Goal: Task Accomplishment & Management: Manage account settings

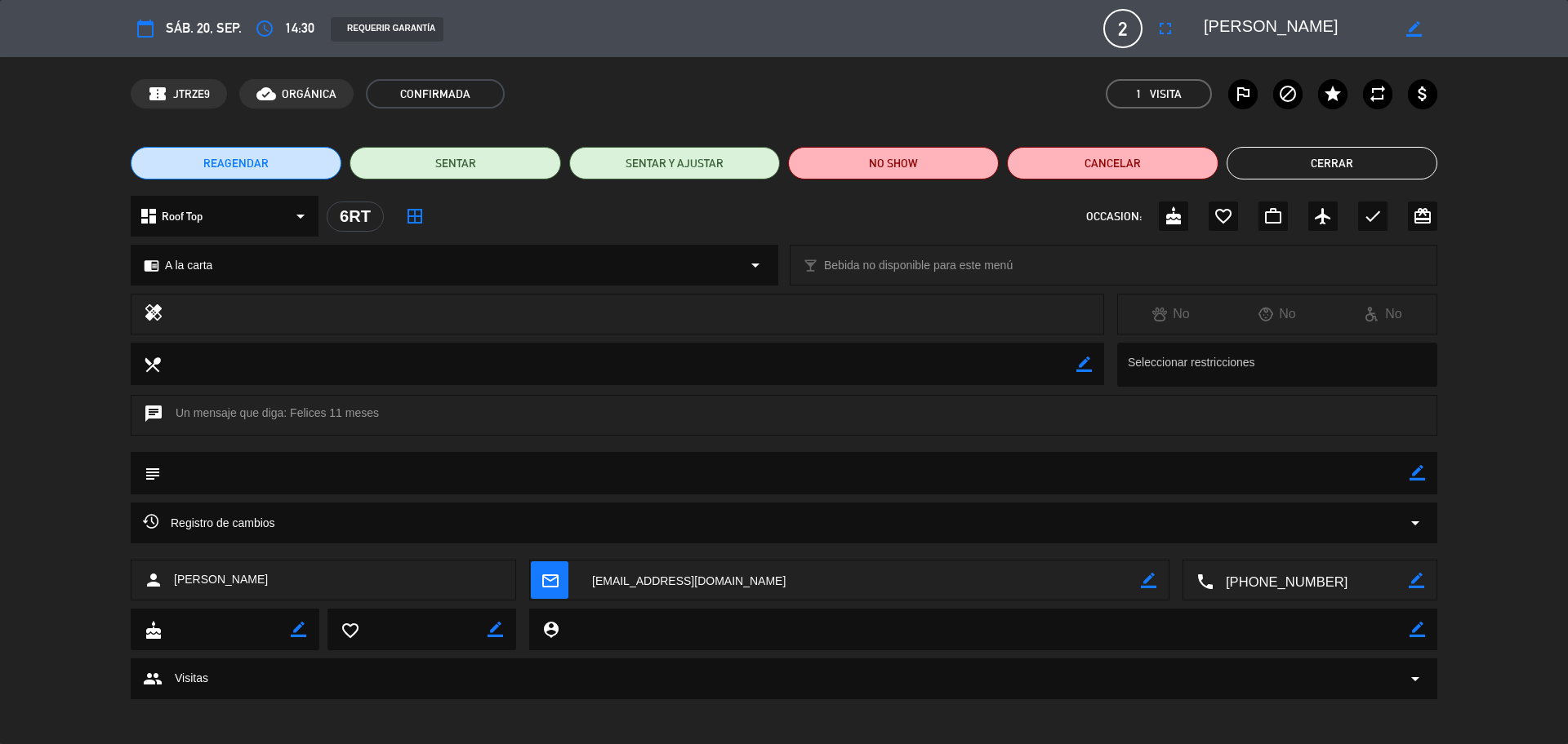
scroll to position [4153, 0]
click at [1278, 159] on button "Cerrar" at bounding box center [1332, 163] width 211 height 33
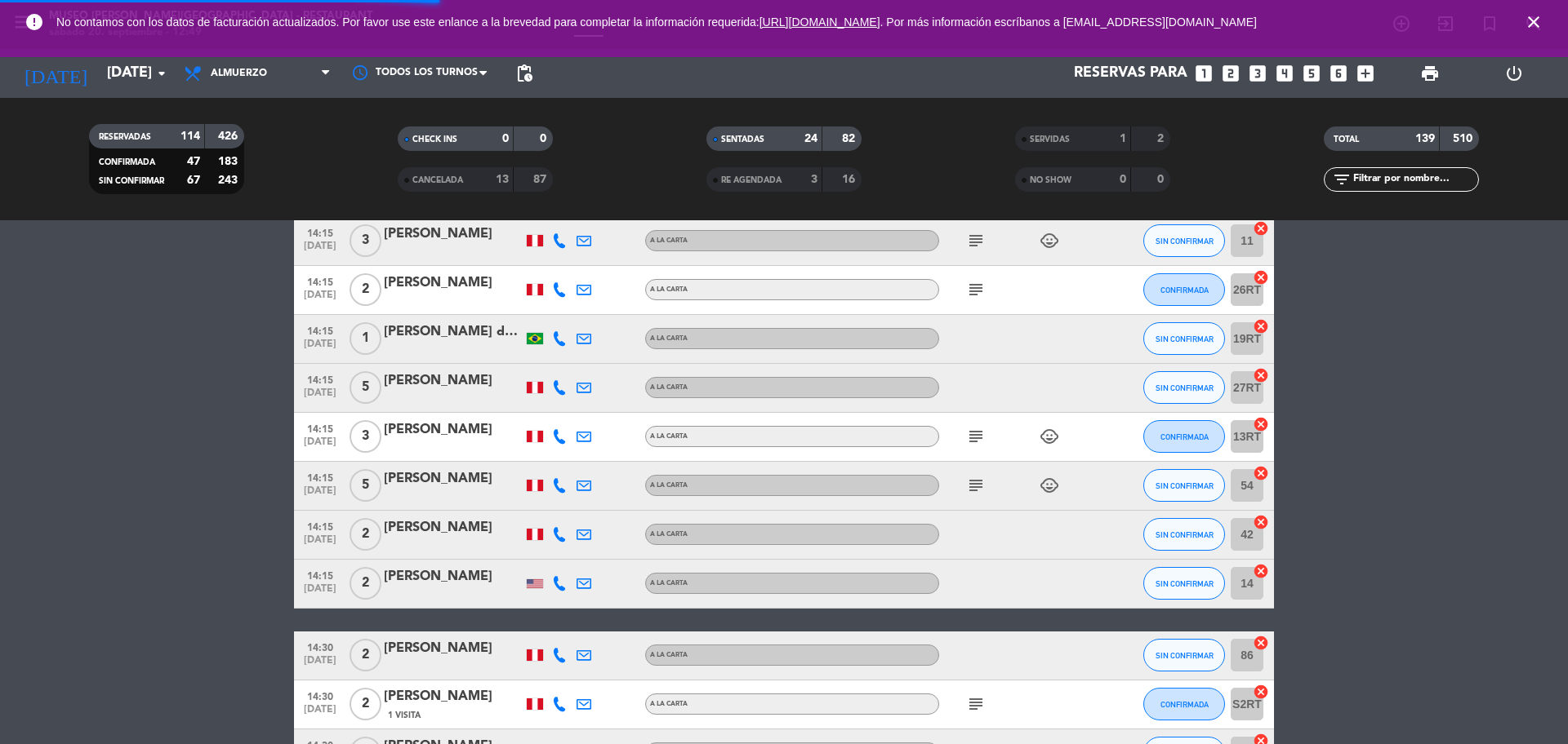
click at [1379, 175] on input "text" at bounding box center [1414, 180] width 127 height 18
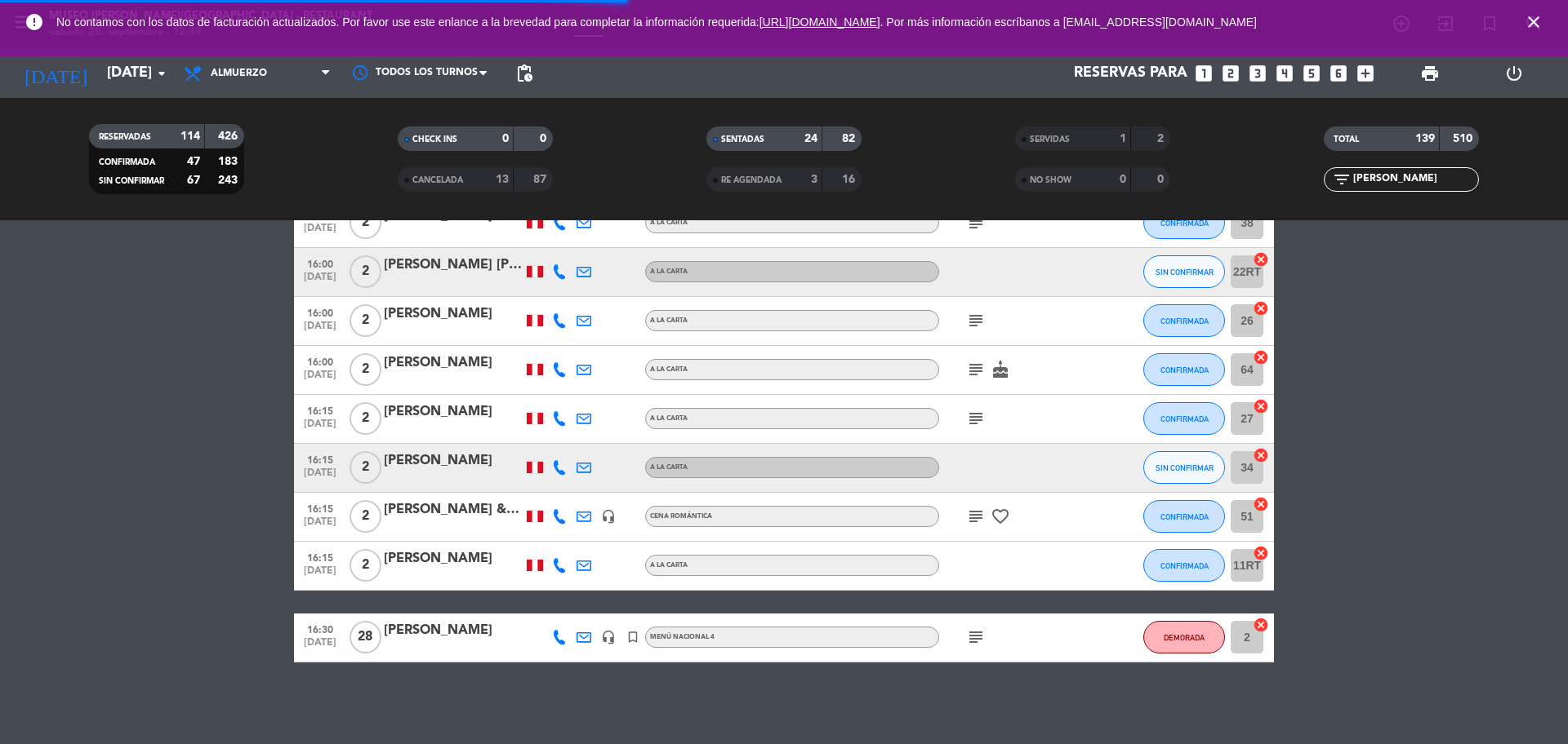
scroll to position [260, 0]
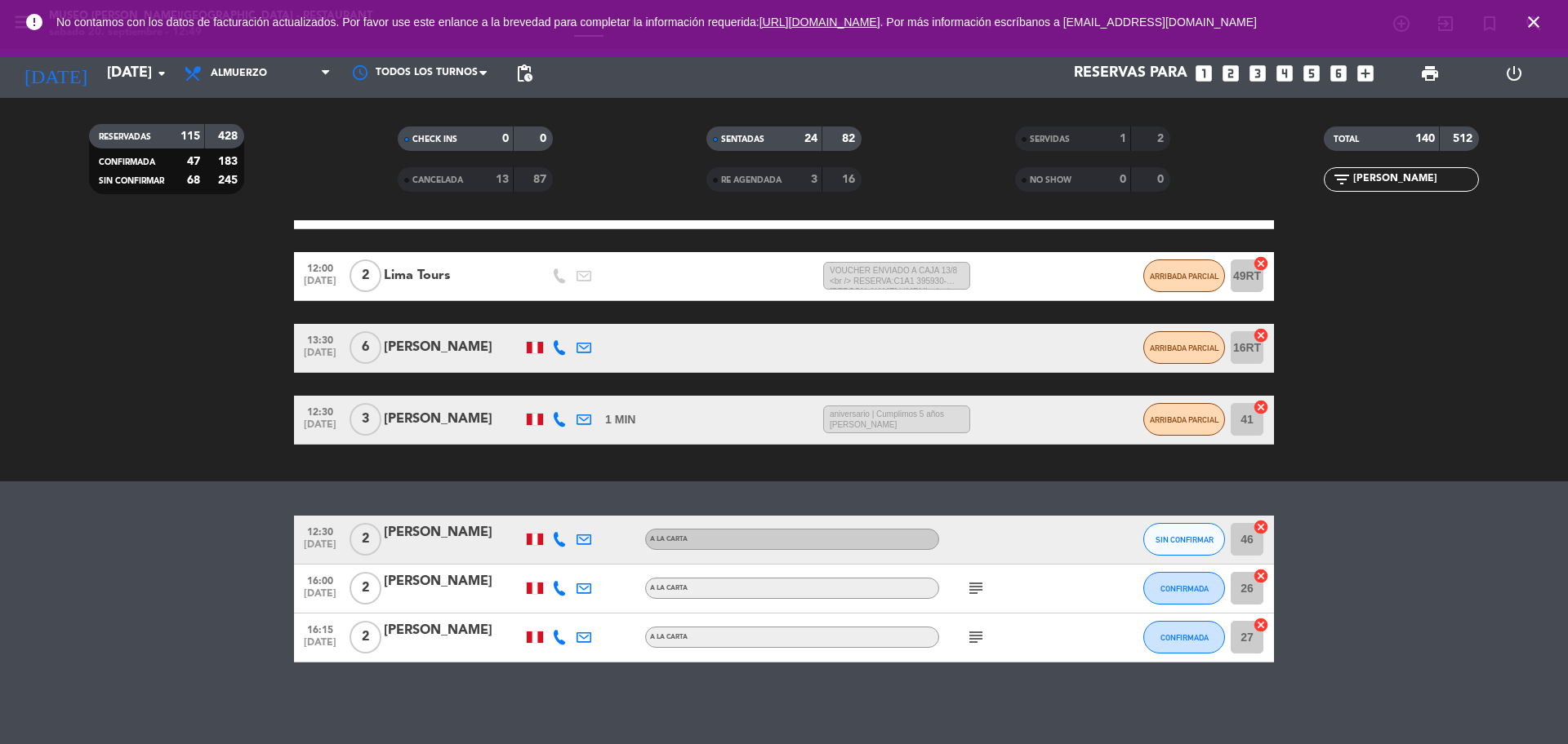
type input "[PERSON_NAME]"
click at [1062, 176] on span "NO SHOW" at bounding box center [1050, 180] width 42 height 8
drag, startPoint x: 1396, startPoint y: 177, endPoint x: 1298, endPoint y: 179, distance: 98.0
click at [1299, 181] on div "filter_list [PERSON_NAME]" at bounding box center [1401, 179] width 308 height 24
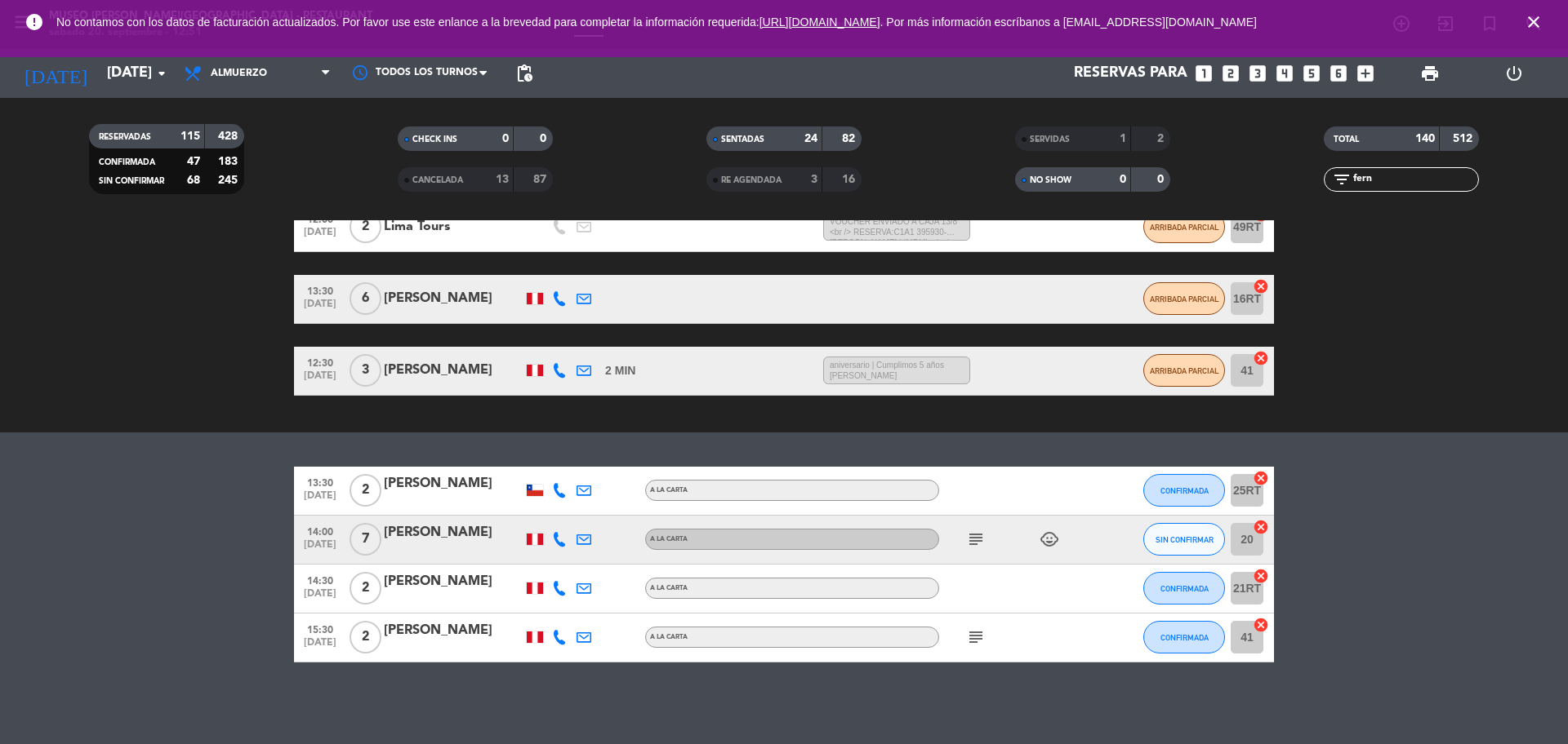
scroll to position [211, 0]
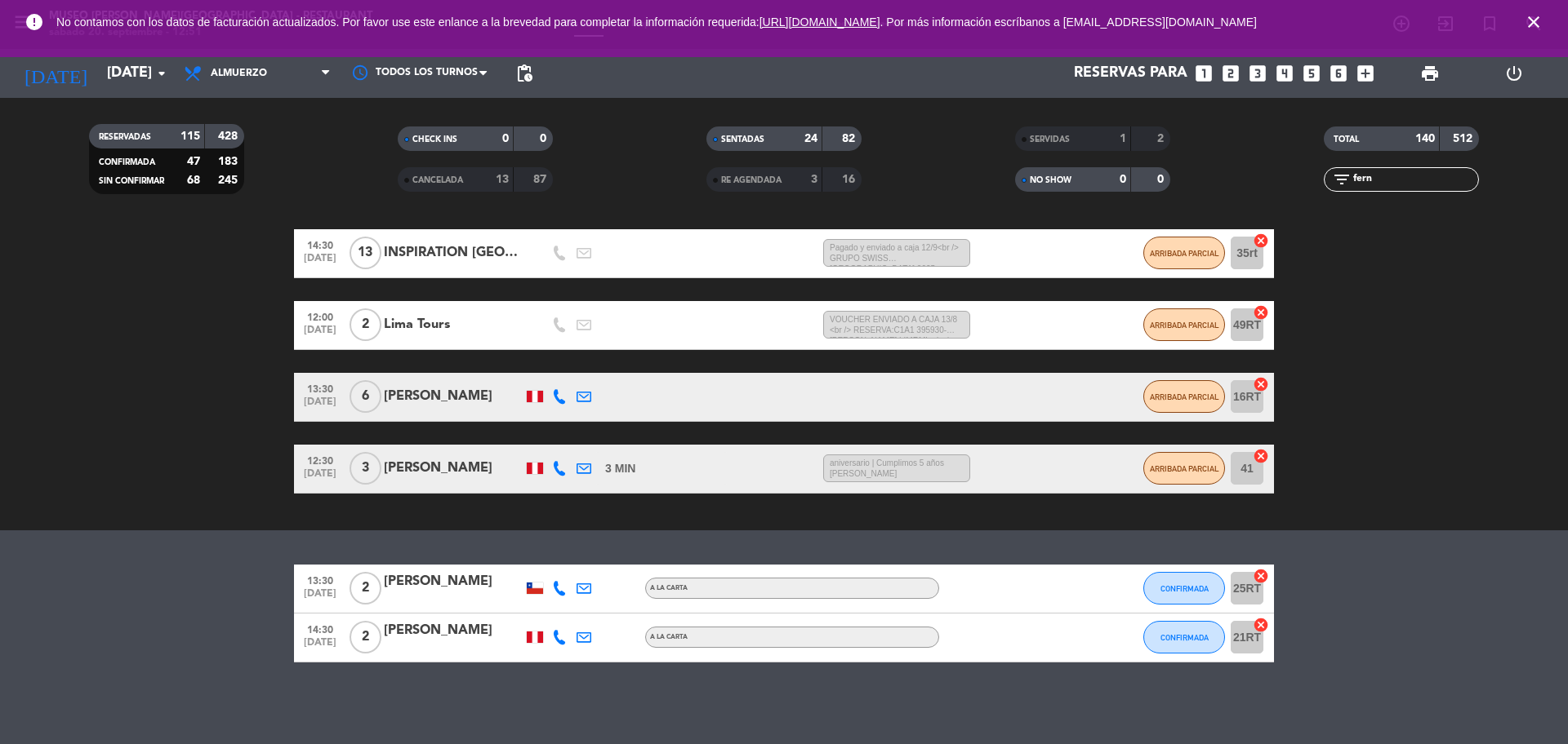
type input "fern"
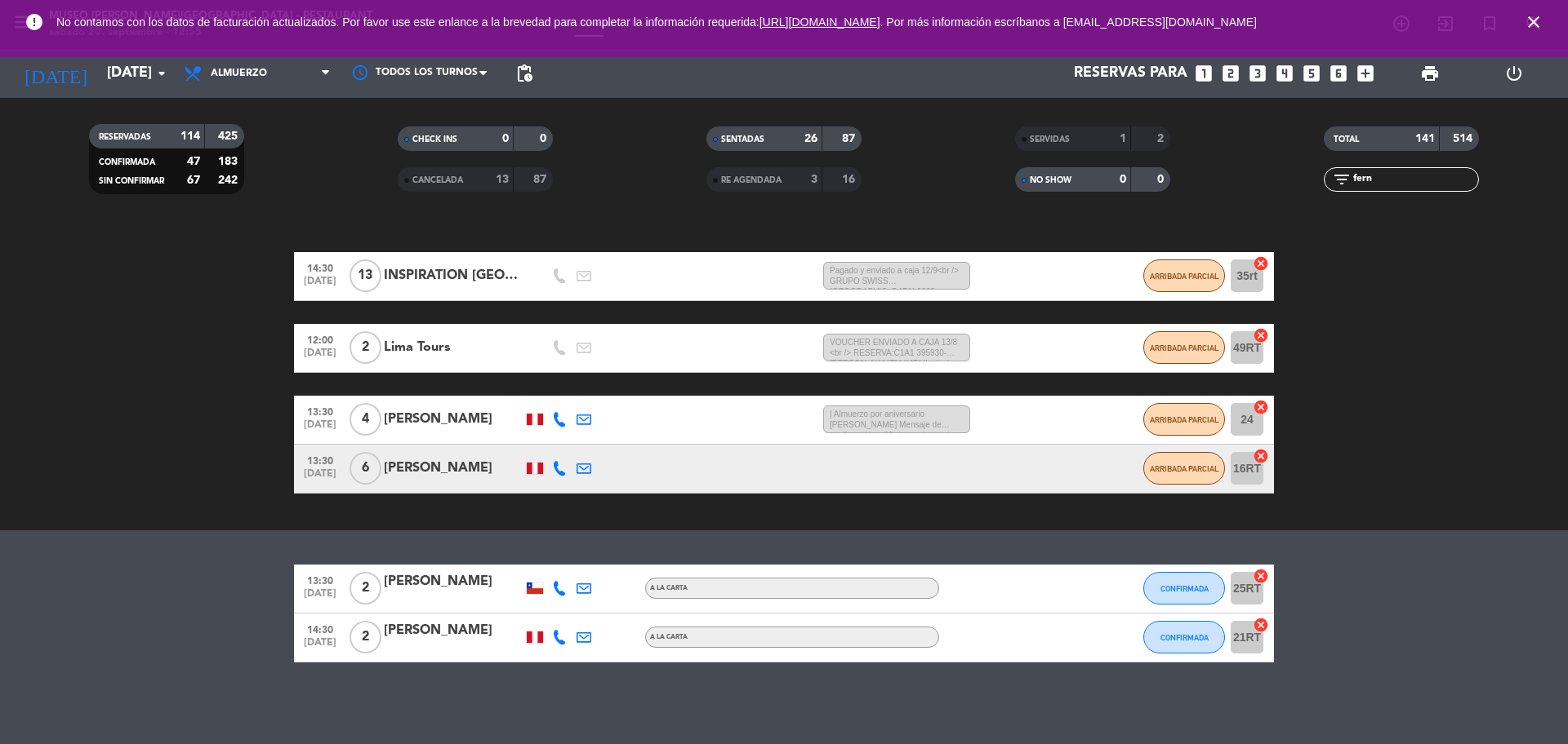
scroll to position [187, 0]
drag, startPoint x: 1399, startPoint y: 181, endPoint x: 1343, endPoint y: 176, distance: 56.2
click at [1346, 176] on div "filter_list fern" at bounding box center [1401, 179] width 155 height 24
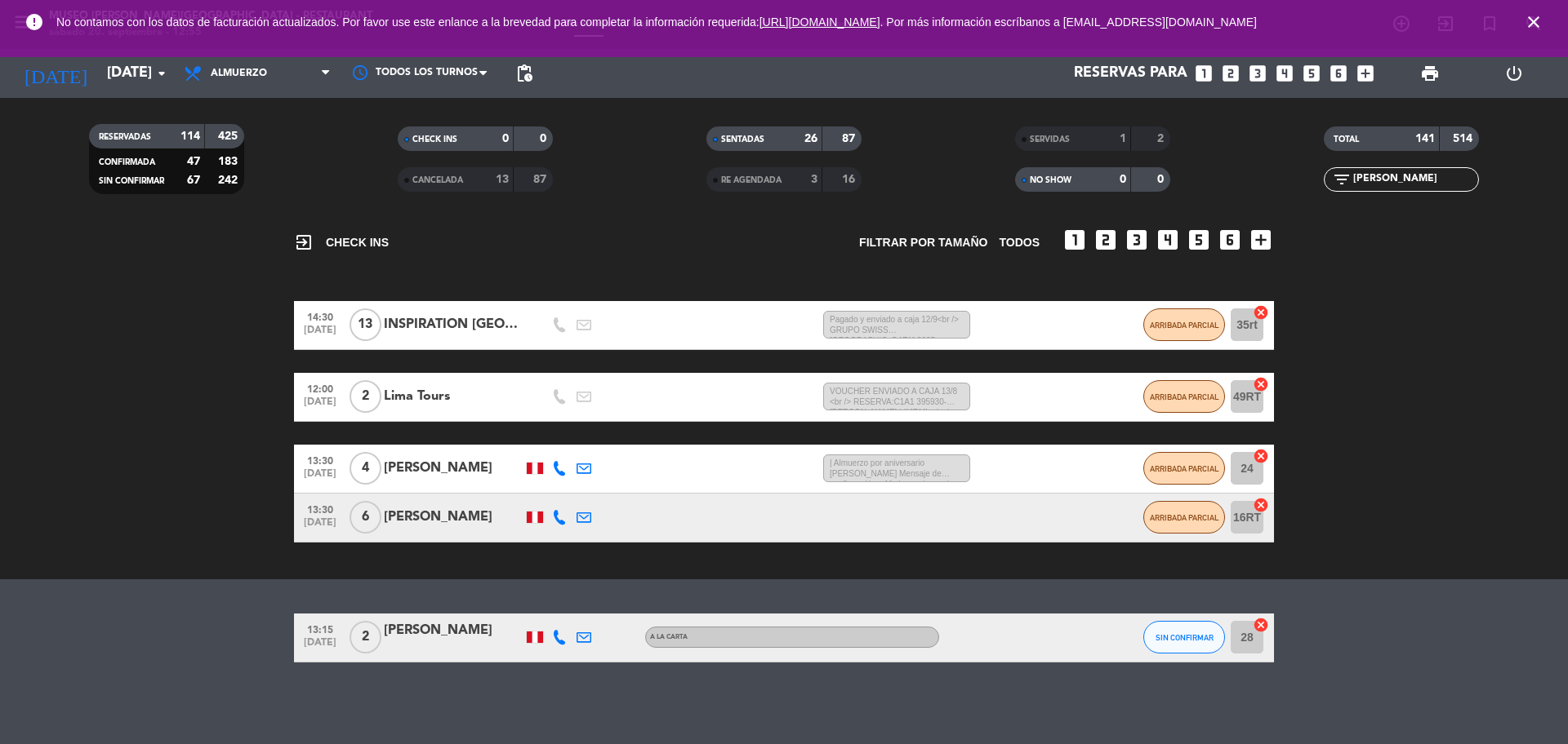
scroll to position [139, 0]
type input "[PERSON_NAME]"
drag, startPoint x: 1376, startPoint y: 186, endPoint x: 1311, endPoint y: 171, distance: 66.7
click at [1316, 178] on div "filter_list [PERSON_NAME]" at bounding box center [1401, 179] width 308 height 24
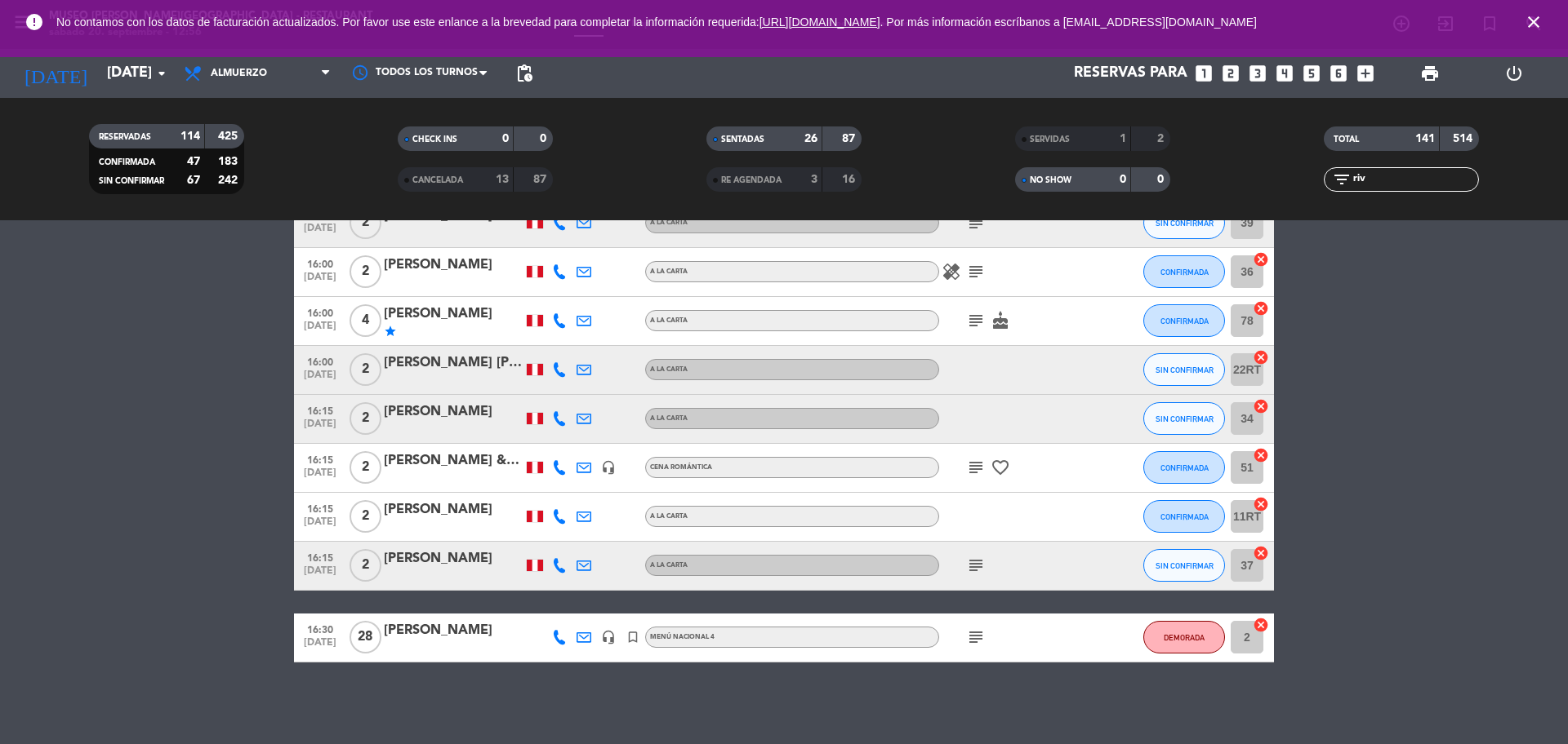
scroll to position [187, 0]
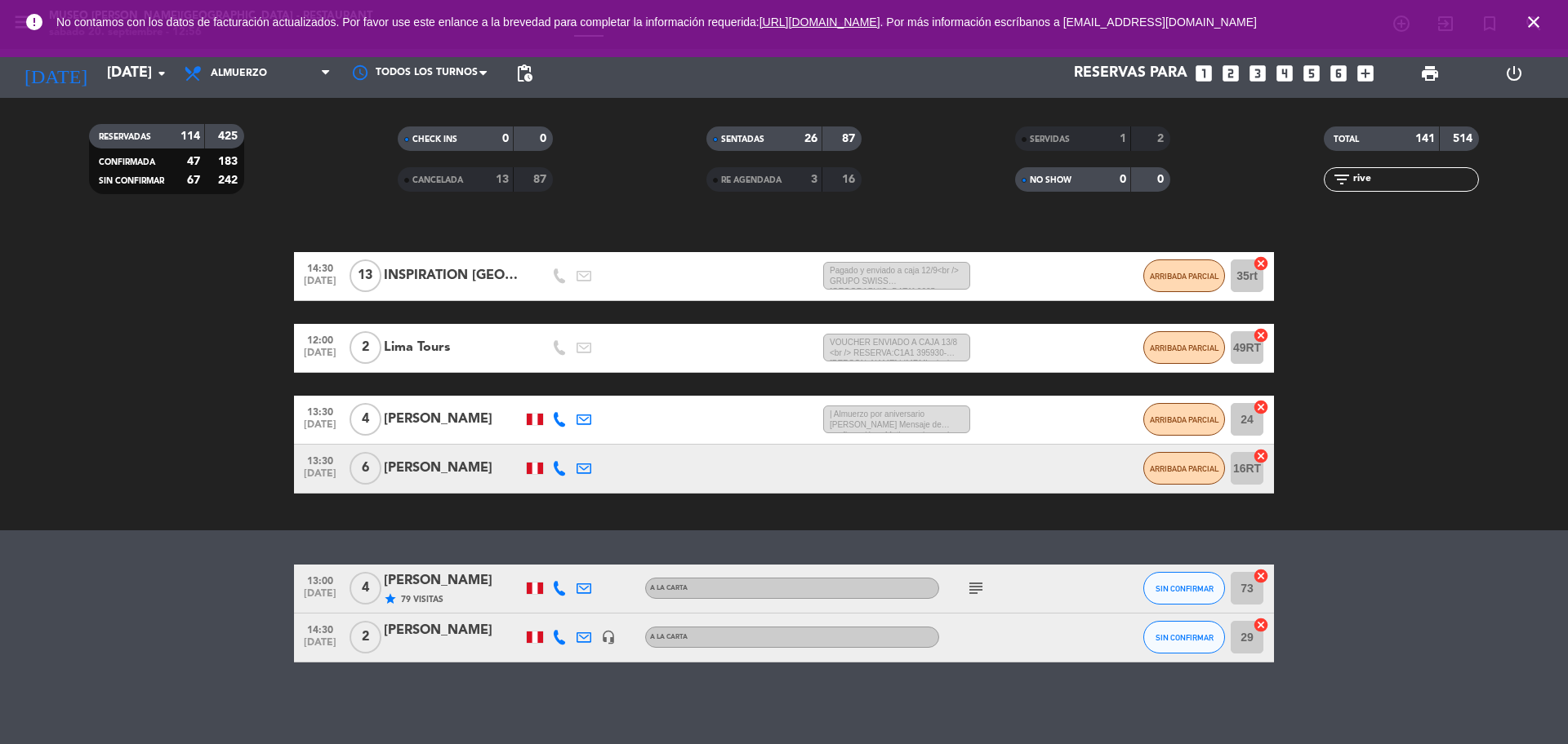
type input "rive"
click at [972, 591] on icon "subject" at bounding box center [975, 588] width 19 height 19
click at [423, 591] on div "[PERSON_NAME]" at bounding box center [453, 581] width 139 height 21
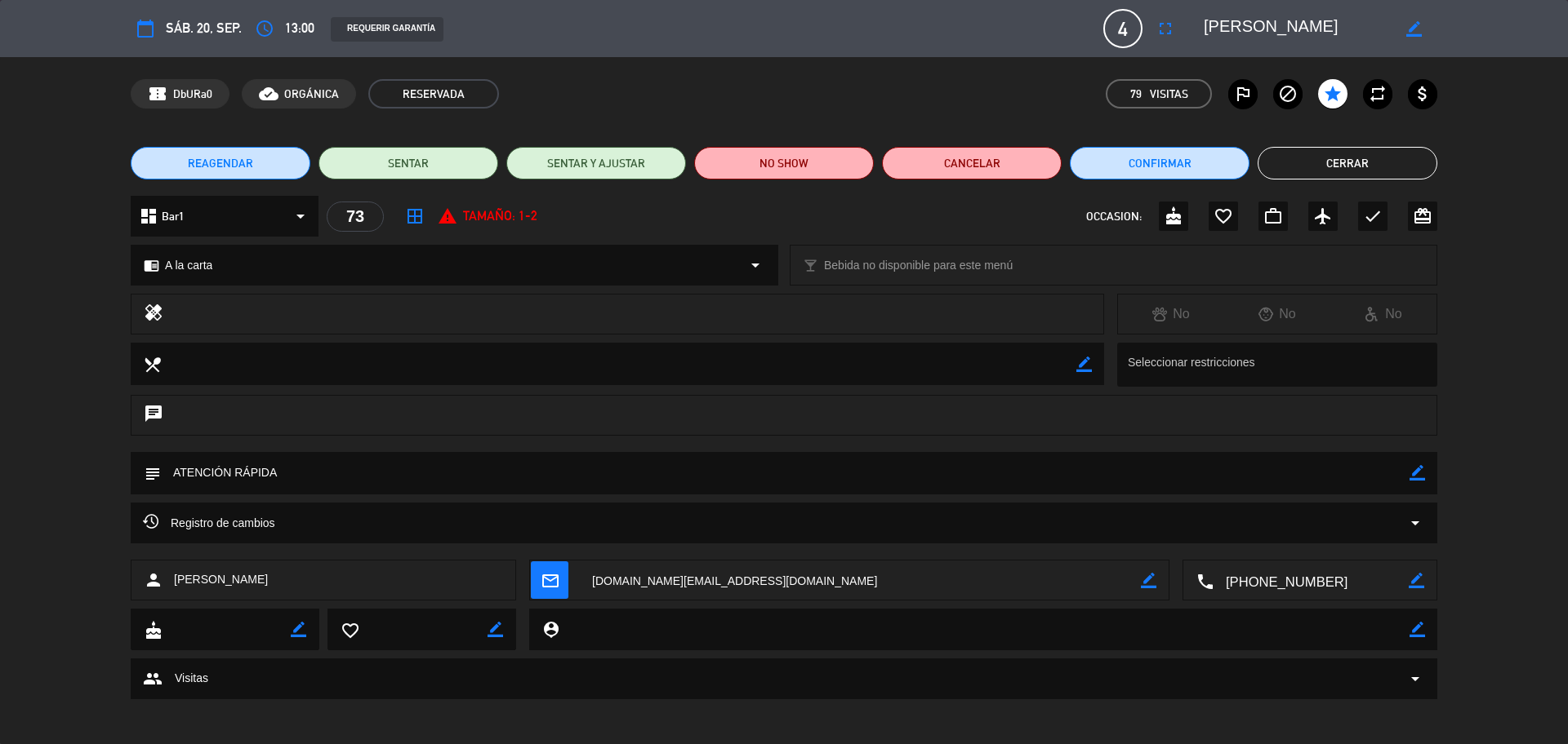
click at [261, 24] on icon "access_time" at bounding box center [265, 28] width 19 height 19
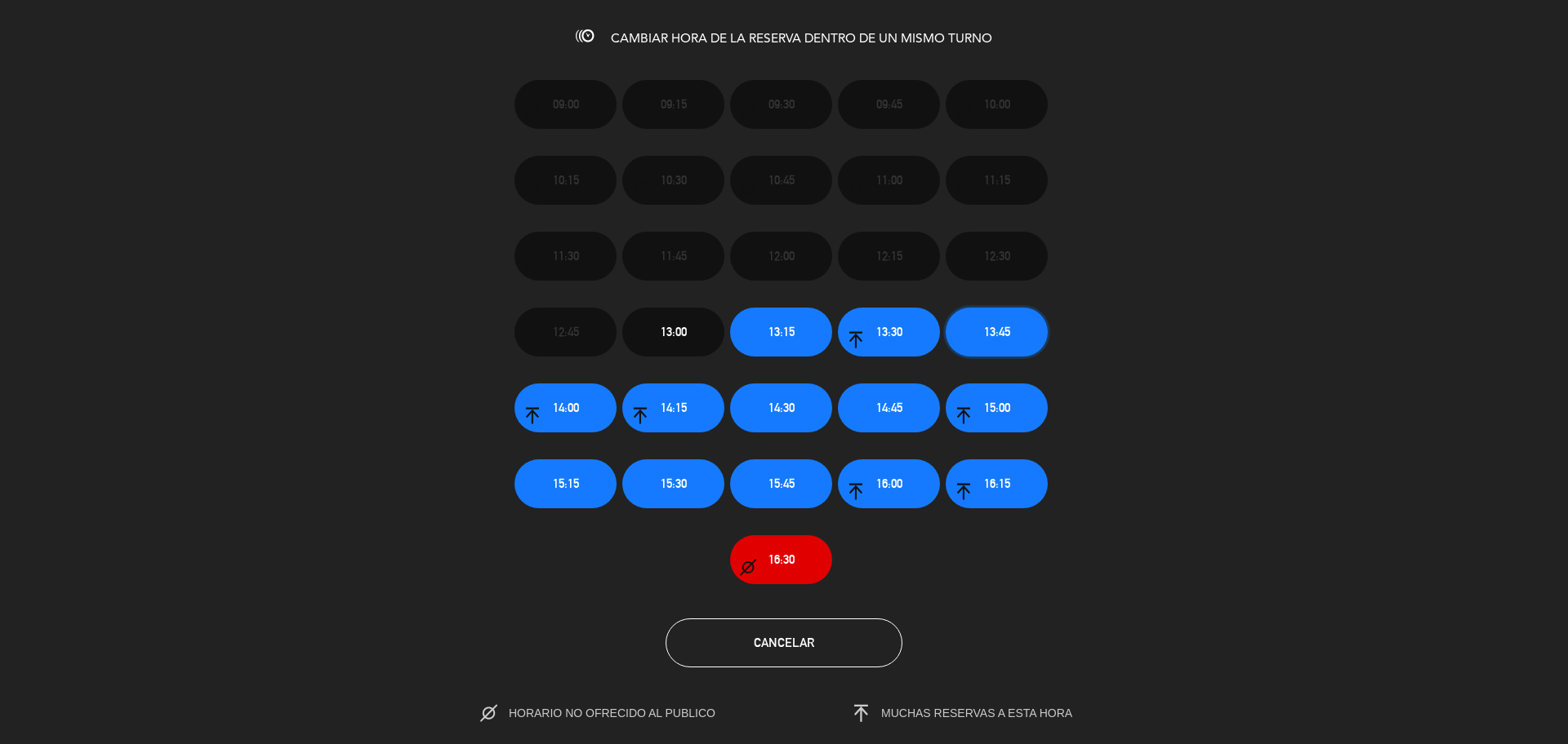
click at [1018, 344] on button "13:45" at bounding box center [997, 331] width 102 height 49
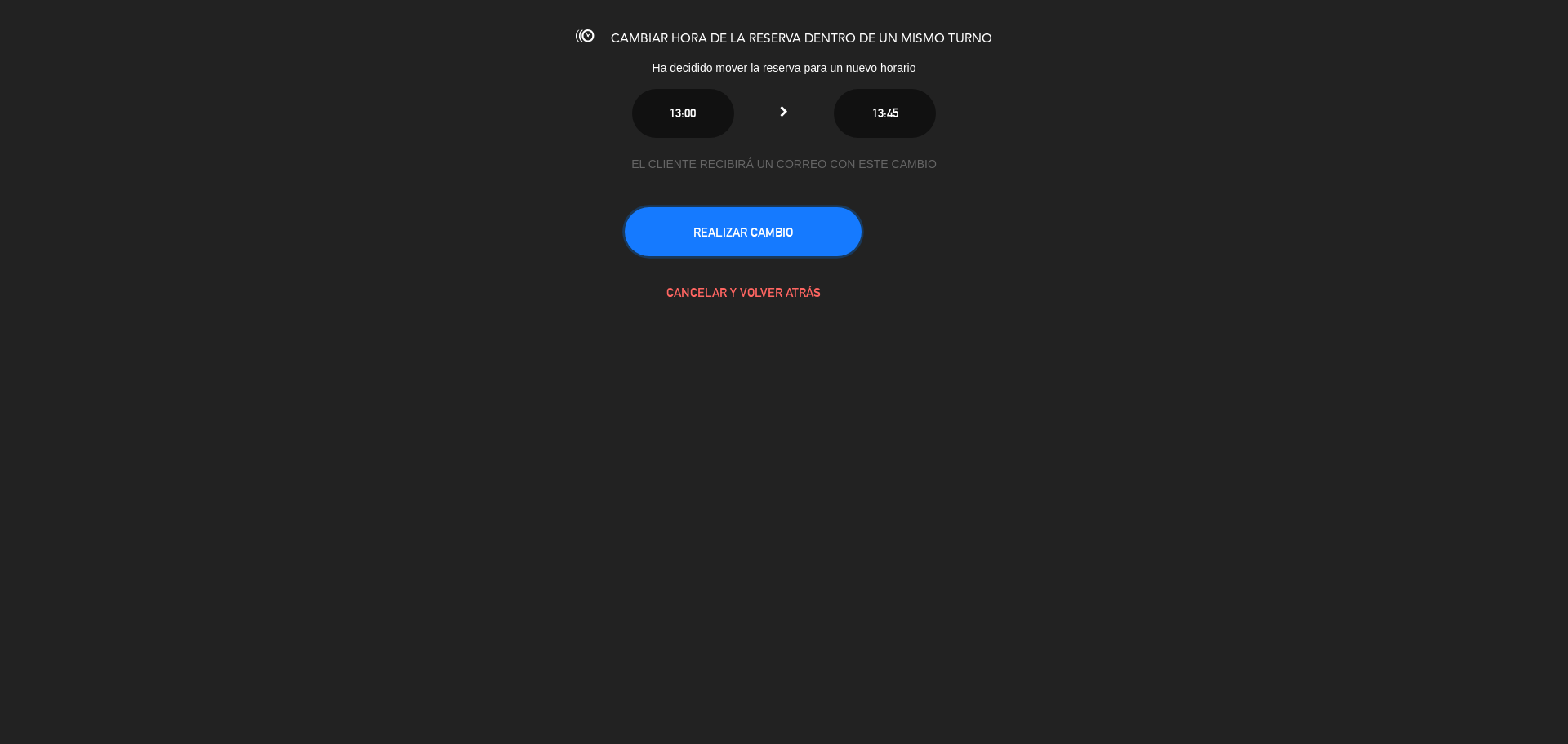
click at [746, 234] on button "REALIZAR CAMBIO" at bounding box center [742, 232] width 237 height 49
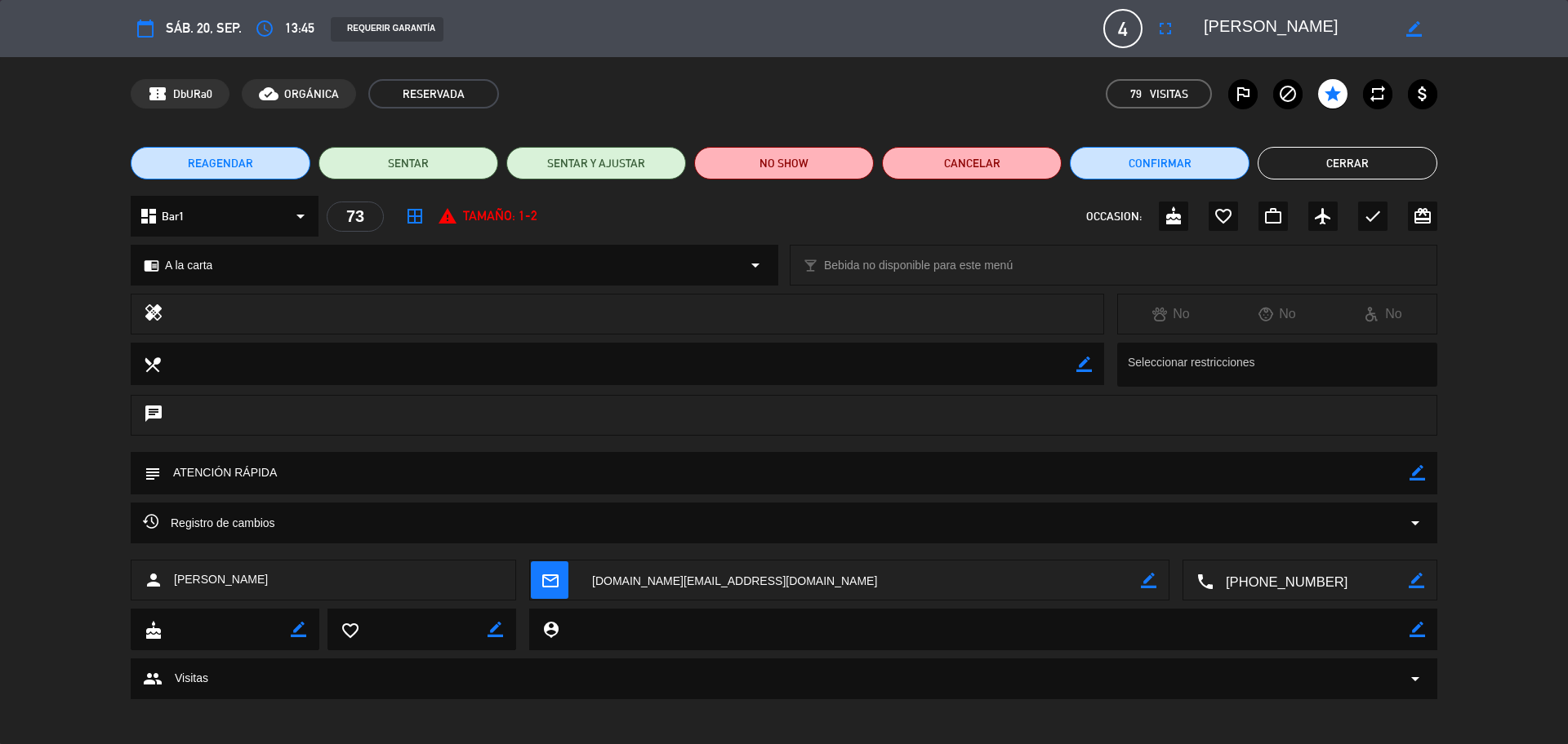
click at [1415, 469] on icon "border_color" at bounding box center [1417, 472] width 15 height 15
click at [1349, 491] on textarea at bounding box center [784, 472] width 1248 height 42
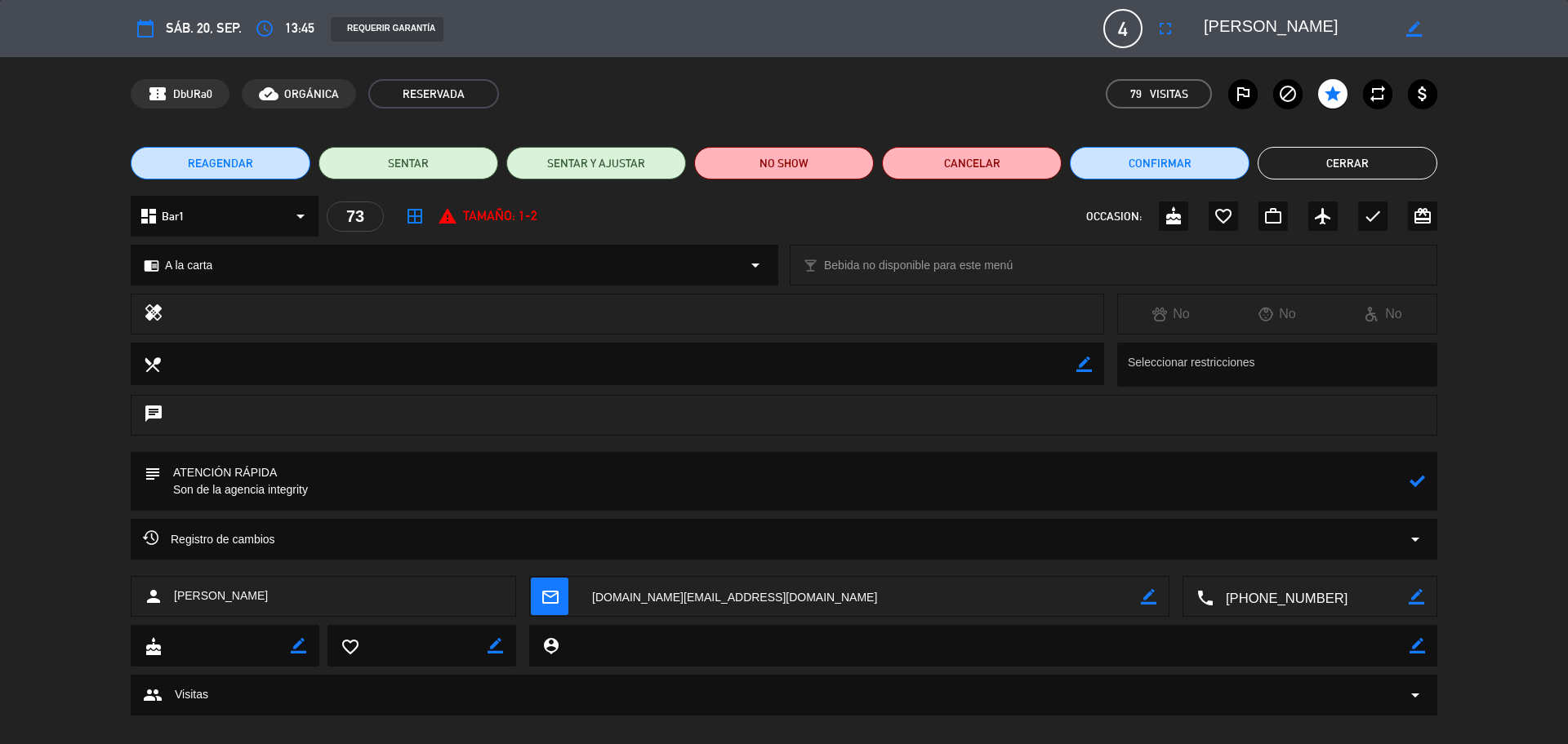
type textarea "ATENCIÓN RÁPIDA Son de la agencia integrity"
click at [1422, 477] on icon at bounding box center [1417, 481] width 15 height 15
click at [1294, 153] on button "Cerrar" at bounding box center [1348, 163] width 180 height 33
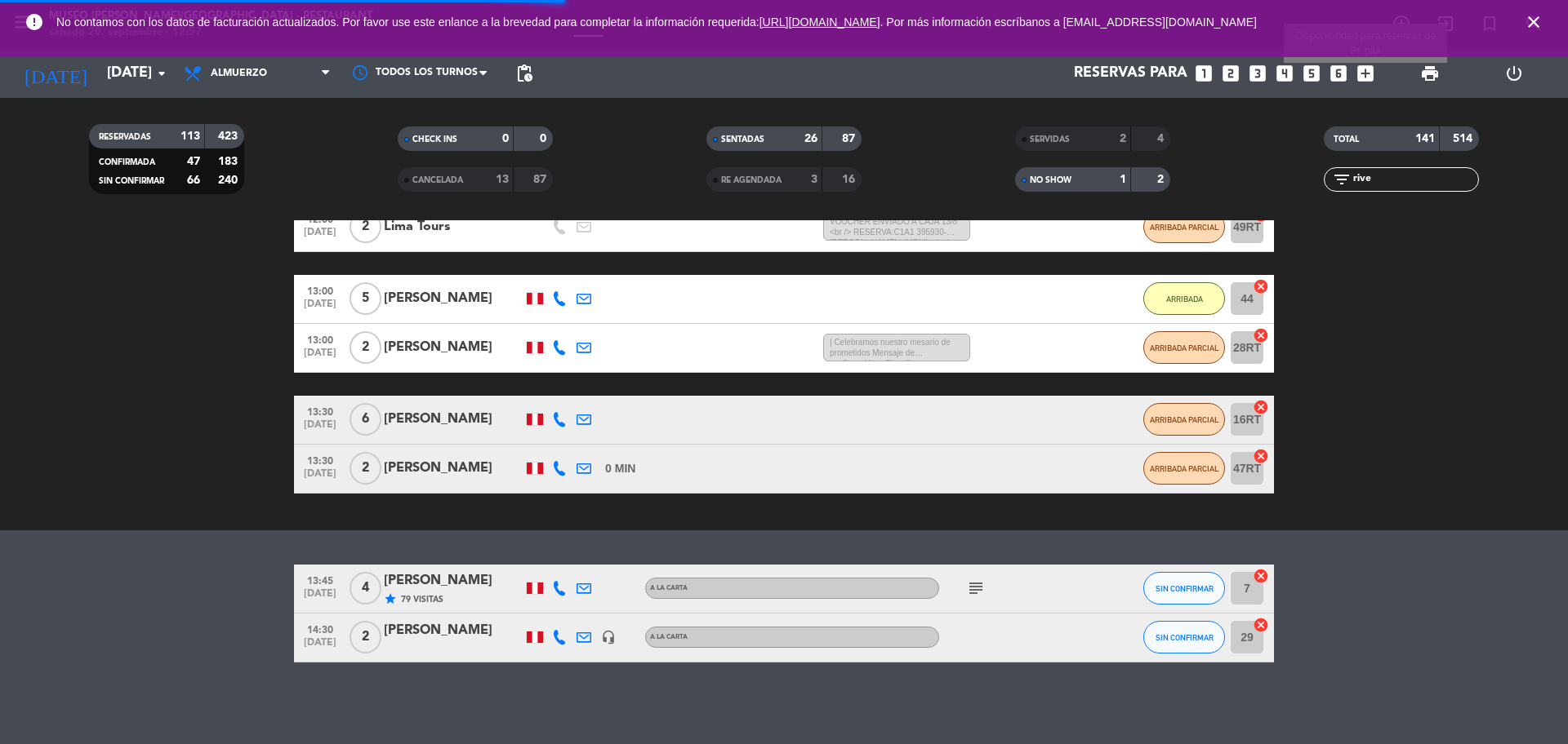
click at [1369, 71] on icon "add_box" at bounding box center [1365, 73] width 21 height 21
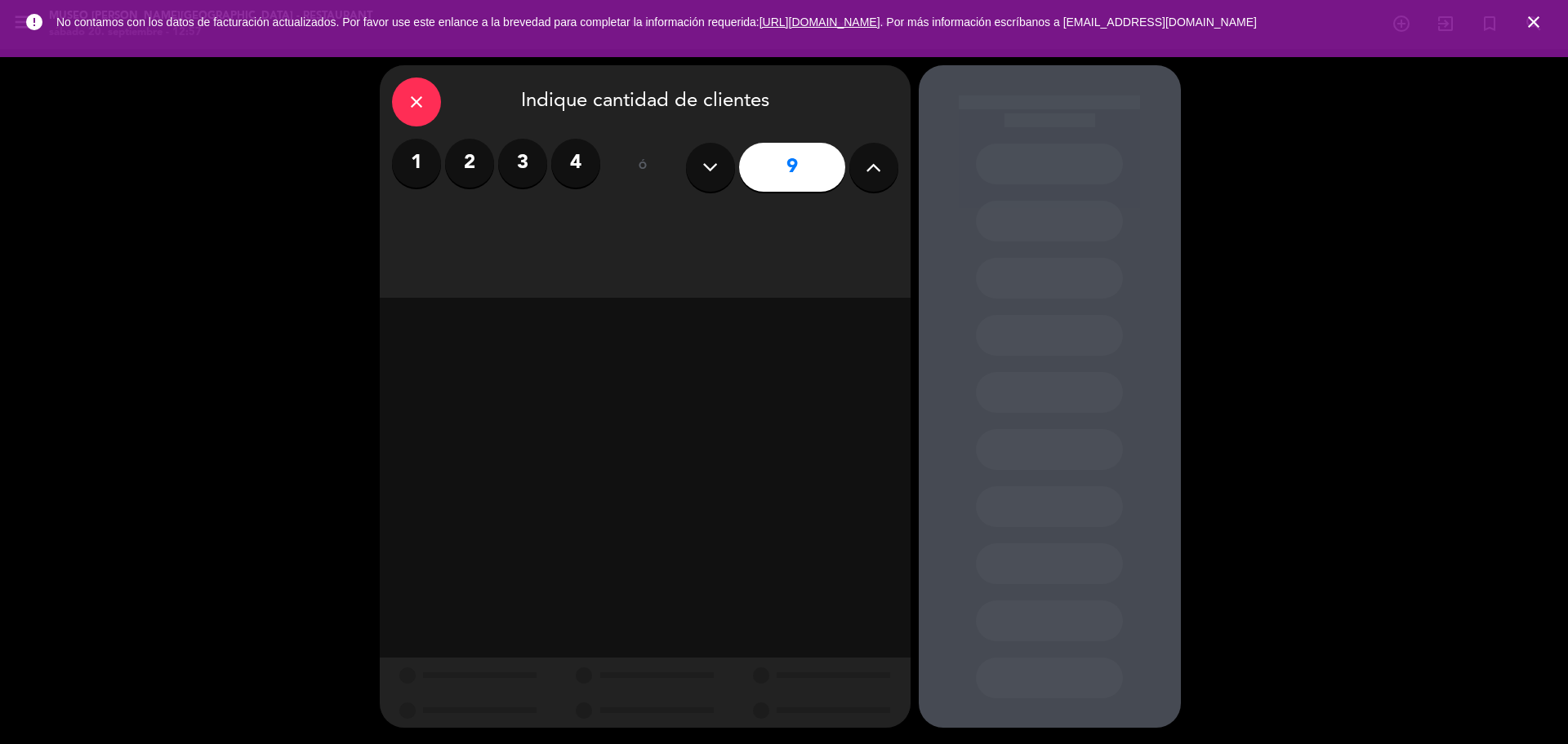
click at [694, 155] on button at bounding box center [711, 167] width 49 height 49
click at [702, 164] on icon at bounding box center [710, 166] width 15 height 24
type input "7"
click at [531, 214] on div "Almuerzo" at bounding box center [474, 224] width 165 height 33
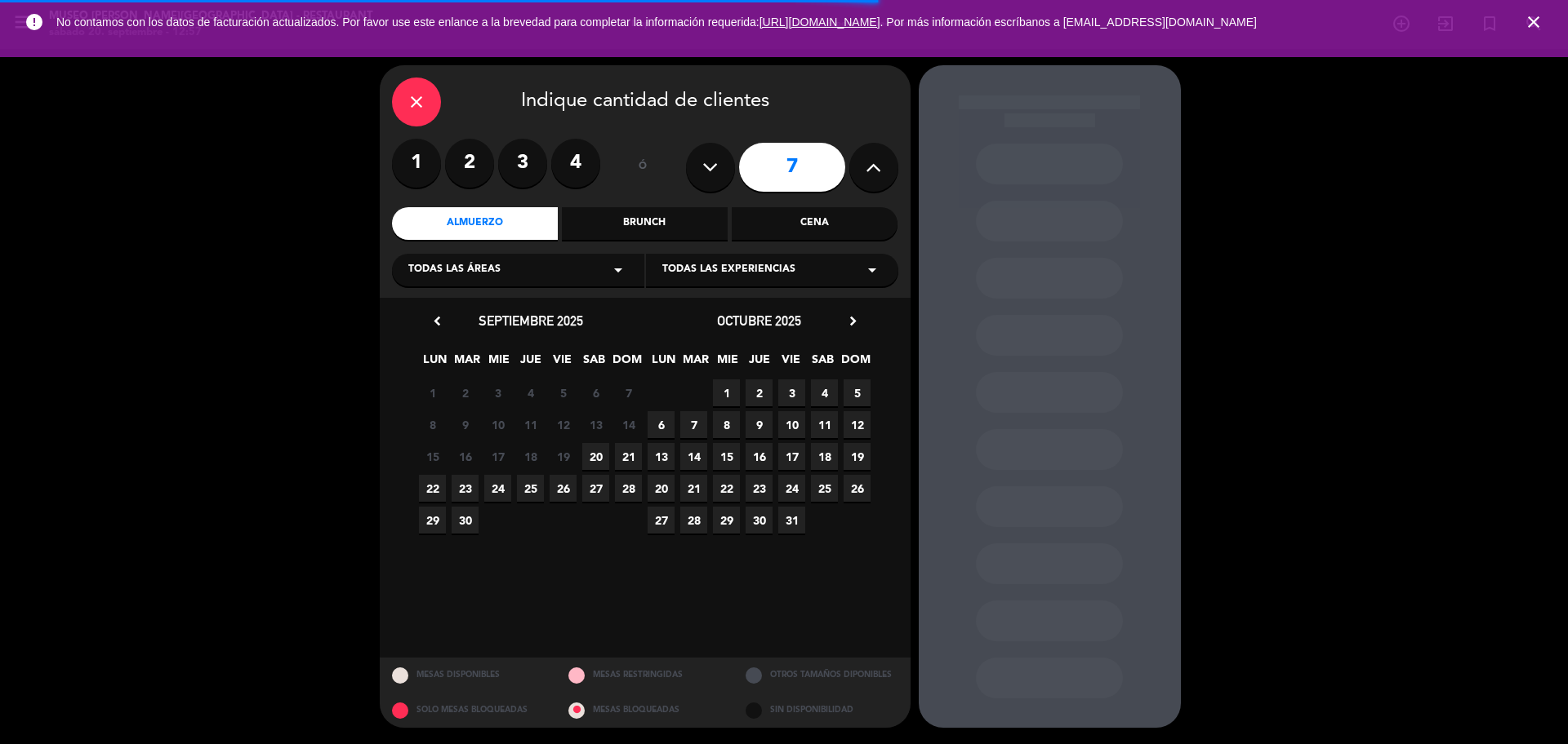
click at [597, 491] on span "27" at bounding box center [595, 489] width 27 height 27
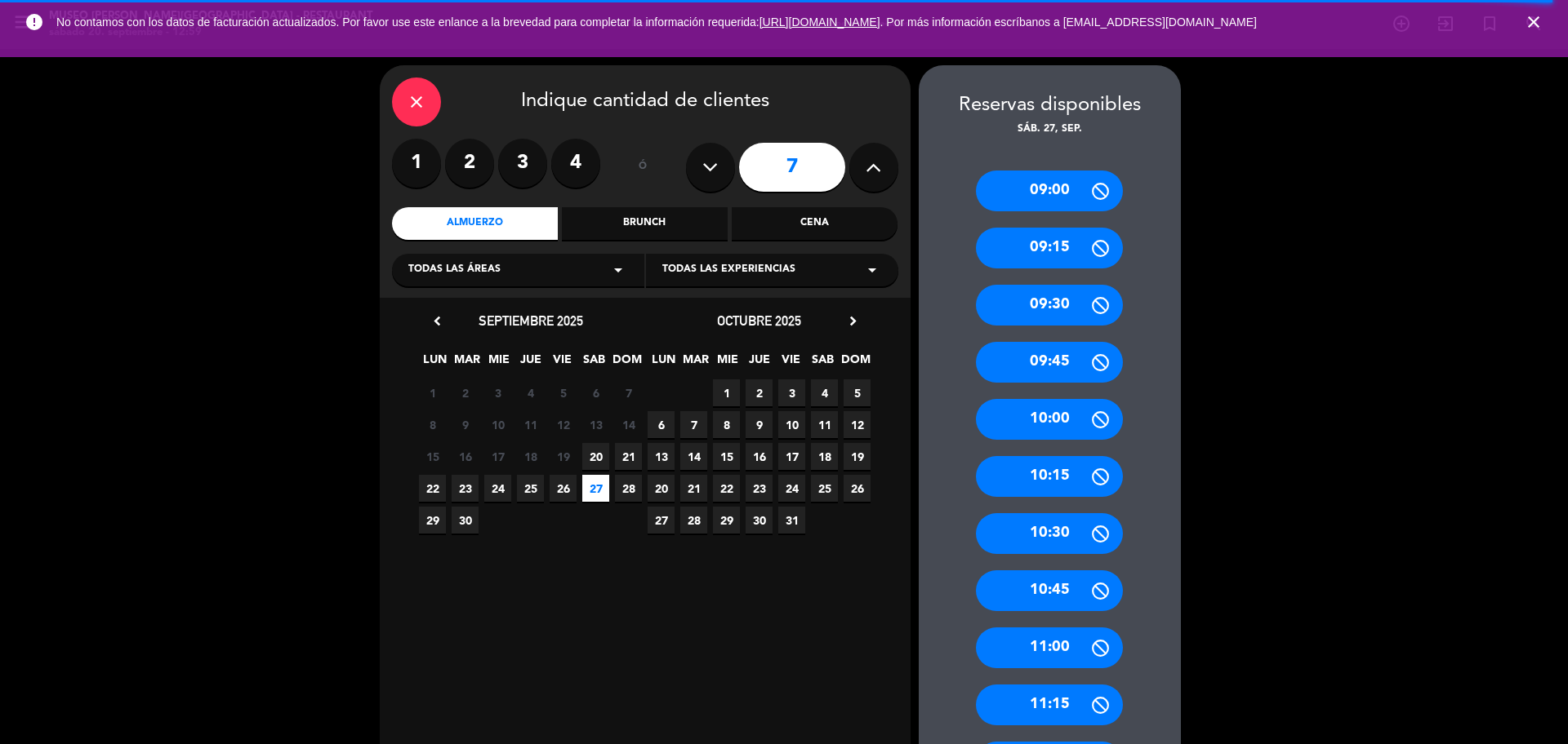
click at [415, 97] on icon "close" at bounding box center [417, 101] width 19 height 19
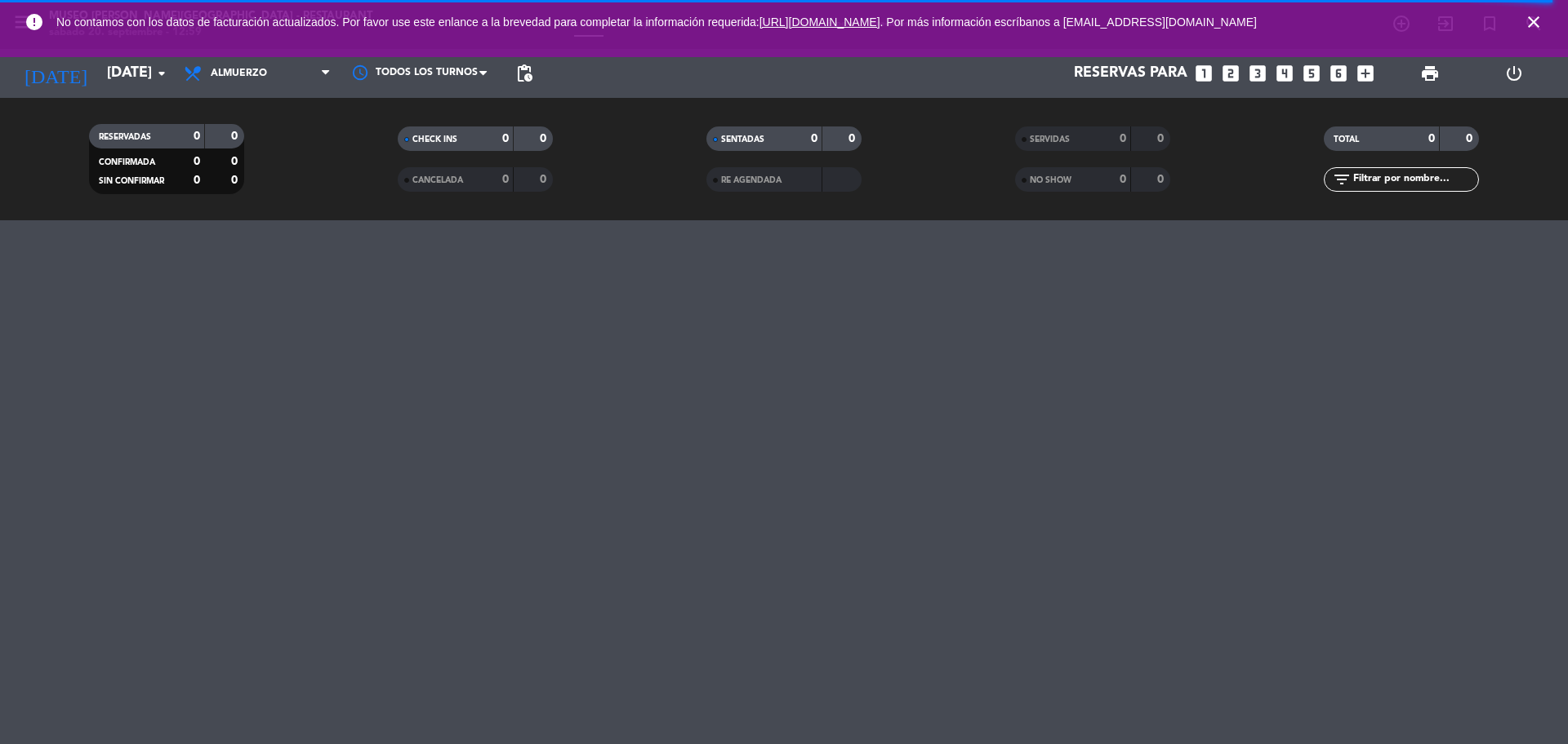
click at [1370, 186] on input "text" at bounding box center [1414, 180] width 127 height 18
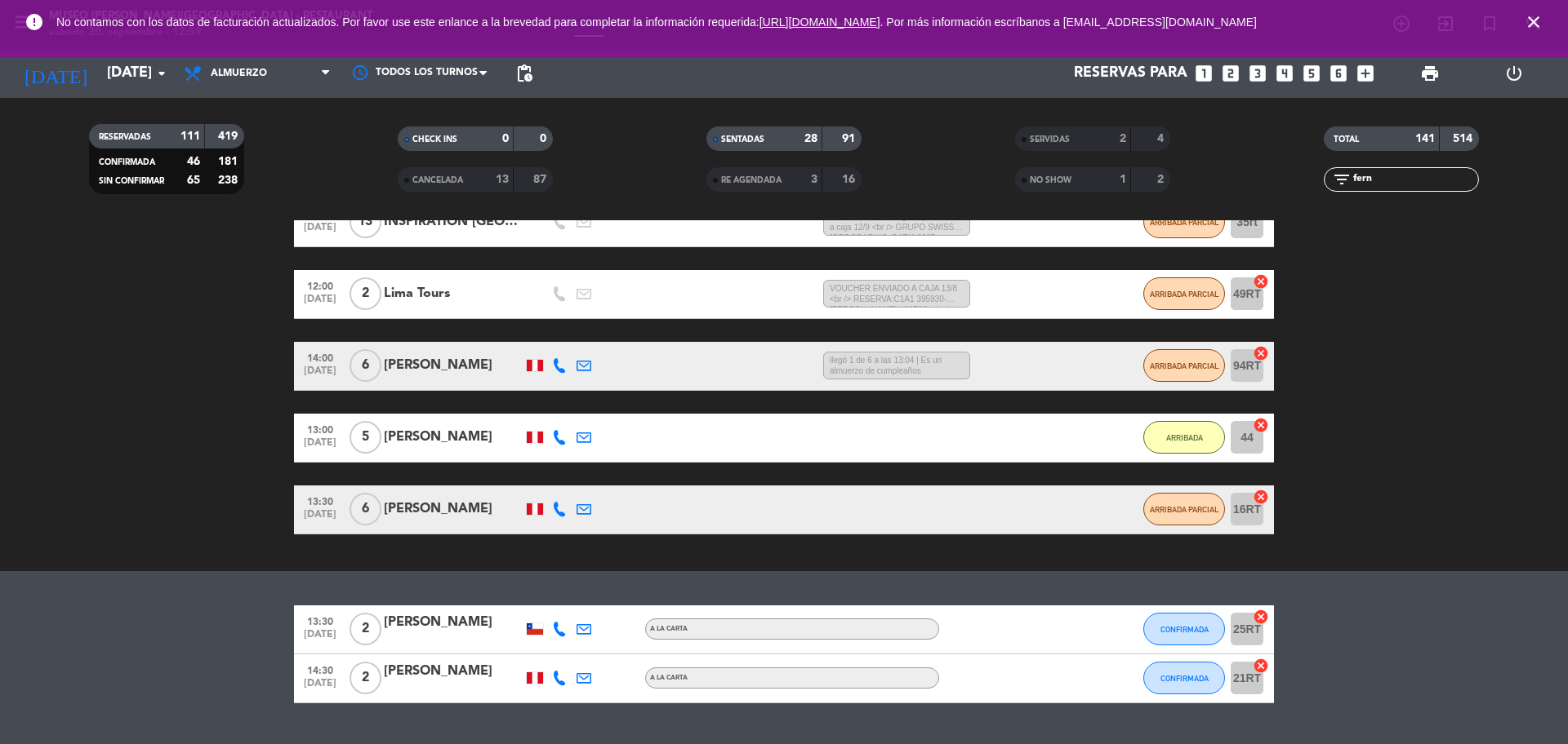
scroll to position [282, 0]
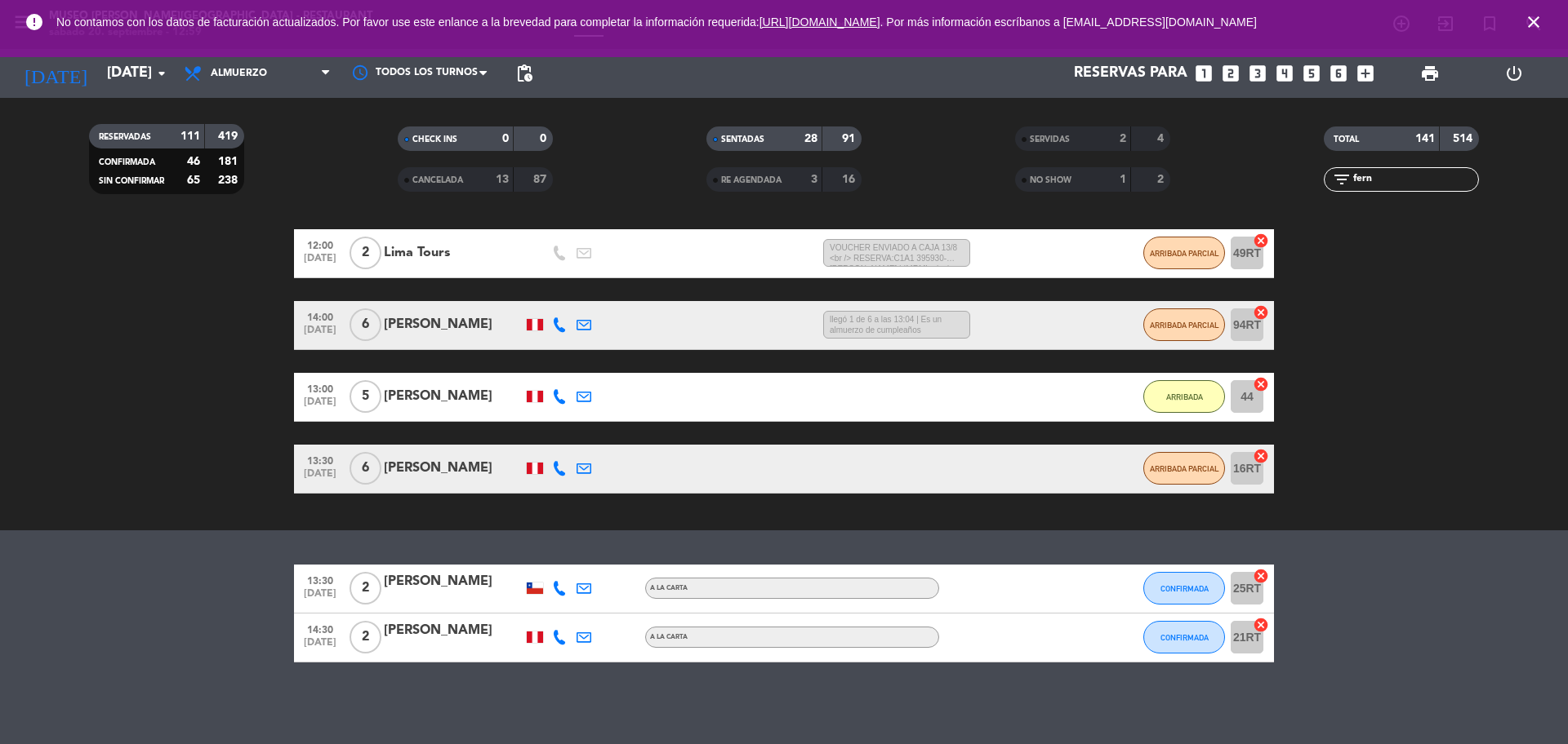
type input "fern"
click at [370, 592] on span "2" at bounding box center [365, 588] width 32 height 33
click at [483, 588] on div "[PERSON_NAME]" at bounding box center [453, 582] width 139 height 21
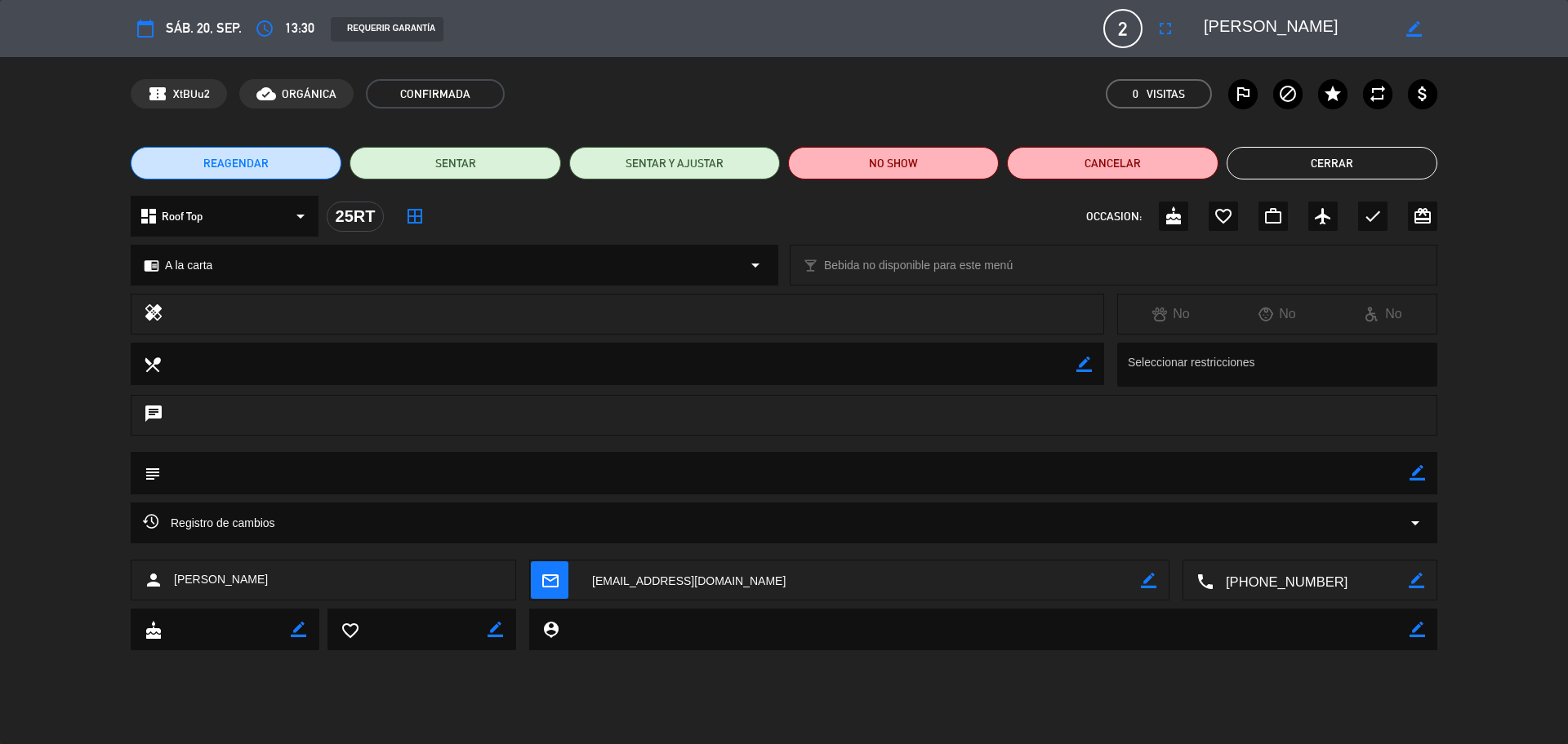
click at [430, 520] on div "Registro de cambios arrow_drop_down" at bounding box center [784, 523] width 1282 height 19
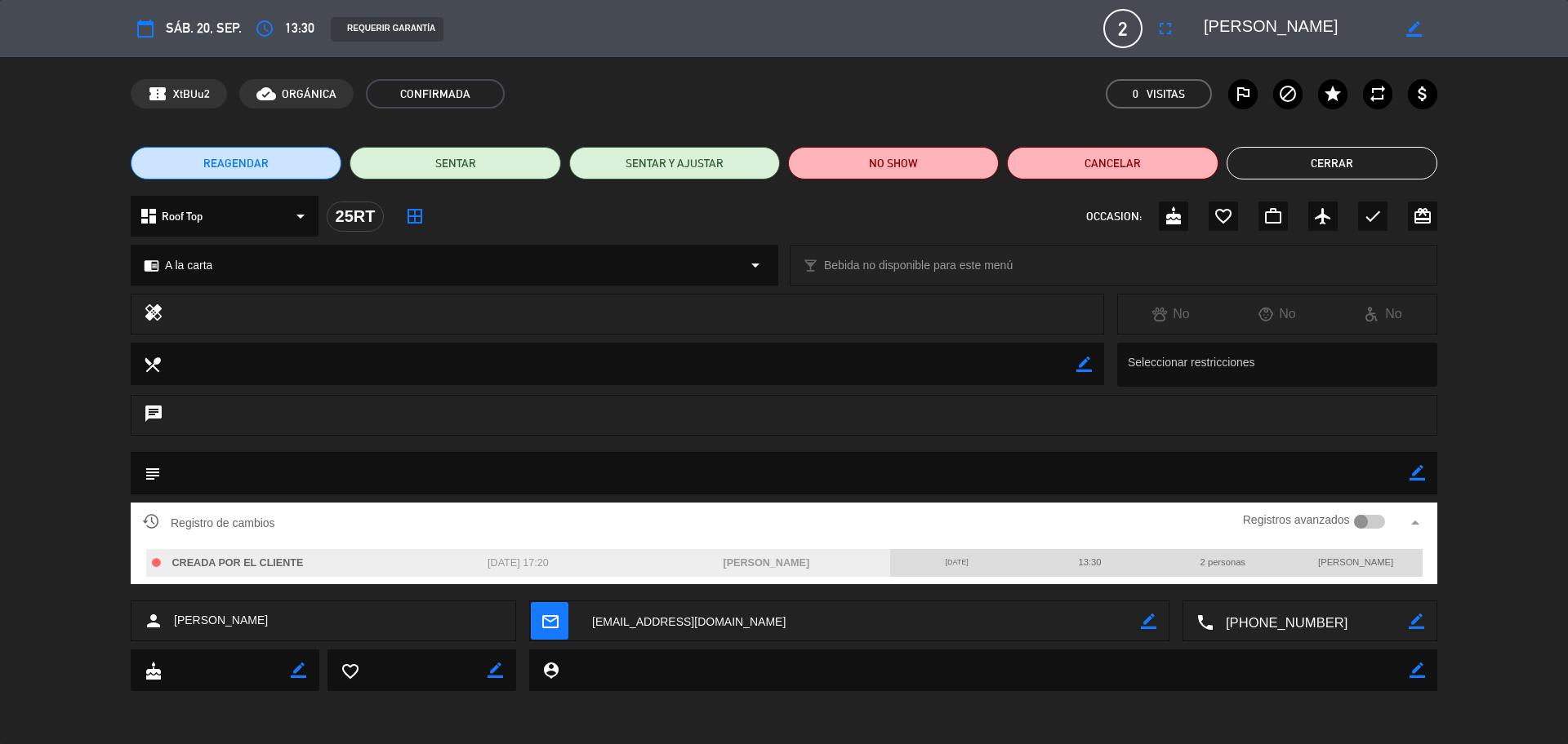
click at [1300, 147] on button "Cerrar" at bounding box center [1332, 163] width 211 height 33
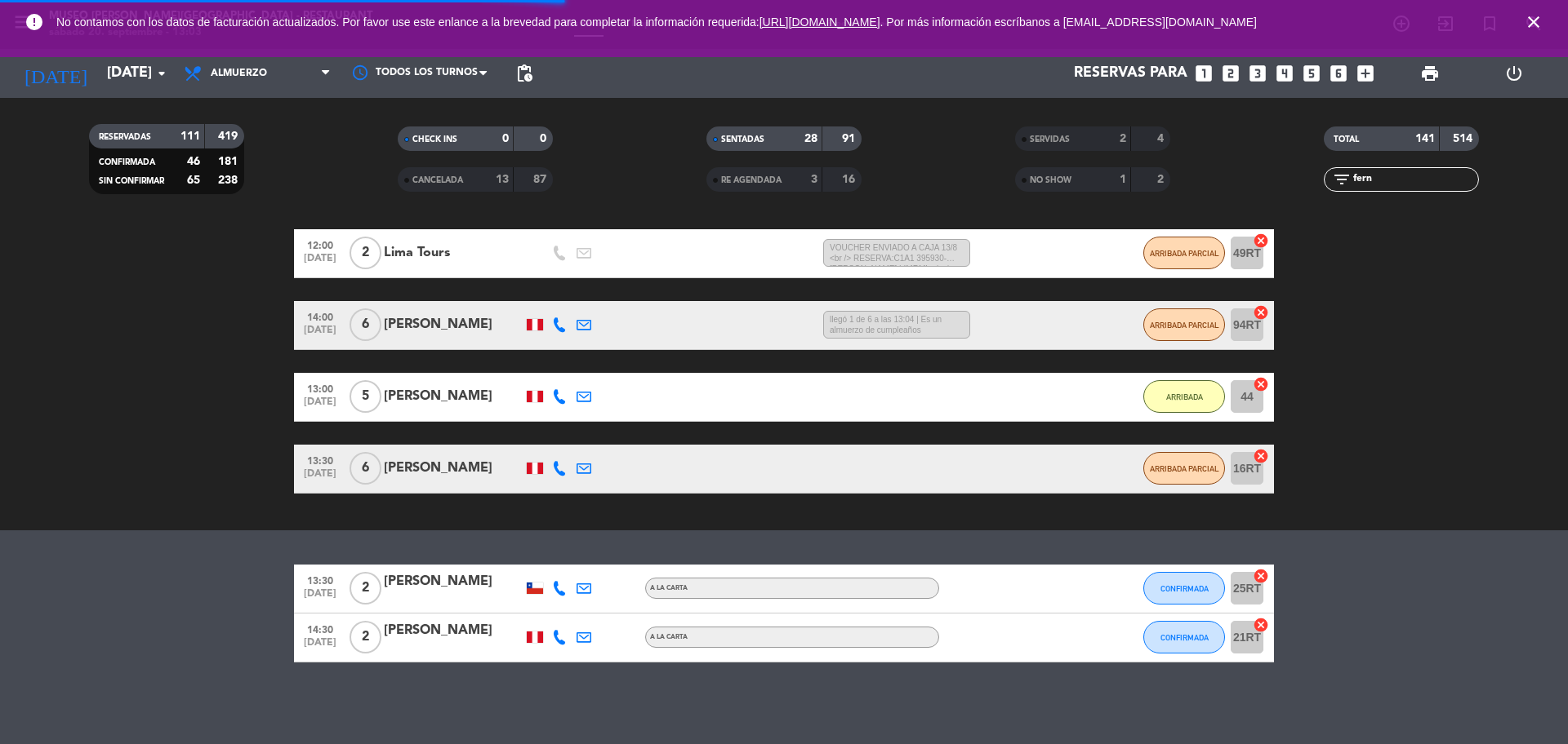
drag, startPoint x: 1401, startPoint y: 166, endPoint x: 1370, endPoint y: 175, distance: 32.3
click at [1370, 175] on div "filter_list fern" at bounding box center [1401, 179] width 155 height 24
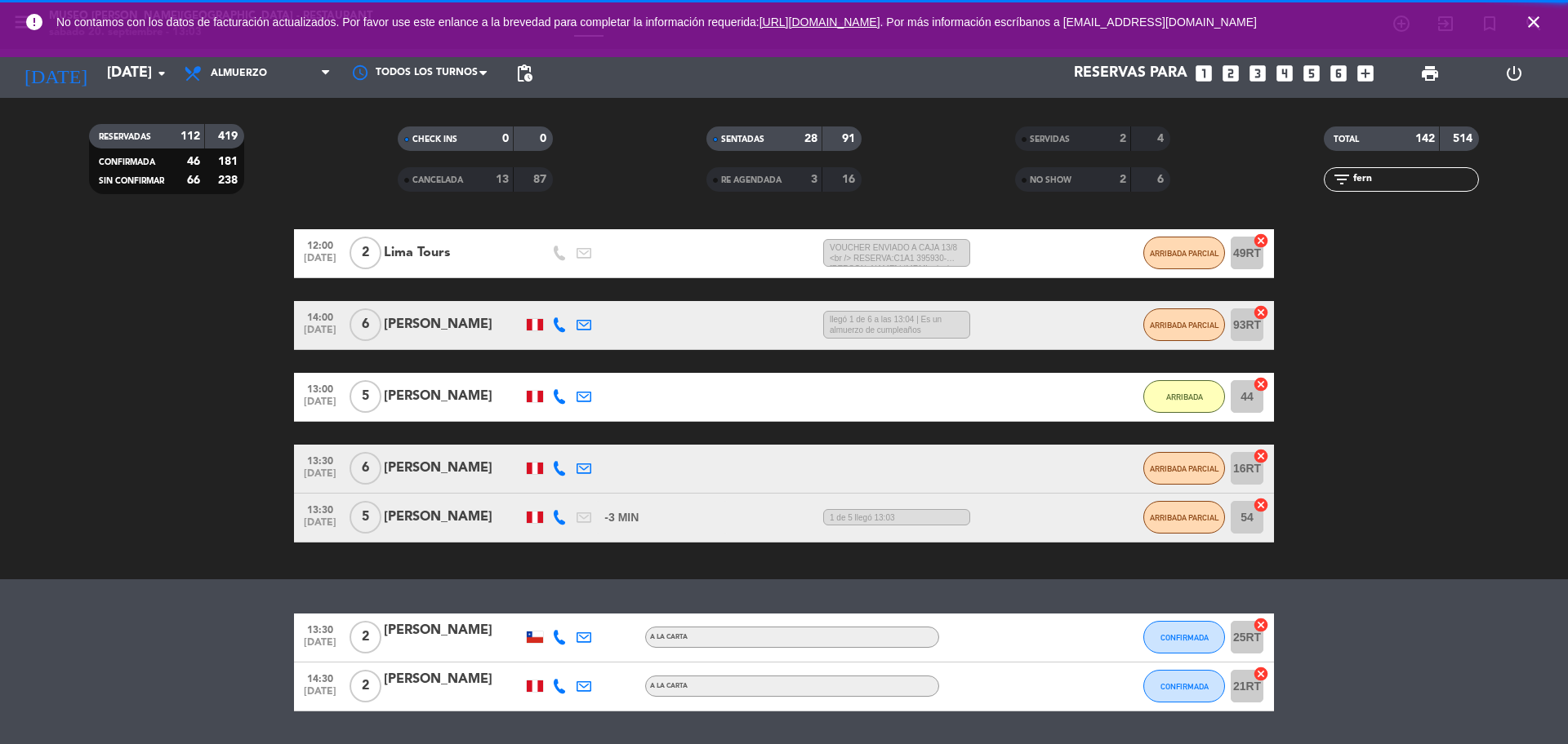
drag, startPoint x: 1384, startPoint y: 177, endPoint x: 1319, endPoint y: 187, distance: 65.8
click at [1319, 187] on div "filter_list fern" at bounding box center [1401, 179] width 308 height 24
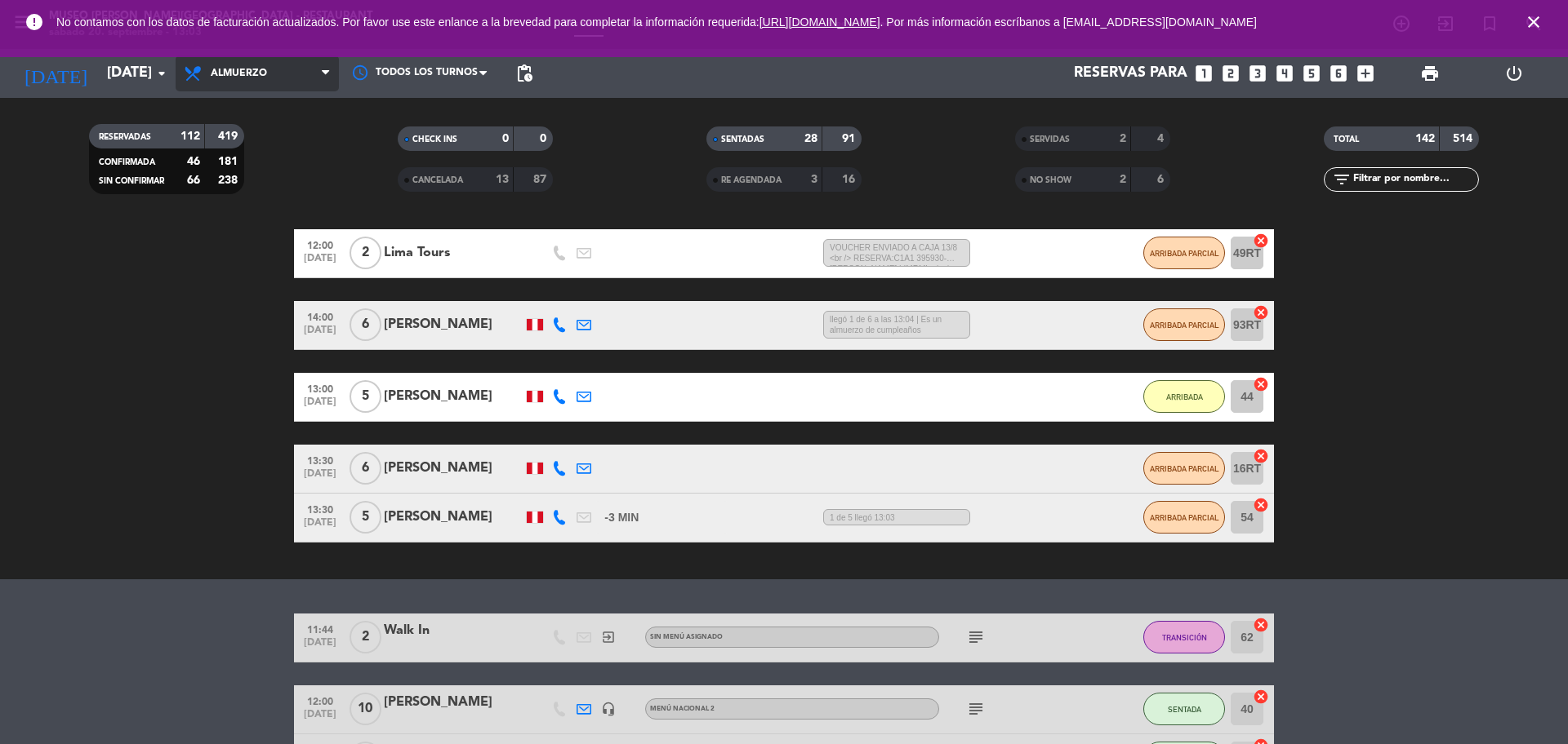
click at [266, 84] on span "Almuerzo" at bounding box center [257, 72] width 163 height 36
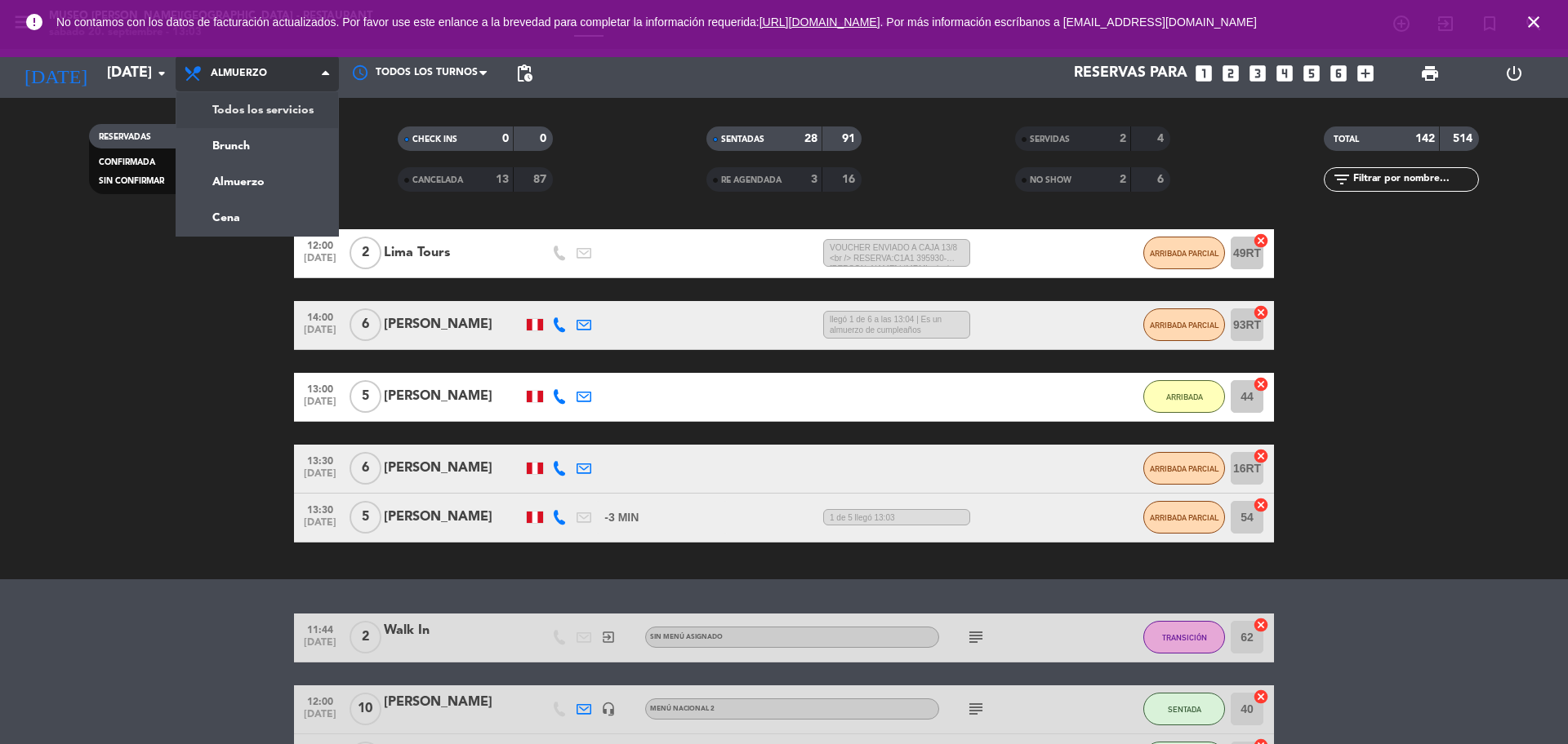
click at [281, 118] on div "menu [GEOGRAPHIC_DATA][PERSON_NAME] - Restaurant [DATE] 20. septiembre - 13:03 …" at bounding box center [784, 110] width 1568 height 220
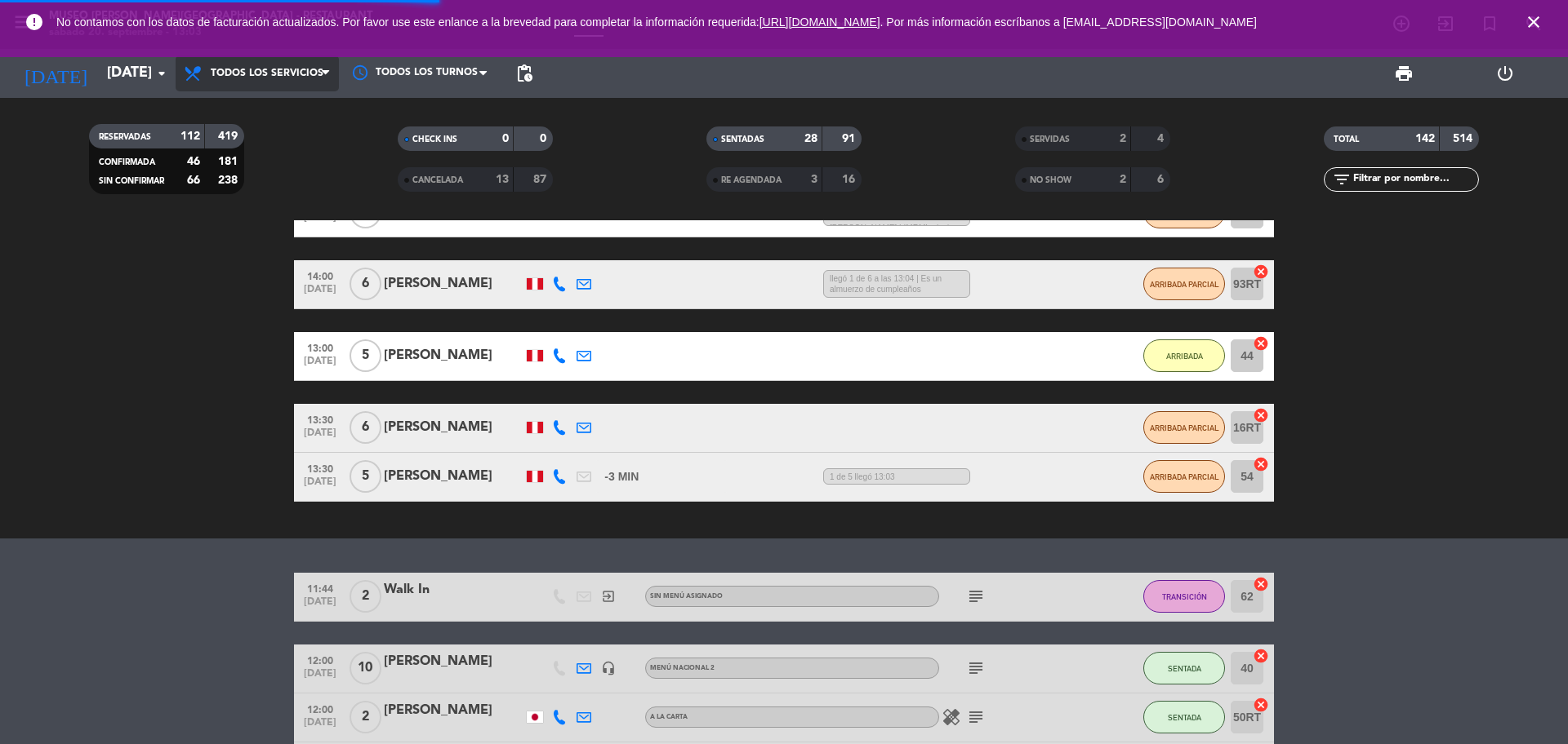
scroll to position [242, 0]
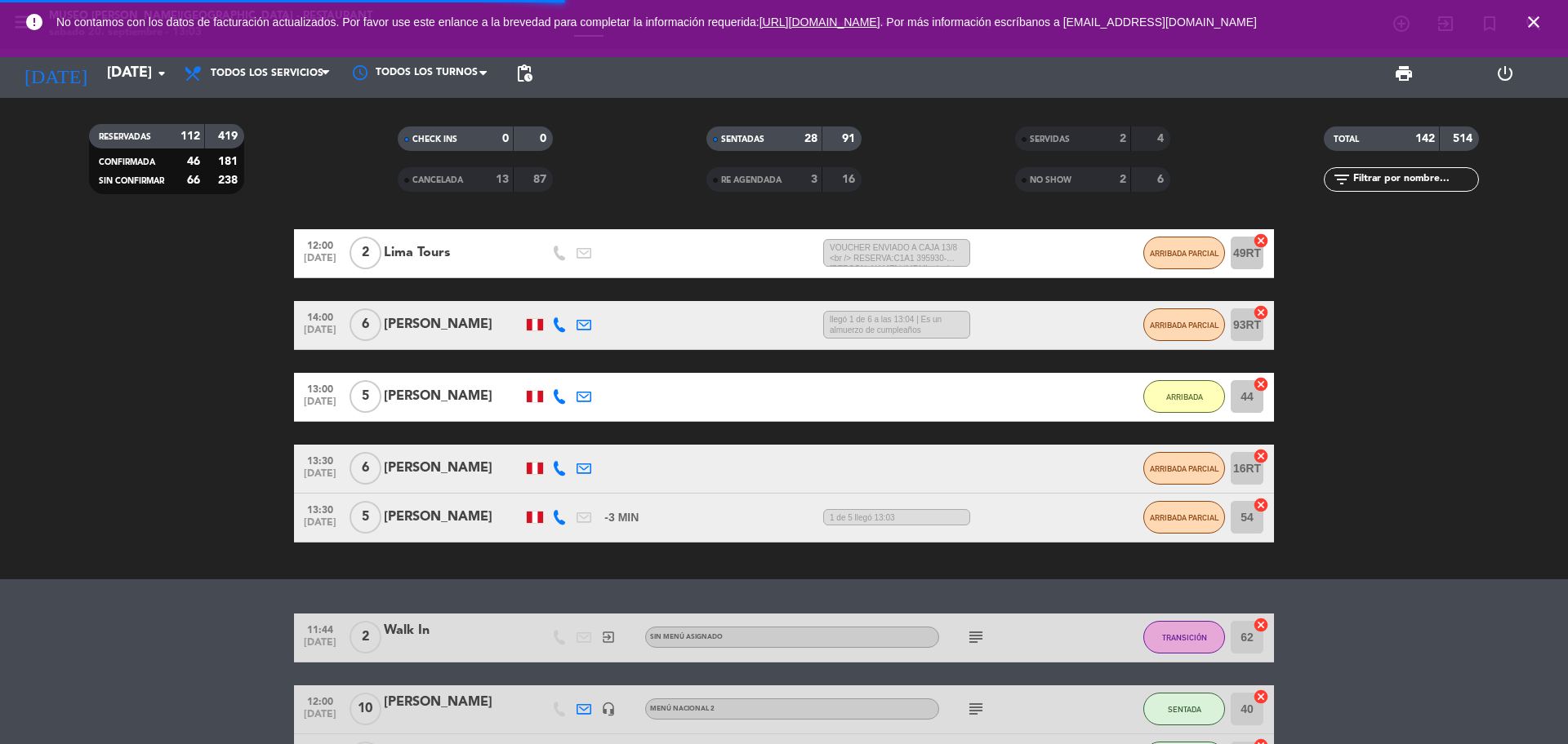
click at [1380, 183] on input "text" at bounding box center [1414, 180] width 127 height 18
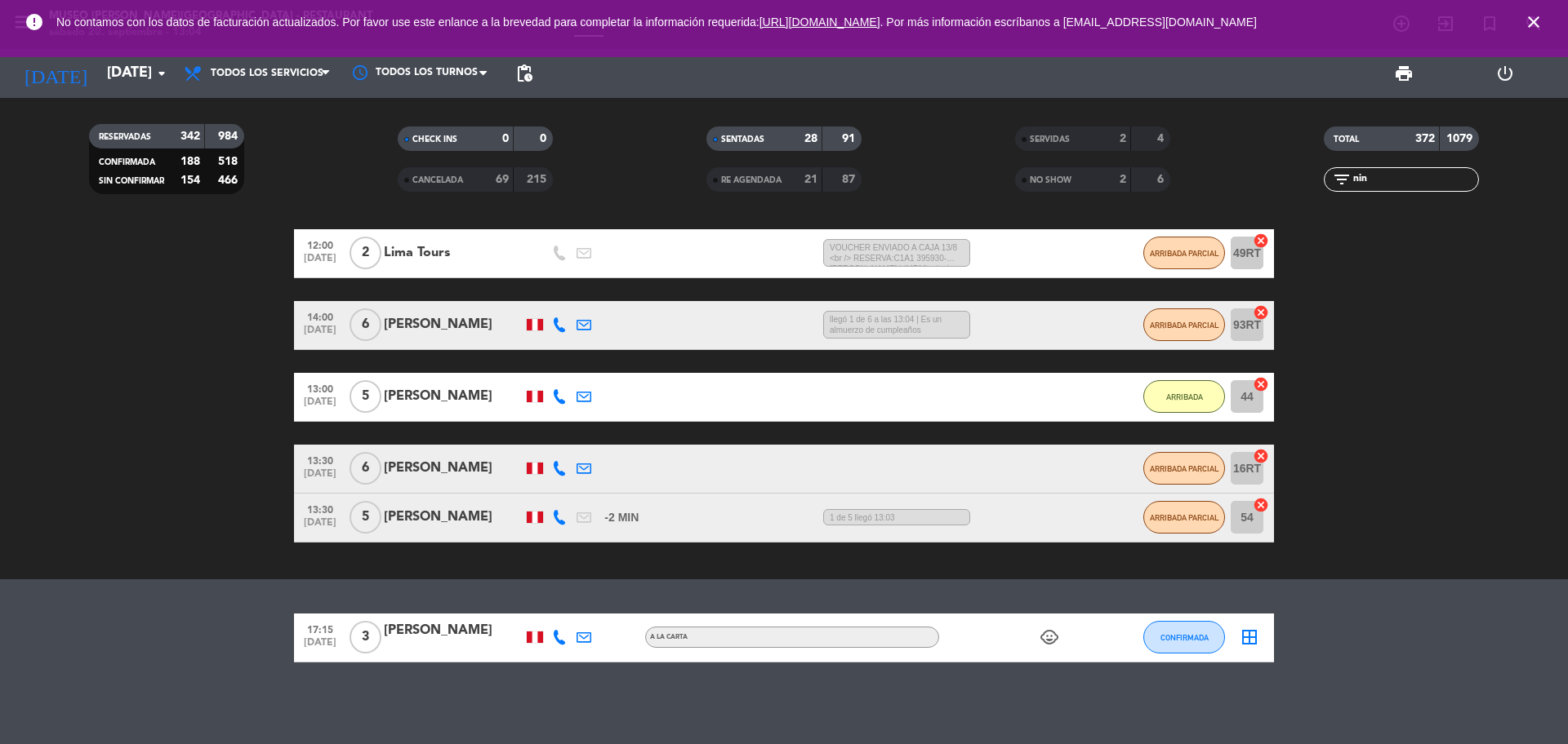
type input "nin"
click at [486, 651] on div at bounding box center [453, 648] width 139 height 14
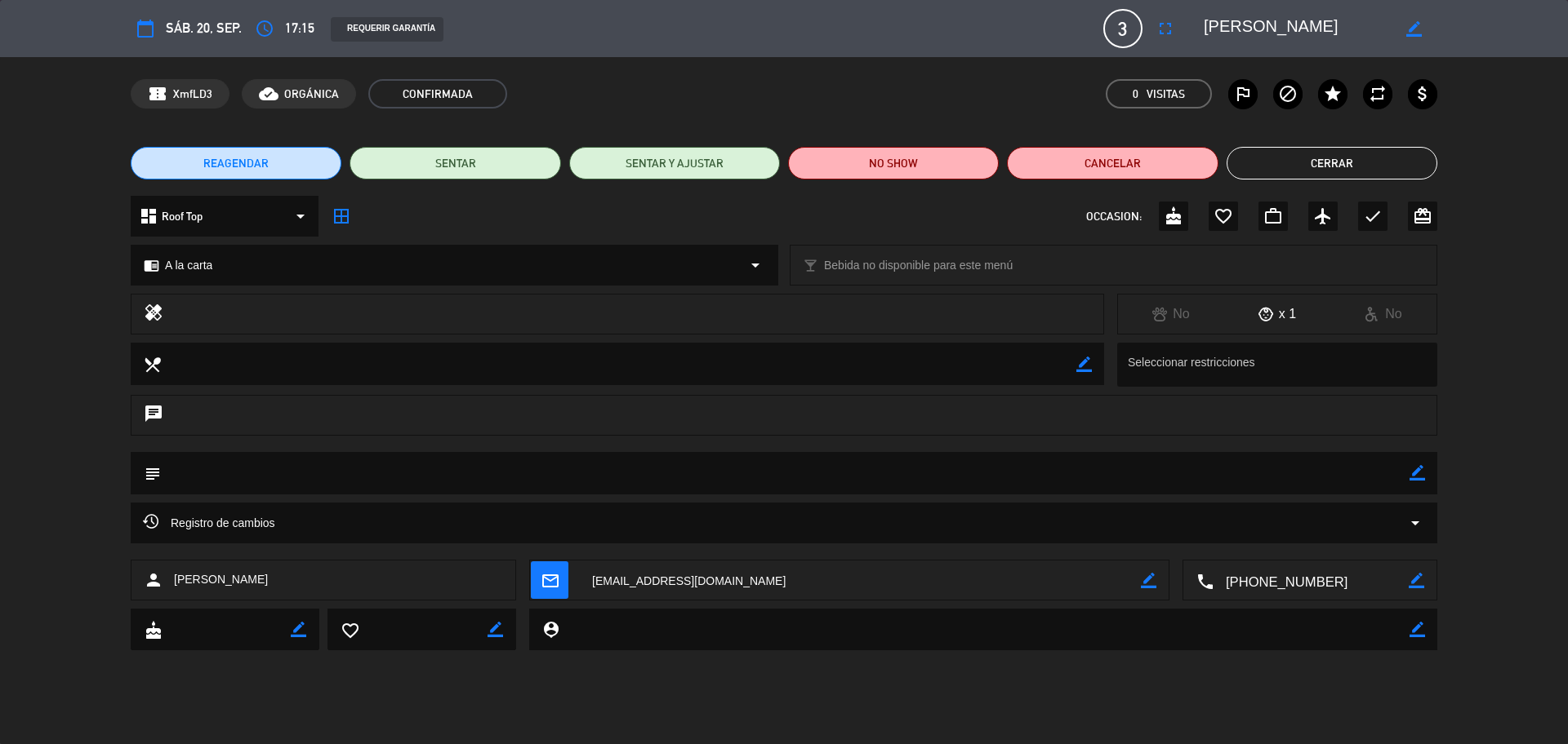
click at [1409, 476] on icon "border_color" at bounding box center [1417, 472] width 15 height 15
click at [1349, 473] on textarea at bounding box center [784, 472] width 1248 height 42
type textarea "cartel de aniversario y postre : [PERSON_NAME]"
click at [1417, 466] on div at bounding box center [1417, 473] width 15 height 43
click at [1417, 466] on icon at bounding box center [1417, 472] width 15 height 15
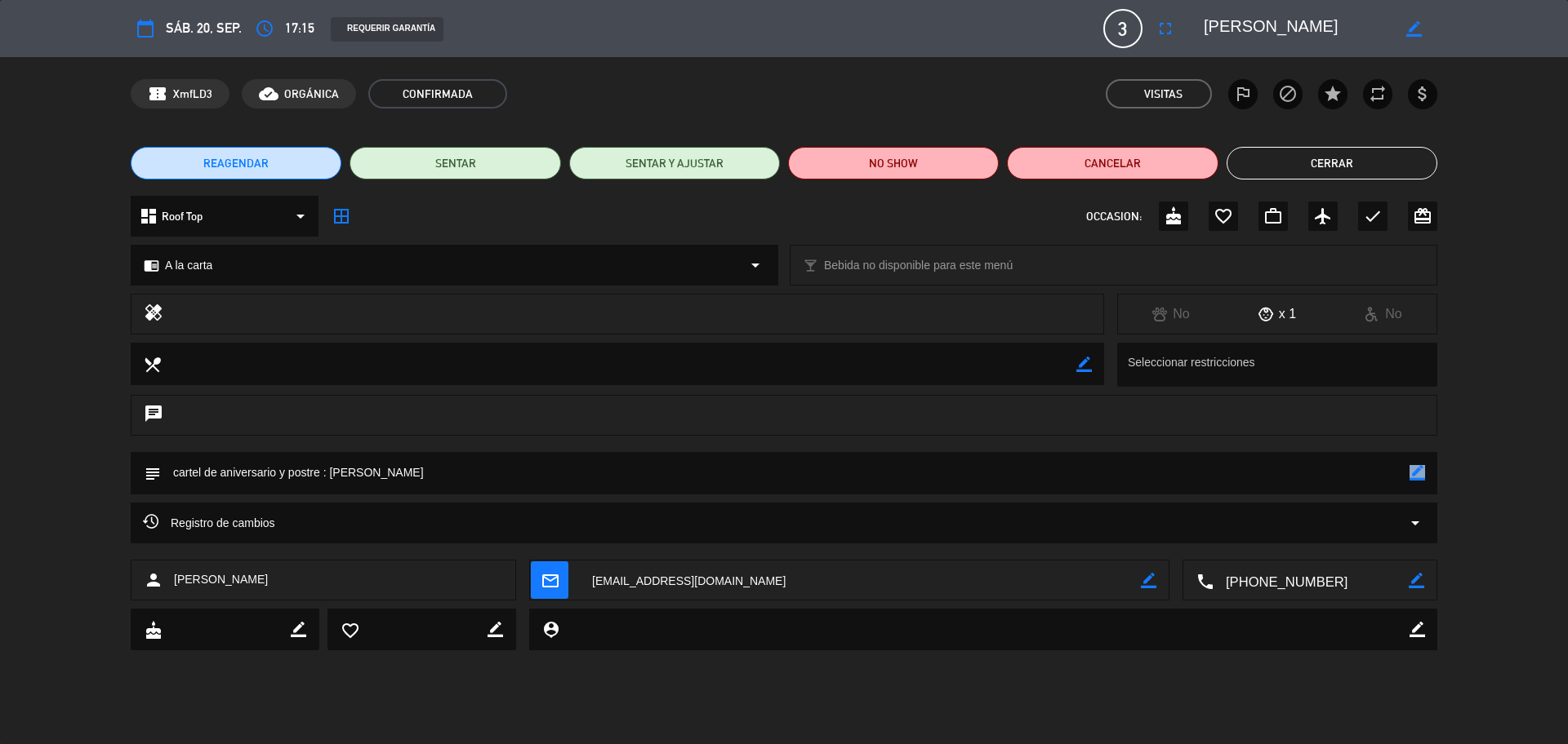
click at [1255, 155] on button "Cerrar" at bounding box center [1332, 163] width 211 height 33
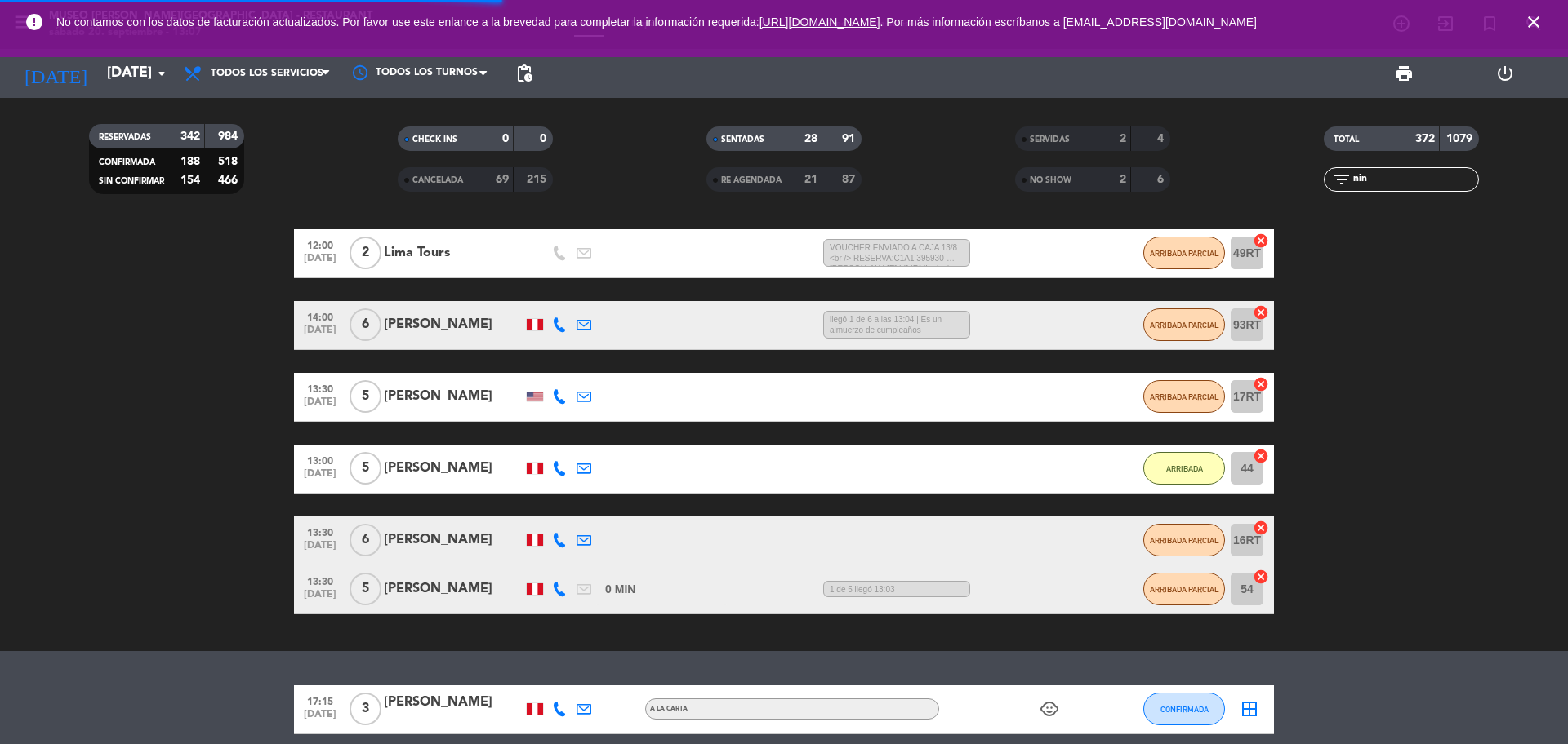
click at [1529, 16] on icon "close" at bounding box center [1533, 22] width 19 height 19
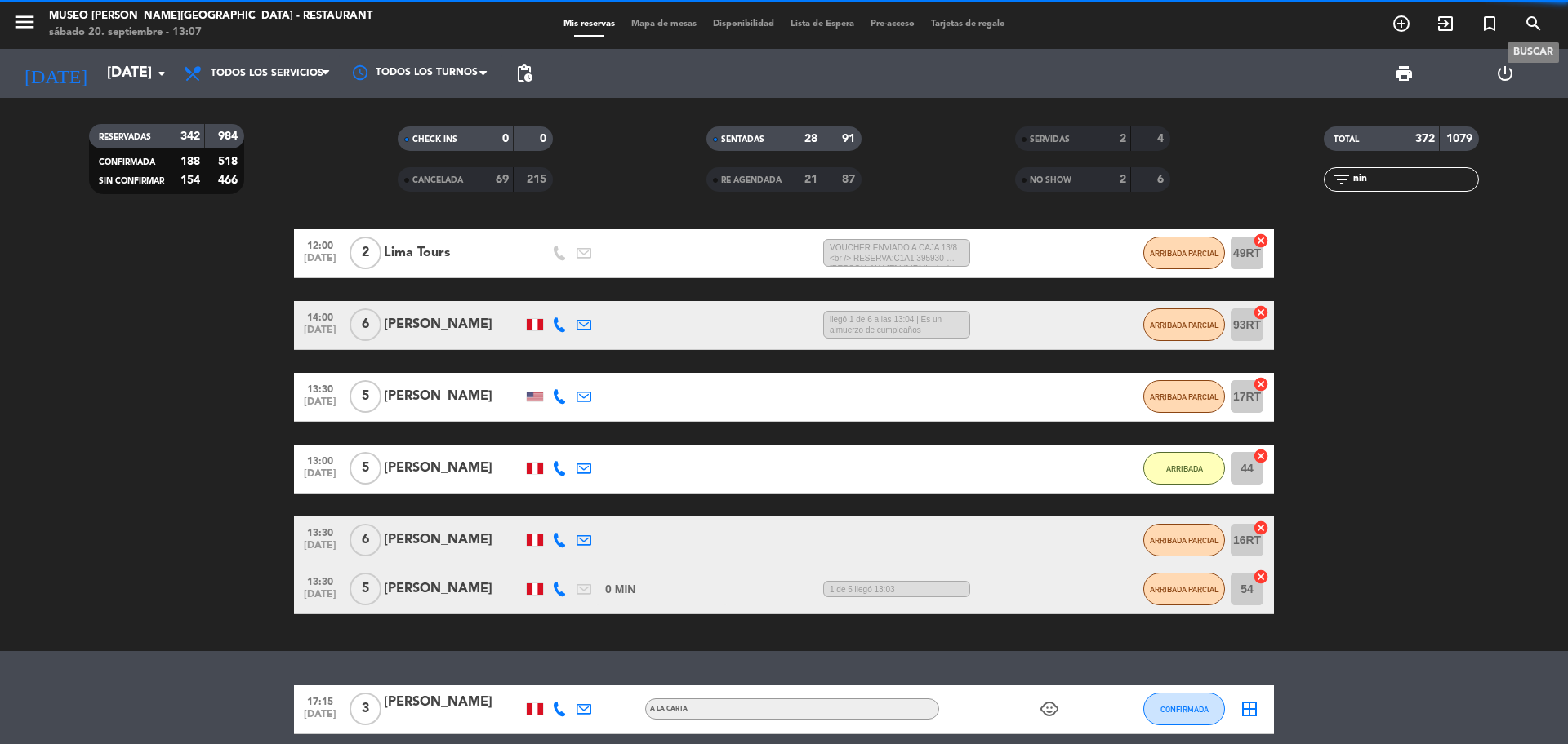
click at [1526, 29] on icon "search" at bounding box center [1533, 23] width 19 height 19
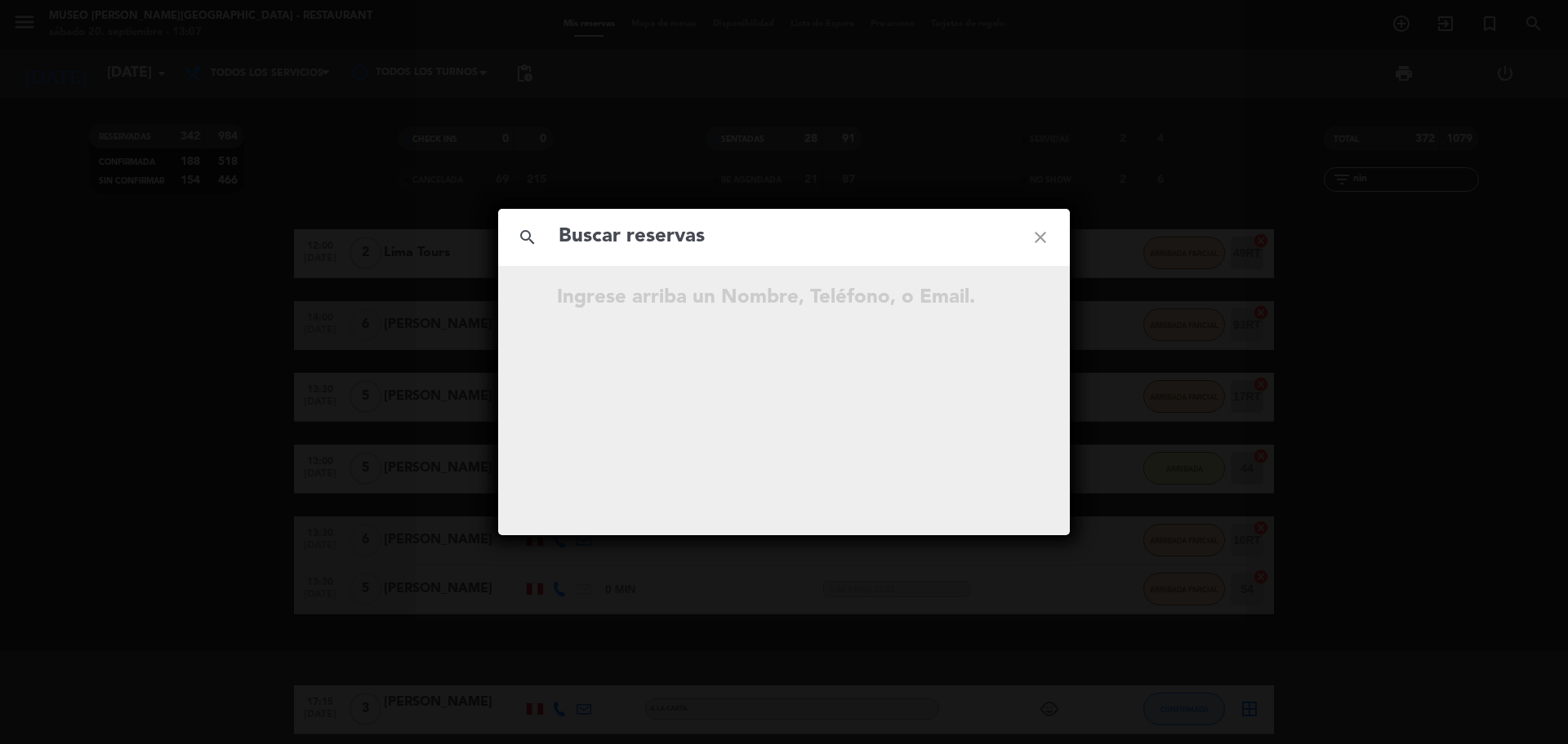
click at [705, 245] on input "text" at bounding box center [784, 237] width 454 height 34
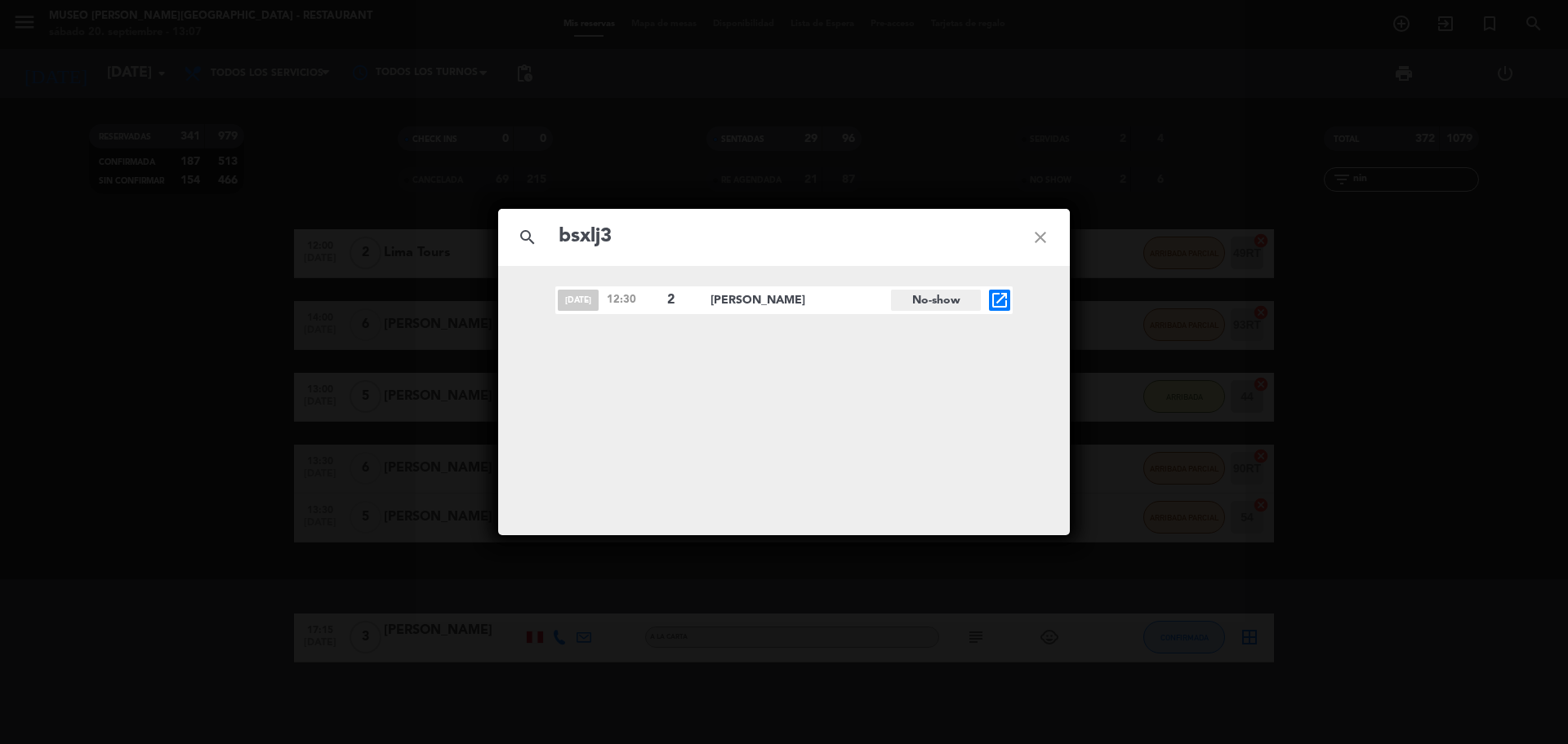
type input "bsxlj3"
click at [997, 303] on icon "open_in_new" at bounding box center [1000, 300] width 19 height 19
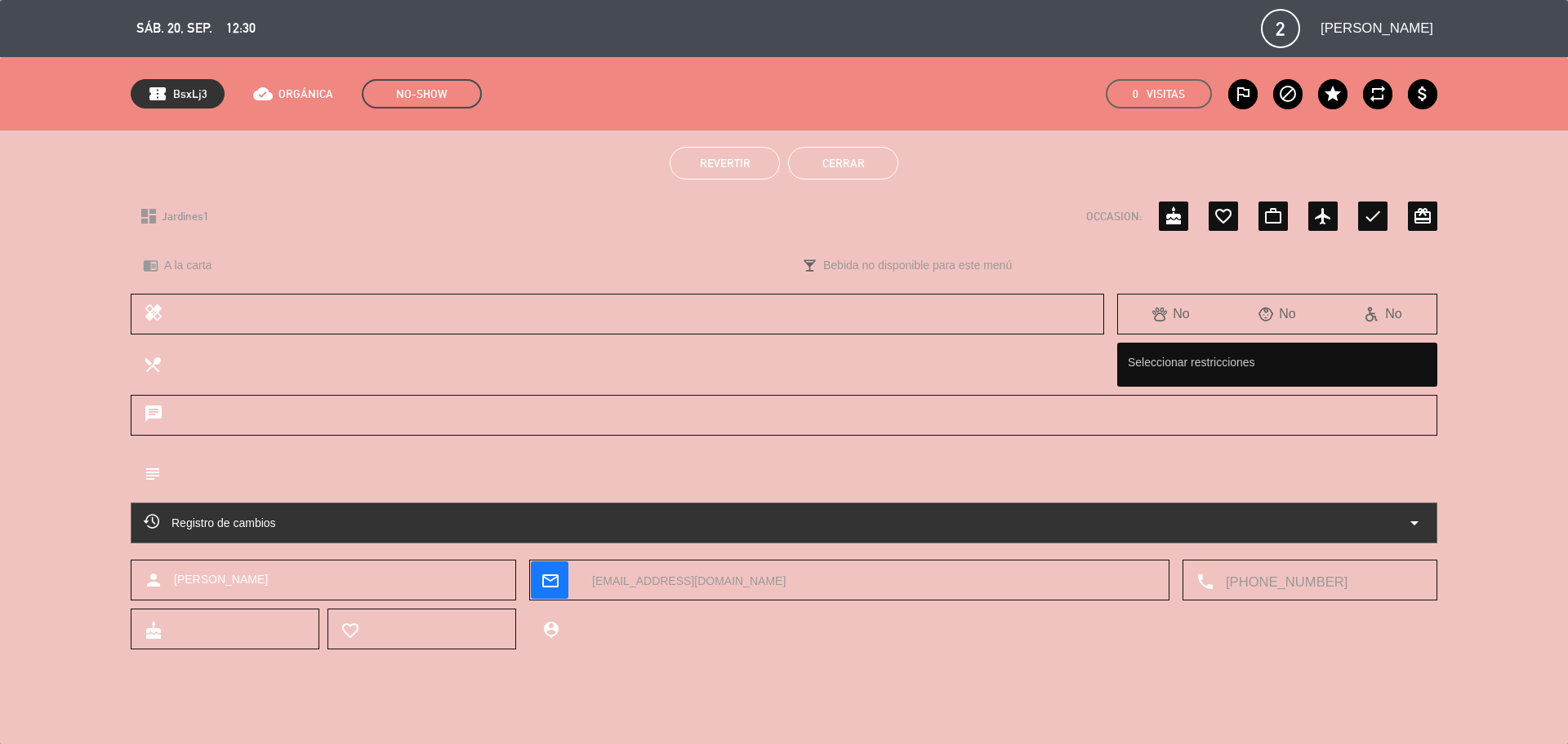
click at [736, 166] on span "Revertir" at bounding box center [725, 163] width 50 height 14
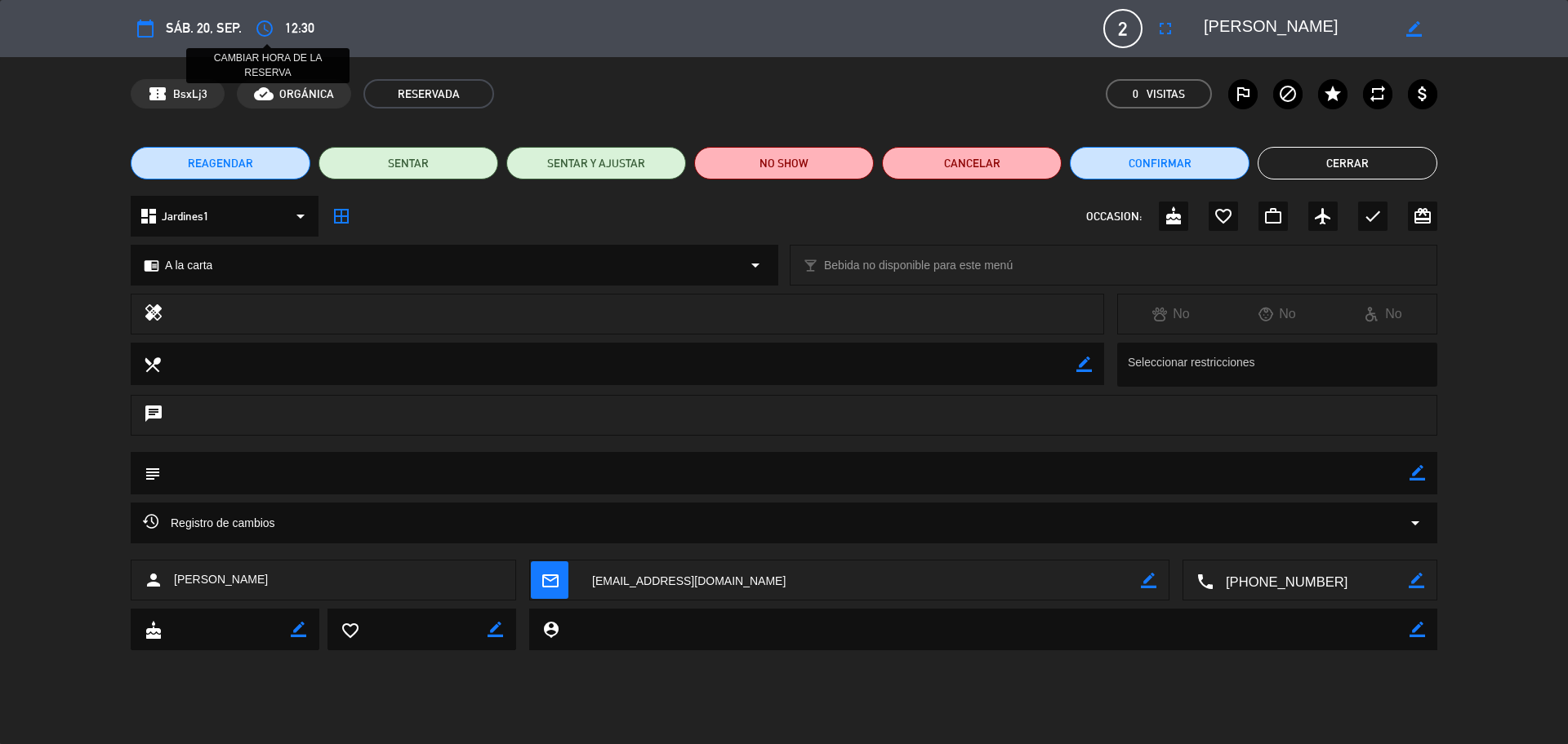
click at [270, 26] on icon "access_time" at bounding box center [265, 28] width 19 height 19
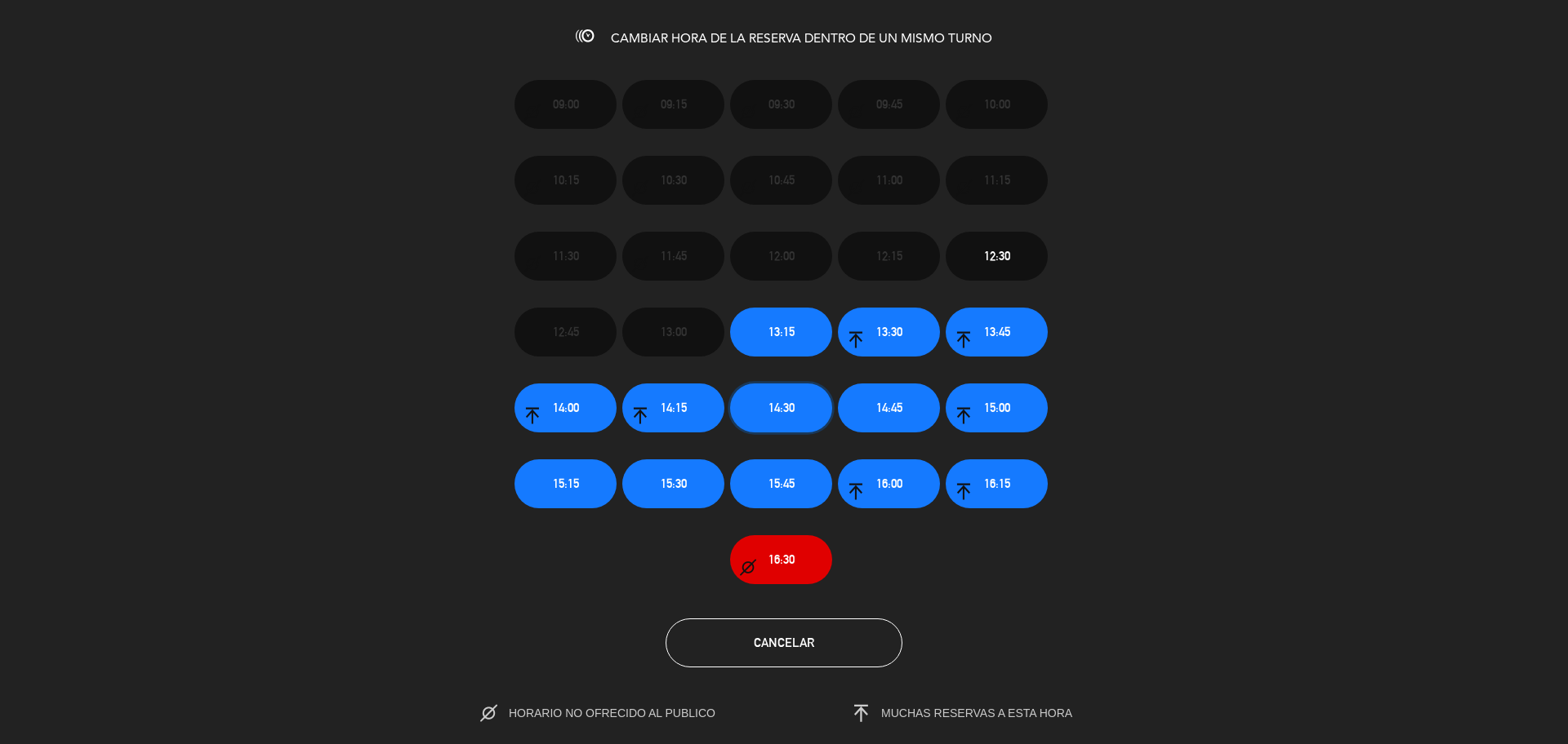
drag, startPoint x: 794, startPoint y: 406, endPoint x: 776, endPoint y: 374, distance: 36.7
click at [794, 405] on span "14:30" at bounding box center [781, 407] width 26 height 18
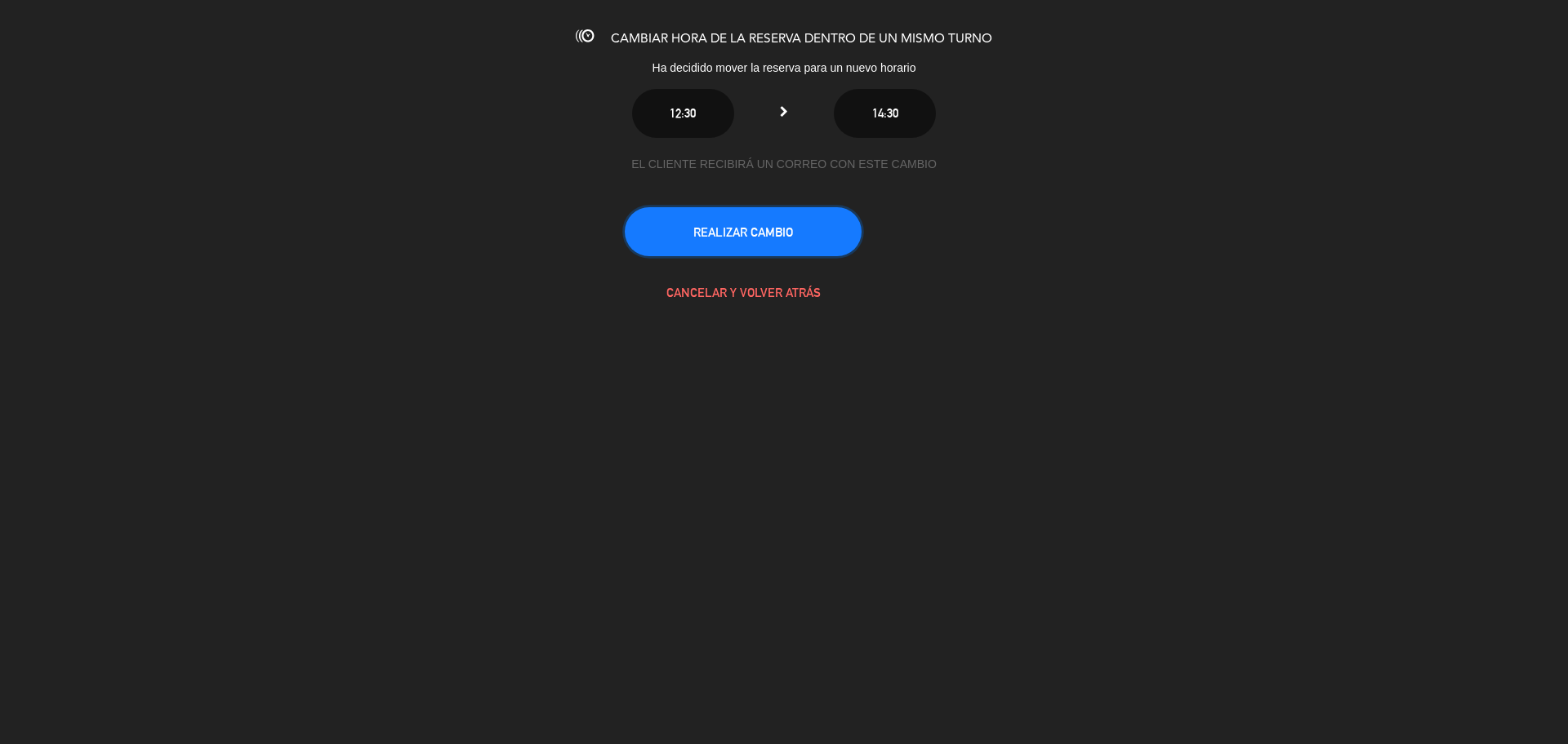
click at [721, 242] on button "REALIZAR CAMBIO" at bounding box center [742, 232] width 237 height 49
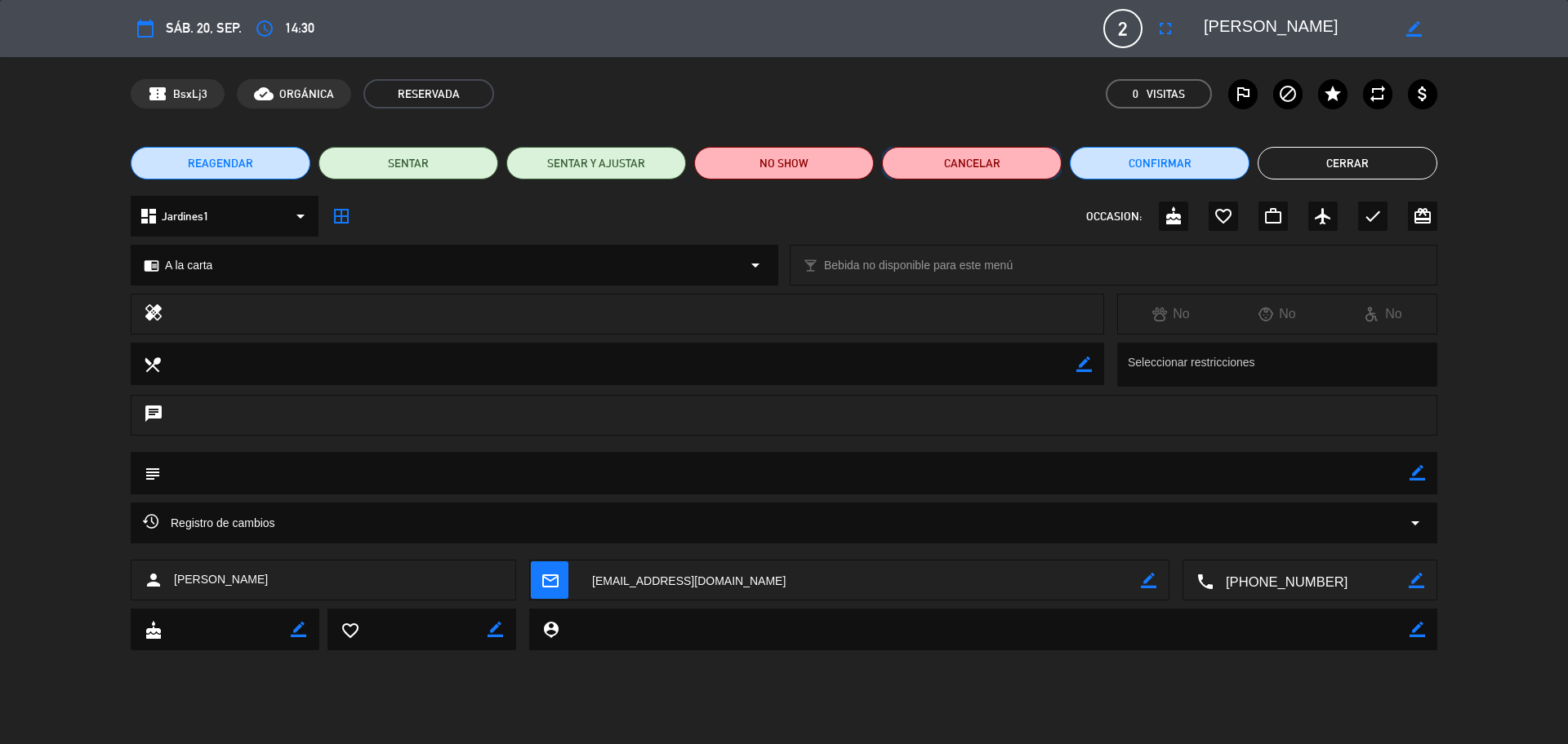
click at [915, 171] on button "Cancelar" at bounding box center [972, 163] width 180 height 33
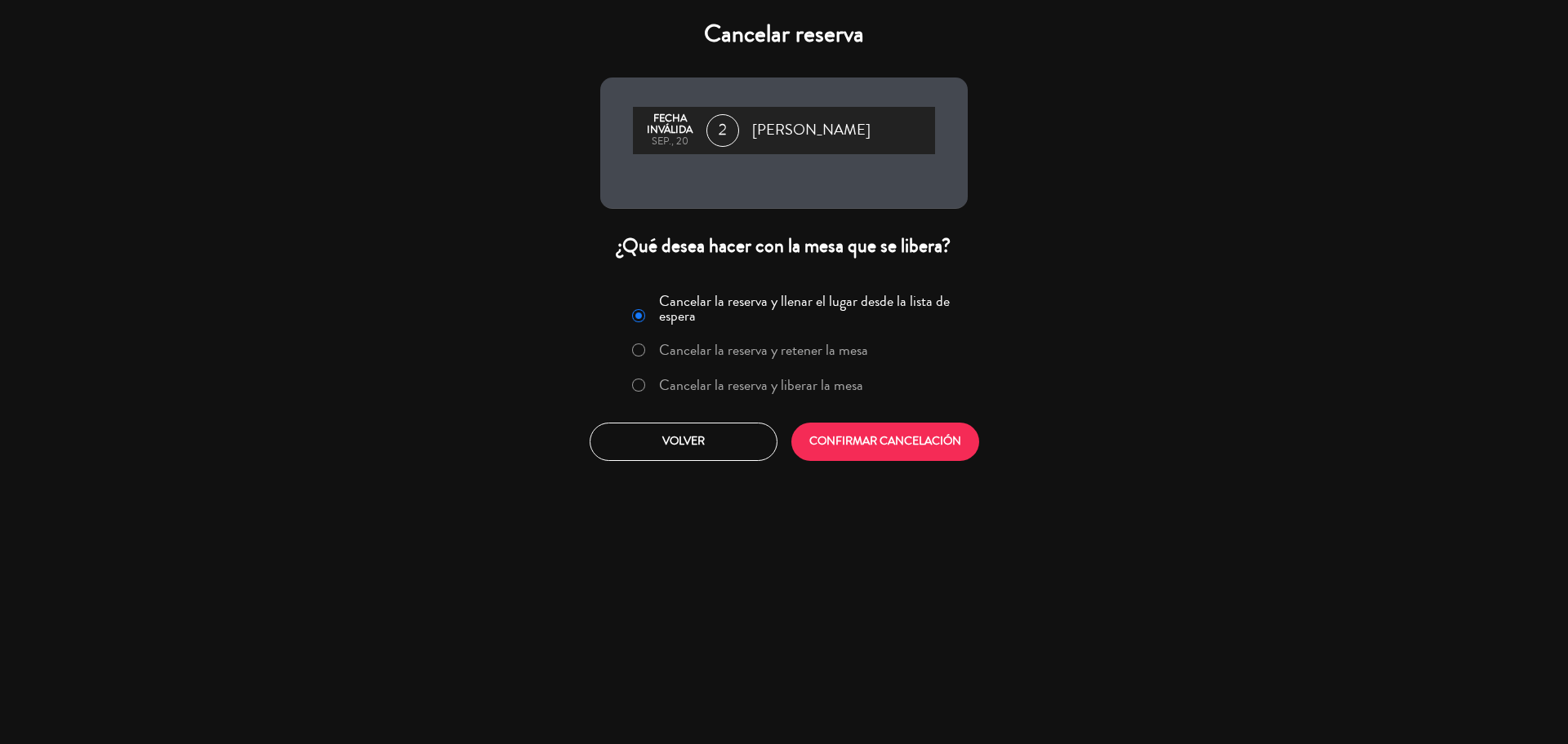
click at [743, 391] on label "Cancelar la reserva y liberar la mesa" at bounding box center [761, 385] width 204 height 14
click at [831, 444] on button "CONFIRMAR CANCELACIÓN" at bounding box center [885, 443] width 188 height 39
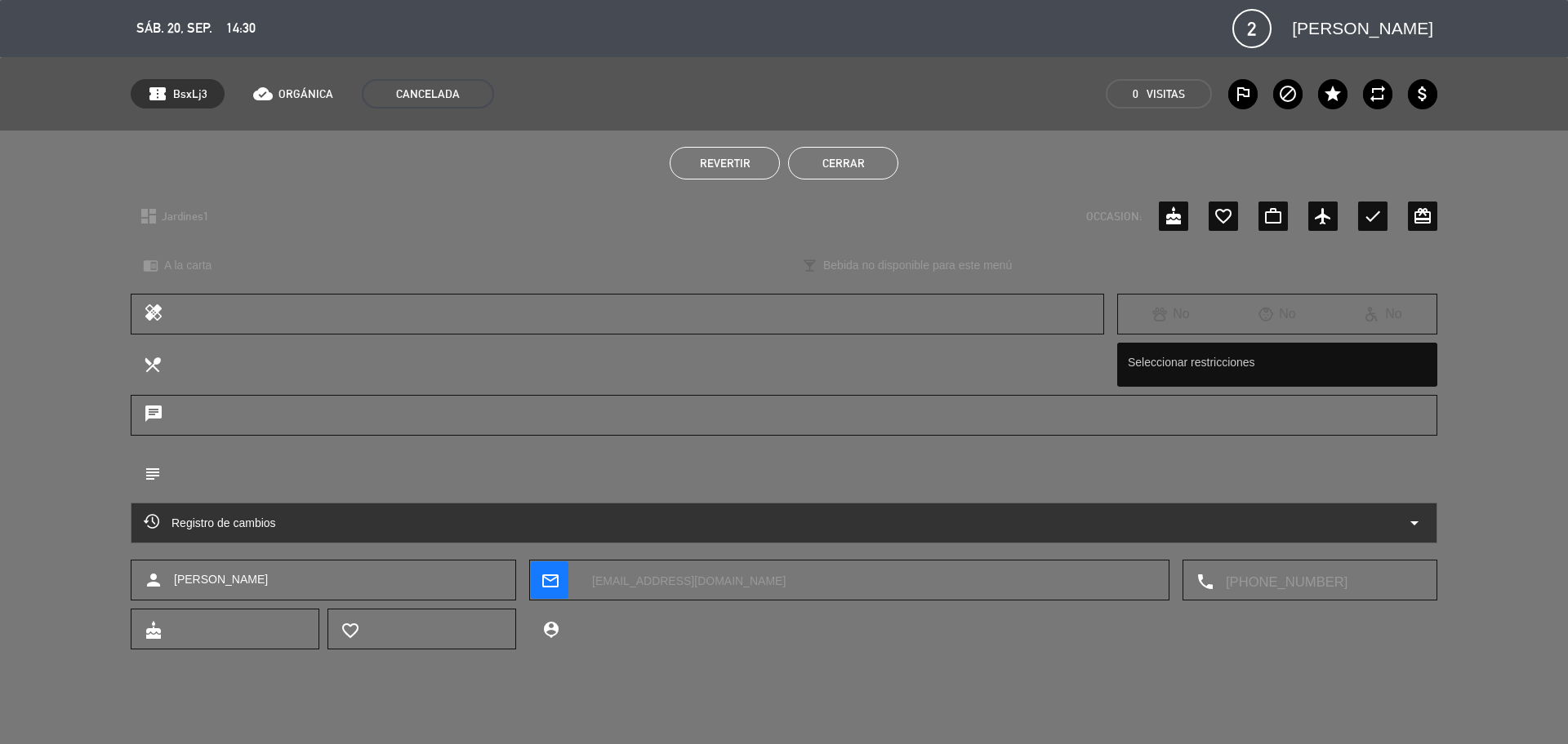
scroll to position [49, 0]
click at [883, 167] on button "Cerrar" at bounding box center [843, 163] width 110 height 33
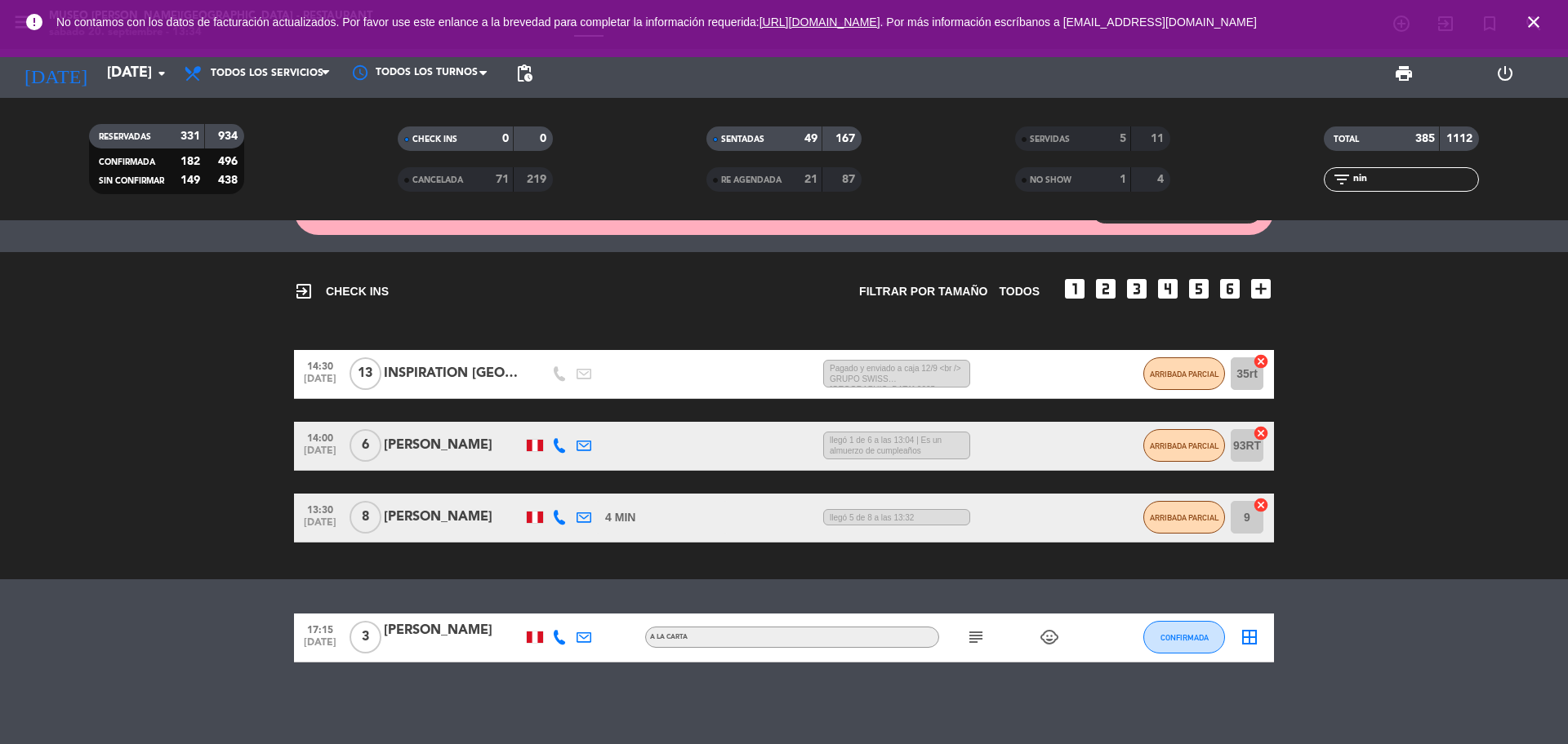
drag, startPoint x: 1380, startPoint y: 184, endPoint x: 1325, endPoint y: 186, distance: 55.0
click at [1325, 186] on div "filter_list nin" at bounding box center [1401, 179] width 155 height 24
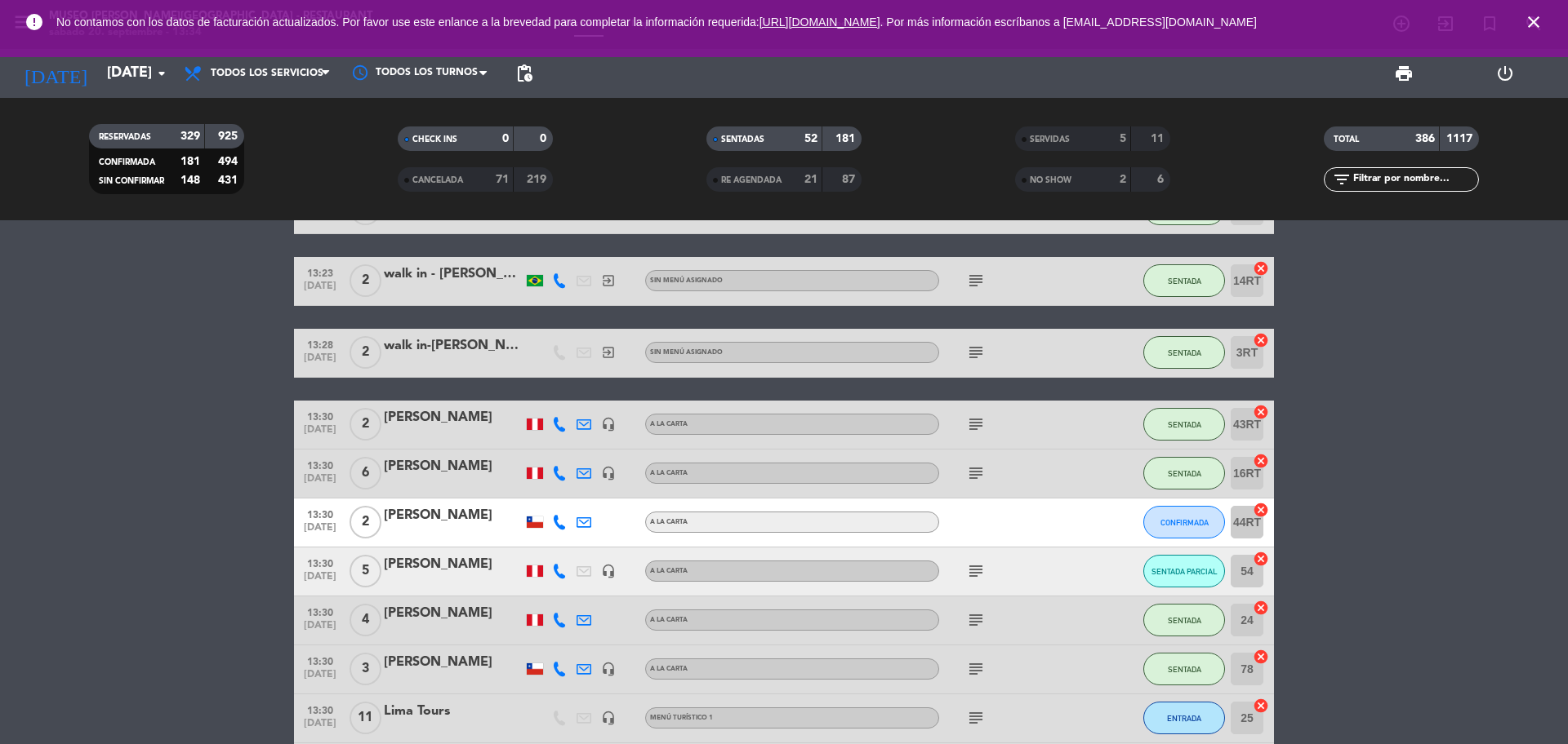
scroll to position [2384, 0]
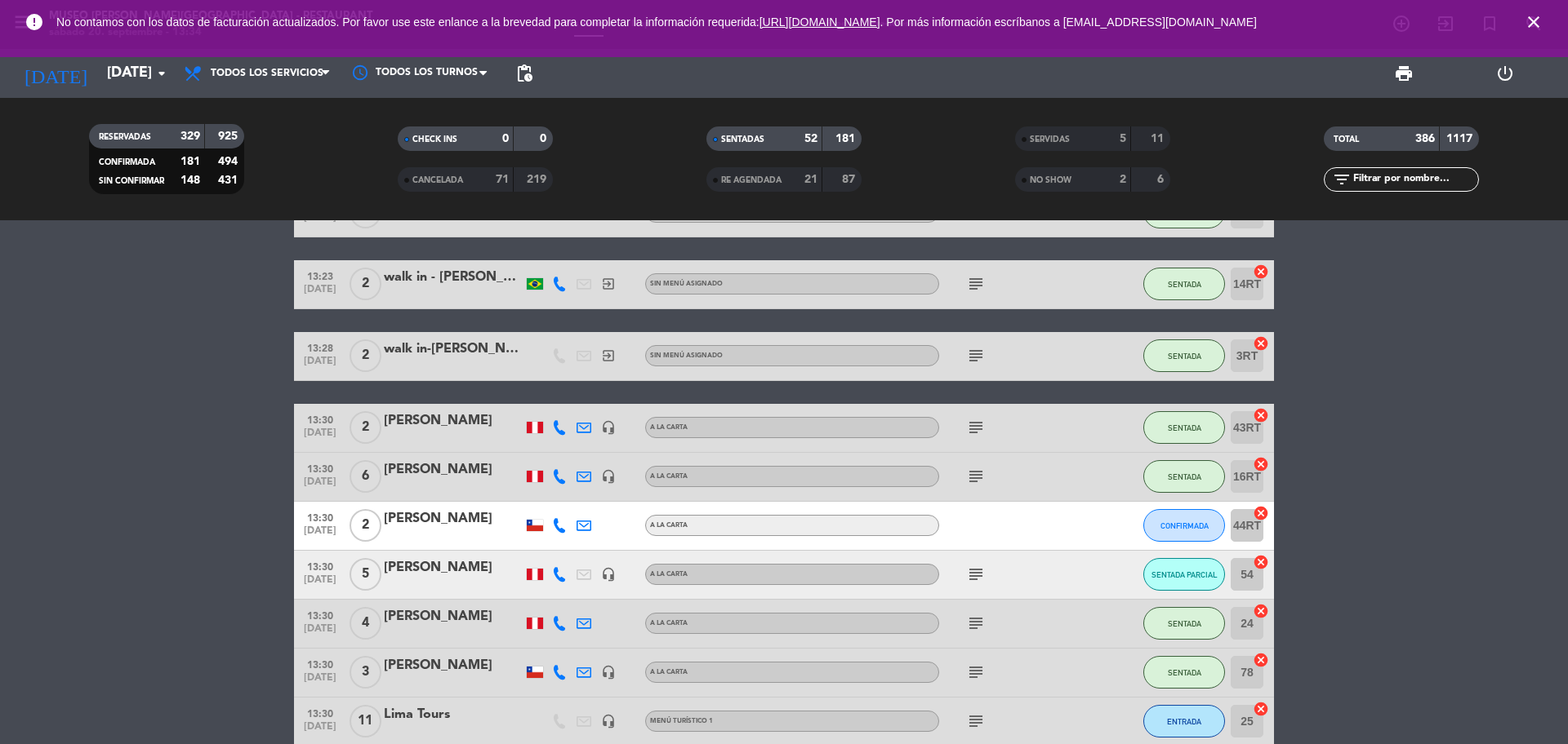
click at [979, 428] on icon "subject" at bounding box center [975, 427] width 19 height 19
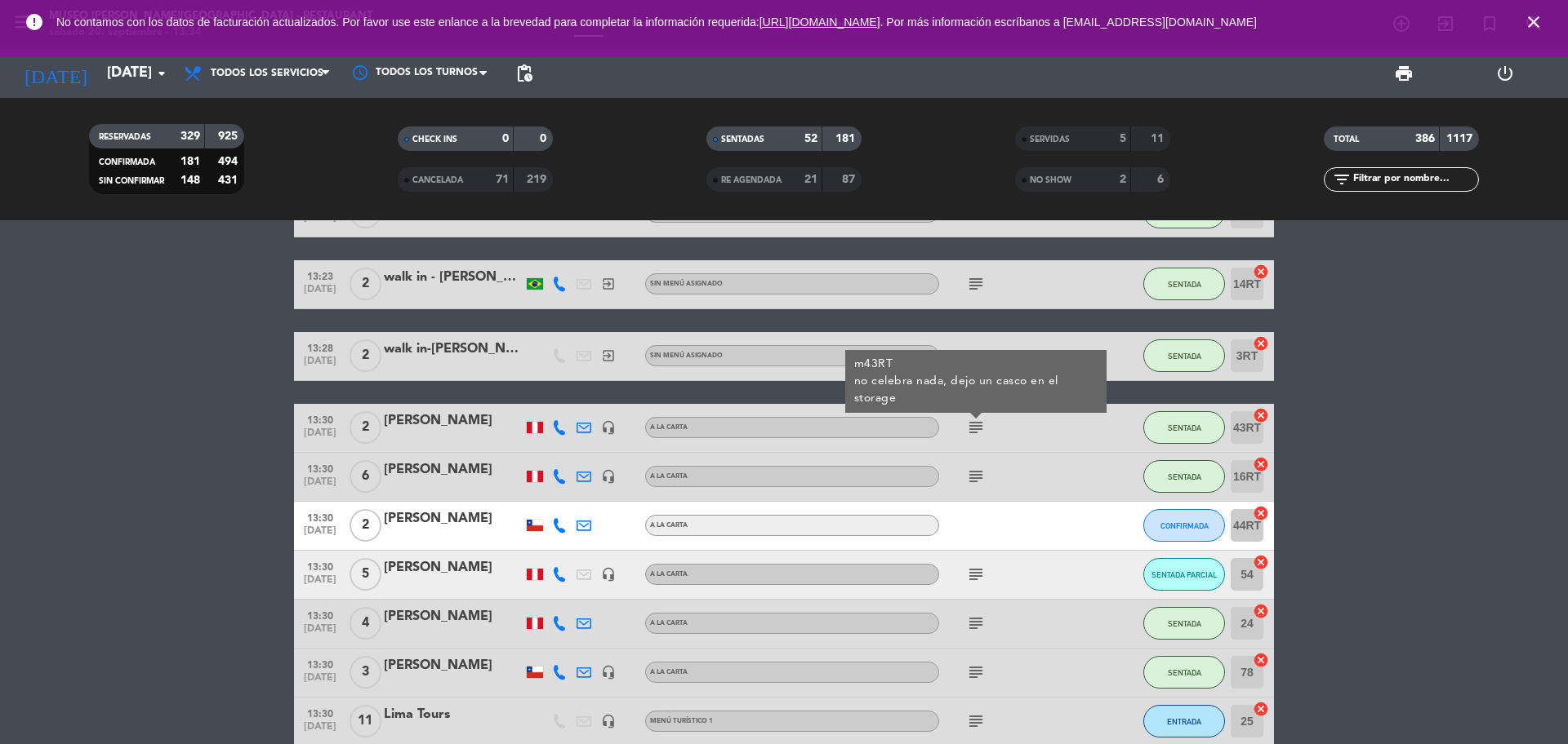
click at [973, 483] on icon "subject" at bounding box center [975, 476] width 19 height 19
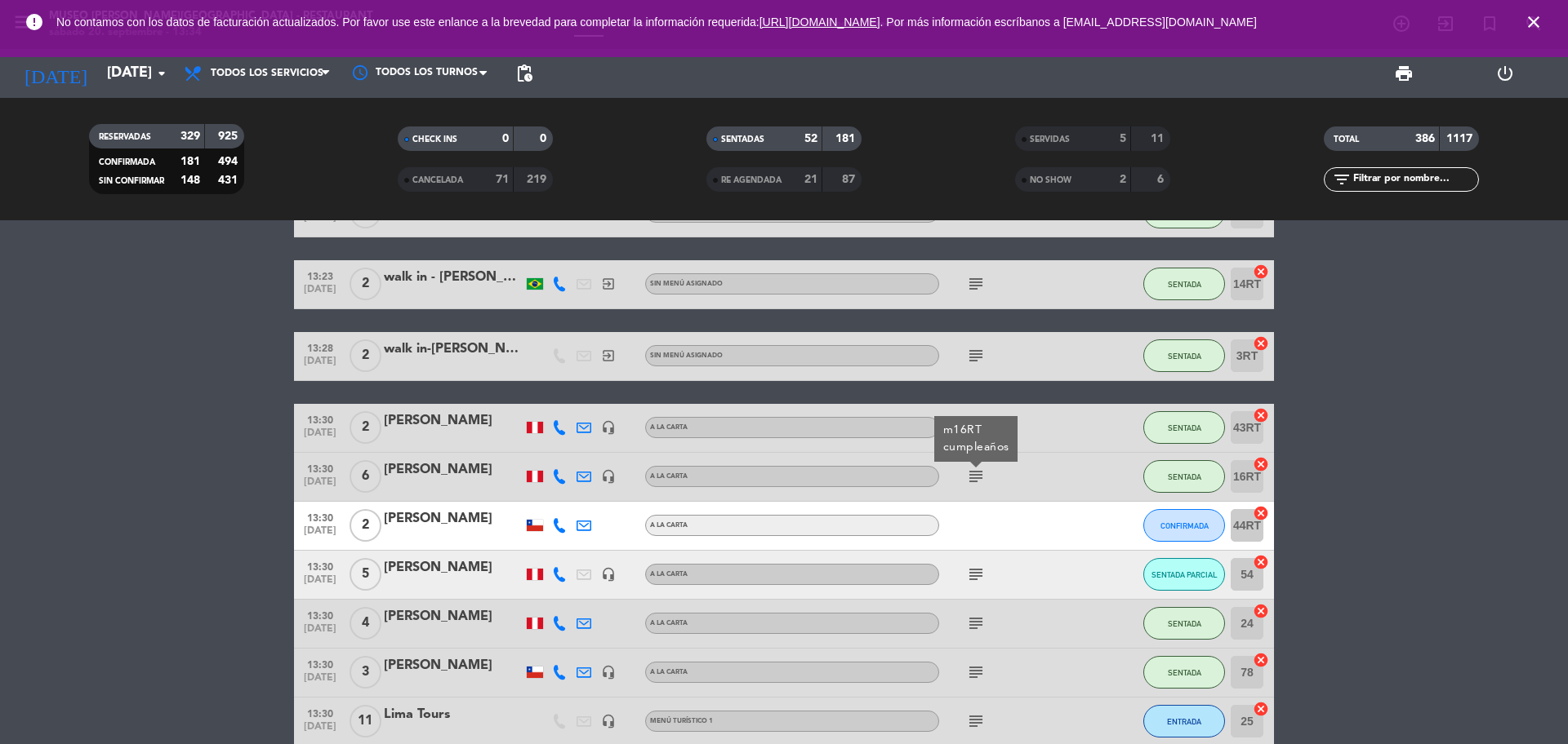
click at [974, 576] on icon "subject" at bounding box center [975, 574] width 19 height 19
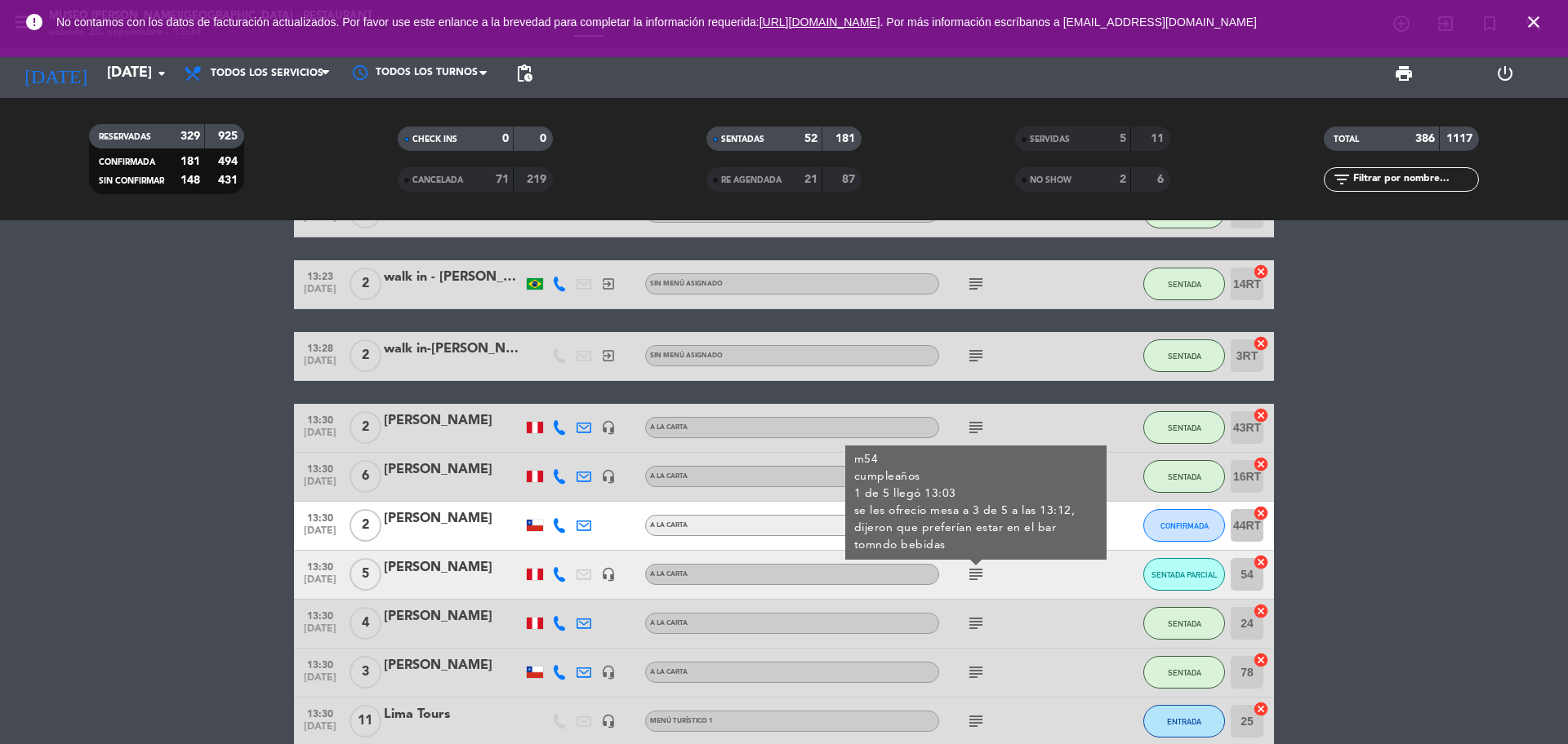
click at [978, 620] on icon "subject" at bounding box center [975, 623] width 19 height 19
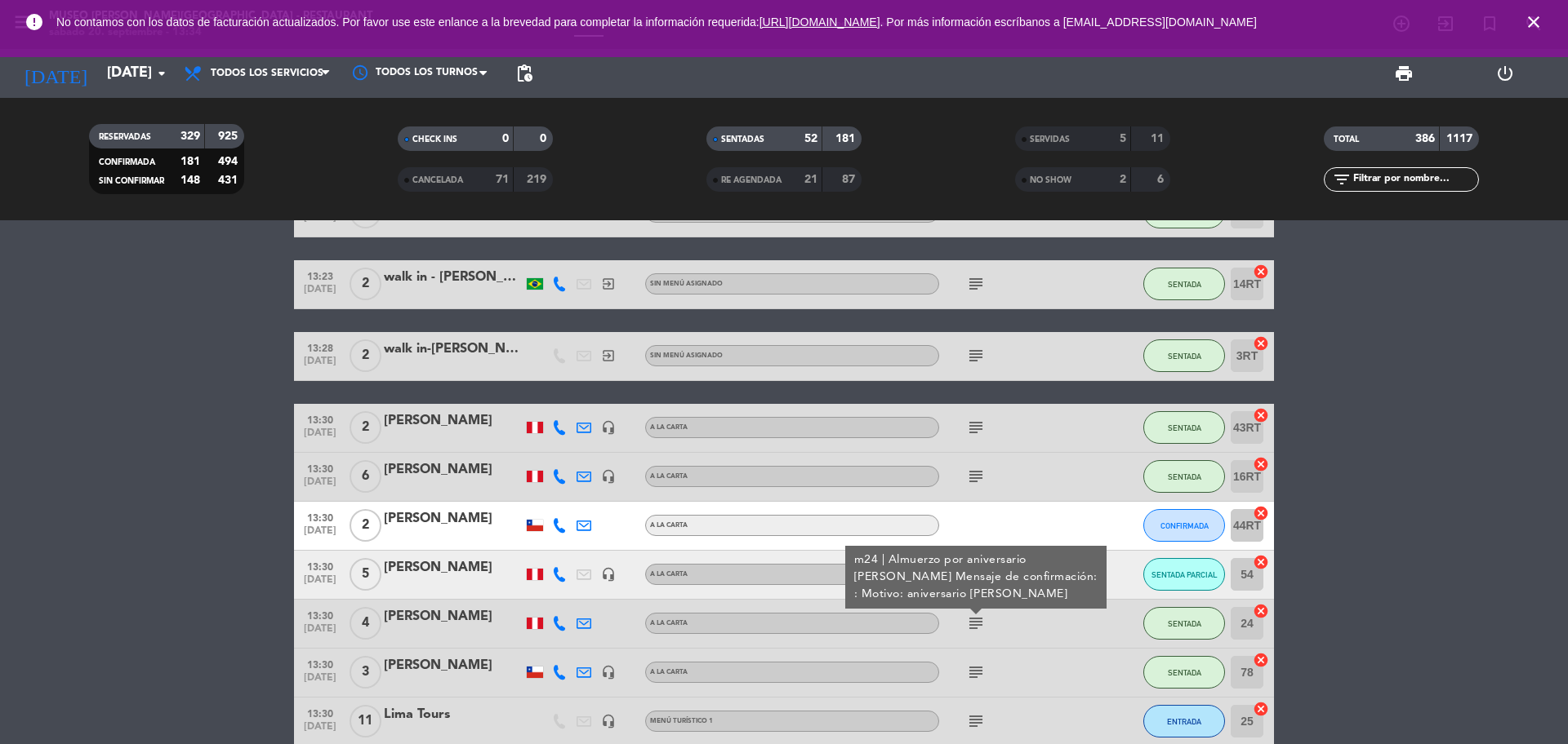
click at [977, 673] on icon "subject" at bounding box center [975, 672] width 19 height 19
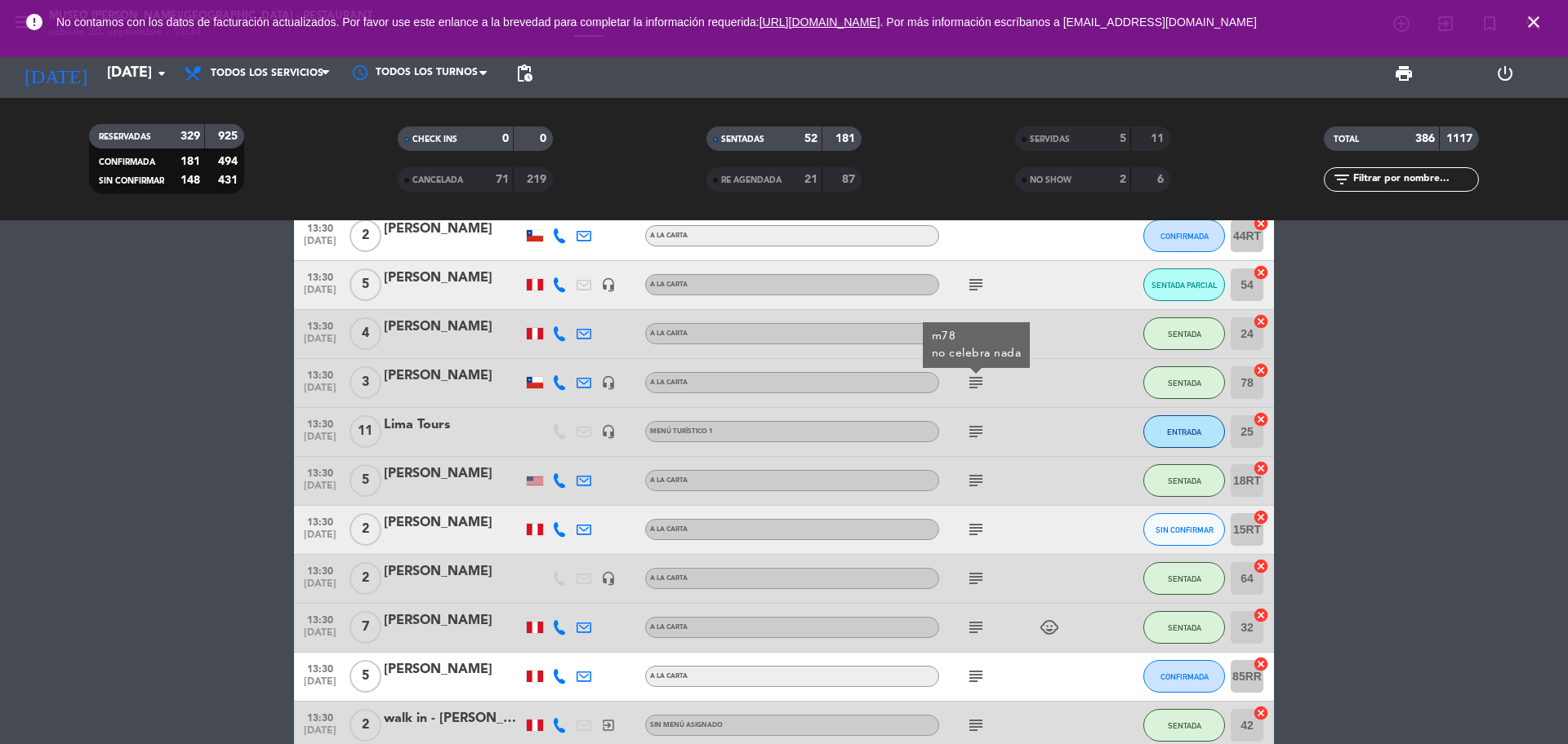
scroll to position [2690, 0]
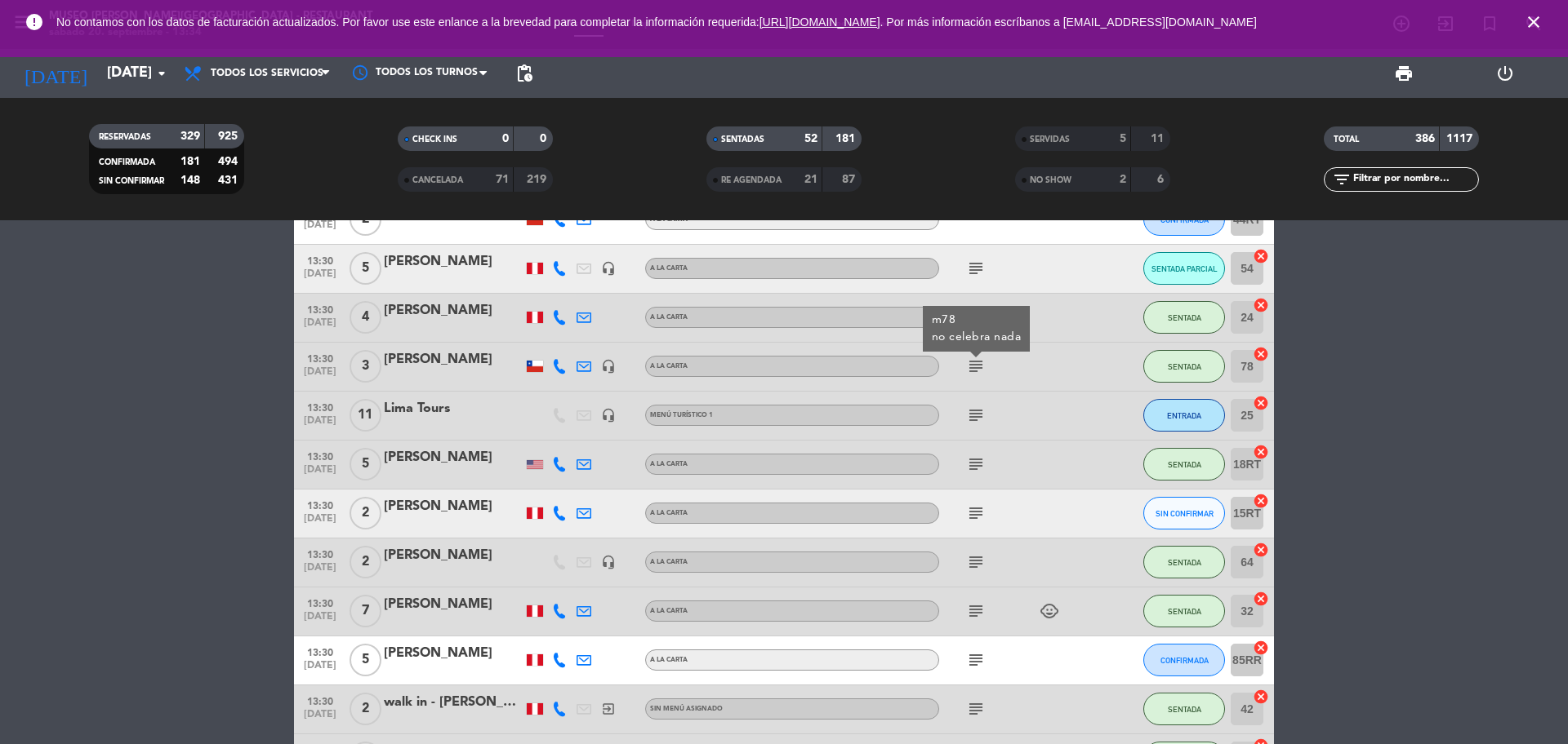
click at [979, 413] on icon "subject" at bounding box center [975, 415] width 19 height 19
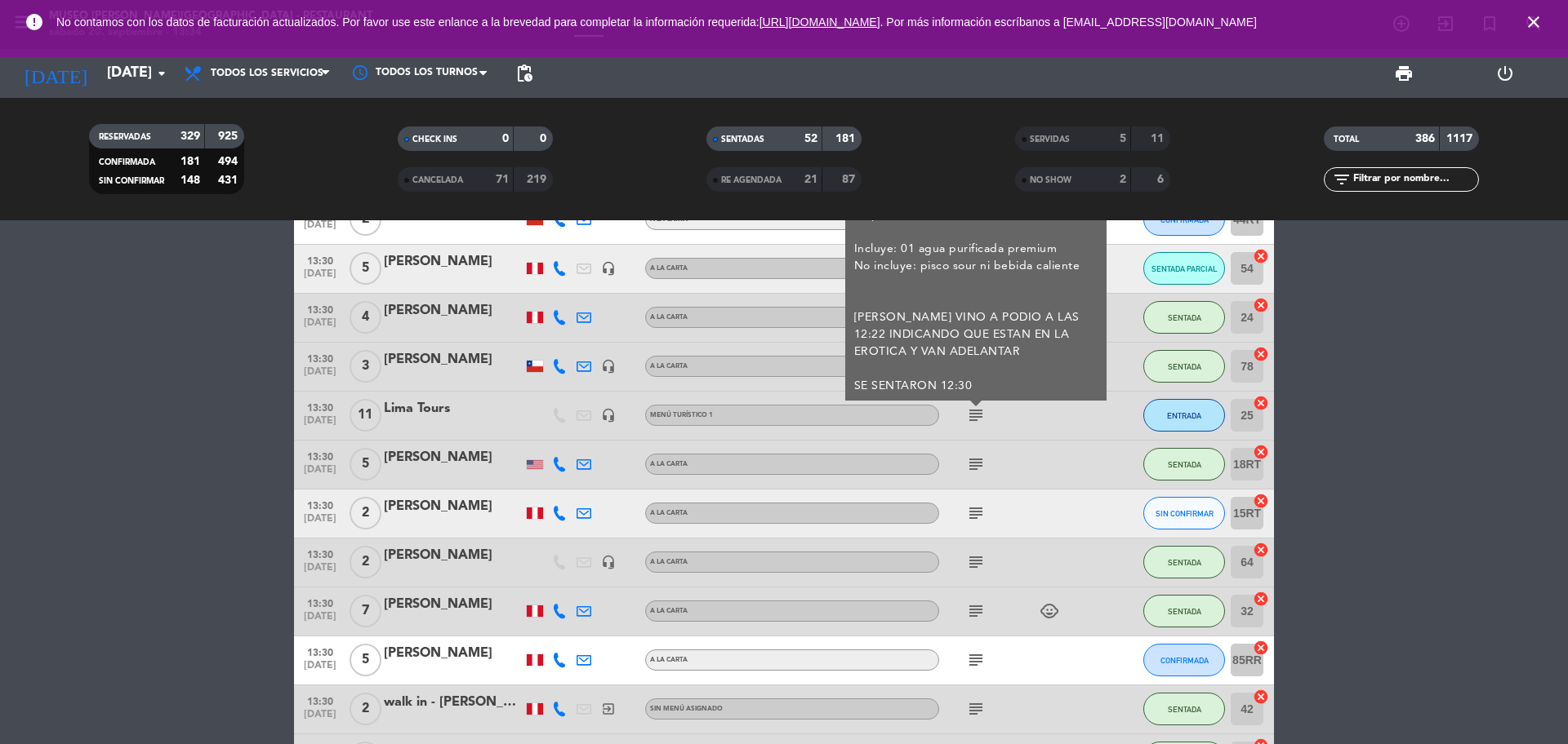
click at [979, 461] on icon "subject" at bounding box center [975, 464] width 19 height 19
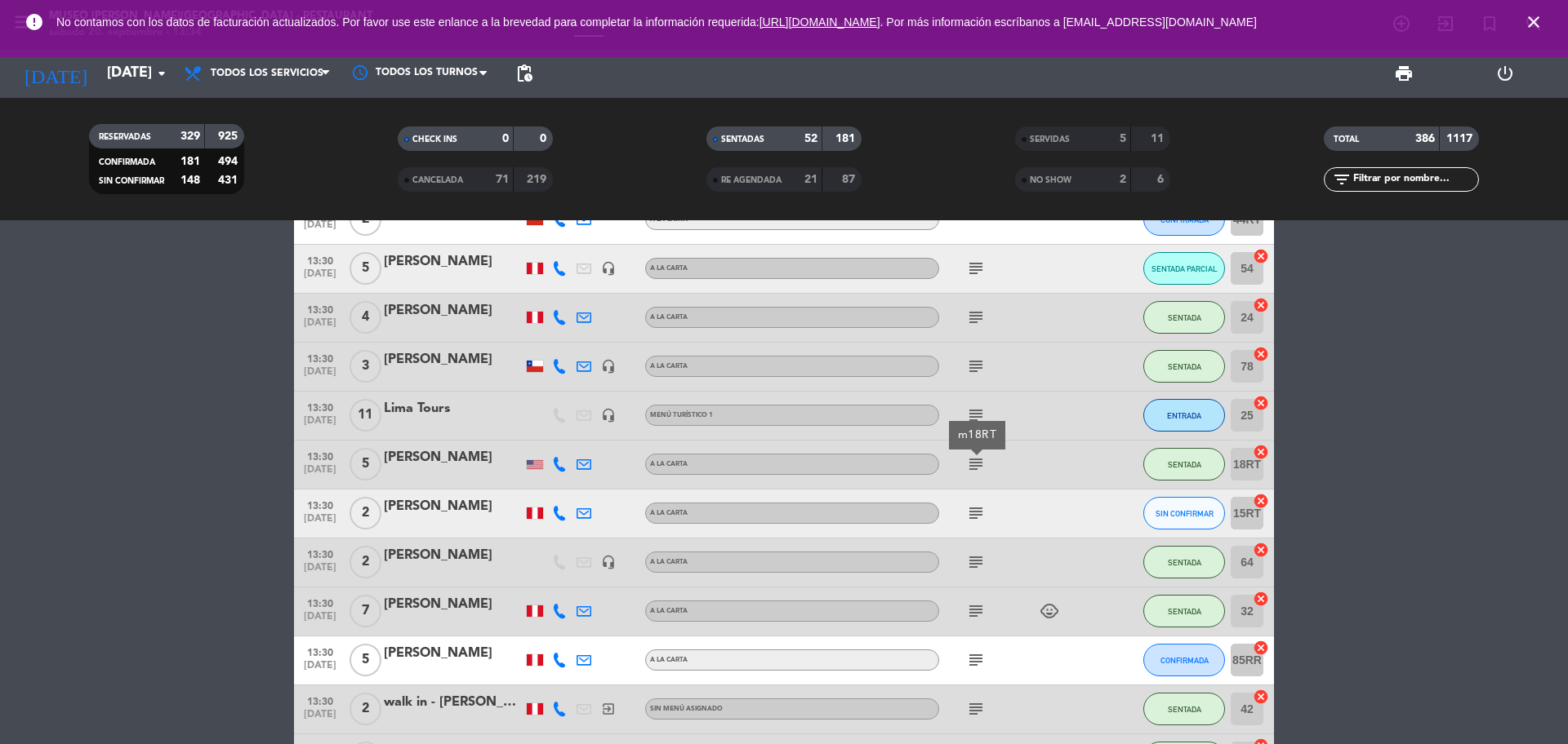
click at [983, 506] on icon "subject" at bounding box center [975, 513] width 19 height 19
click at [980, 566] on icon "subject" at bounding box center [975, 562] width 19 height 19
click at [985, 607] on icon "subject" at bounding box center [975, 612] width 19 height 19
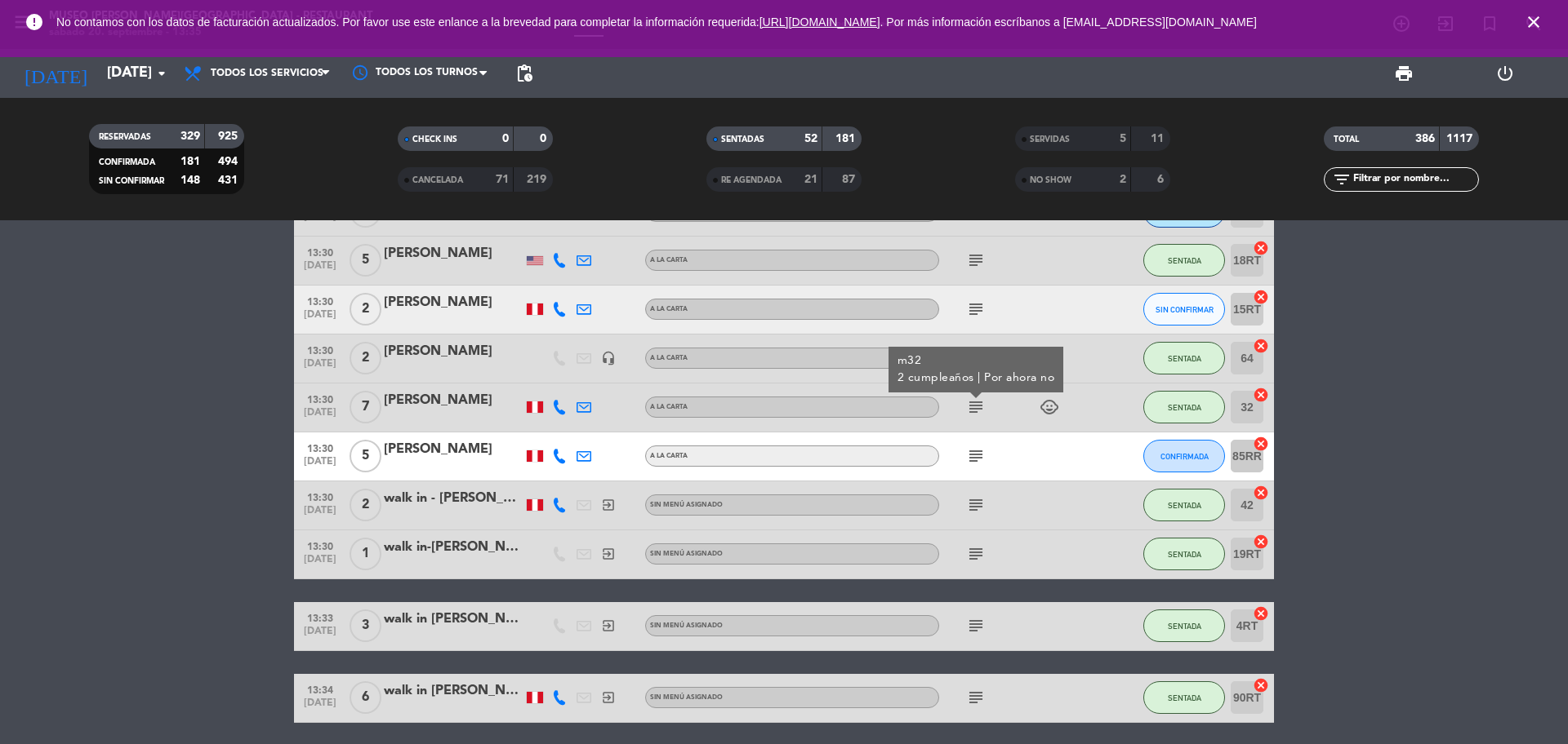
drag, startPoint x: 979, startPoint y: 467, endPoint x: 1016, endPoint y: 520, distance: 64.6
click at [975, 458] on icon "subject" at bounding box center [975, 456] width 19 height 19
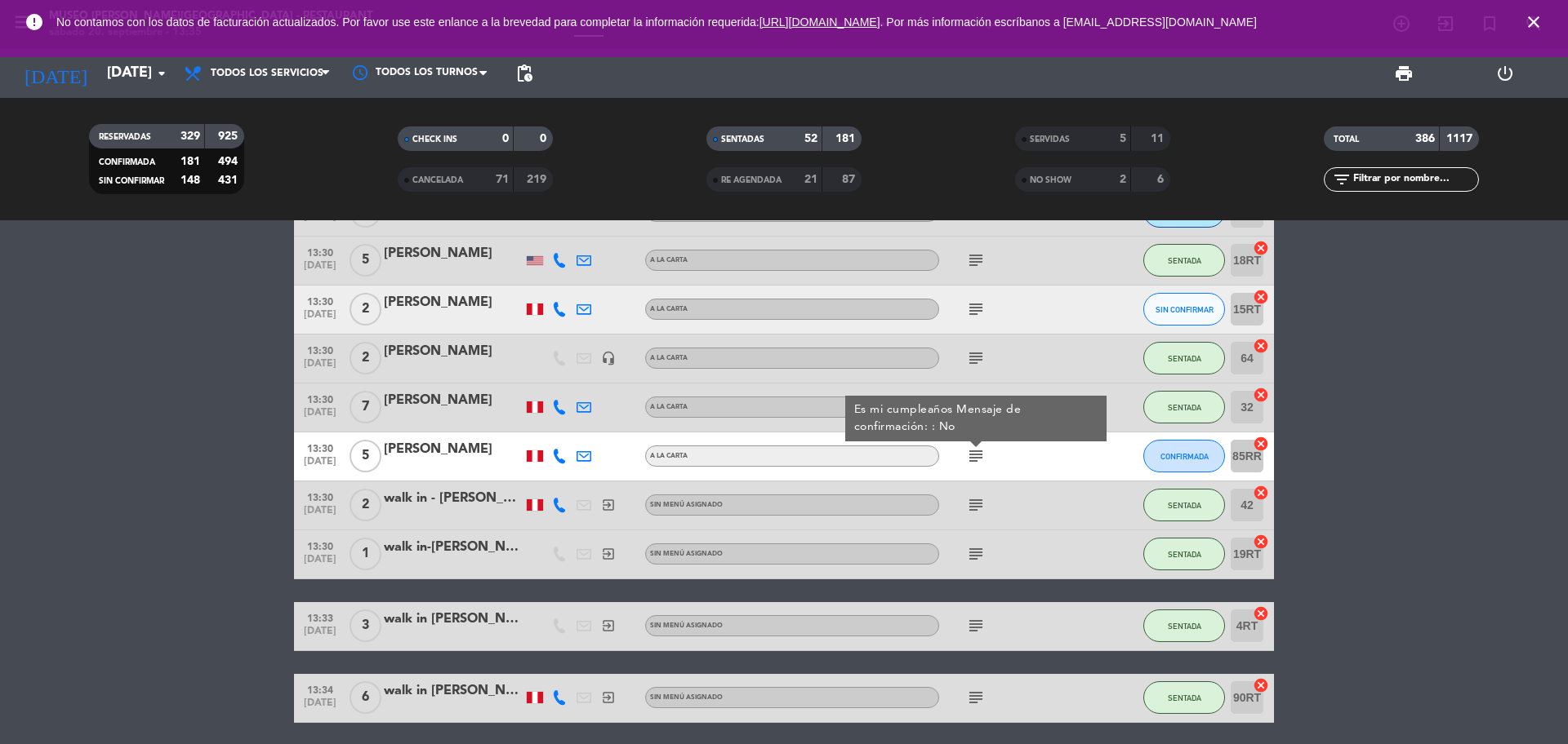
click at [975, 512] on icon "subject" at bounding box center [975, 505] width 19 height 19
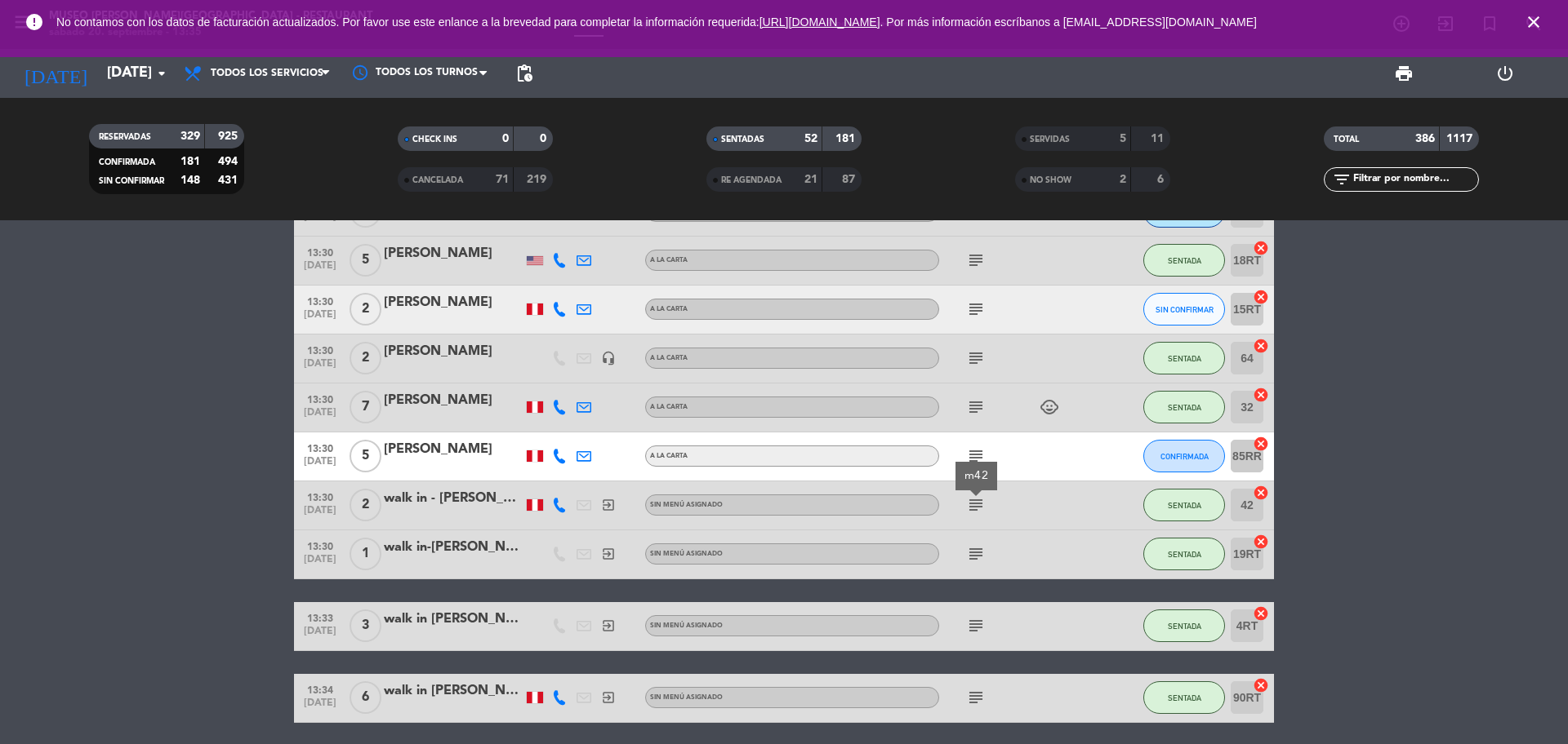
click at [975, 550] on icon "subject" at bounding box center [975, 554] width 19 height 19
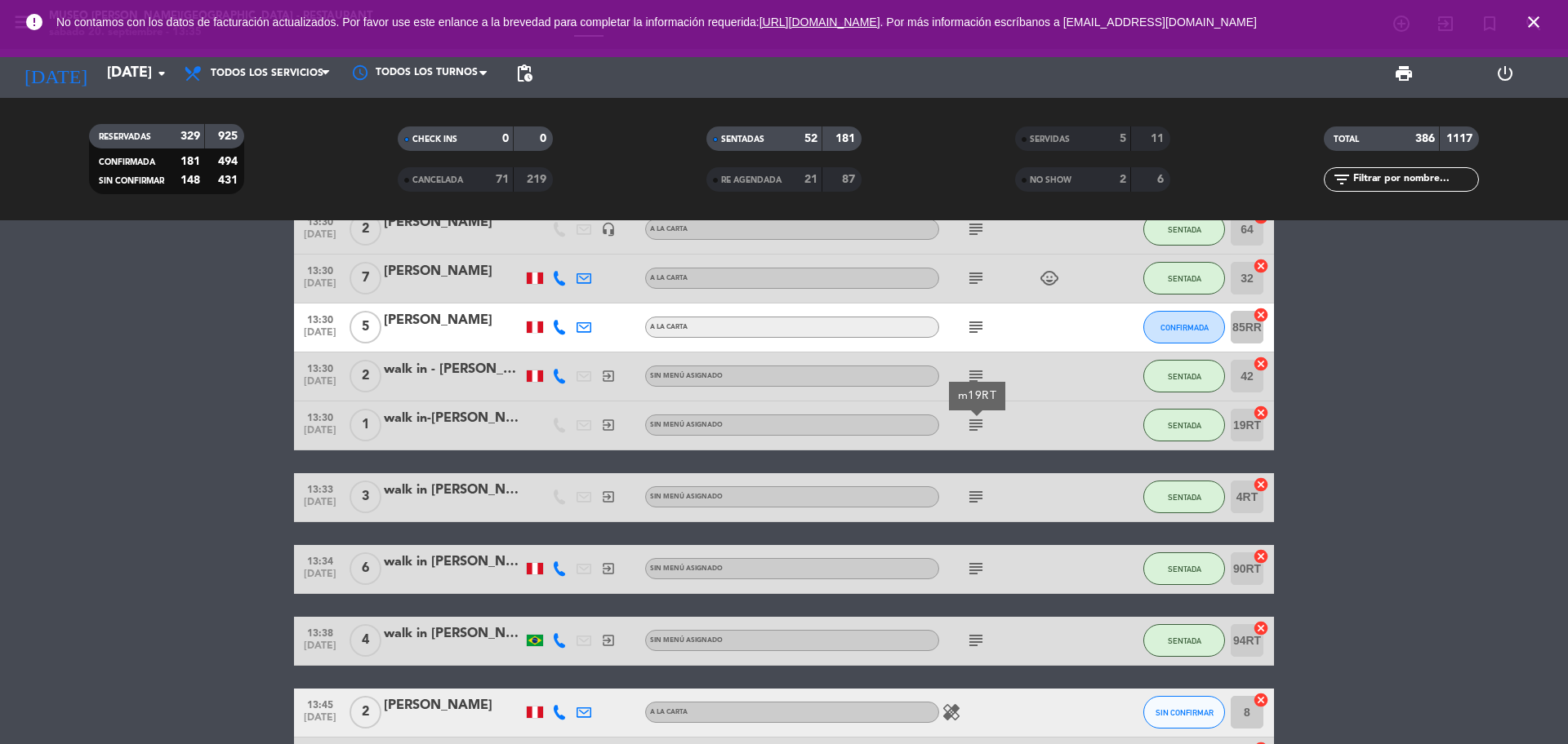
scroll to position [3098, 0]
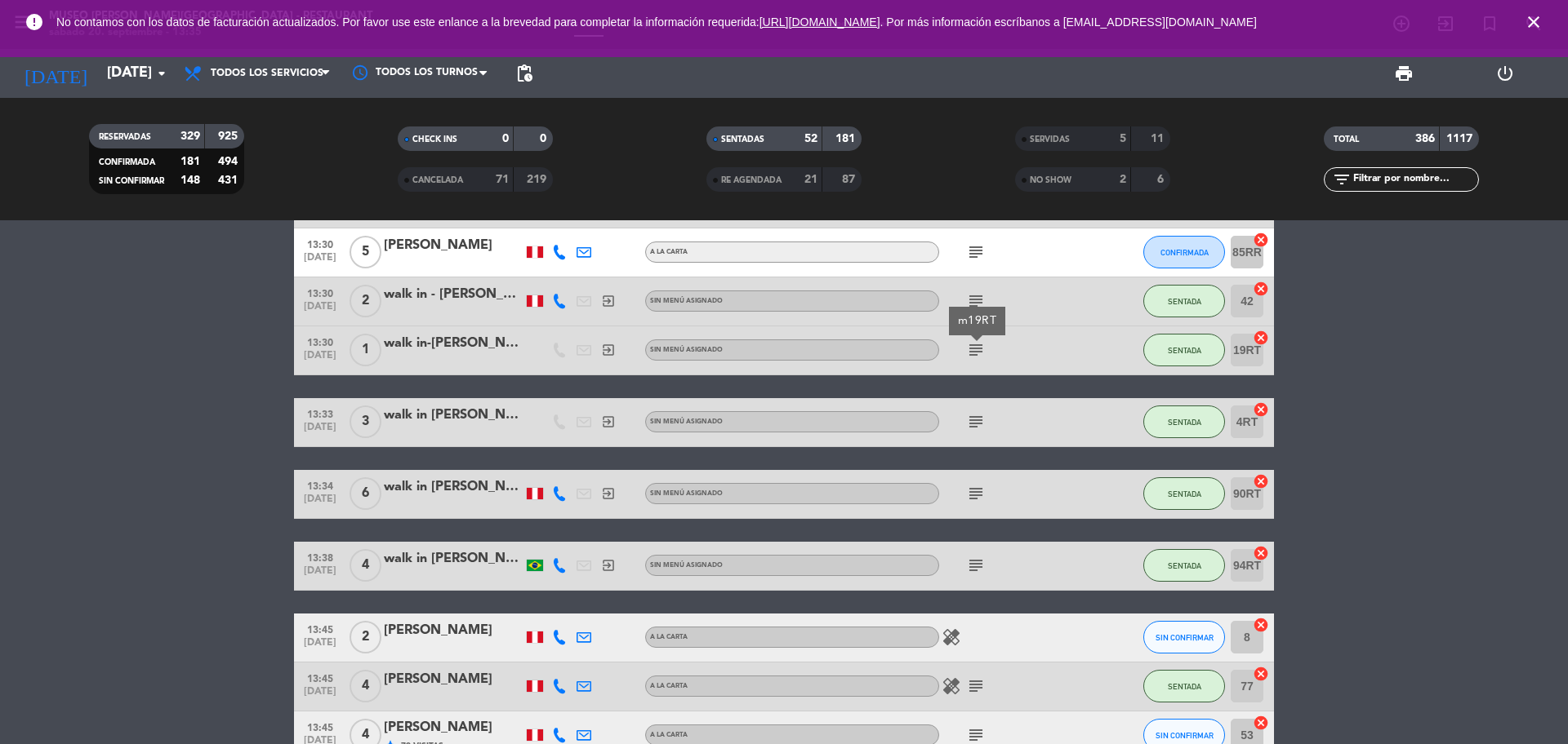
click at [975, 430] on icon "subject" at bounding box center [975, 422] width 19 height 19
click at [980, 477] on div "subject" at bounding box center [1012, 495] width 147 height 48
drag, startPoint x: 975, startPoint y: 498, endPoint x: 980, endPoint y: 527, distance: 29.4
click at [975, 499] on icon "subject" at bounding box center [975, 494] width 19 height 19
drag, startPoint x: 982, startPoint y: 565, endPoint x: 987, endPoint y: 574, distance: 10.3
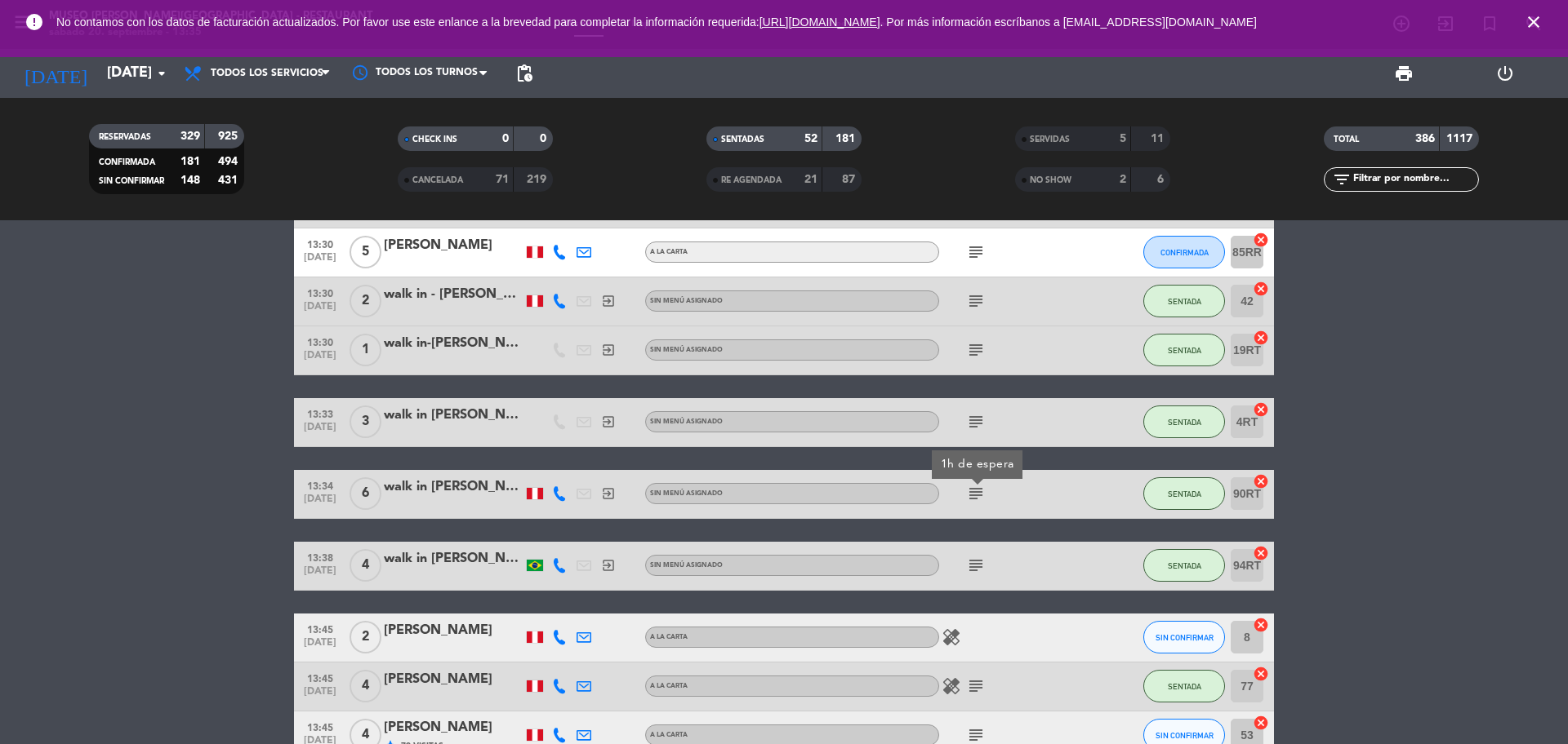
click at [981, 566] on icon "subject" at bounding box center [975, 565] width 19 height 19
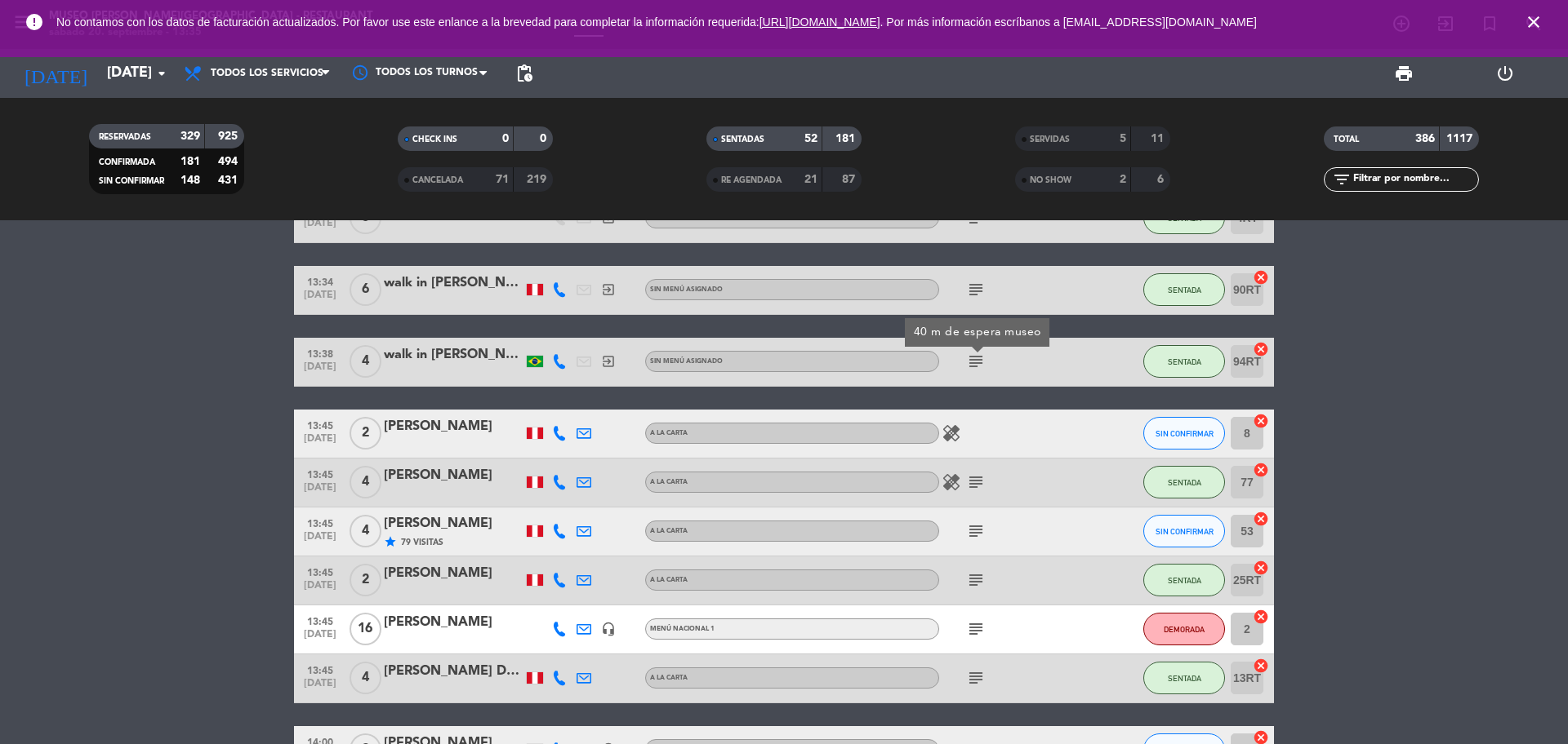
click at [970, 480] on icon "subject" at bounding box center [975, 482] width 19 height 19
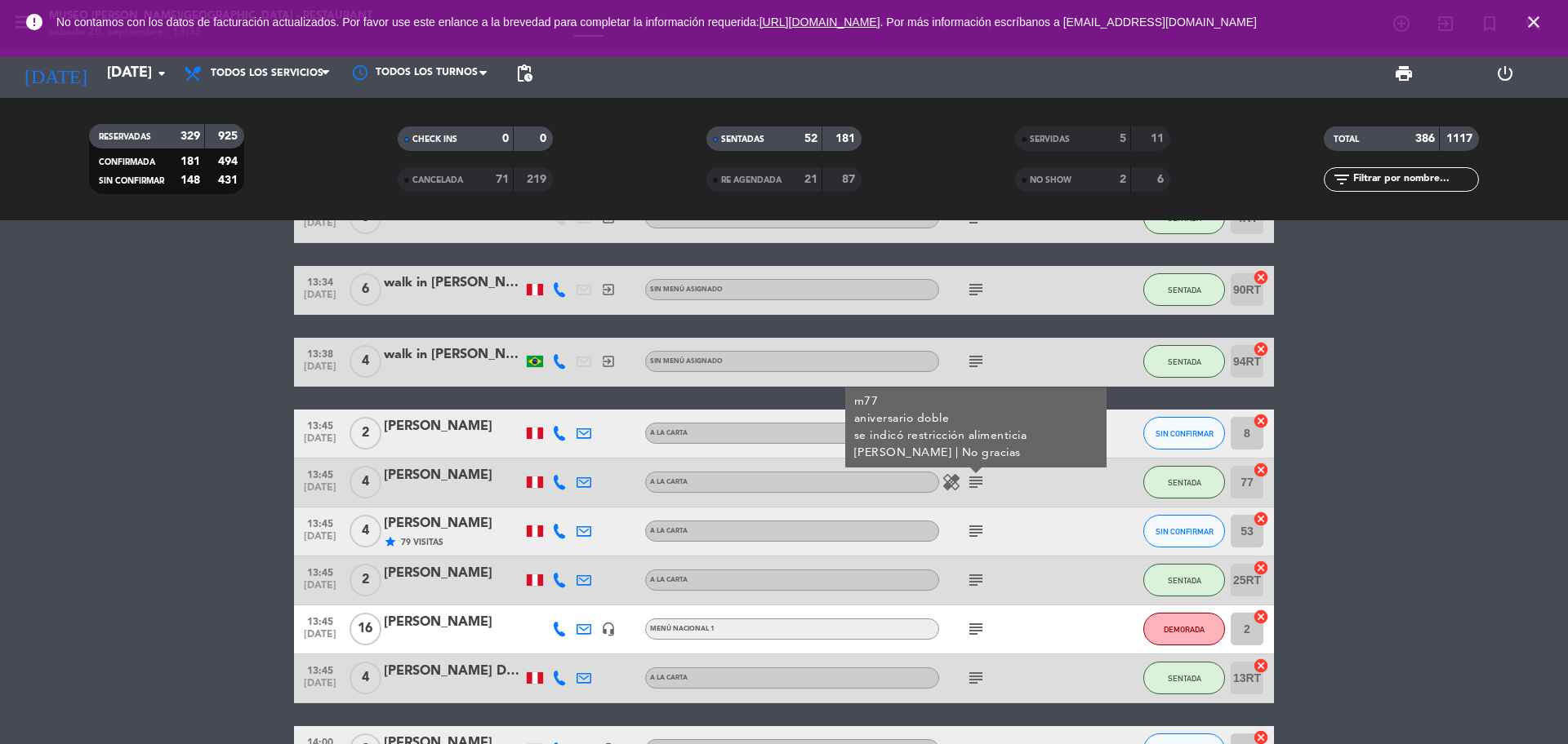
click at [980, 535] on icon "subject" at bounding box center [975, 531] width 19 height 19
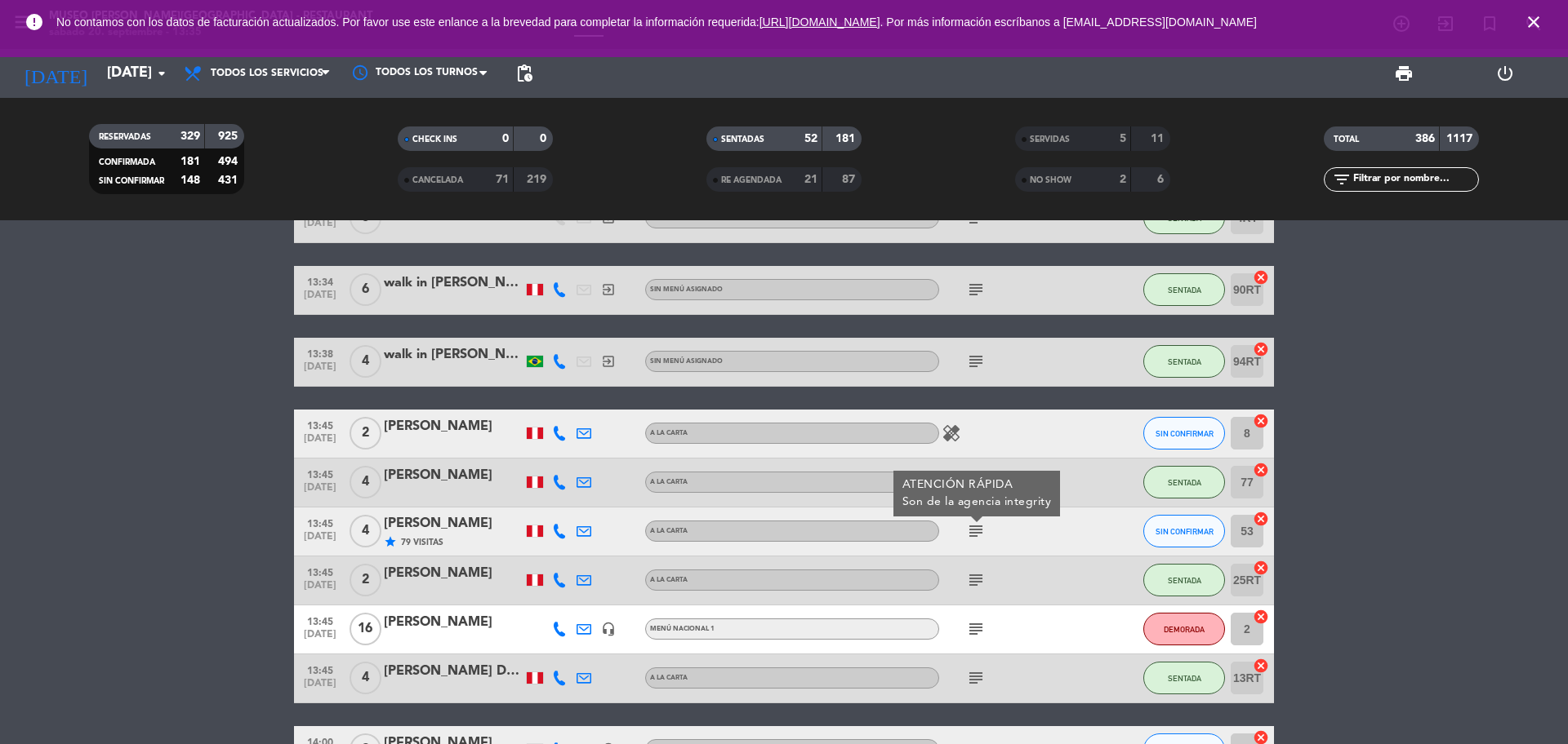
click at [976, 581] on icon "subject" at bounding box center [975, 580] width 19 height 19
click at [974, 628] on icon "subject" at bounding box center [975, 629] width 19 height 19
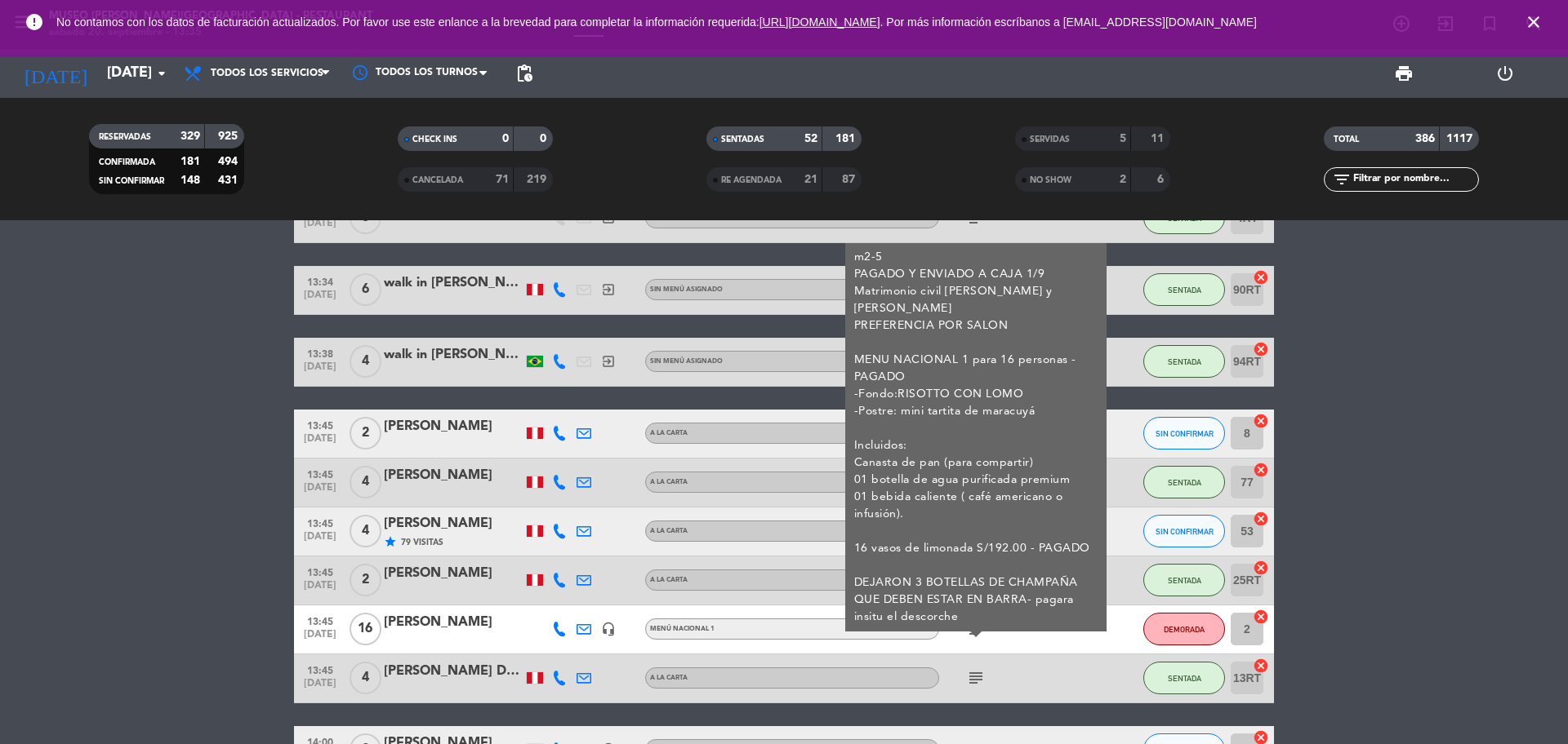
click at [973, 681] on icon "subject" at bounding box center [975, 678] width 19 height 19
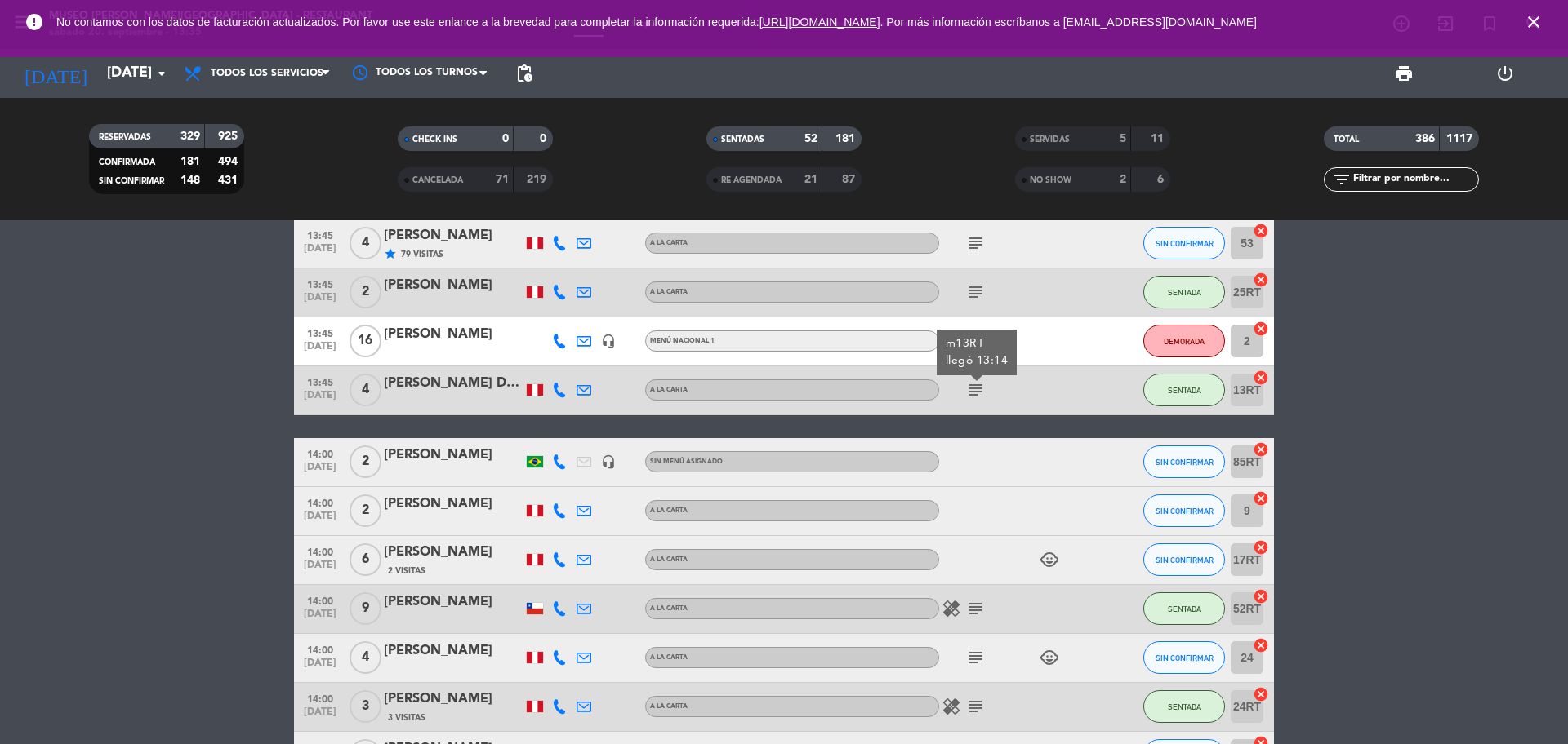
scroll to position [3710, 0]
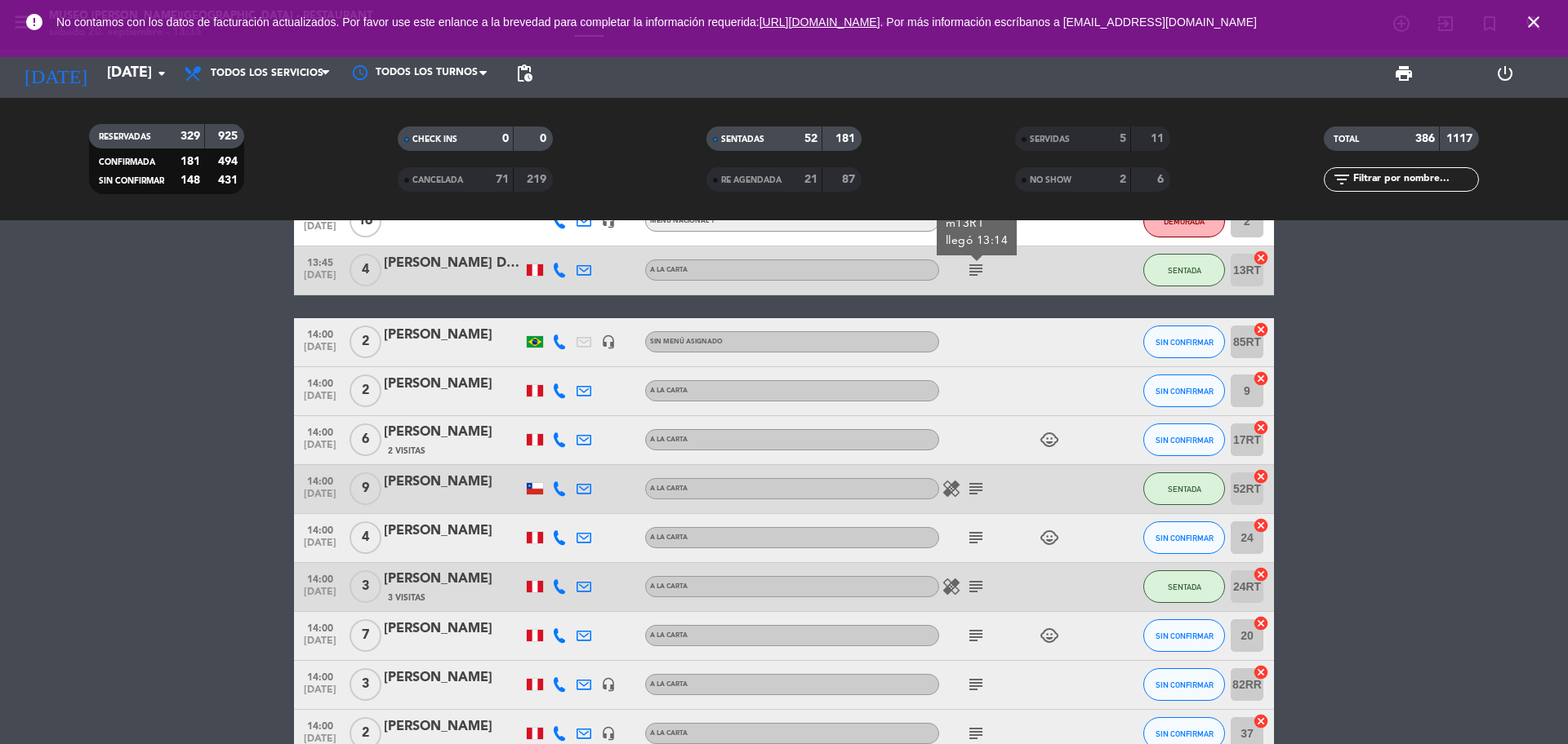
drag, startPoint x: 980, startPoint y: 486, endPoint x: 980, endPoint y: 499, distance: 13.0
click at [980, 486] on icon "subject" at bounding box center [975, 489] width 19 height 19
click at [977, 548] on div "subject child_care" at bounding box center [1012, 538] width 147 height 48
click at [971, 540] on icon "subject" at bounding box center [975, 537] width 19 height 19
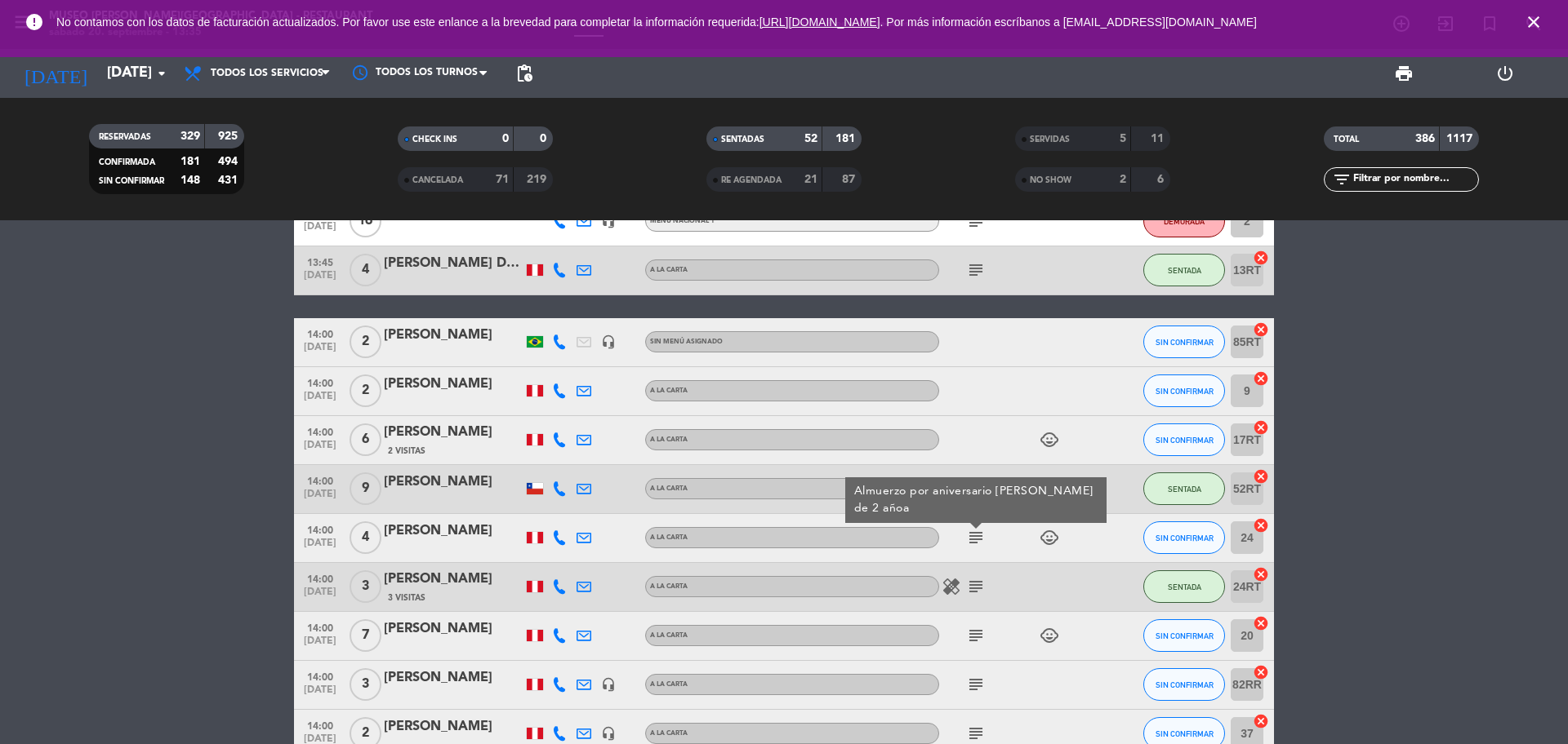
click at [971, 587] on icon "subject" at bounding box center [975, 587] width 19 height 19
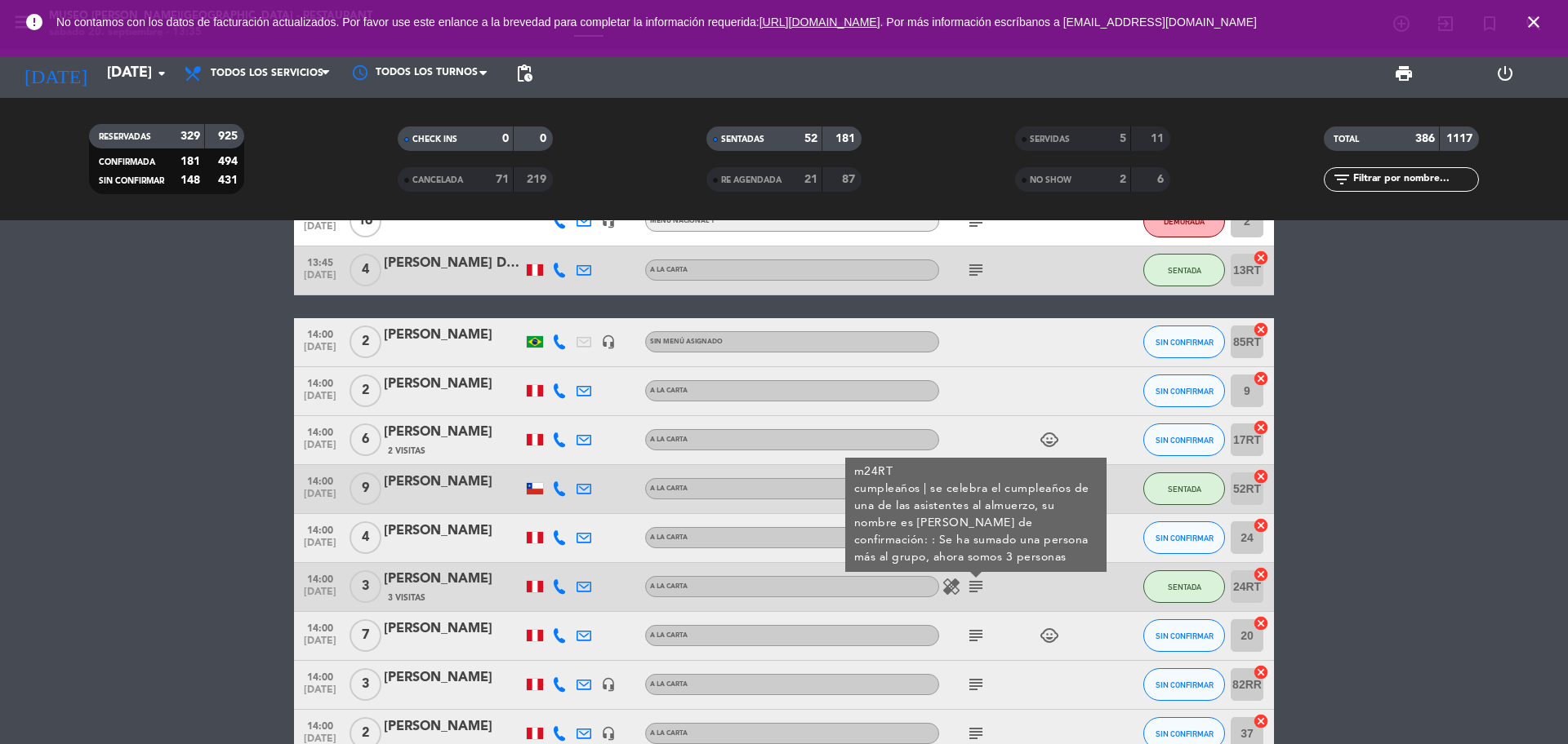
scroll to position [3812, 0]
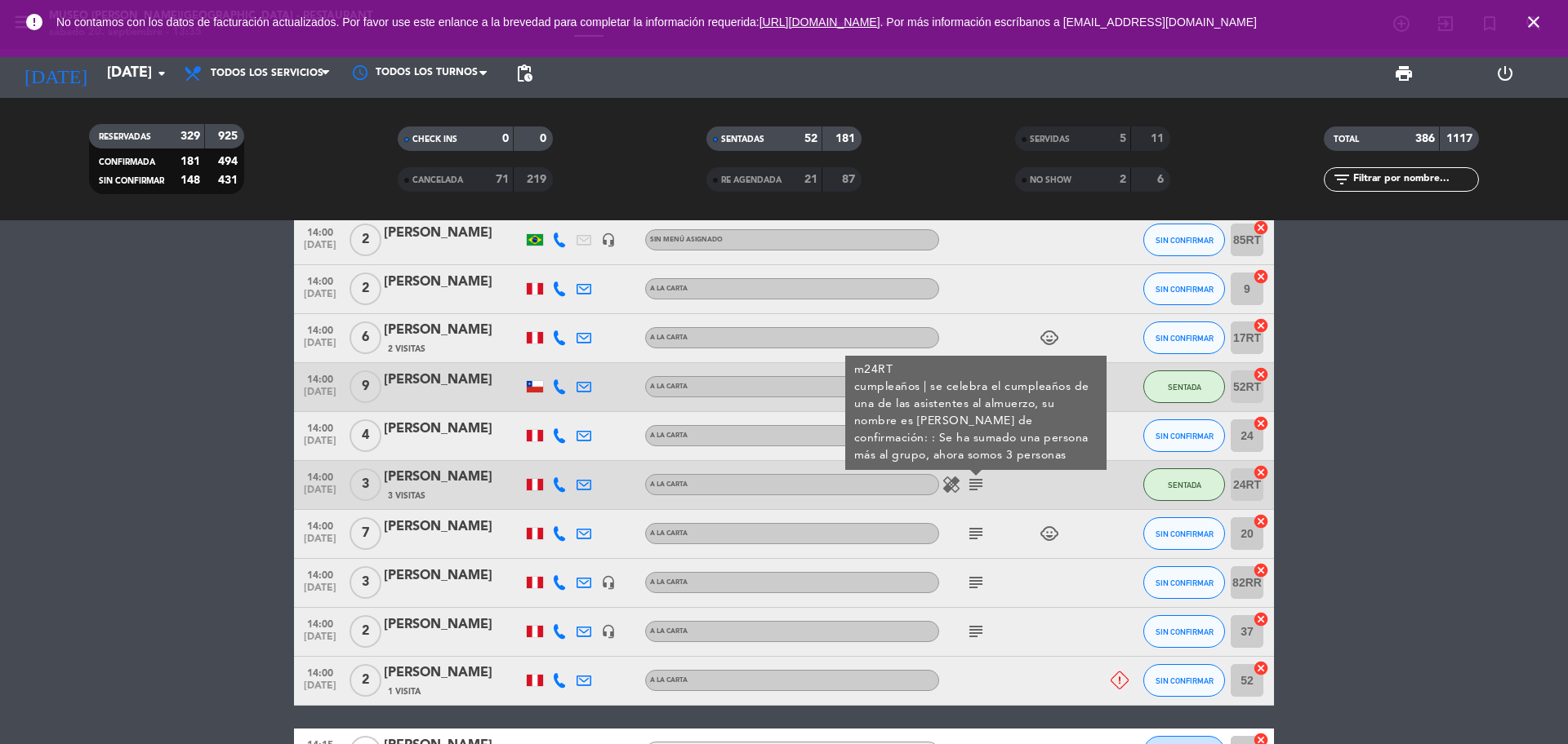
click at [973, 530] on icon "subject" at bounding box center [975, 533] width 19 height 19
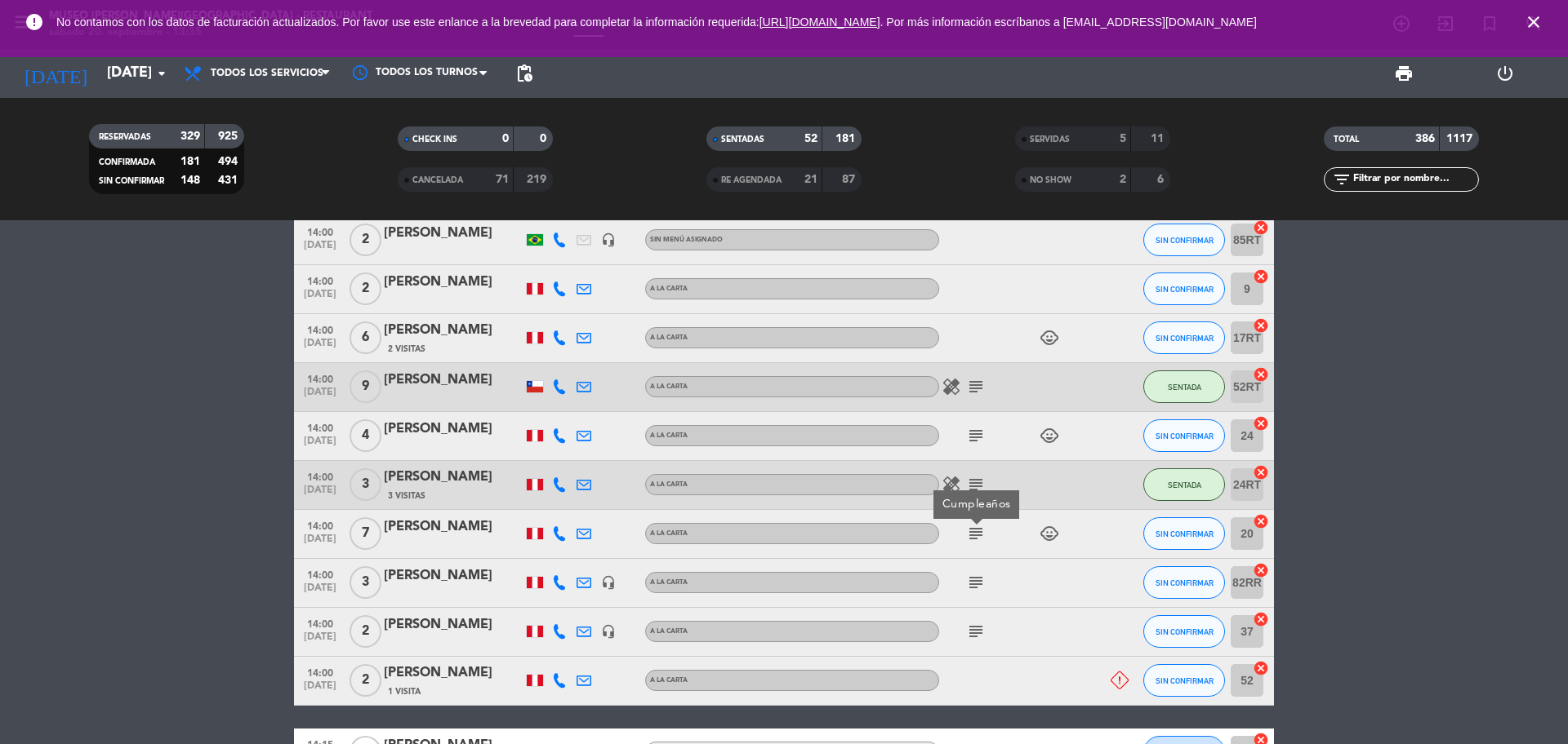
click at [980, 577] on icon "subject" at bounding box center [975, 583] width 19 height 19
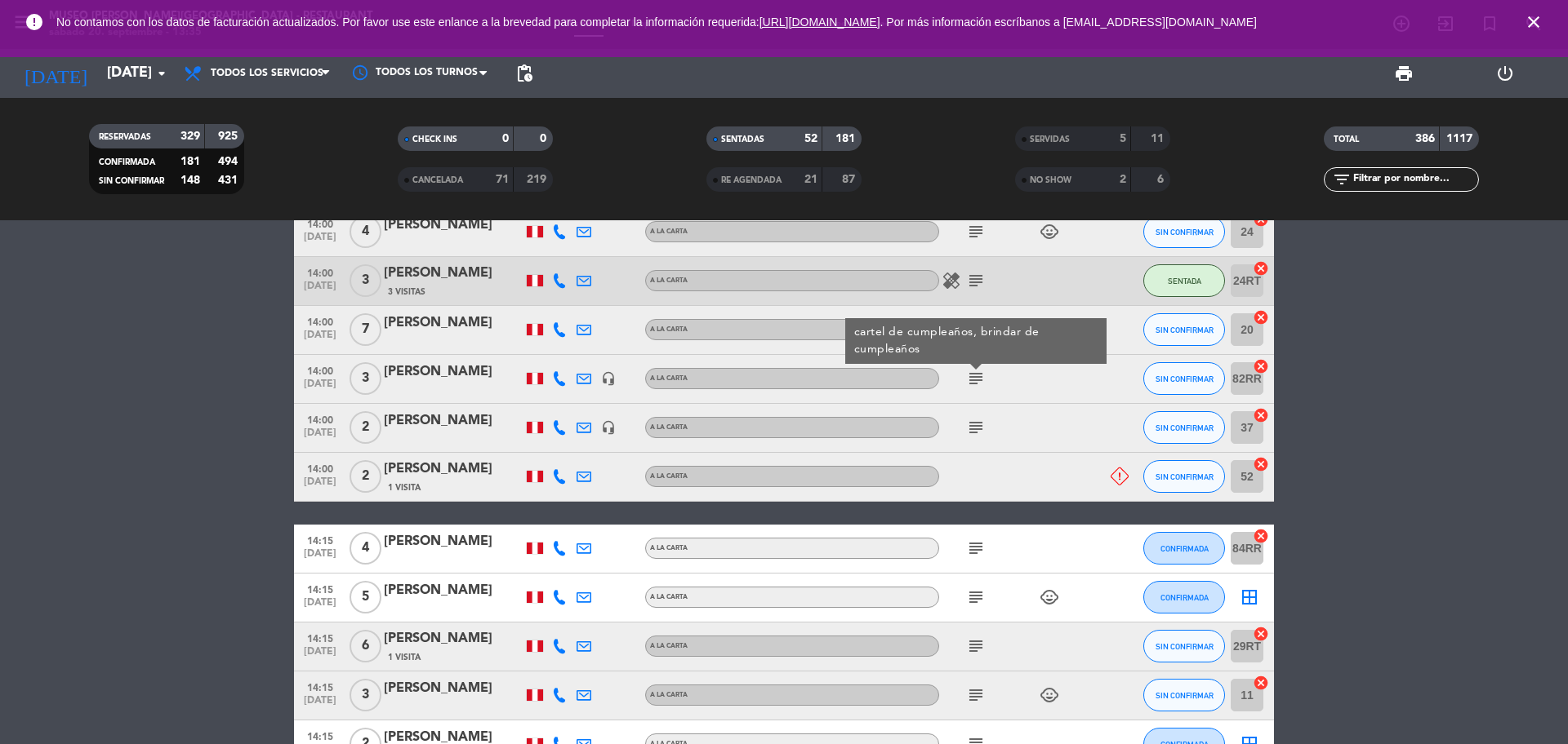
click at [980, 433] on icon "subject" at bounding box center [975, 427] width 19 height 19
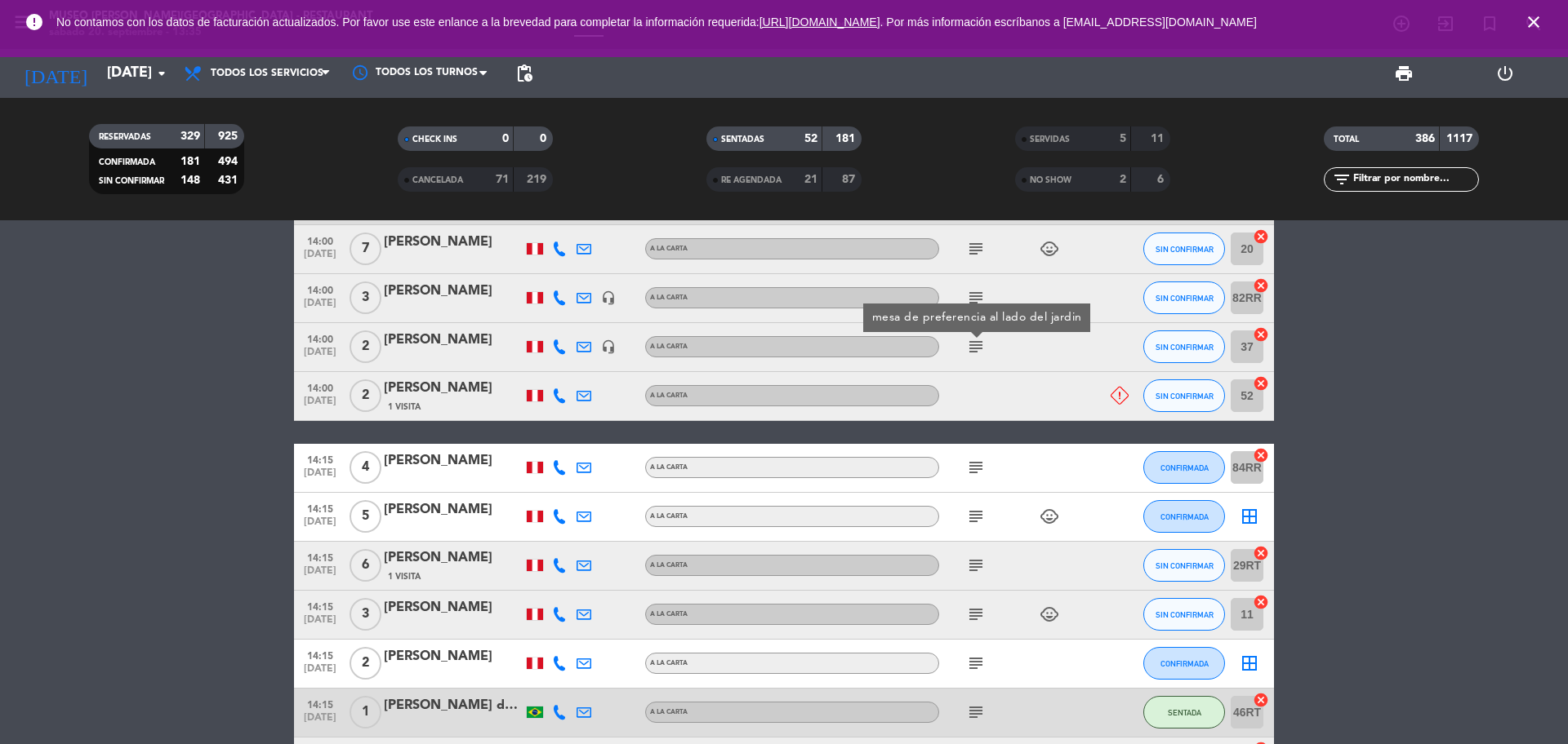
scroll to position [4118, 0]
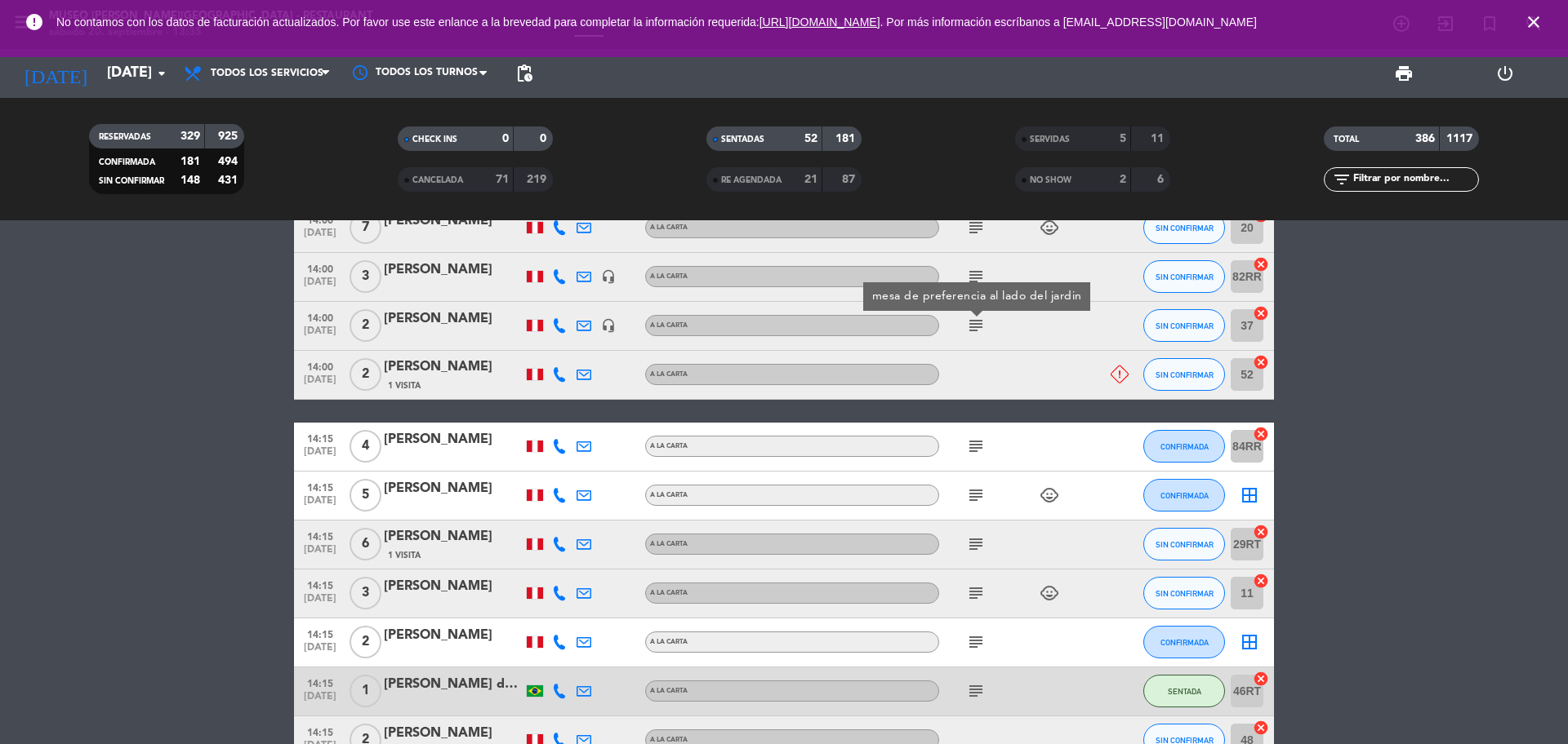
click at [978, 451] on icon "subject" at bounding box center [975, 446] width 19 height 19
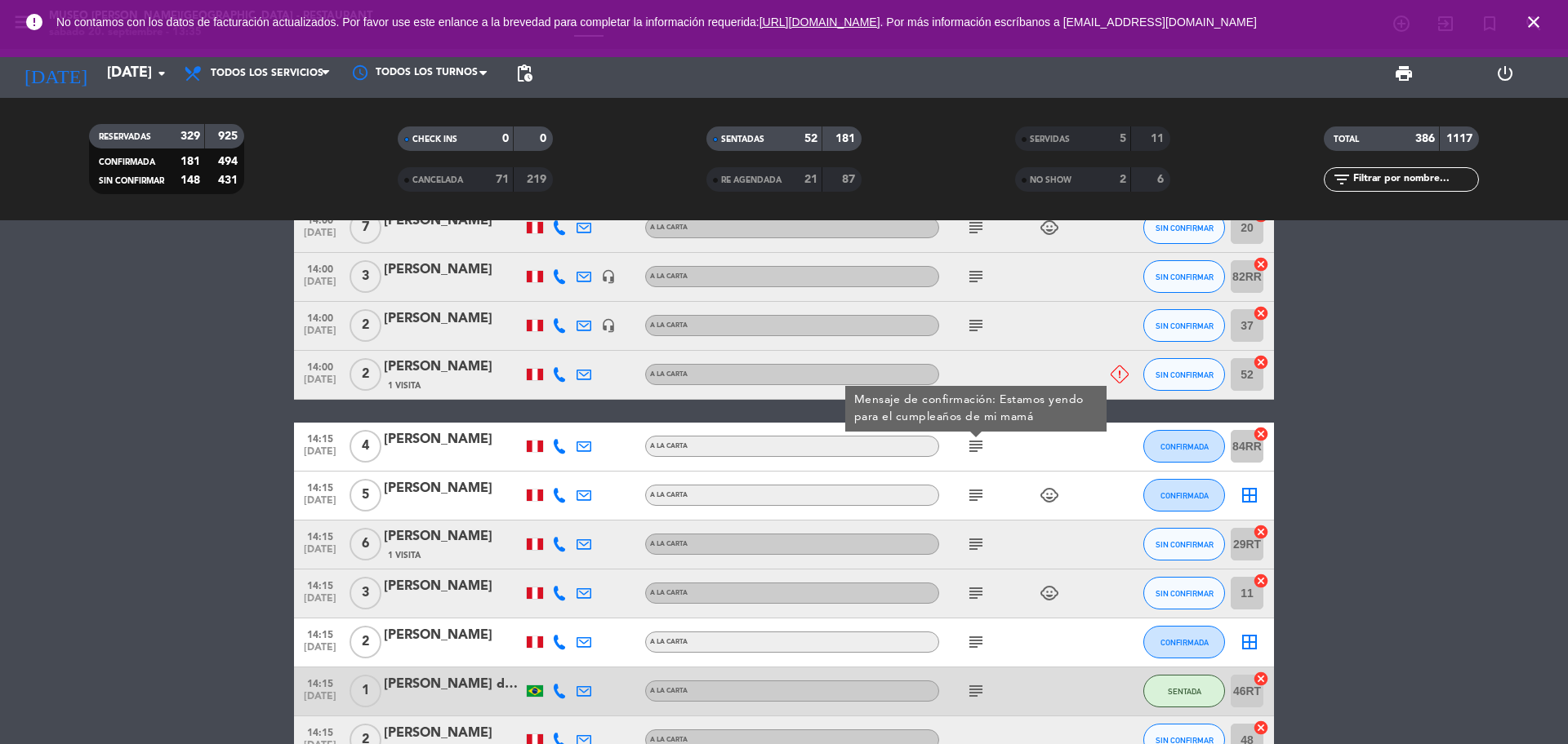
click at [981, 493] on icon "subject" at bounding box center [975, 496] width 19 height 19
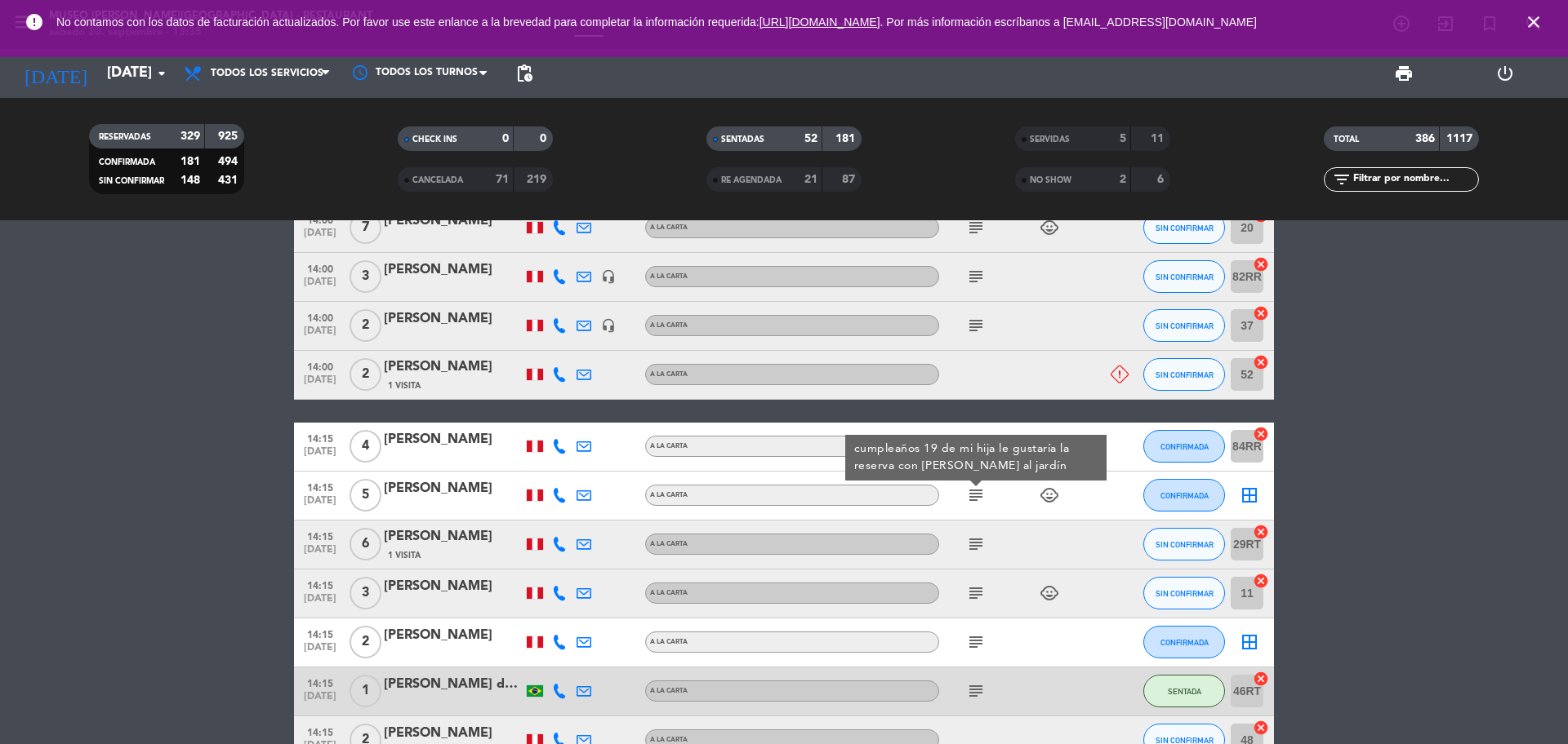
click at [975, 540] on icon "subject" at bounding box center [975, 544] width 19 height 19
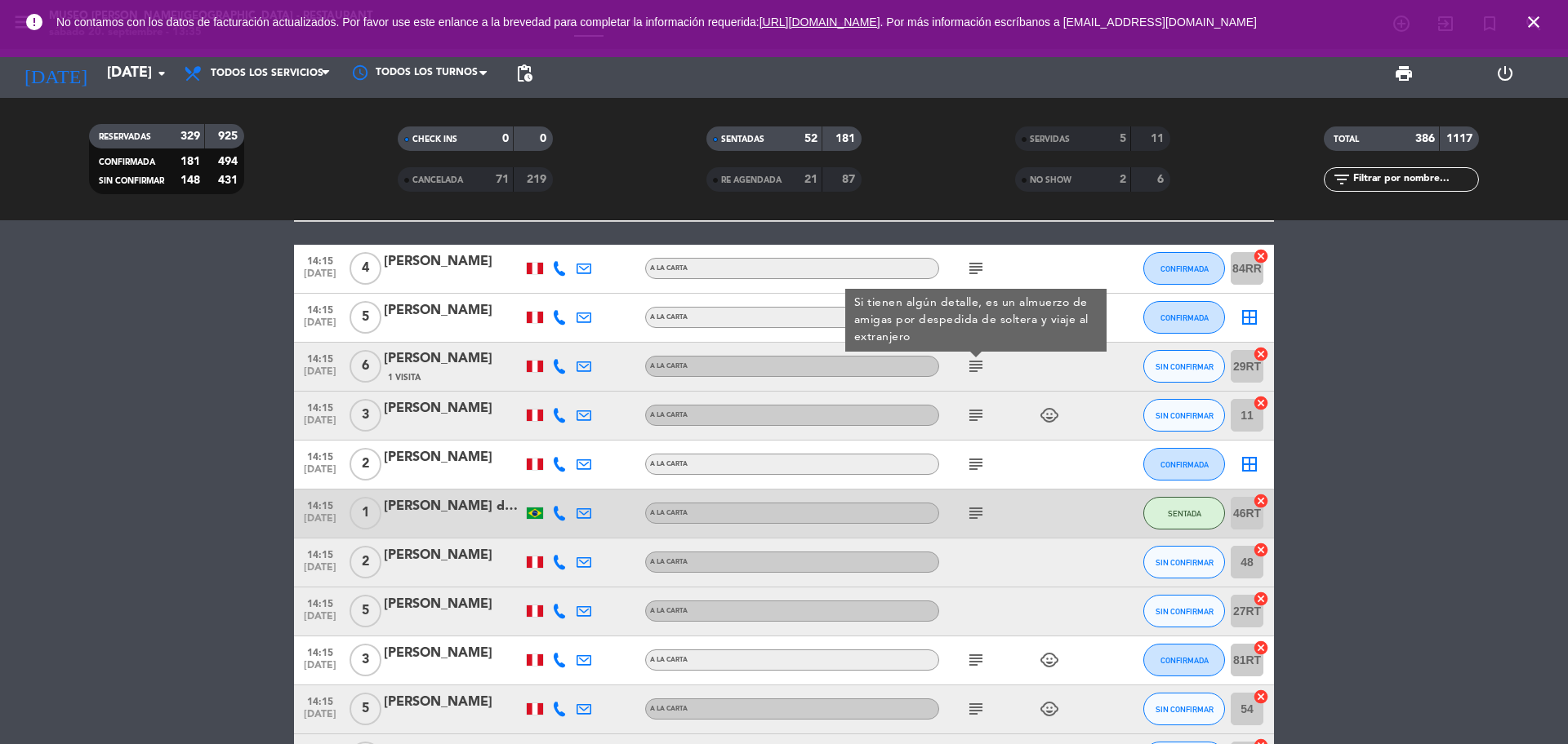
scroll to position [4322, 0]
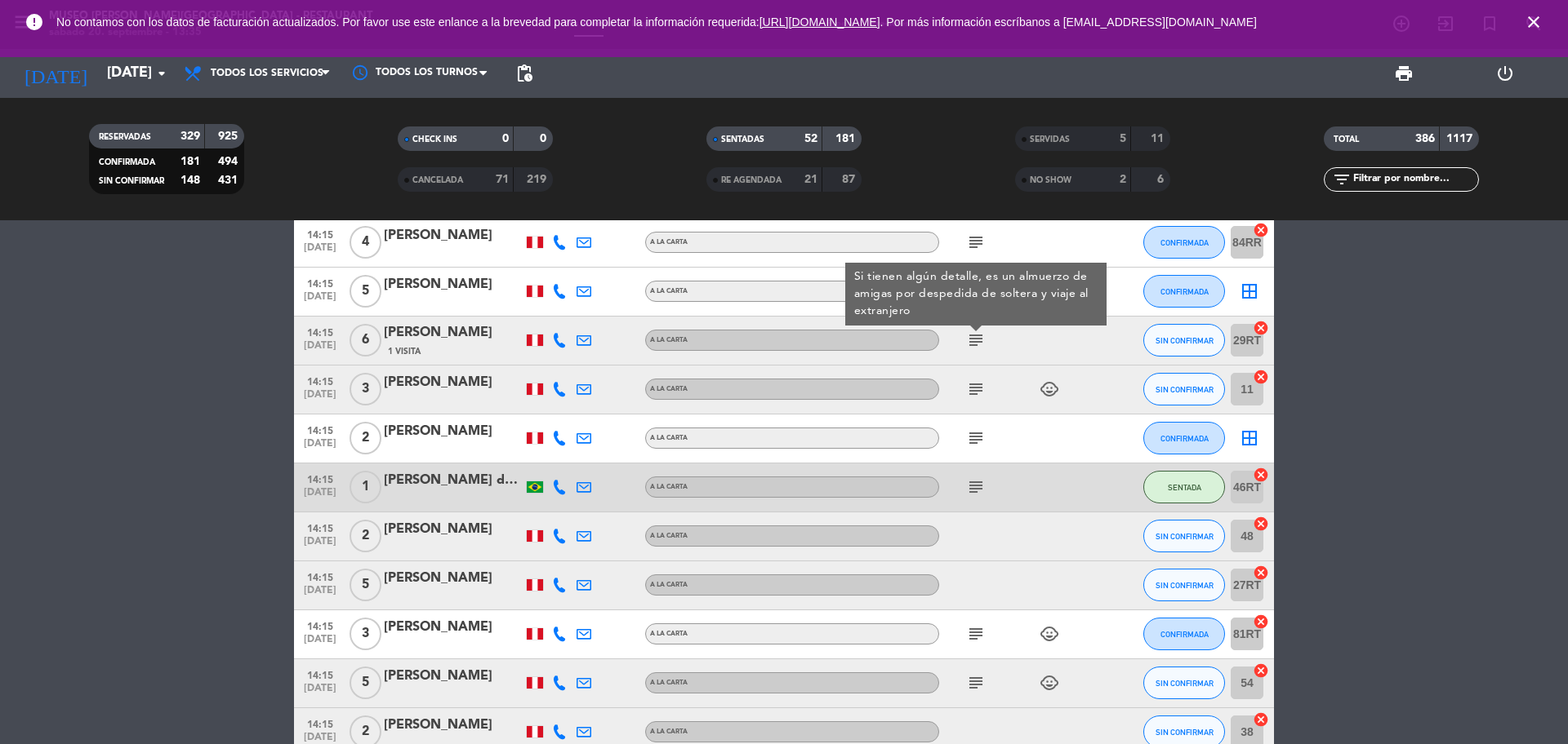
click at [977, 383] on icon "subject" at bounding box center [975, 389] width 19 height 19
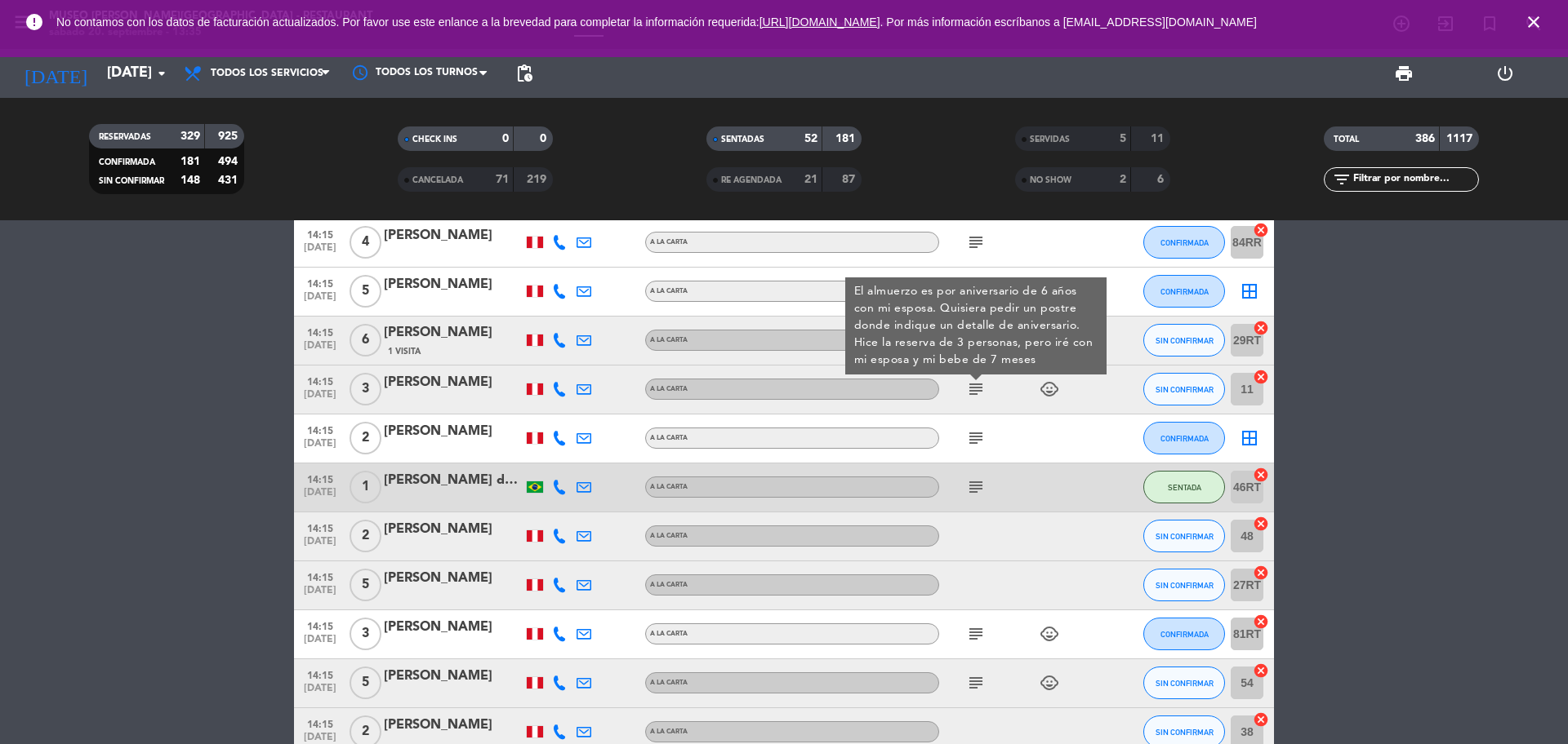
click at [975, 444] on icon "subject" at bounding box center [975, 438] width 19 height 19
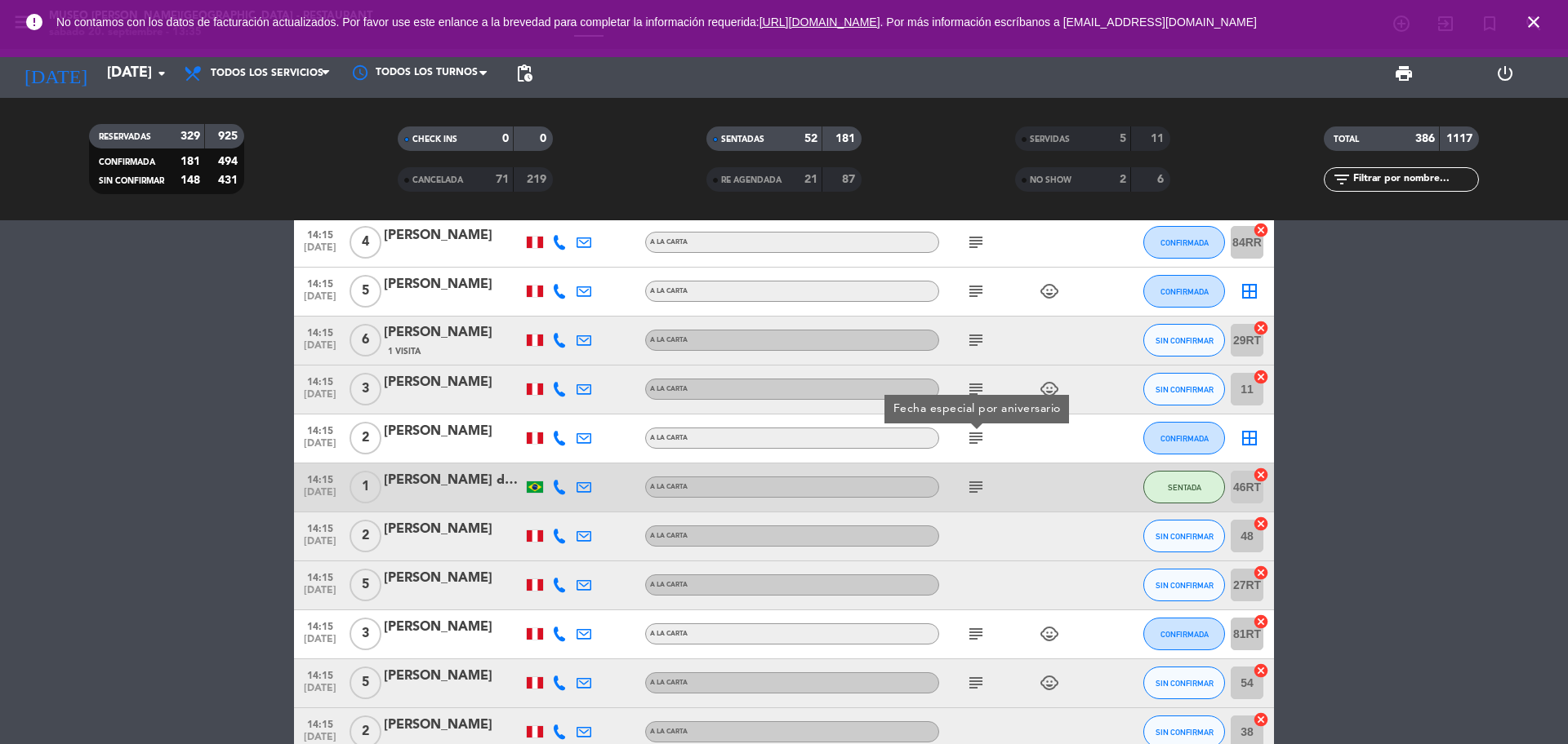
click at [979, 492] on icon "subject" at bounding box center [975, 487] width 19 height 19
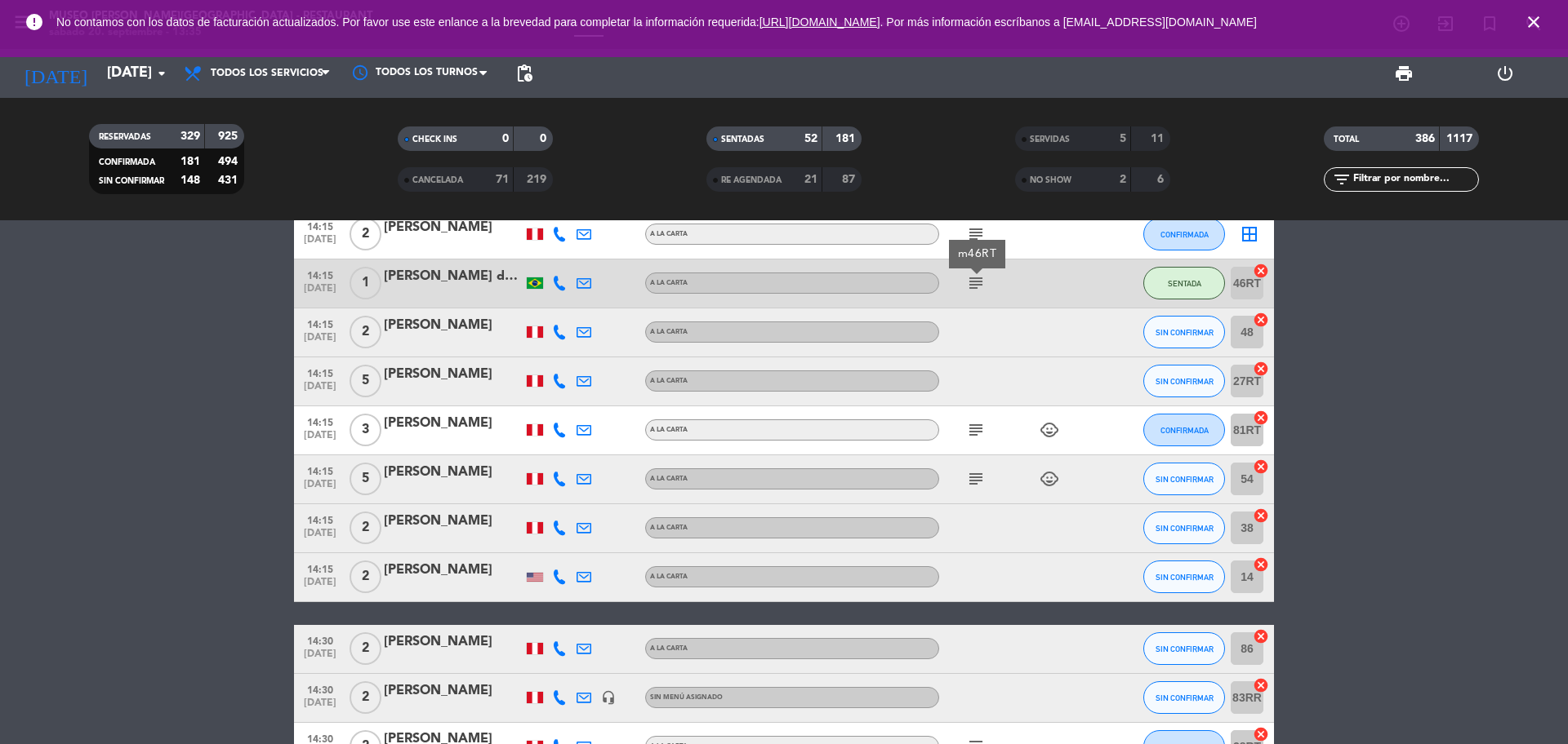
click at [966, 425] on icon "subject" at bounding box center [975, 430] width 19 height 19
click at [975, 491] on div "subject child_care" at bounding box center [1012, 479] width 147 height 48
click at [975, 480] on icon "subject" at bounding box center [975, 479] width 19 height 19
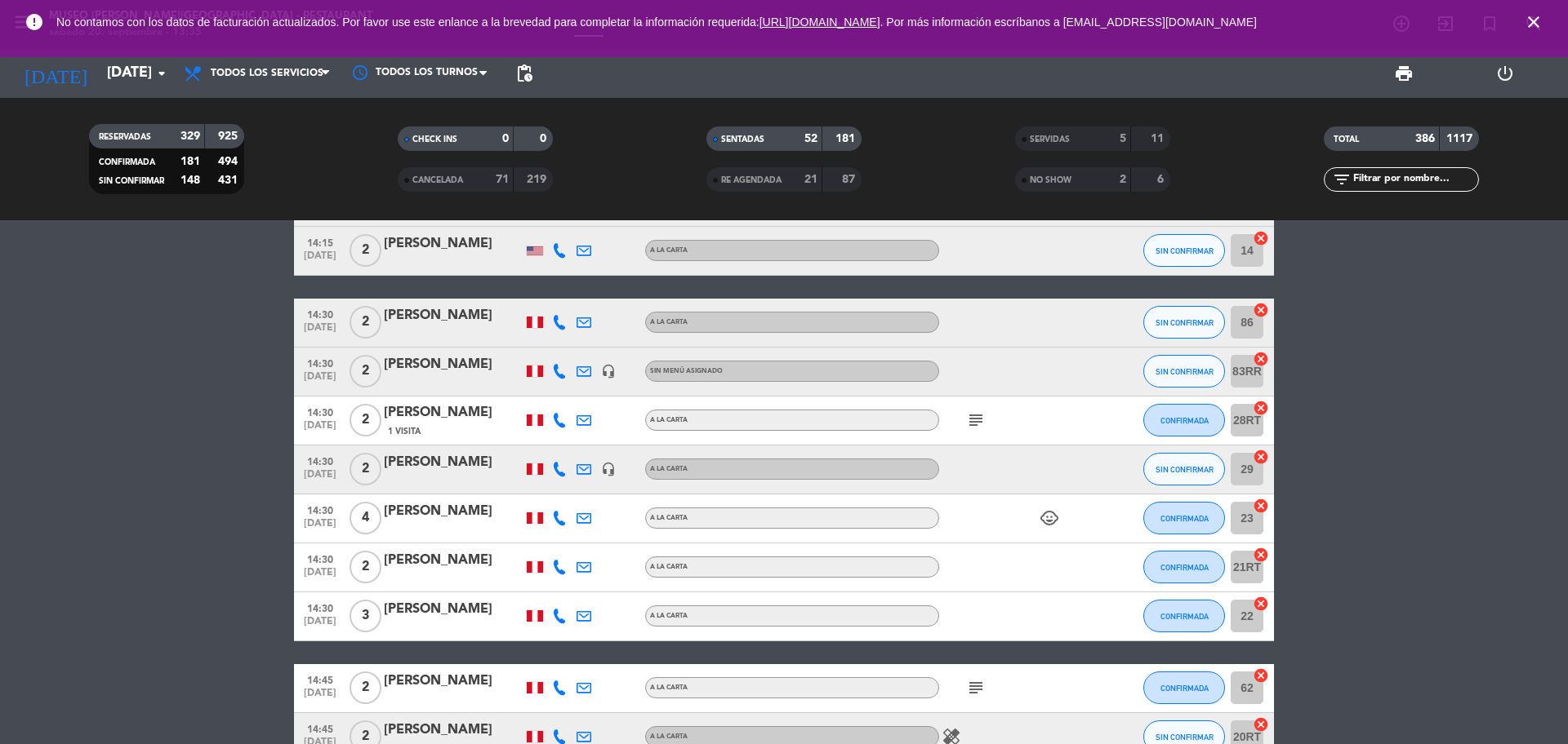
scroll to position [4935, 0]
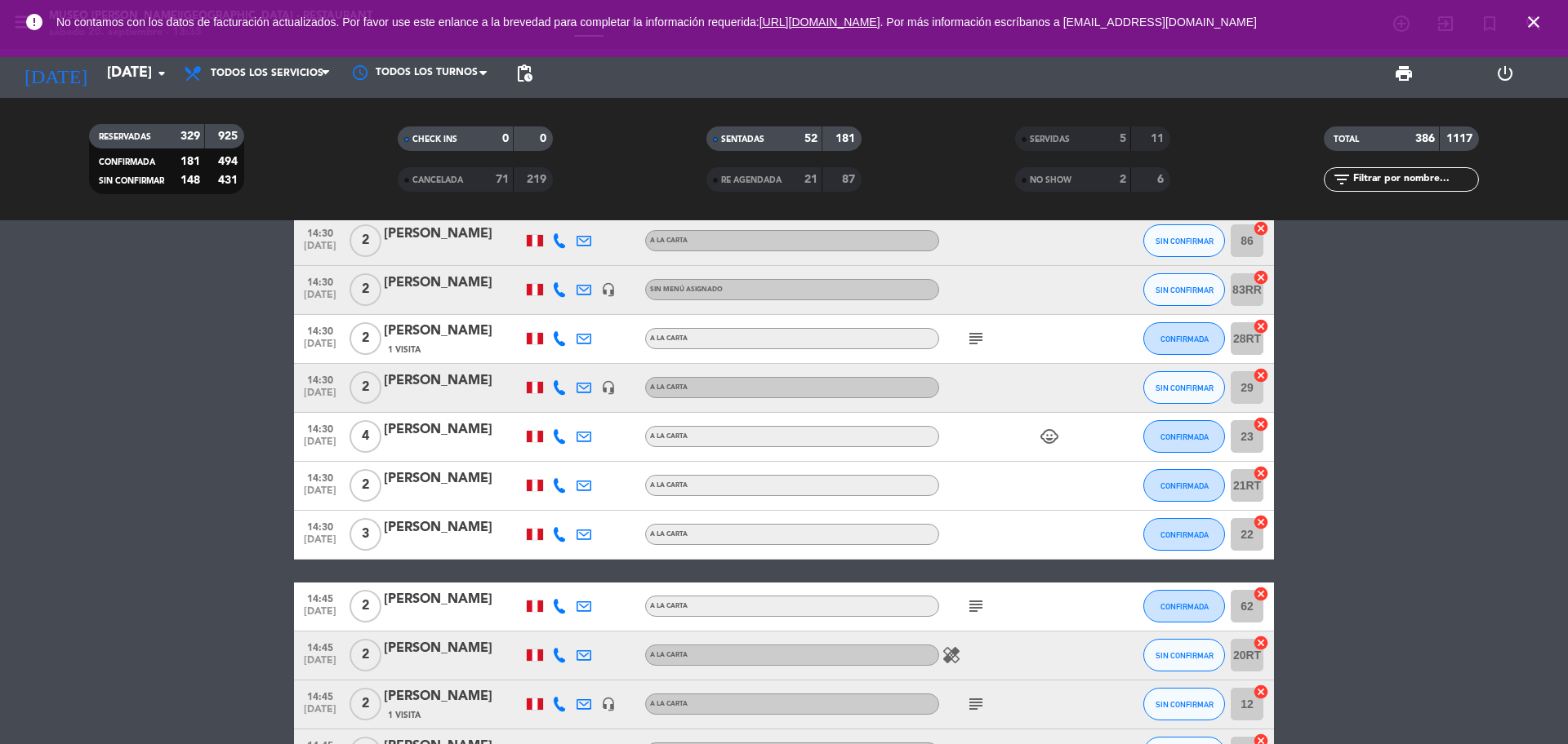
click at [968, 335] on icon "subject" at bounding box center [975, 338] width 19 height 19
click at [503, 340] on div "[PERSON_NAME]" at bounding box center [453, 331] width 139 height 21
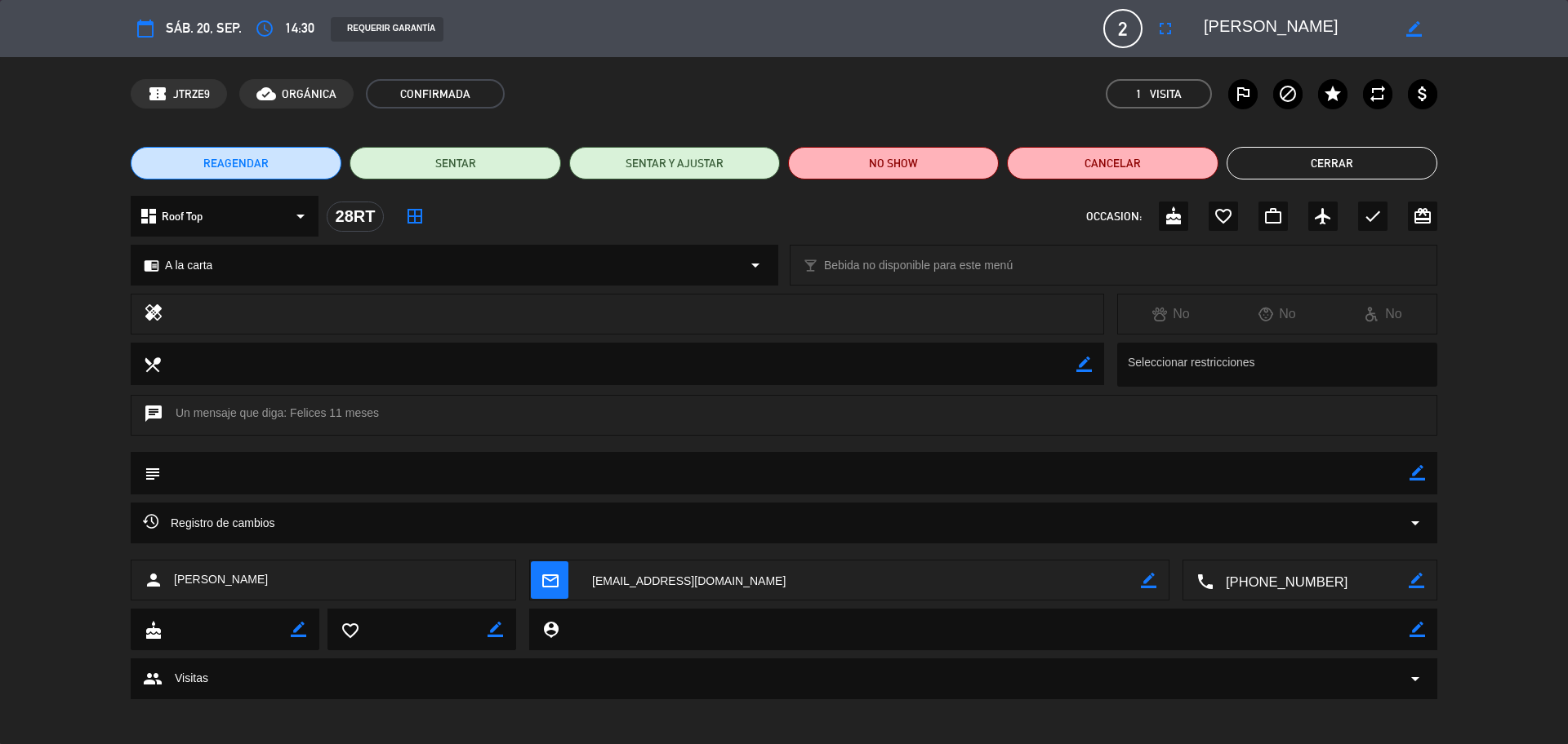
drag, startPoint x: 291, startPoint y: 404, endPoint x: 360, endPoint y: 410, distance: 69.3
click at [393, 406] on div "chat Un mensaje que diga: Felices 11 meses" at bounding box center [783, 415] width 1306 height 41
drag, startPoint x: 377, startPoint y: 415, endPoint x: 296, endPoint y: 412, distance: 81.1
click at [292, 411] on div "chat Un mensaje que diga: Felices 11 meses" at bounding box center [783, 415] width 1306 height 41
copy div "Felices 11 meses"
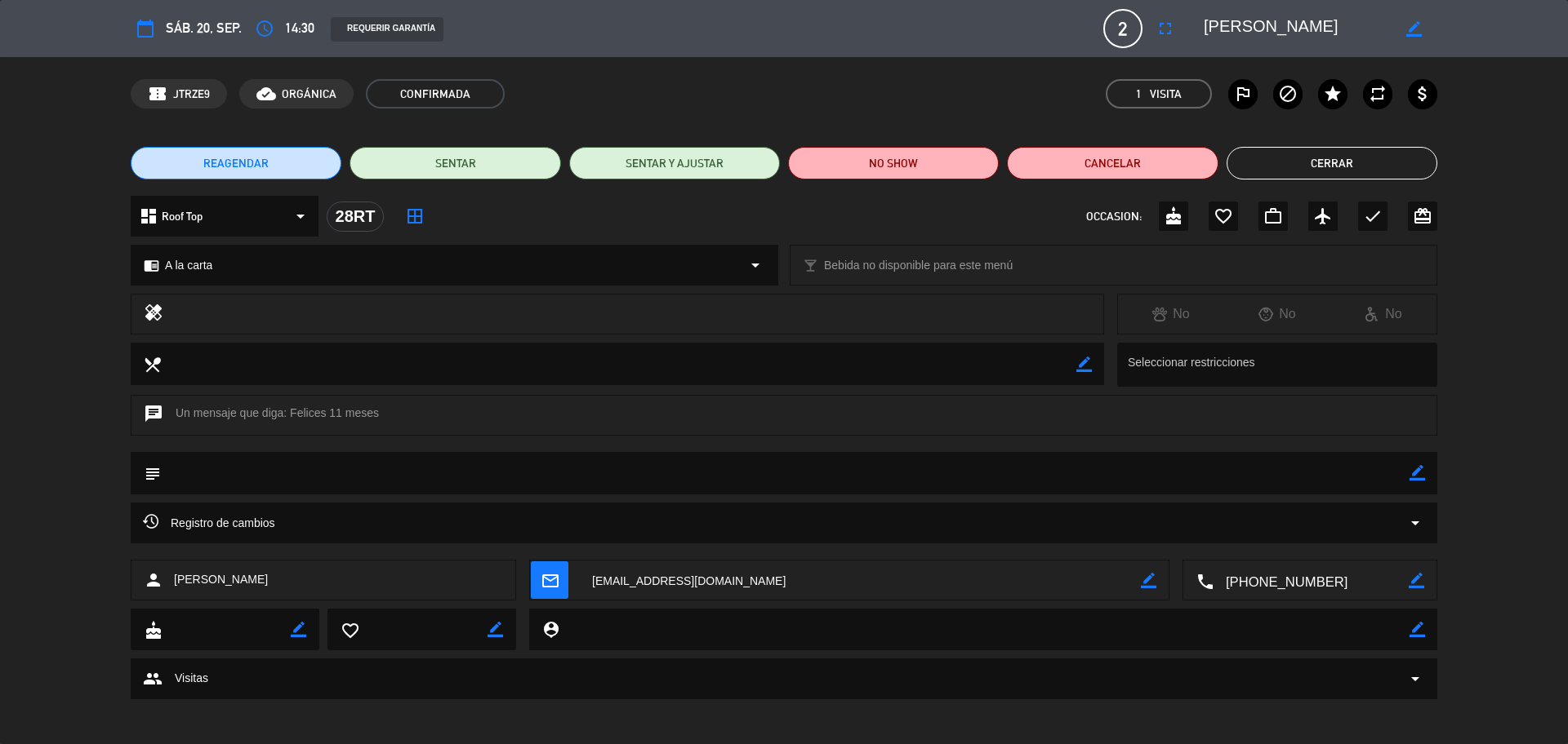
drag, startPoint x: 1346, startPoint y: 24, endPoint x: 1201, endPoint y: 18, distance: 145.1
click at [1180, 19] on div "calendar_today sáb. 20, sep. access_time 14:30 REQUERIR GARANTÍA 2 [PERSON_NAME…" at bounding box center [783, 28] width 1306 height 40
click at [1288, 157] on button "Cerrar" at bounding box center [1332, 163] width 211 height 33
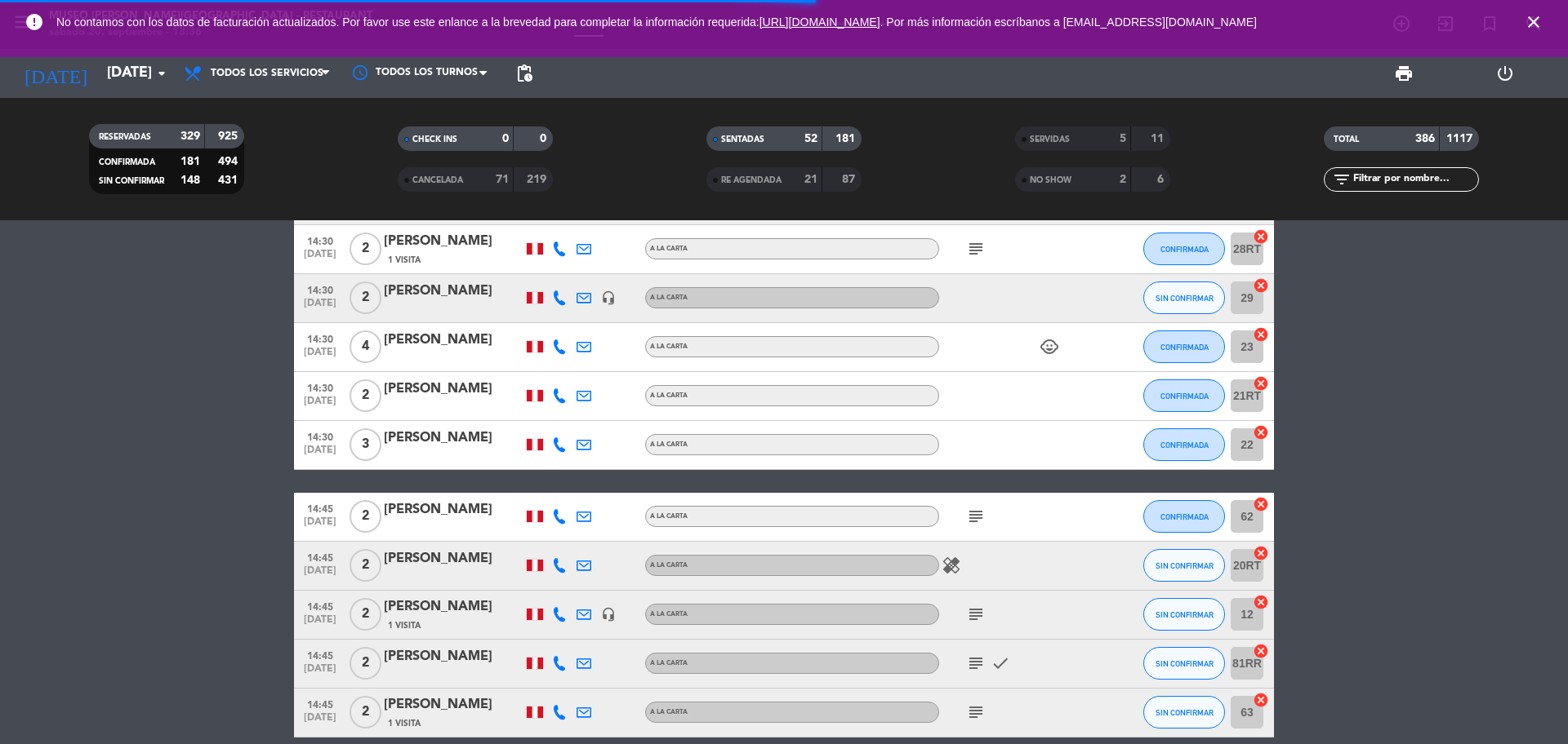
scroll to position [5036, 0]
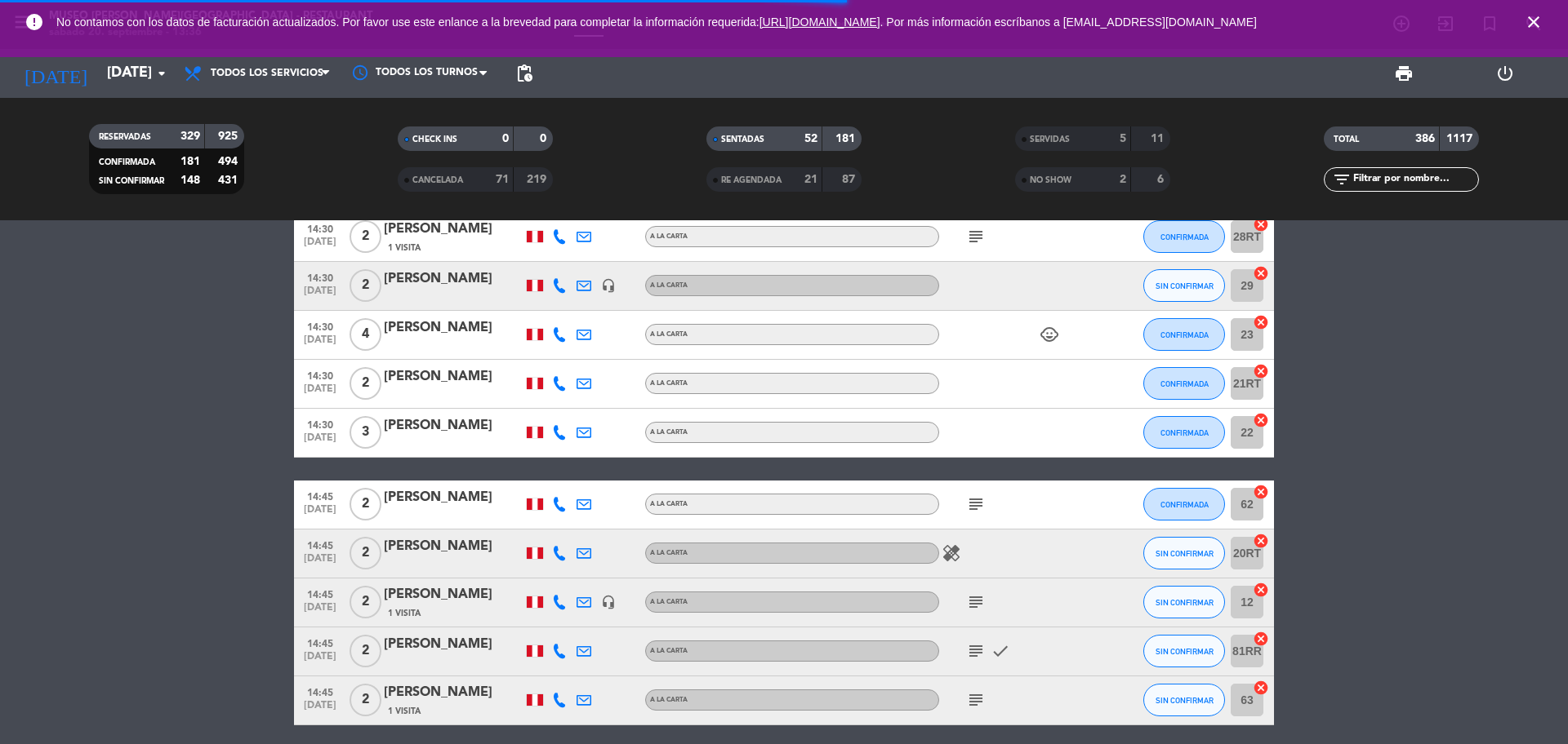
click at [977, 501] on icon "subject" at bounding box center [975, 504] width 19 height 19
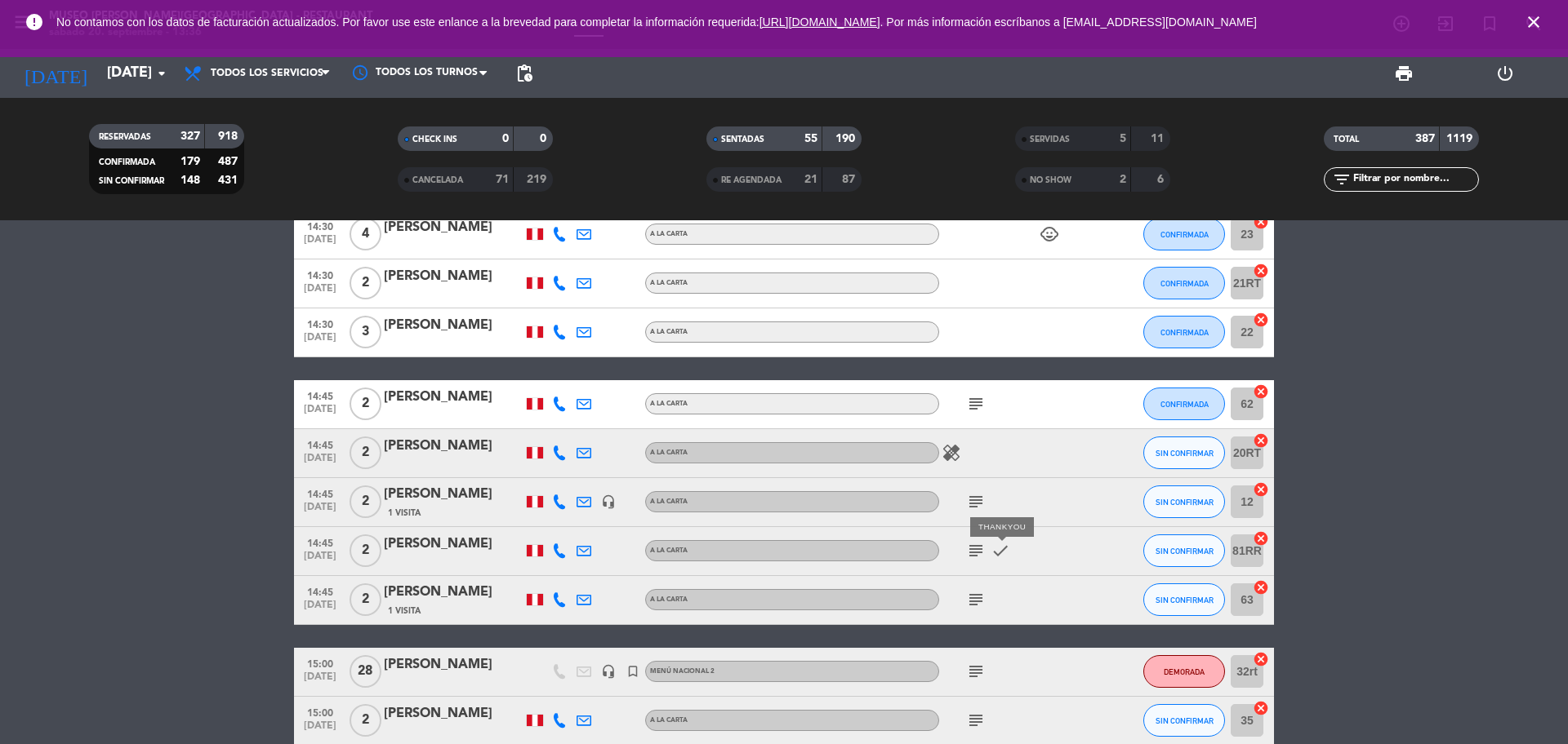
scroll to position [5222, 0]
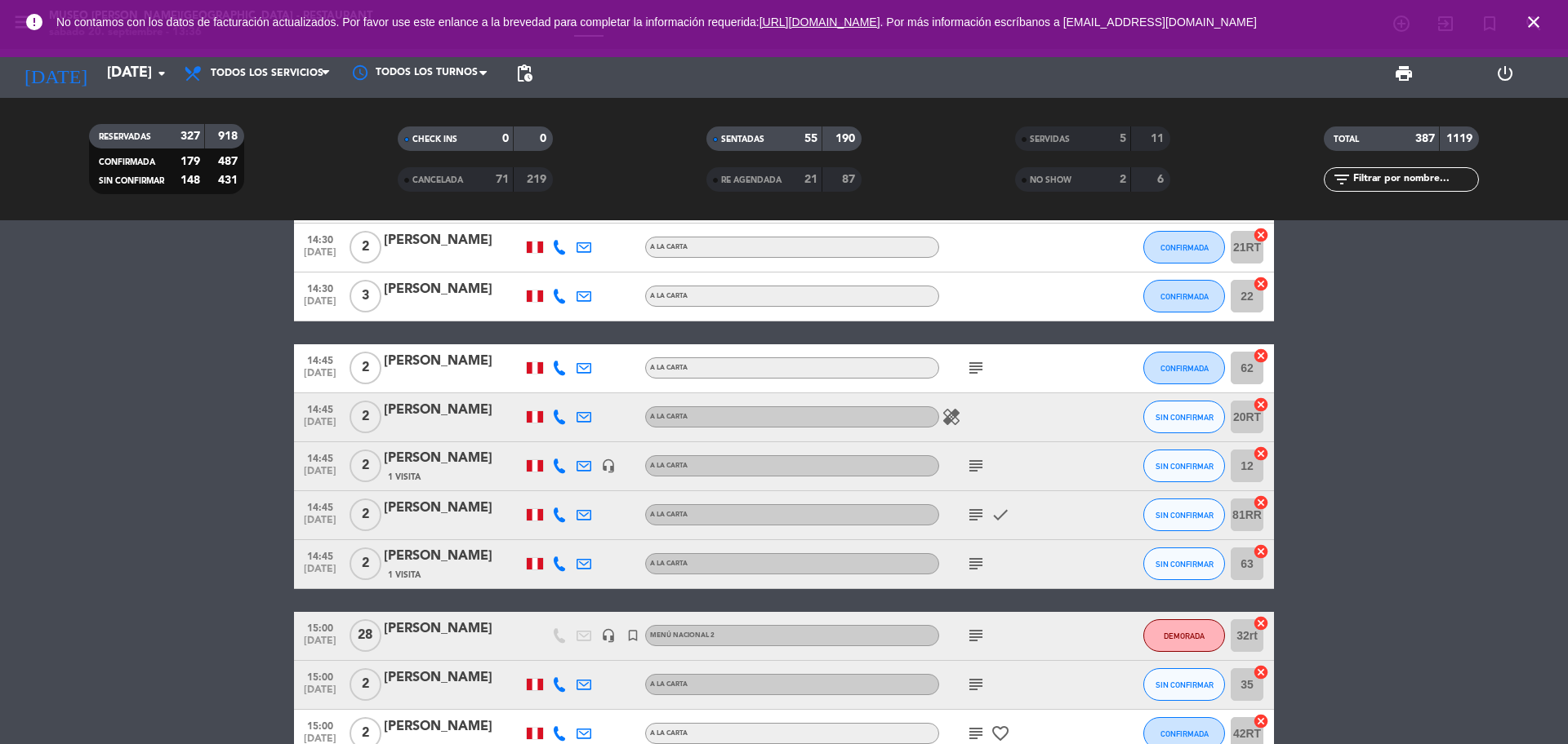
click at [979, 457] on icon "subject" at bounding box center [975, 466] width 19 height 19
click at [974, 517] on icon "subject" at bounding box center [975, 515] width 19 height 19
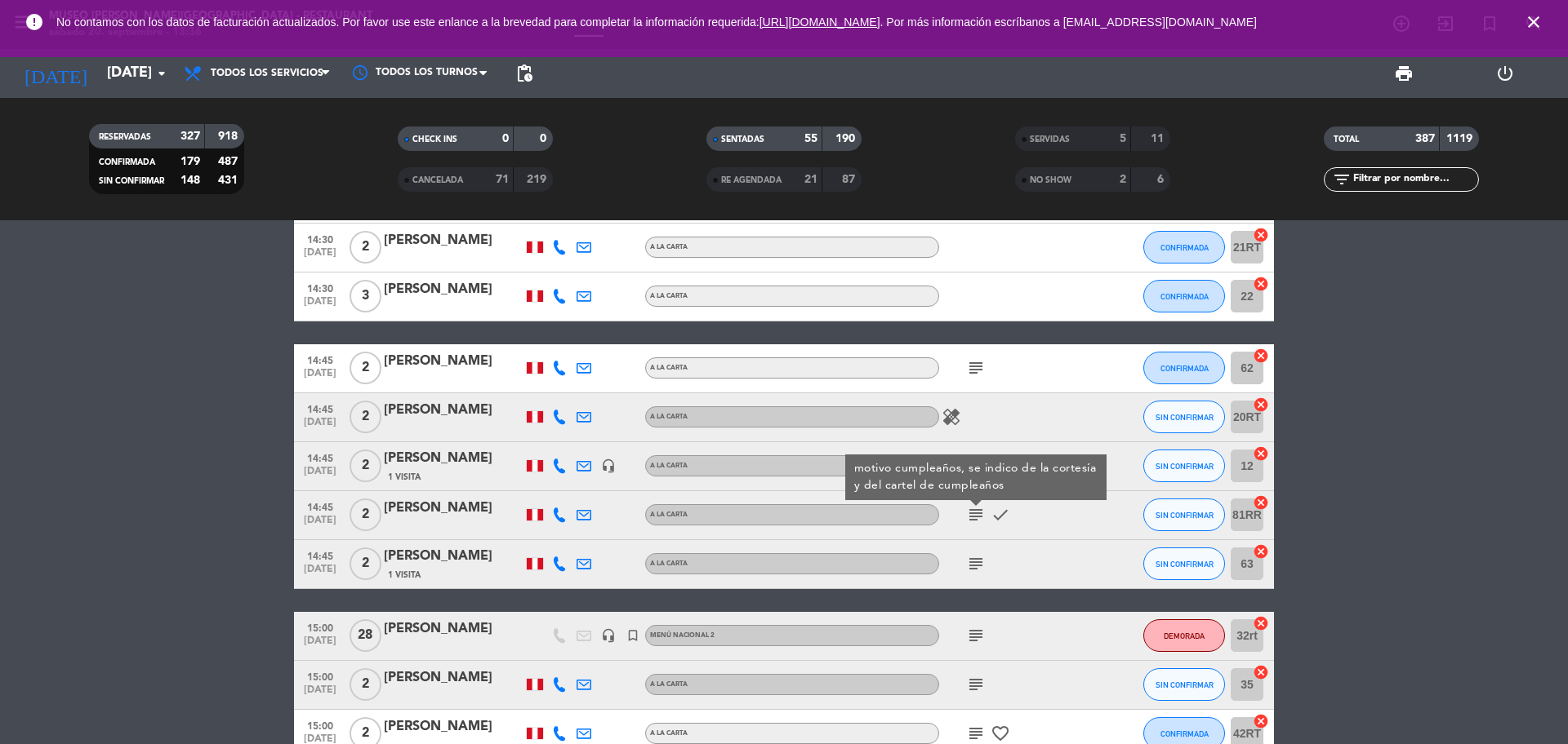
click at [980, 565] on icon "subject" at bounding box center [975, 564] width 19 height 19
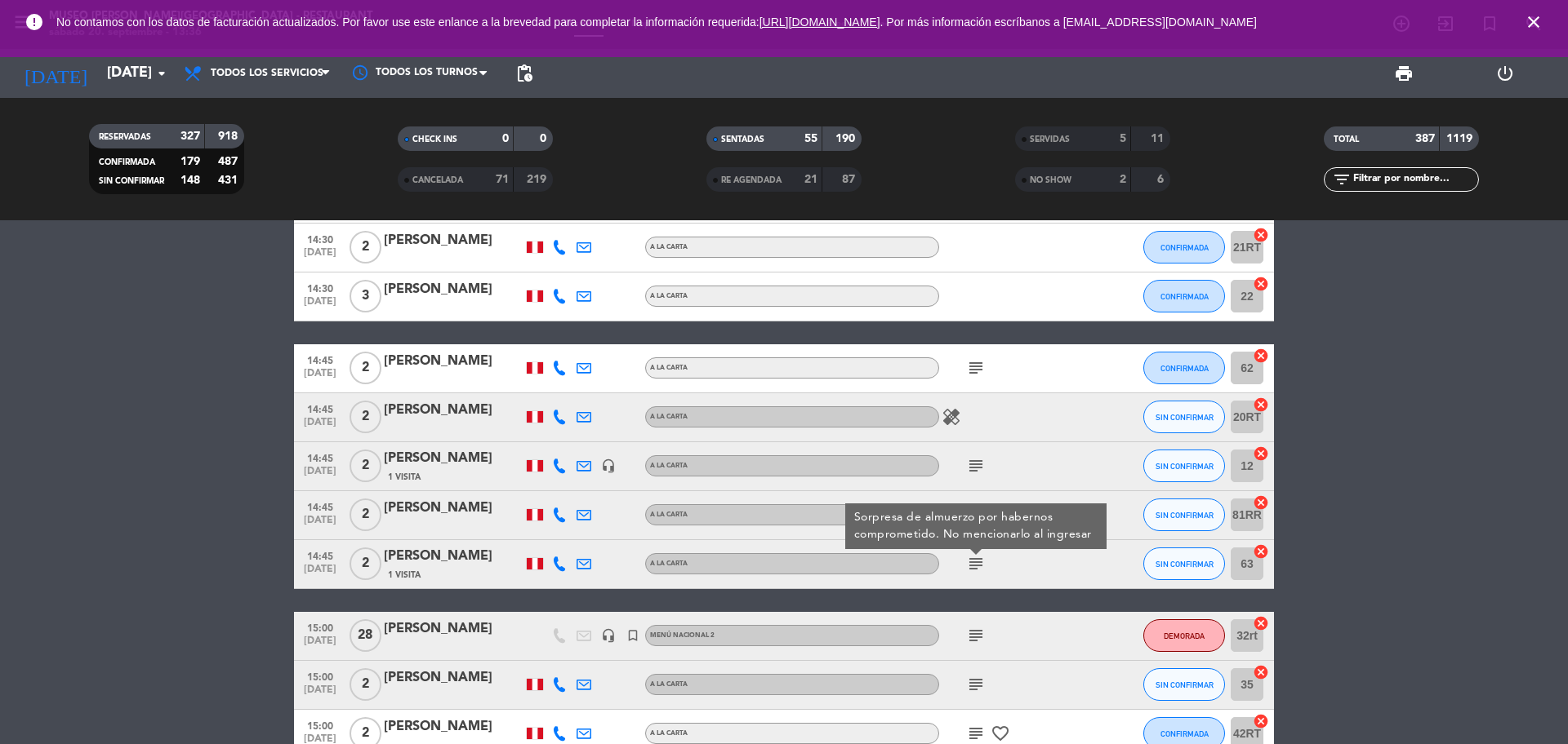
scroll to position [5324, 0]
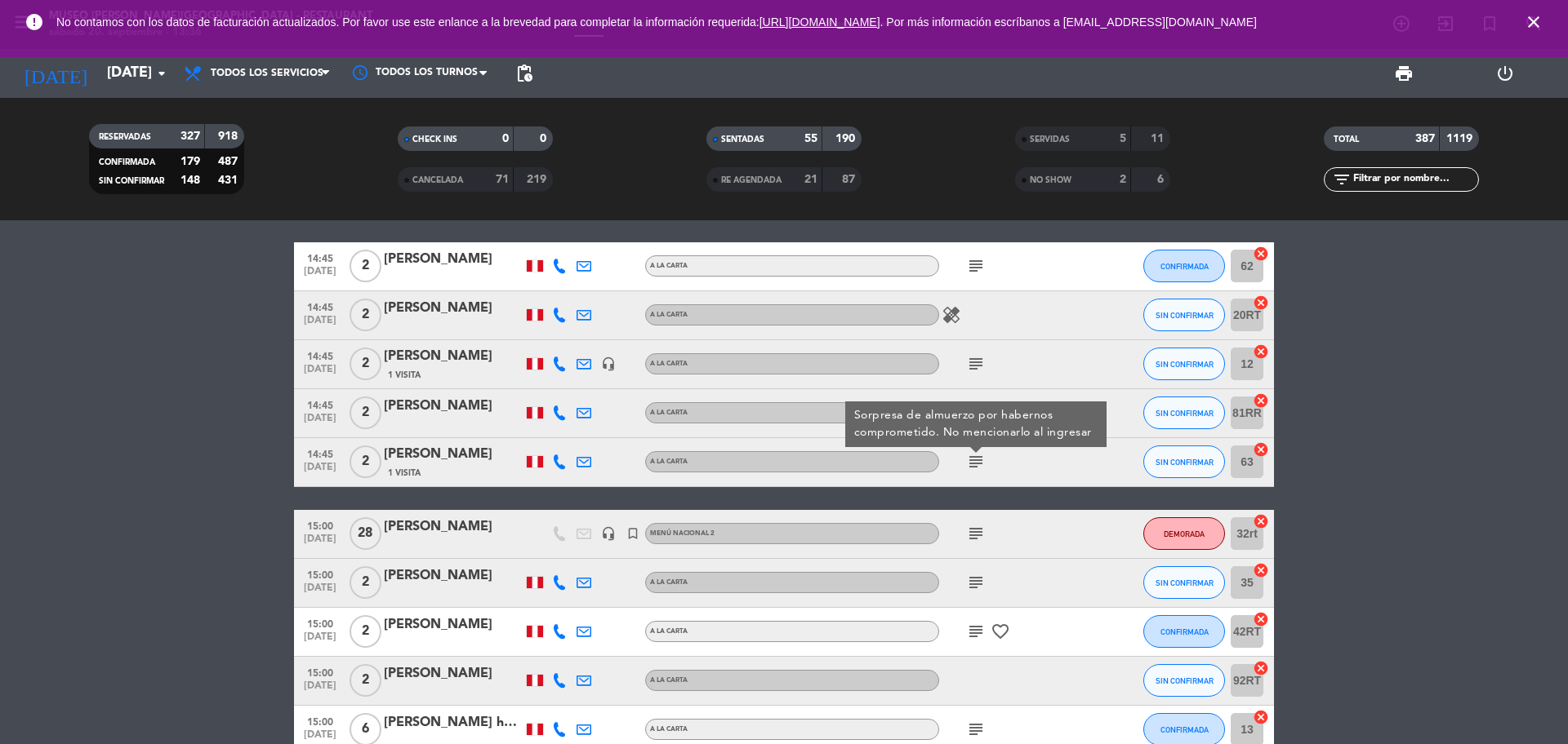
click at [973, 531] on icon "subject" at bounding box center [975, 533] width 19 height 19
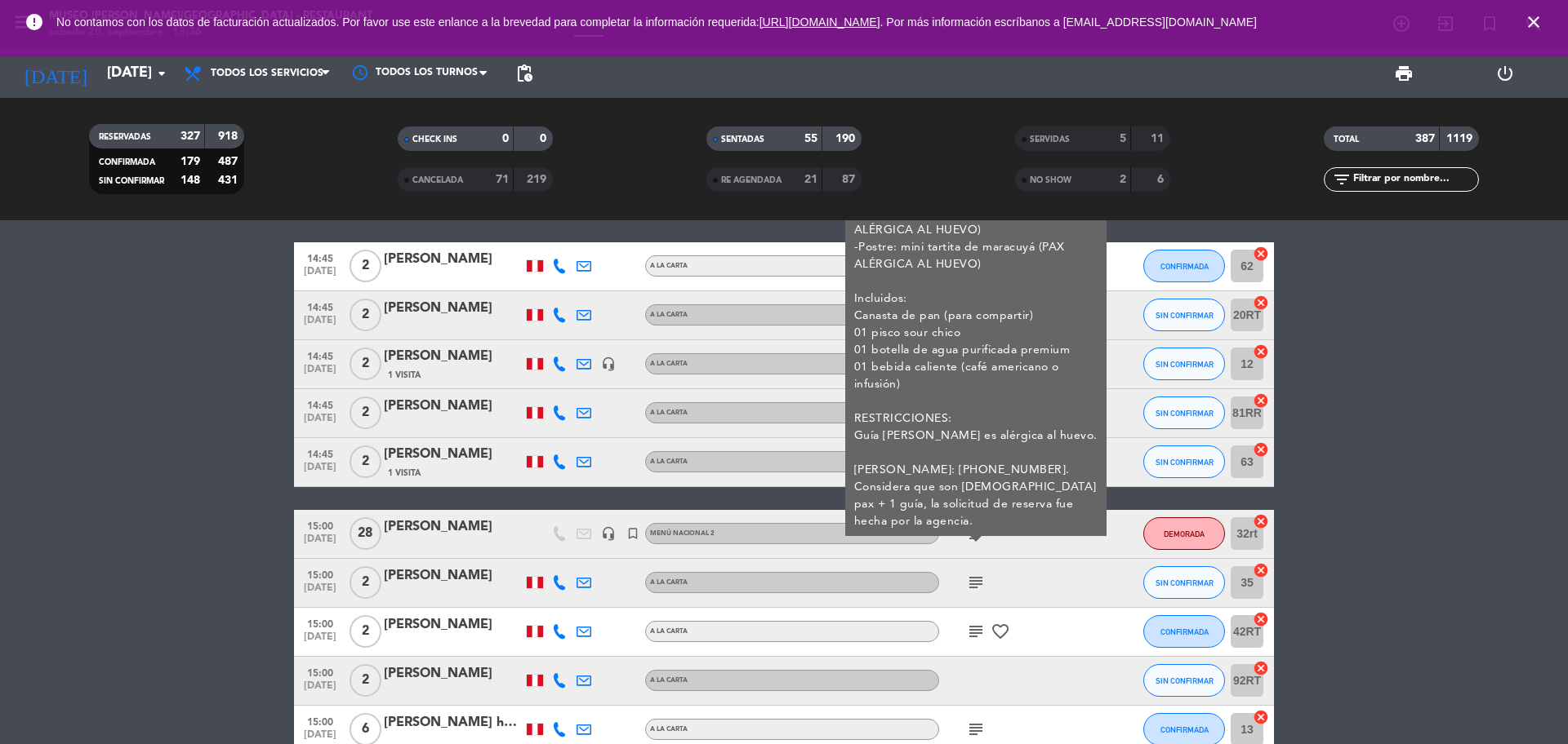
click at [981, 586] on icon "subject" at bounding box center [975, 583] width 19 height 19
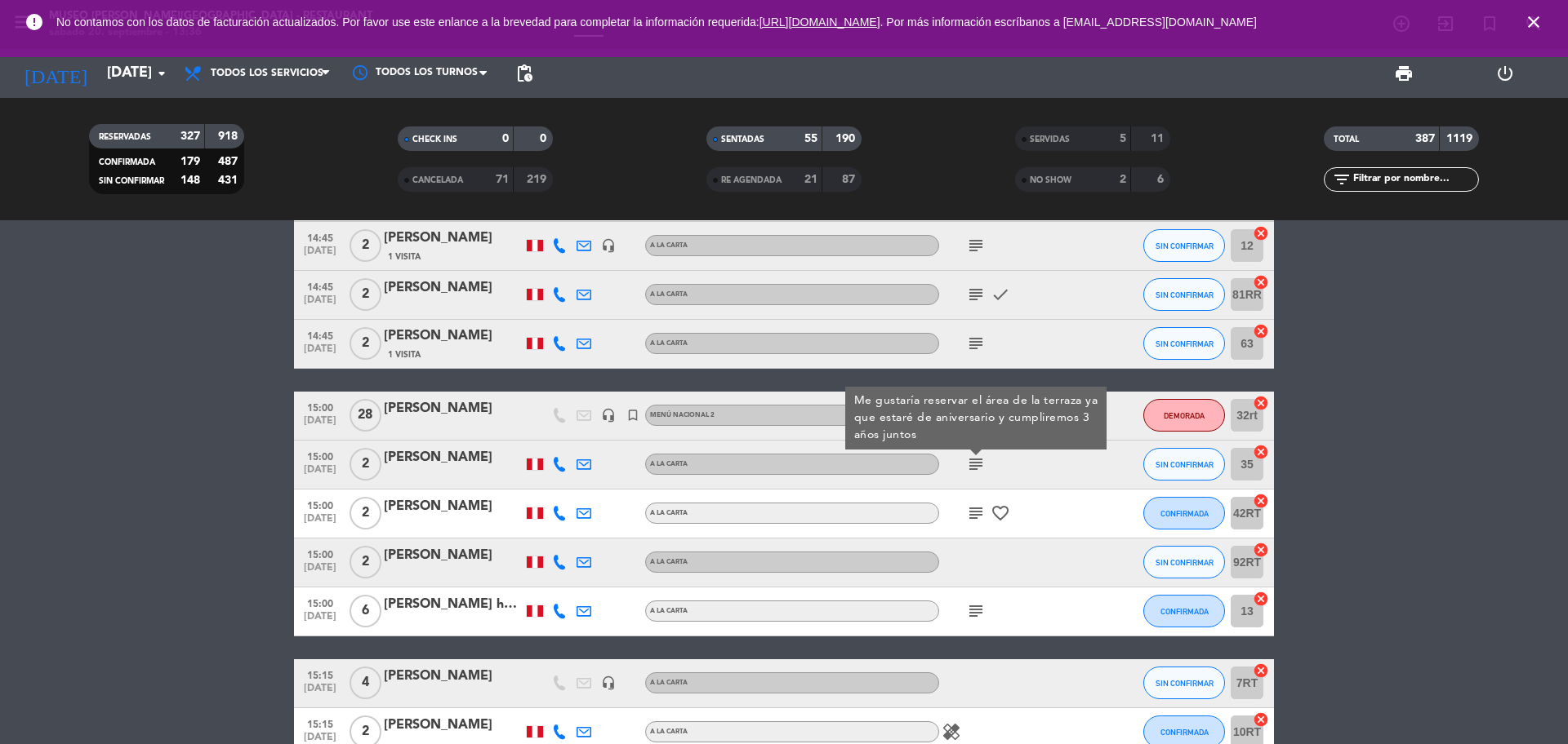
scroll to position [5528, 0]
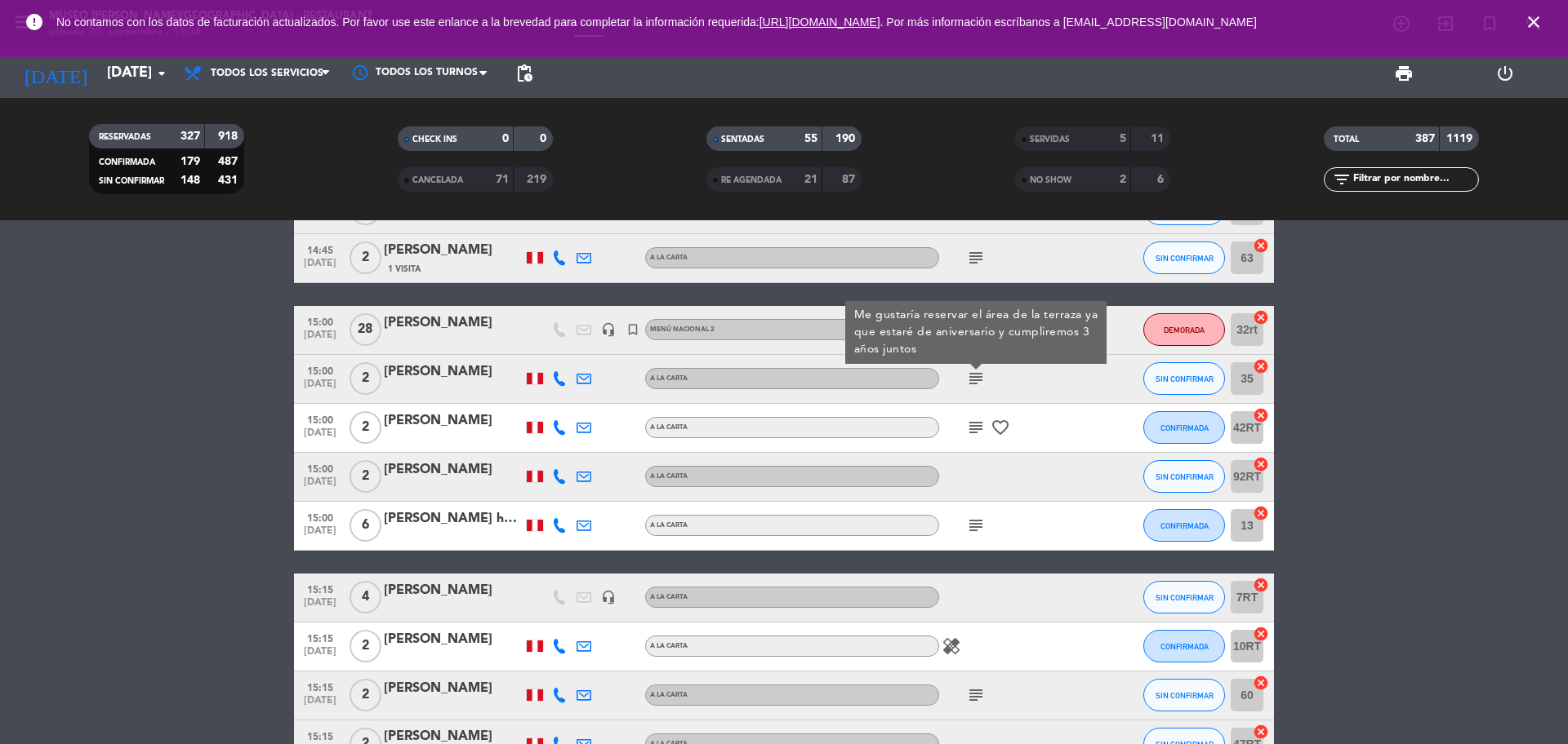
click at [979, 437] on icon "subject" at bounding box center [975, 427] width 19 height 19
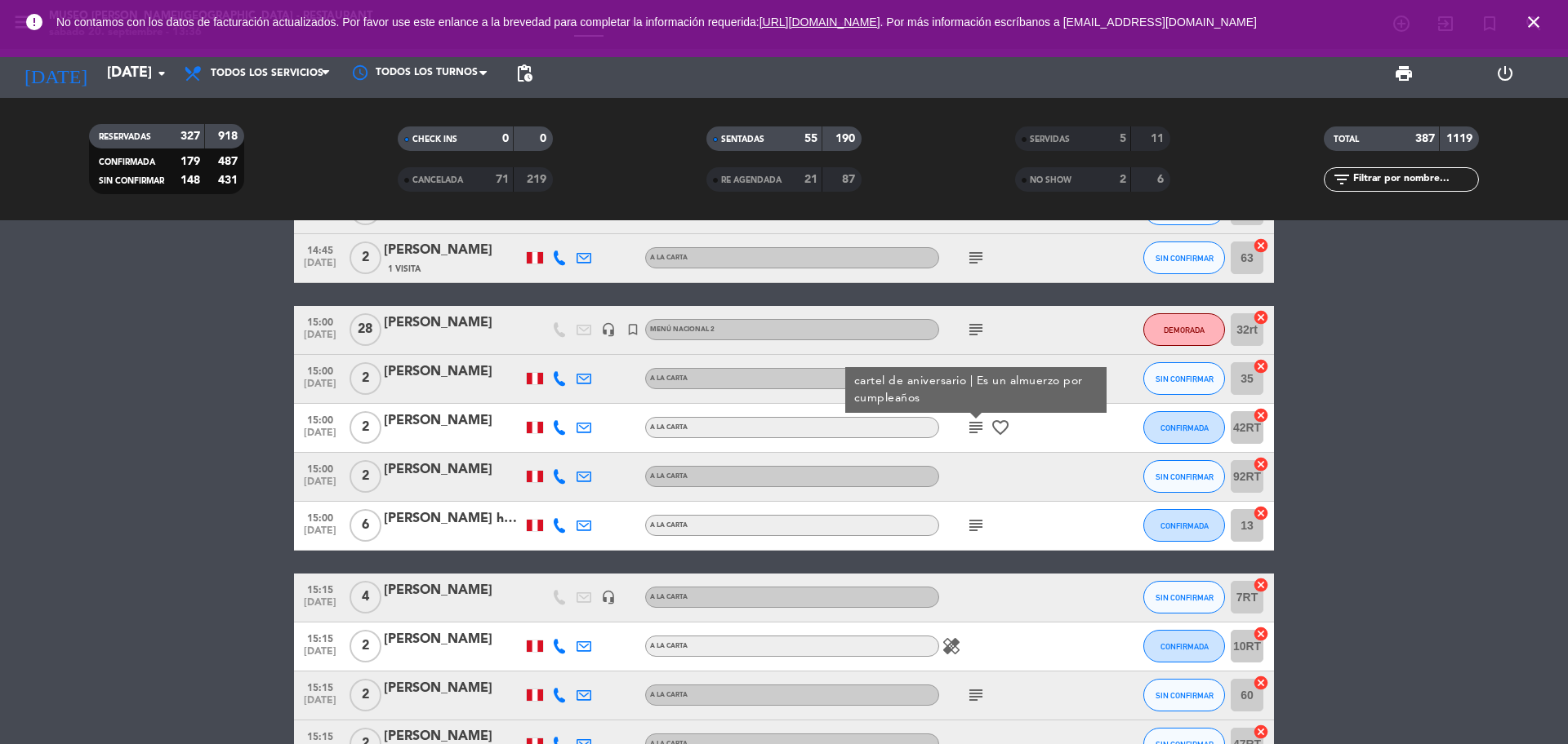
click at [976, 519] on icon "subject" at bounding box center [975, 526] width 19 height 19
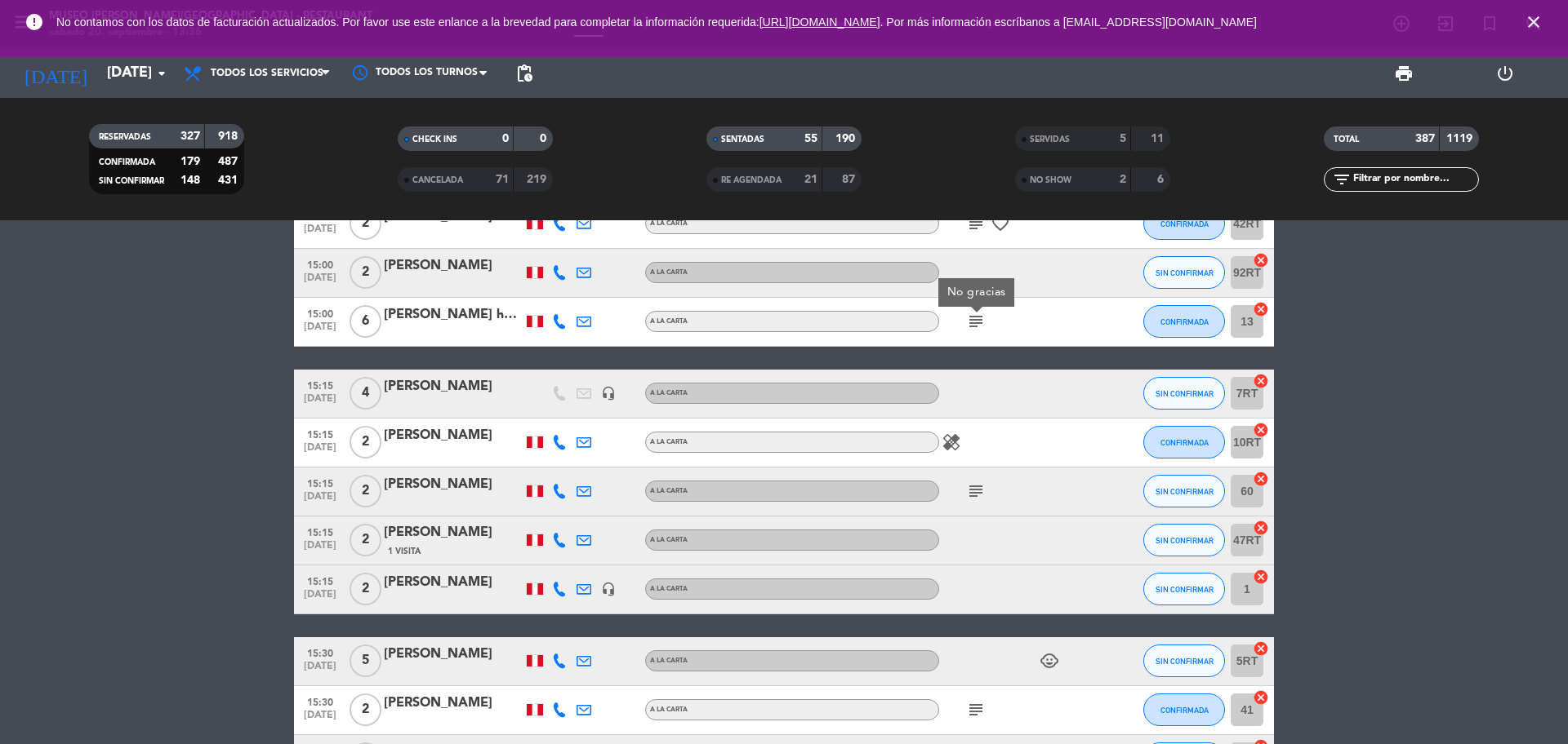
click at [970, 481] on icon "subject" at bounding box center [975, 491] width 19 height 19
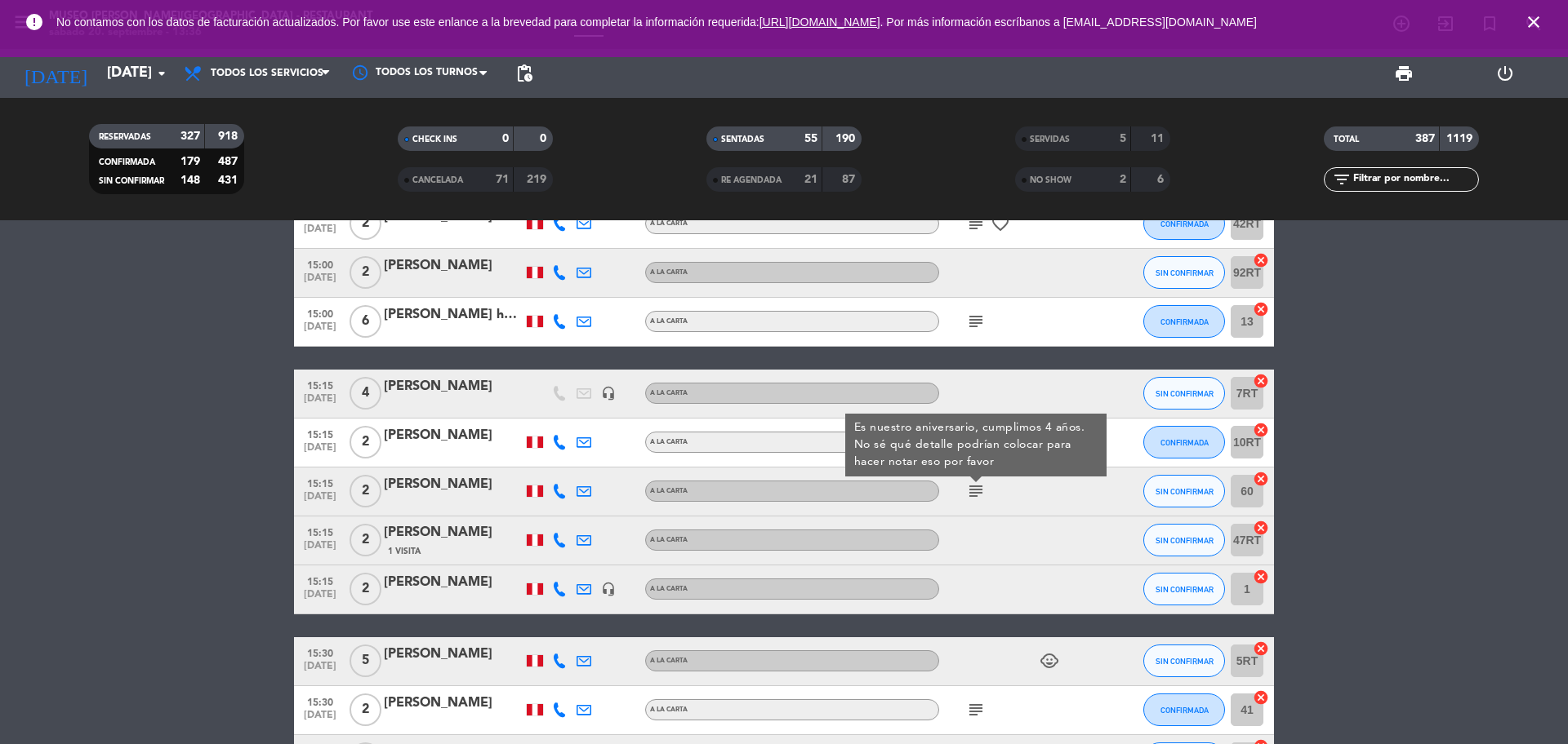
scroll to position [5834, 0]
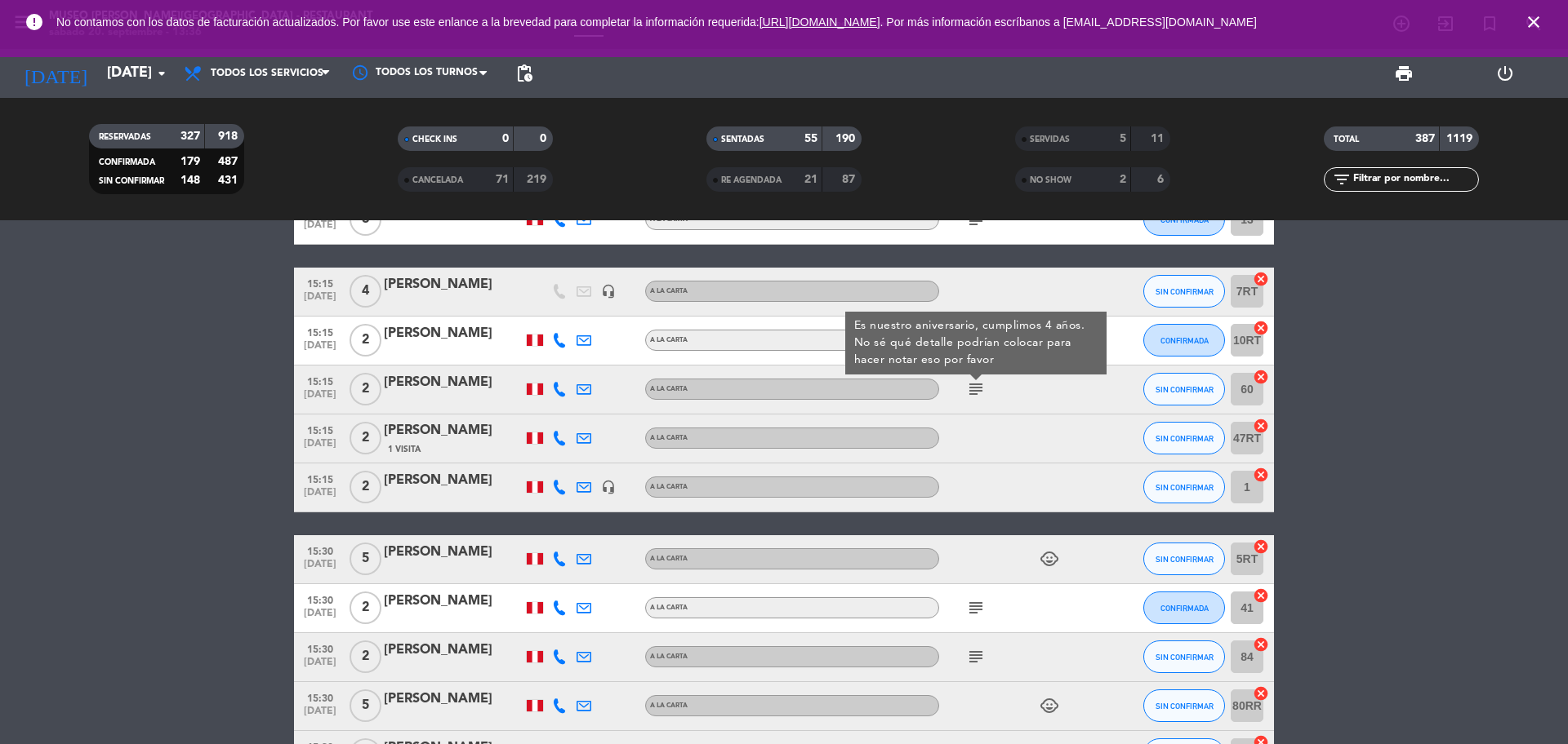
click at [413, 382] on div "[PERSON_NAME]" at bounding box center [453, 383] width 139 height 21
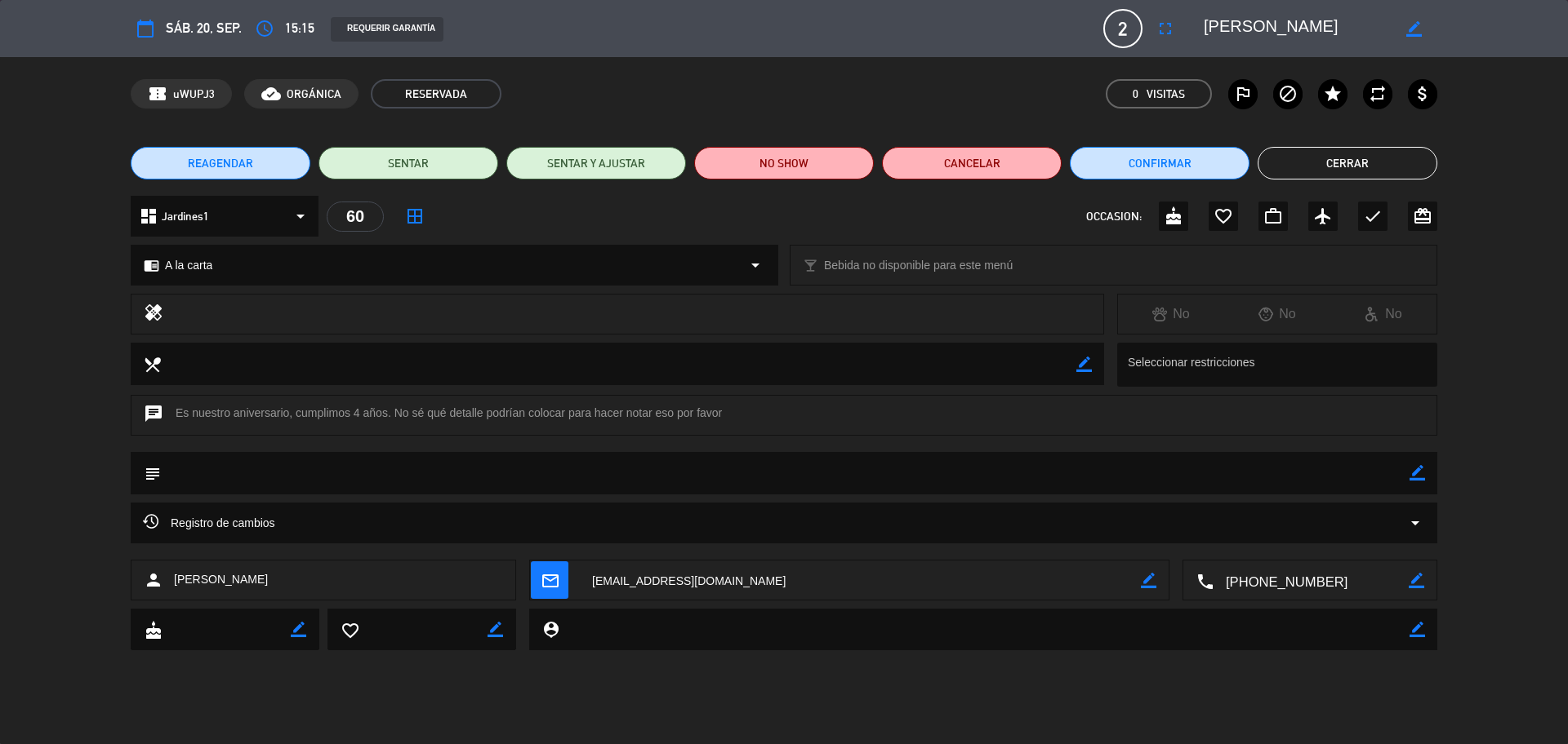
drag, startPoint x: 1321, startPoint y: 19, endPoint x: 1217, endPoint y: 20, distance: 104.0
click at [1196, 14] on div "border_color" at bounding box center [1314, 28] width 245 height 29
click at [1300, 159] on button "Cerrar" at bounding box center [1348, 163] width 180 height 33
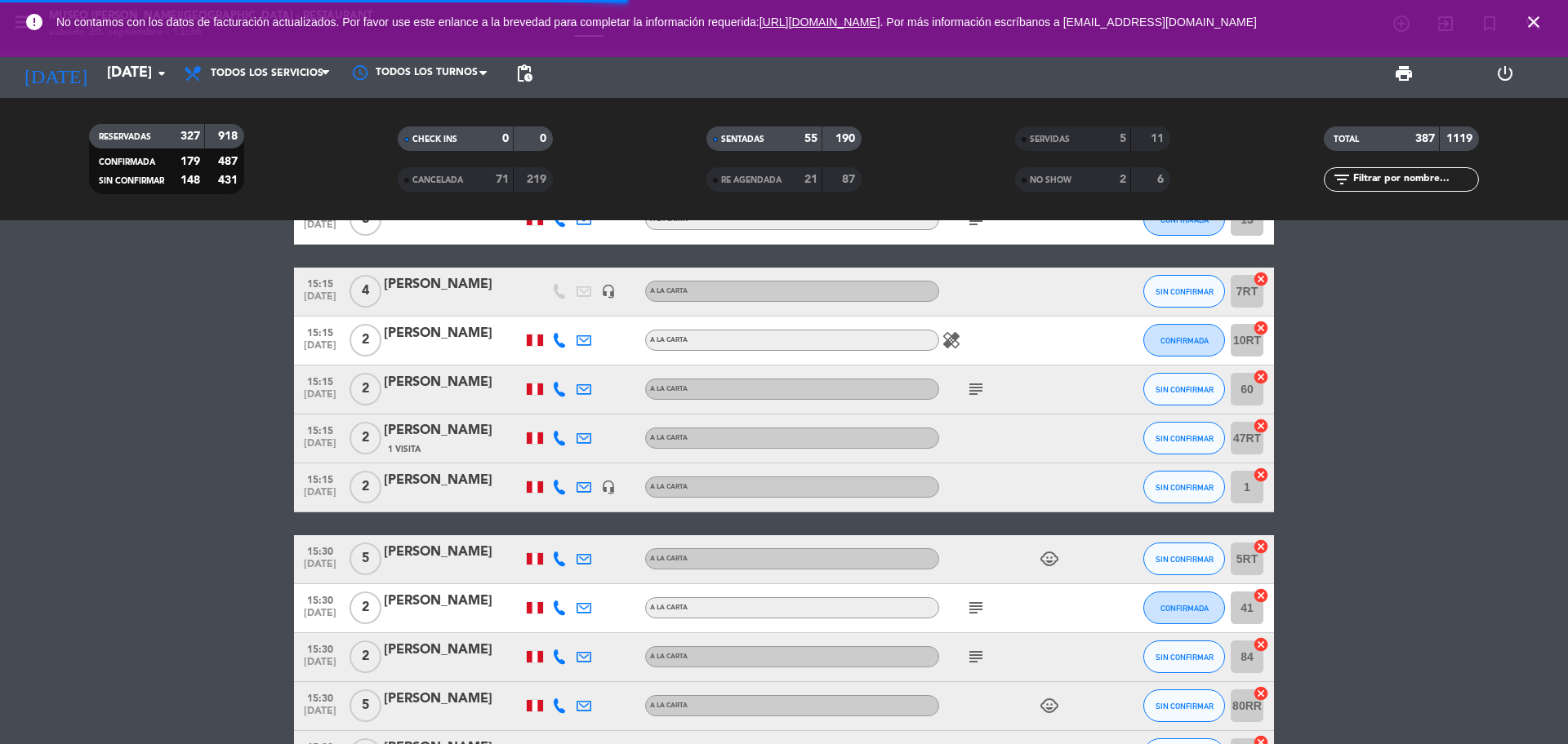
scroll to position [6038, 0]
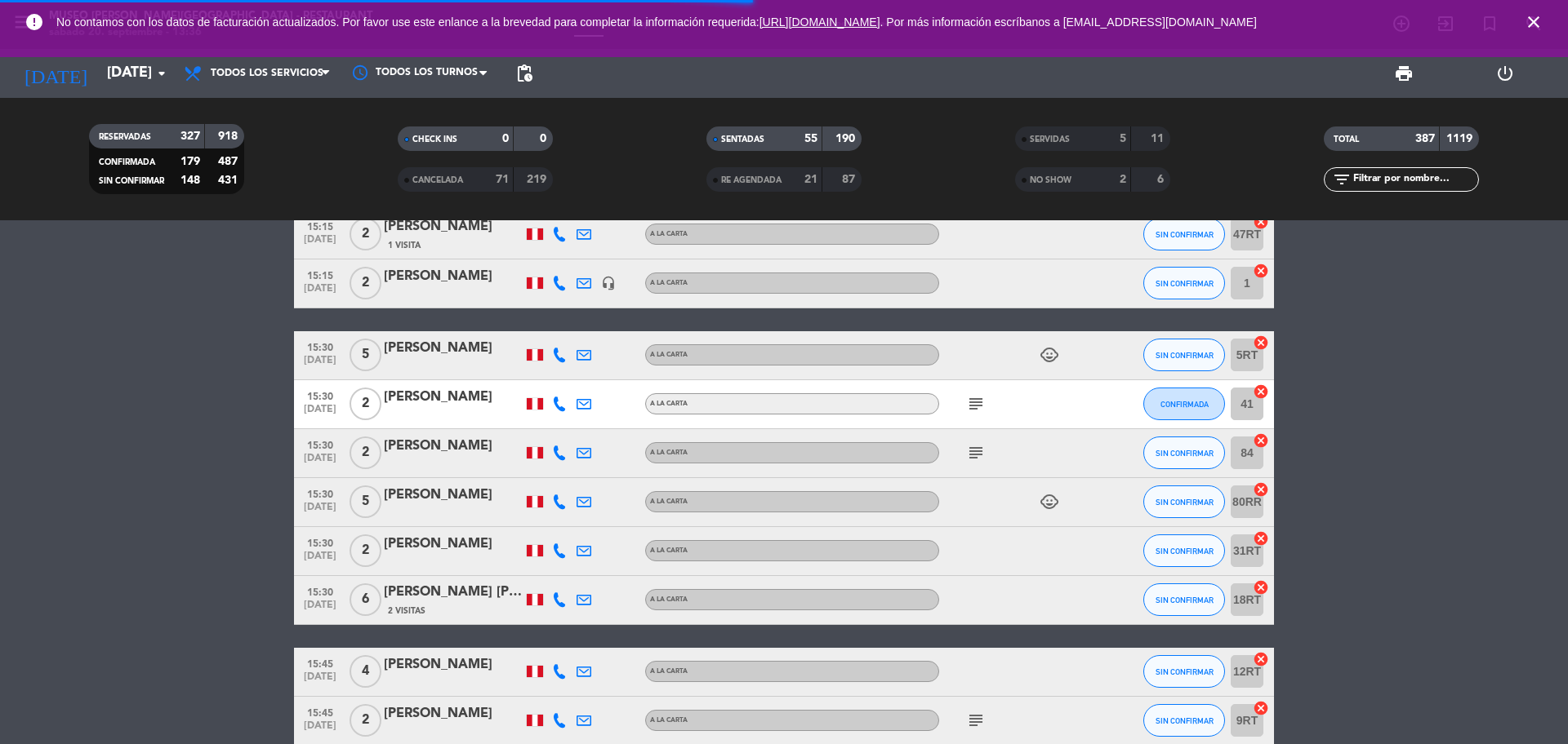
click at [979, 397] on icon "subject" at bounding box center [975, 404] width 19 height 19
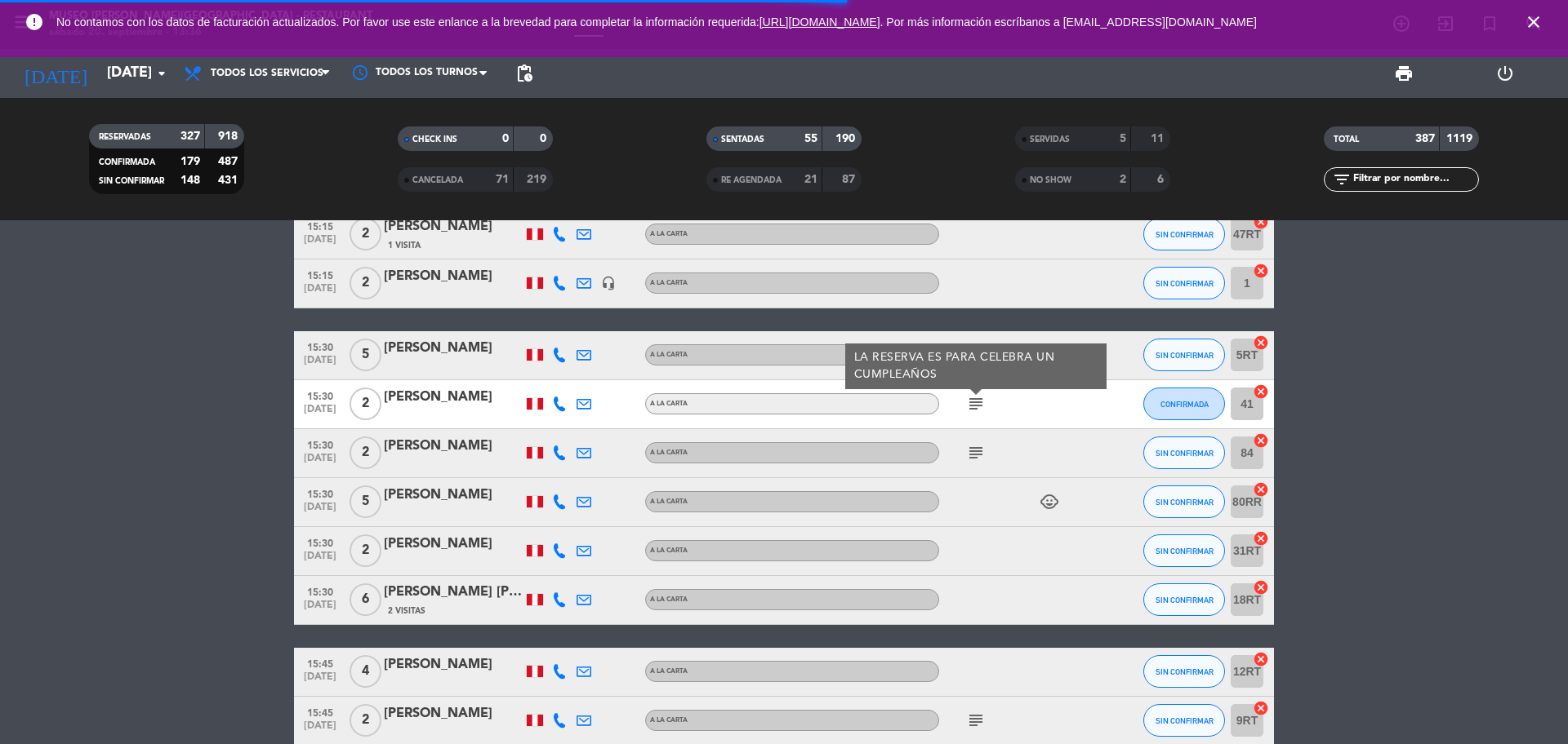
click at [980, 448] on icon "subject" at bounding box center [975, 453] width 19 height 19
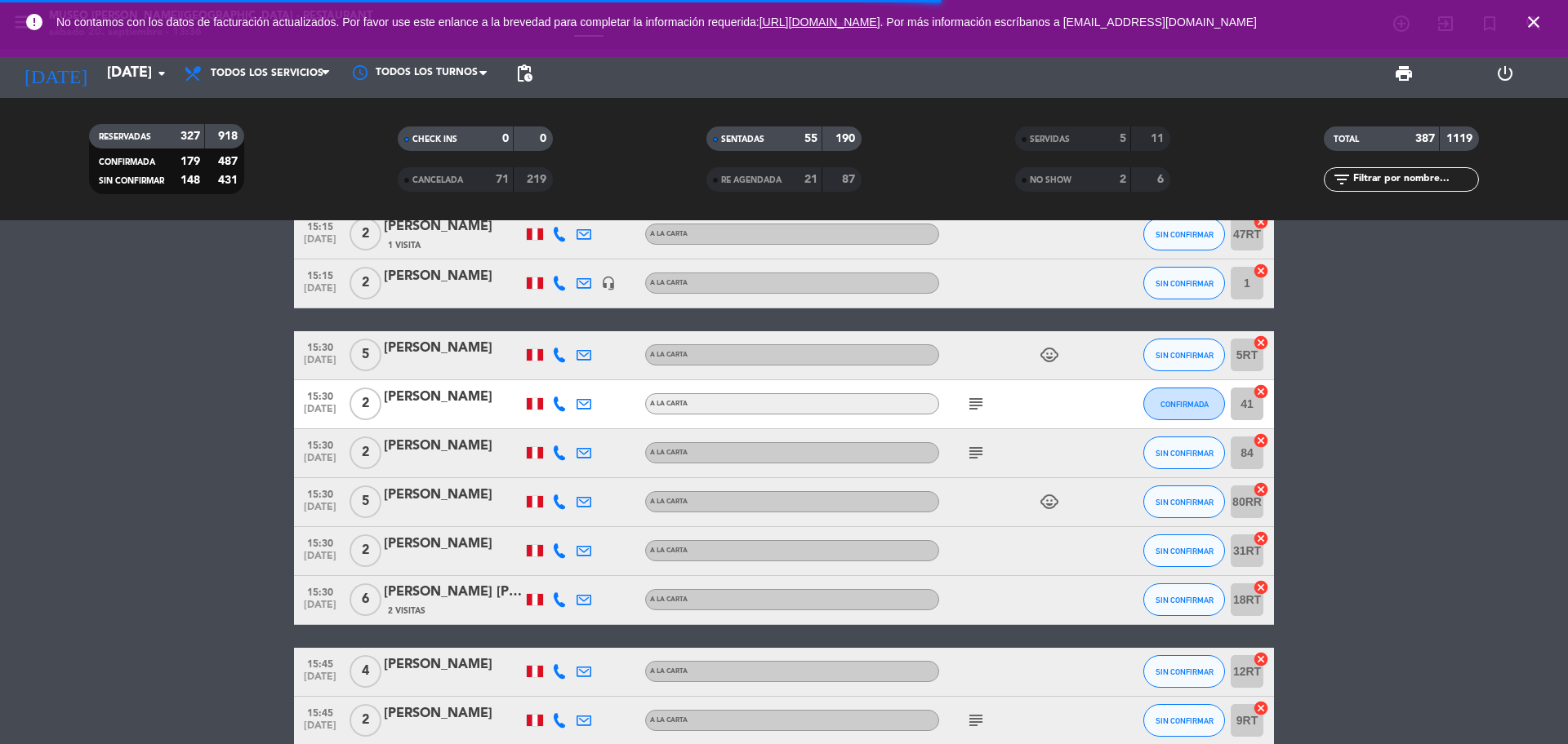
click at [975, 711] on icon "subject" at bounding box center [975, 721] width 19 height 19
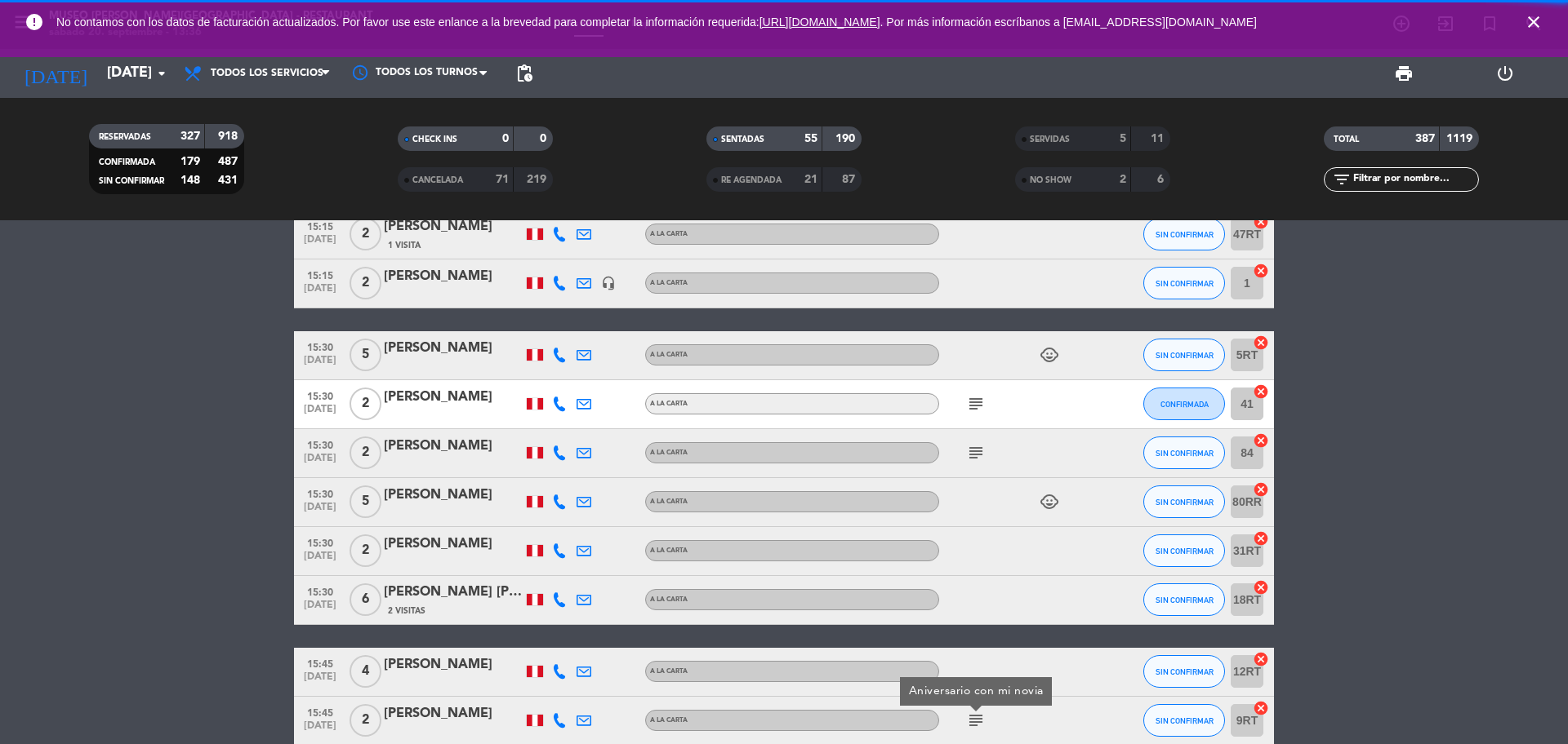
scroll to position [6343, 0]
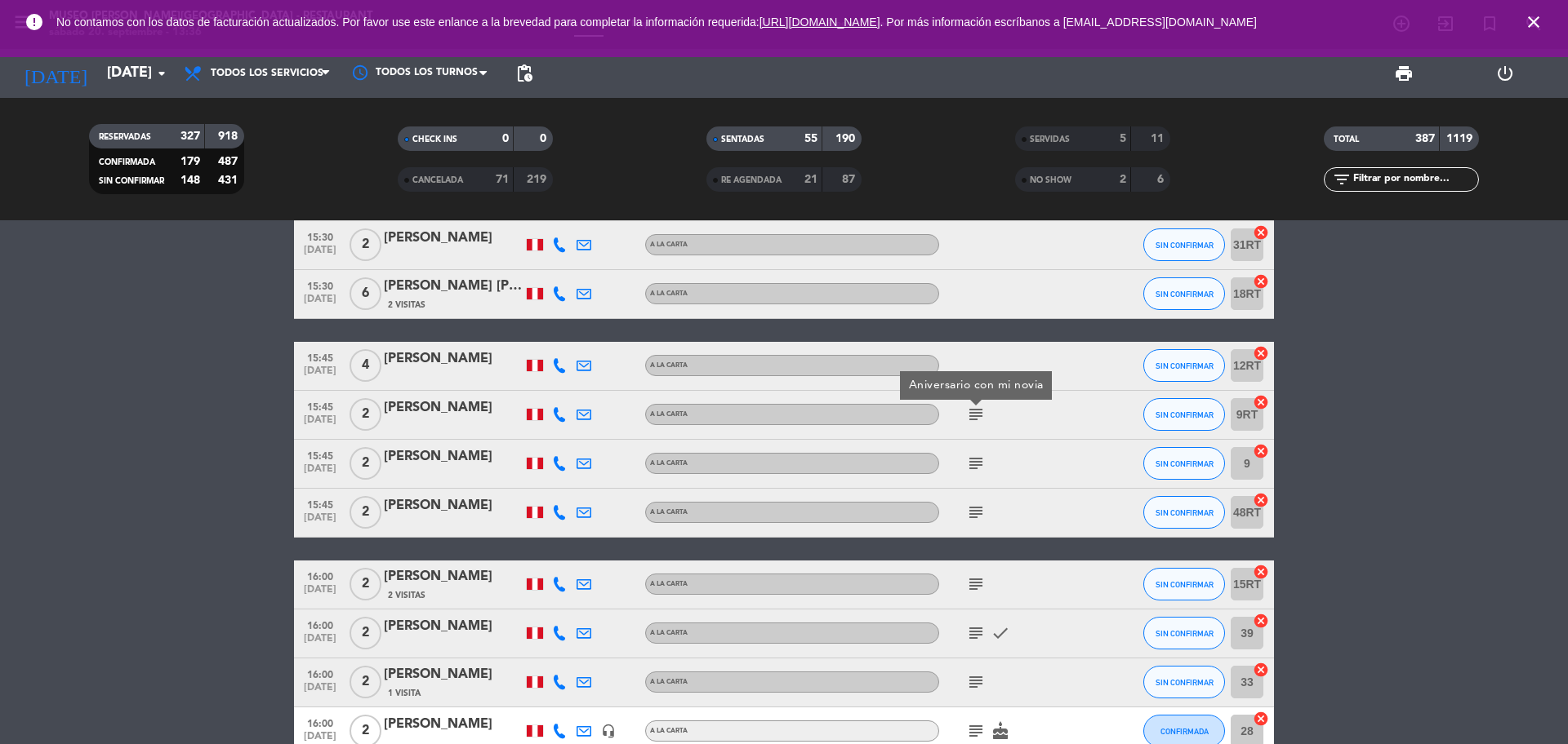
click at [976, 469] on icon "subject" at bounding box center [975, 464] width 19 height 19
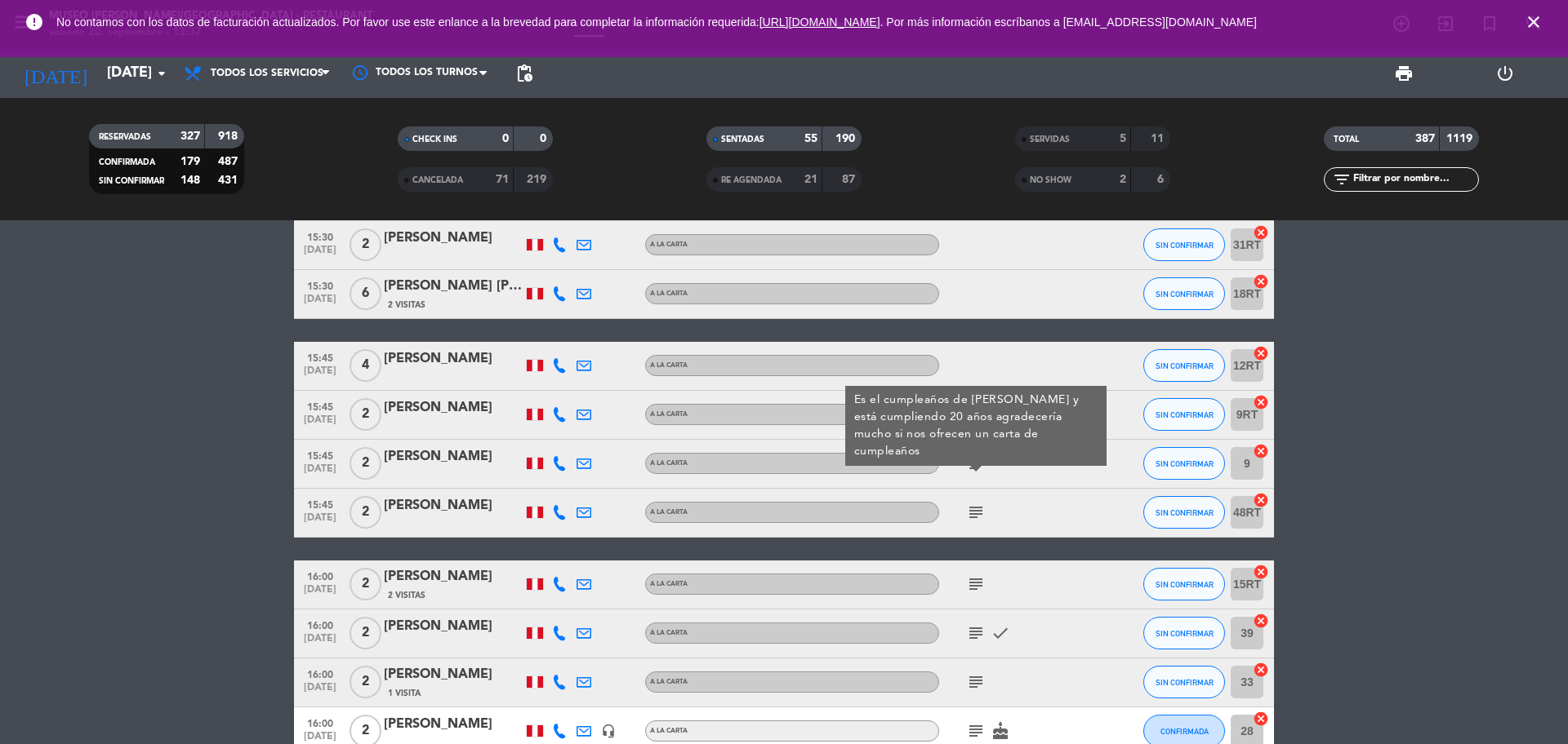
click at [975, 516] on icon "subject" at bounding box center [975, 512] width 19 height 19
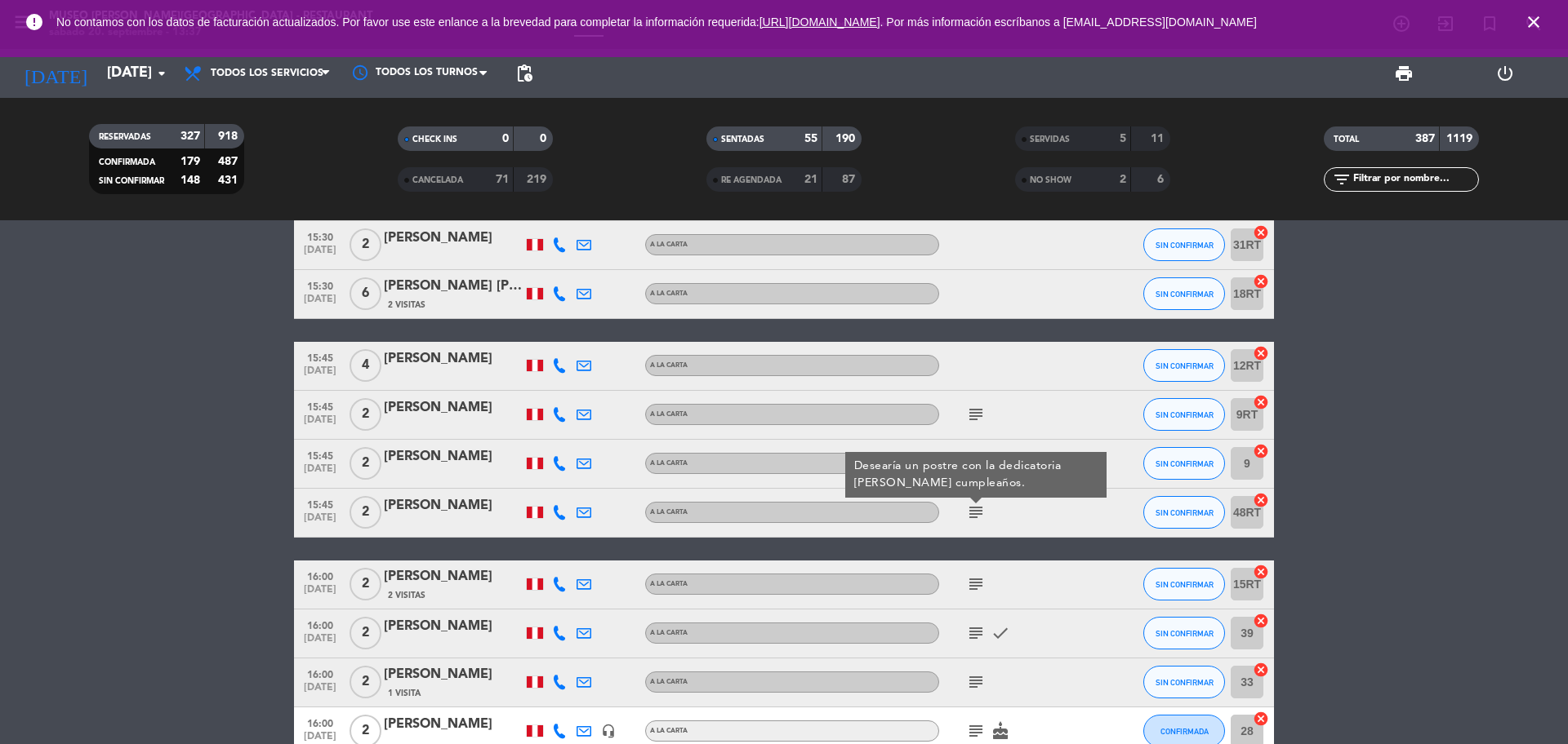
click at [973, 584] on icon "subject" at bounding box center [975, 585] width 19 height 19
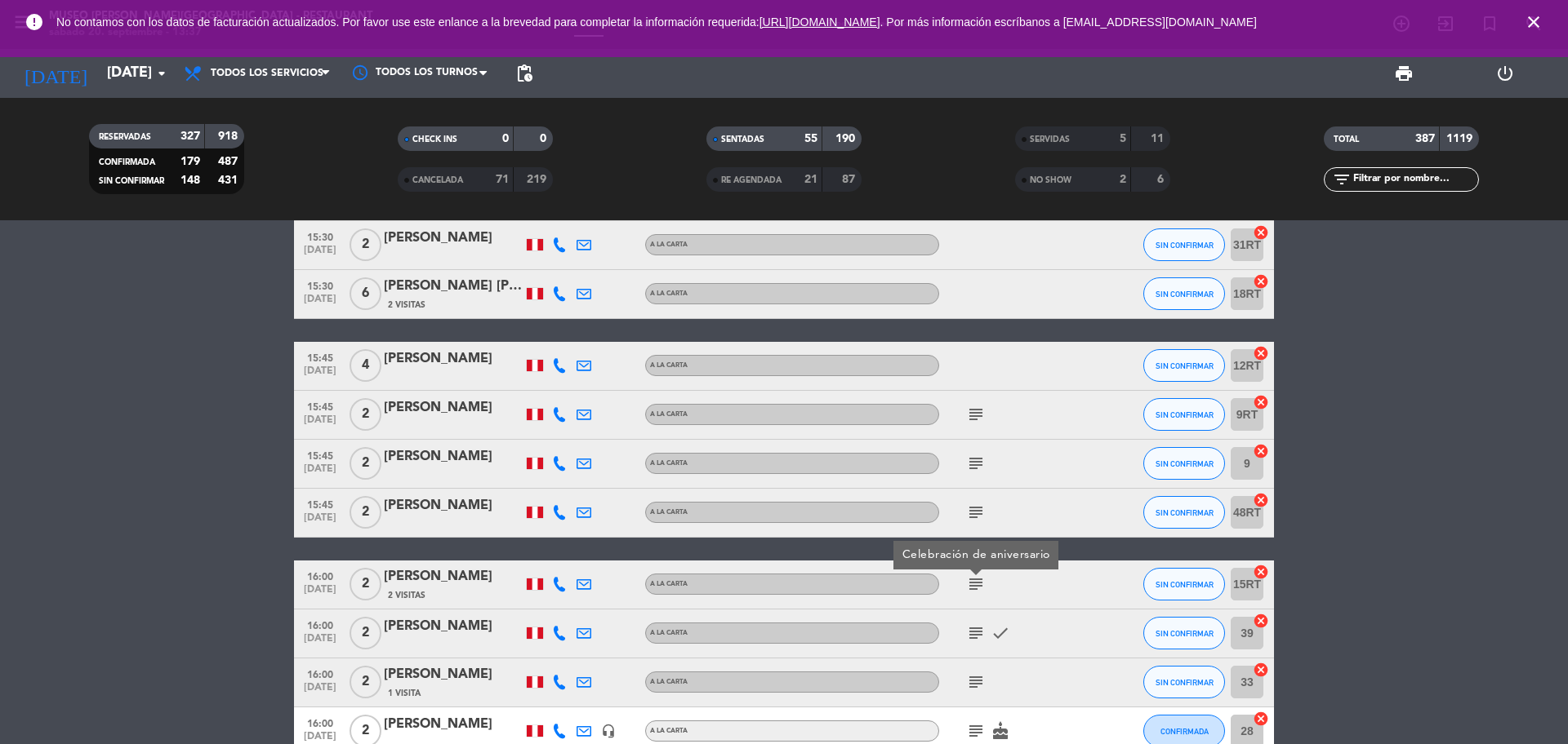
click at [976, 642] on div "subject check" at bounding box center [1012, 634] width 147 height 48
click at [983, 636] on icon "subject" at bounding box center [975, 633] width 19 height 19
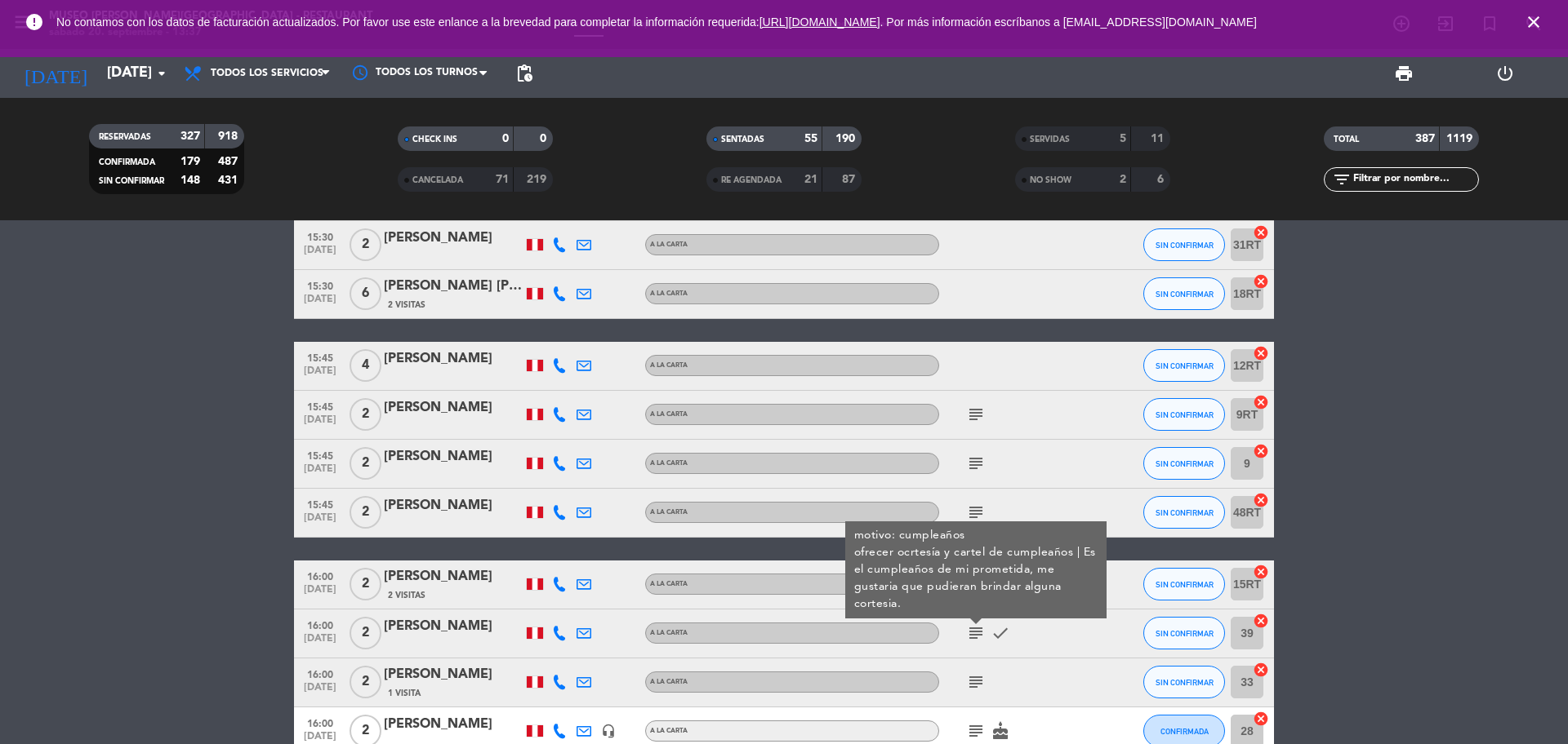
scroll to position [6548, 0]
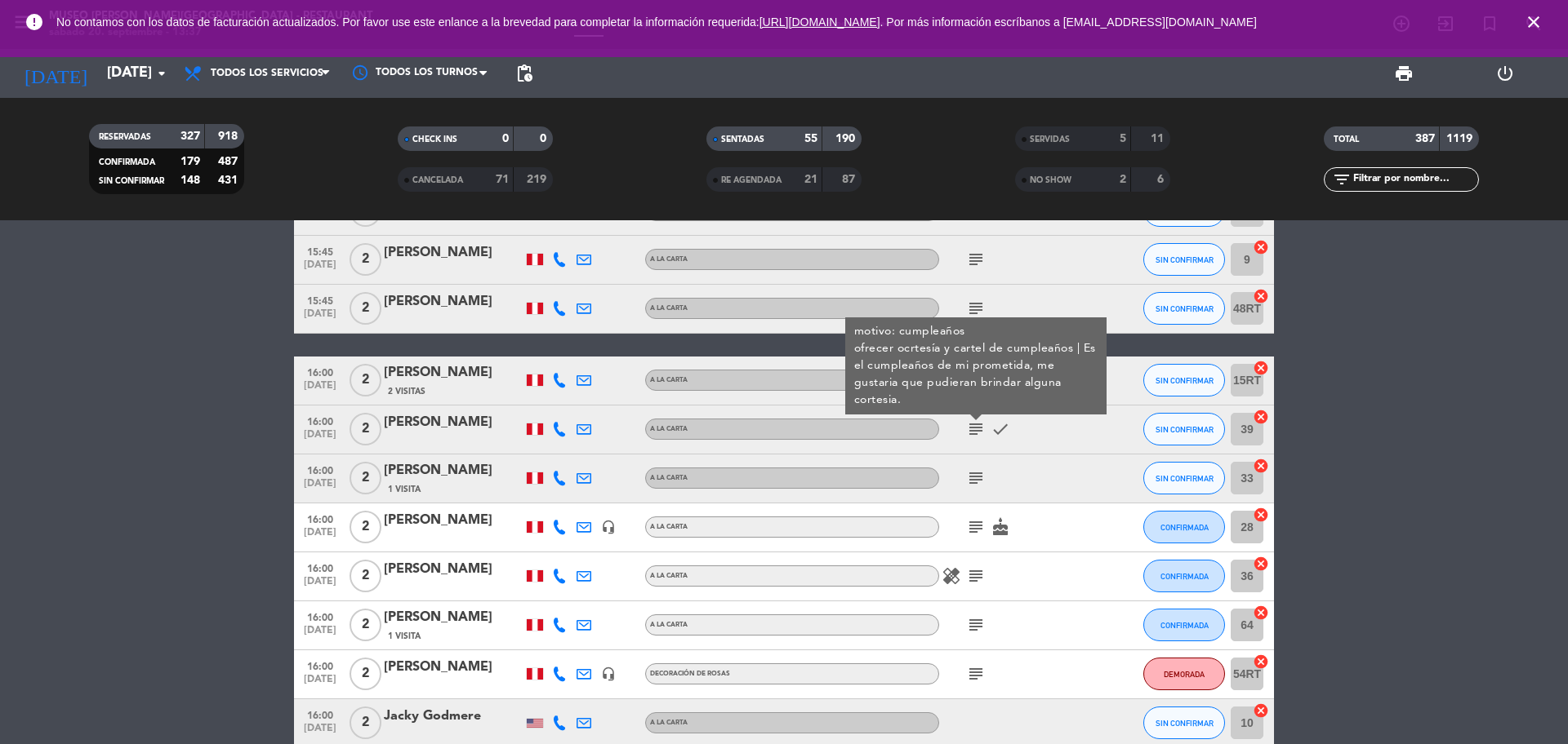
click at [973, 478] on icon "subject" at bounding box center [975, 478] width 19 height 19
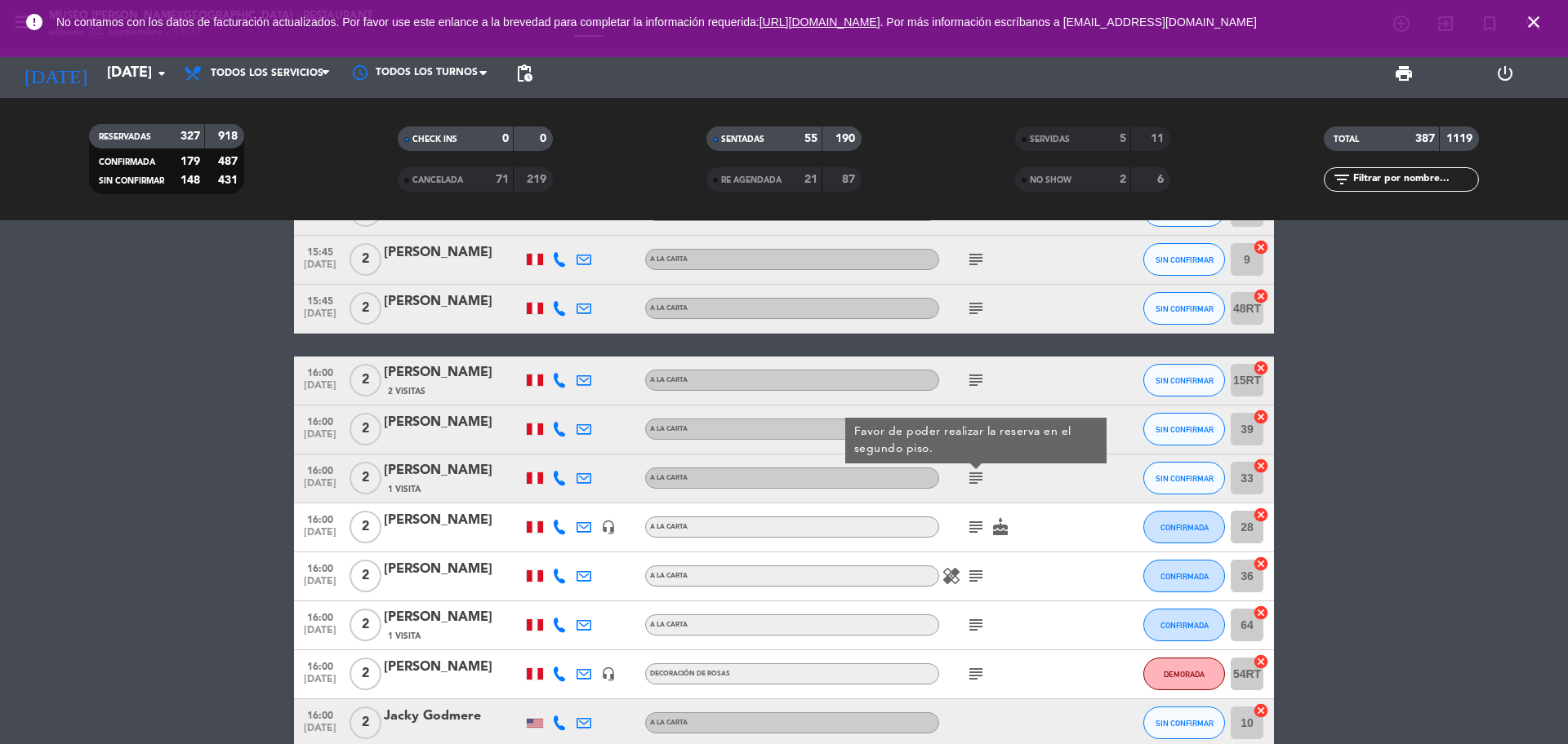
click at [973, 533] on icon "subject" at bounding box center [975, 528] width 19 height 19
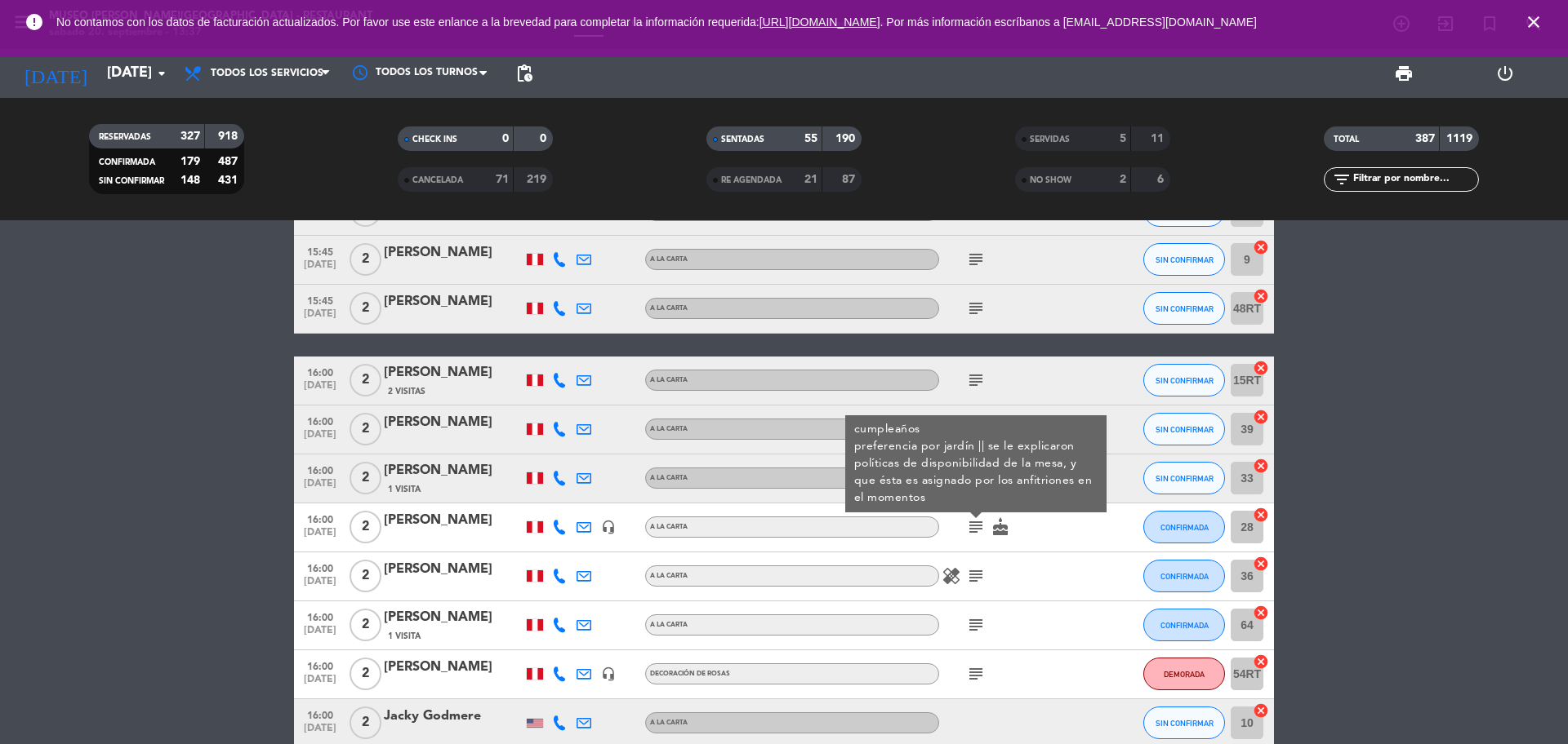
click at [975, 587] on div "healing subject" at bounding box center [1012, 577] width 147 height 48
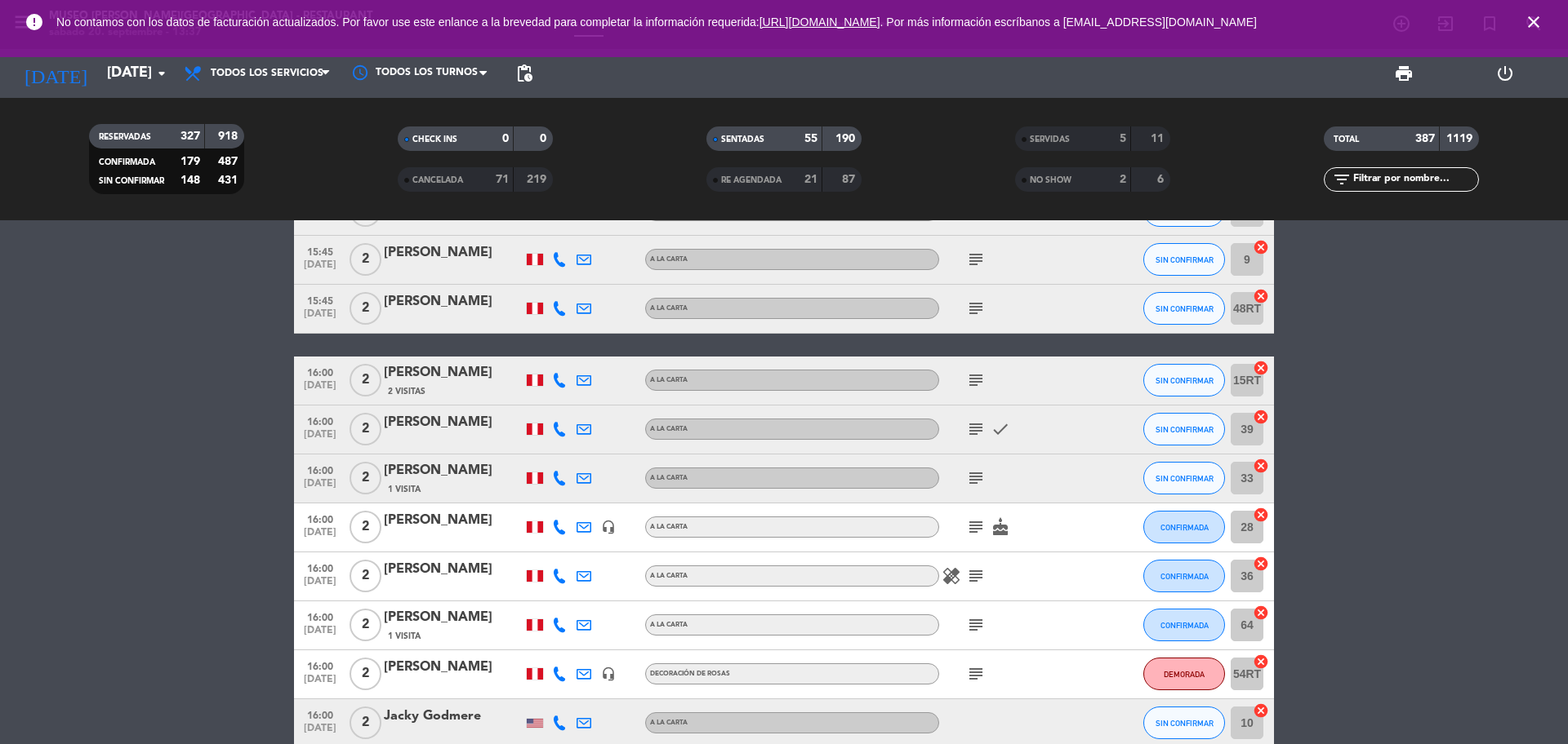
click at [975, 578] on icon "subject" at bounding box center [975, 576] width 19 height 19
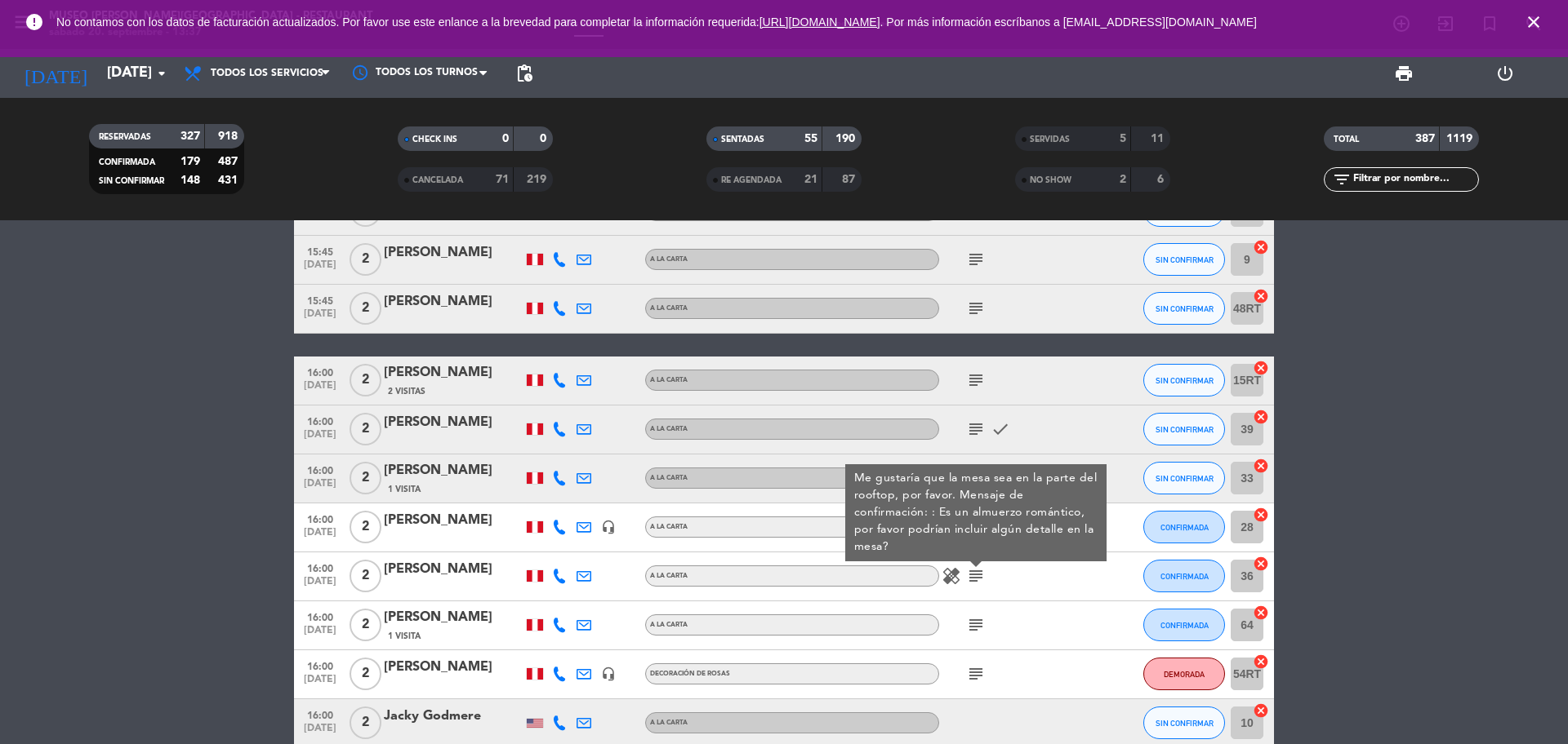
click at [978, 621] on icon "subject" at bounding box center [975, 625] width 19 height 19
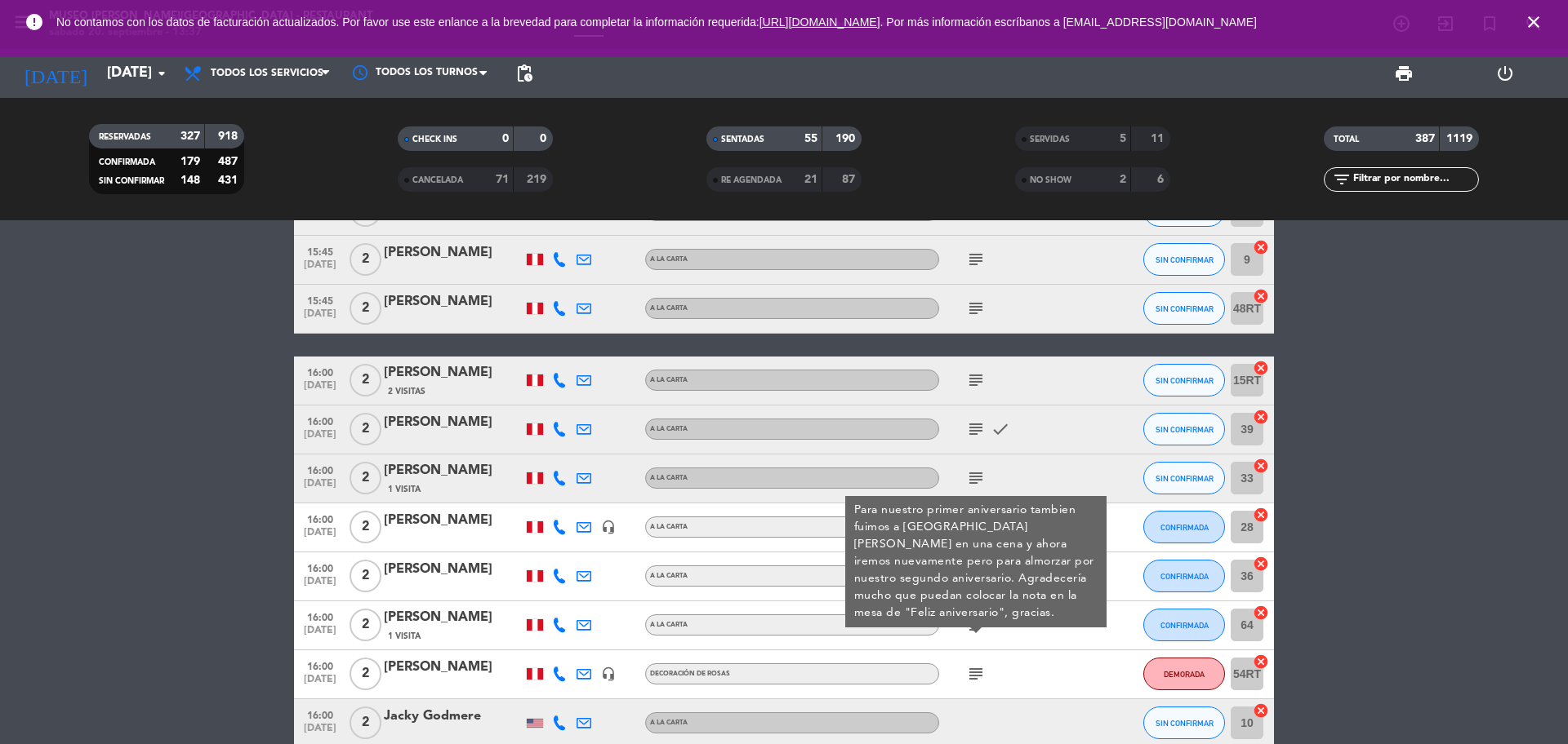
click at [975, 675] on icon "subject" at bounding box center [975, 674] width 19 height 19
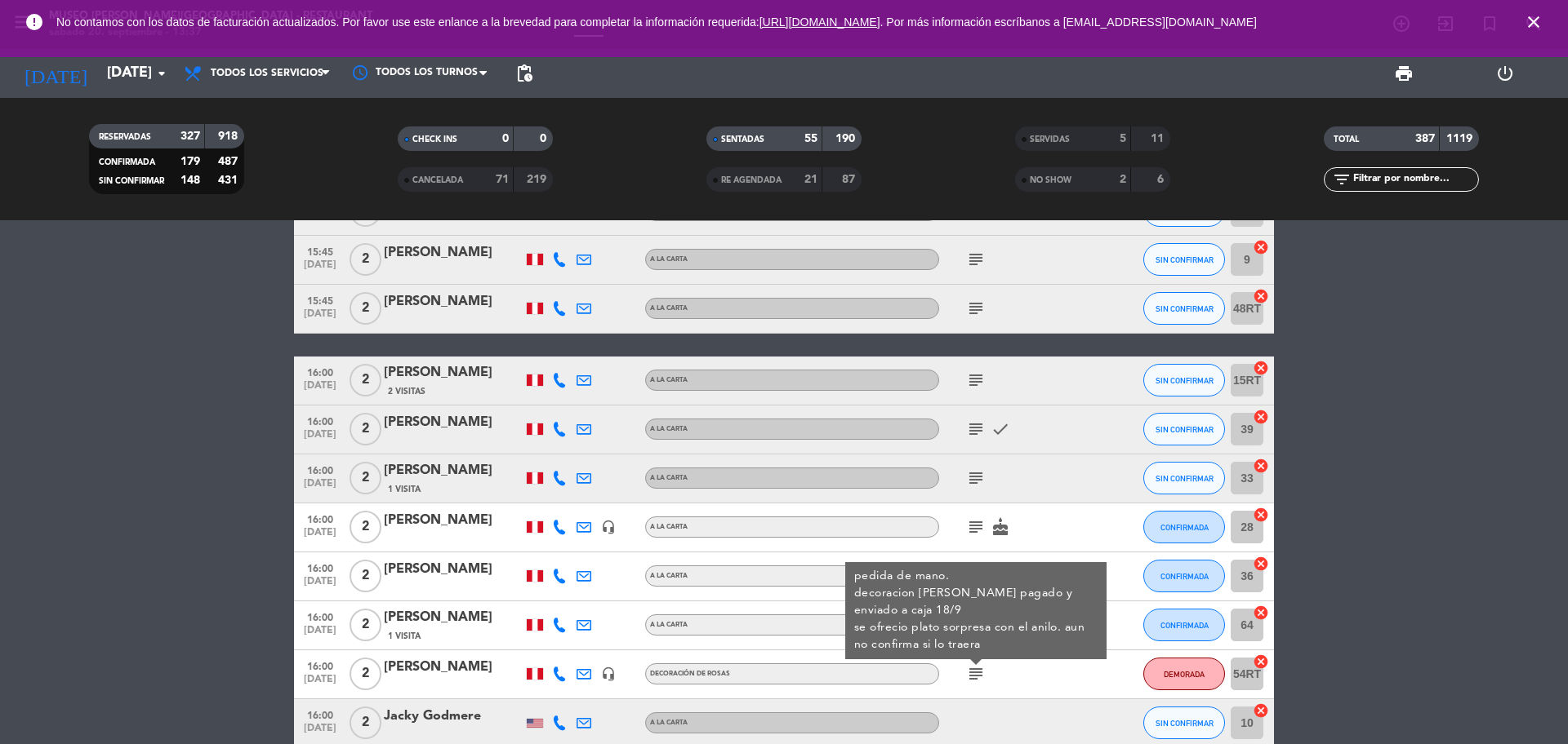
scroll to position [6853, 0]
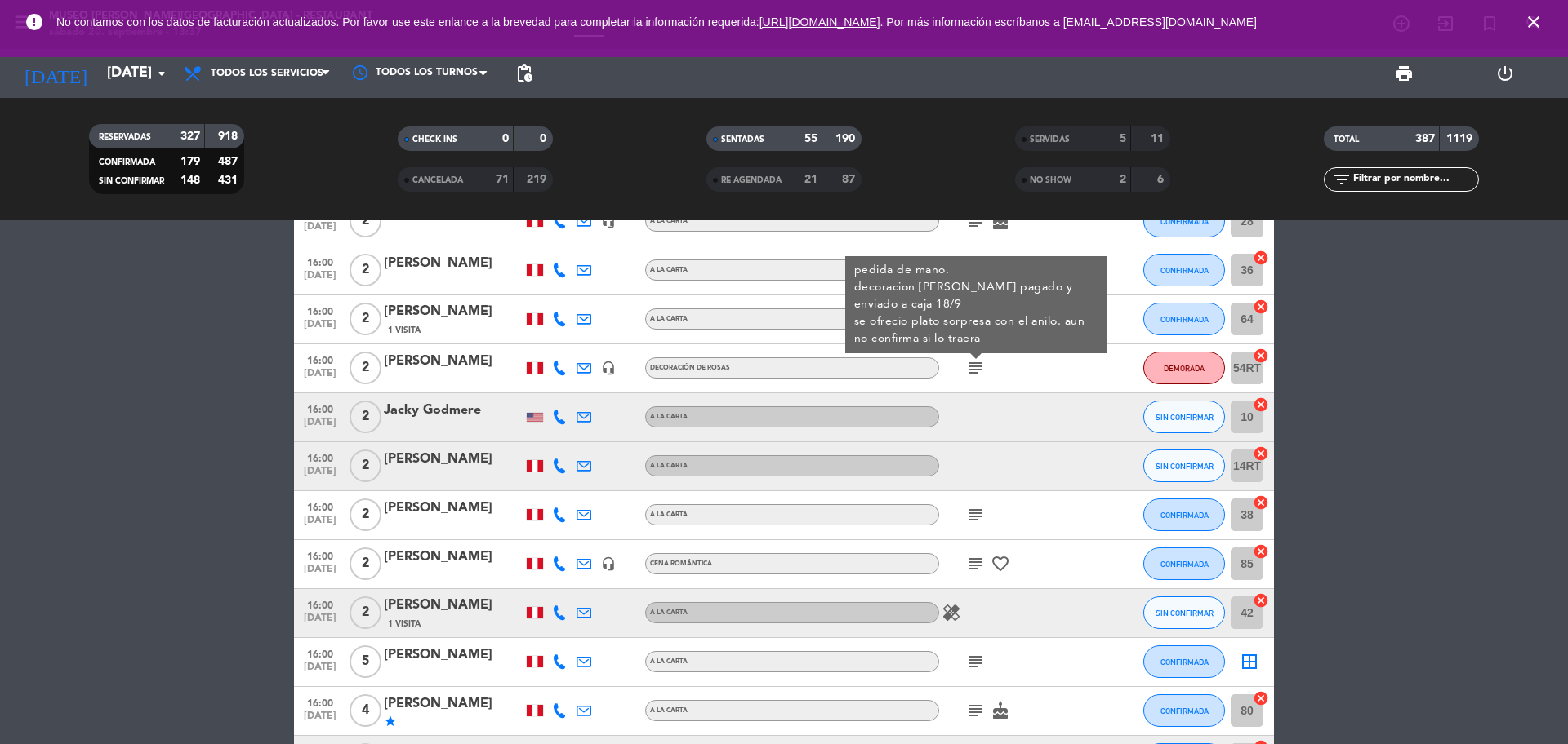
click at [974, 513] on icon "subject" at bounding box center [975, 515] width 19 height 19
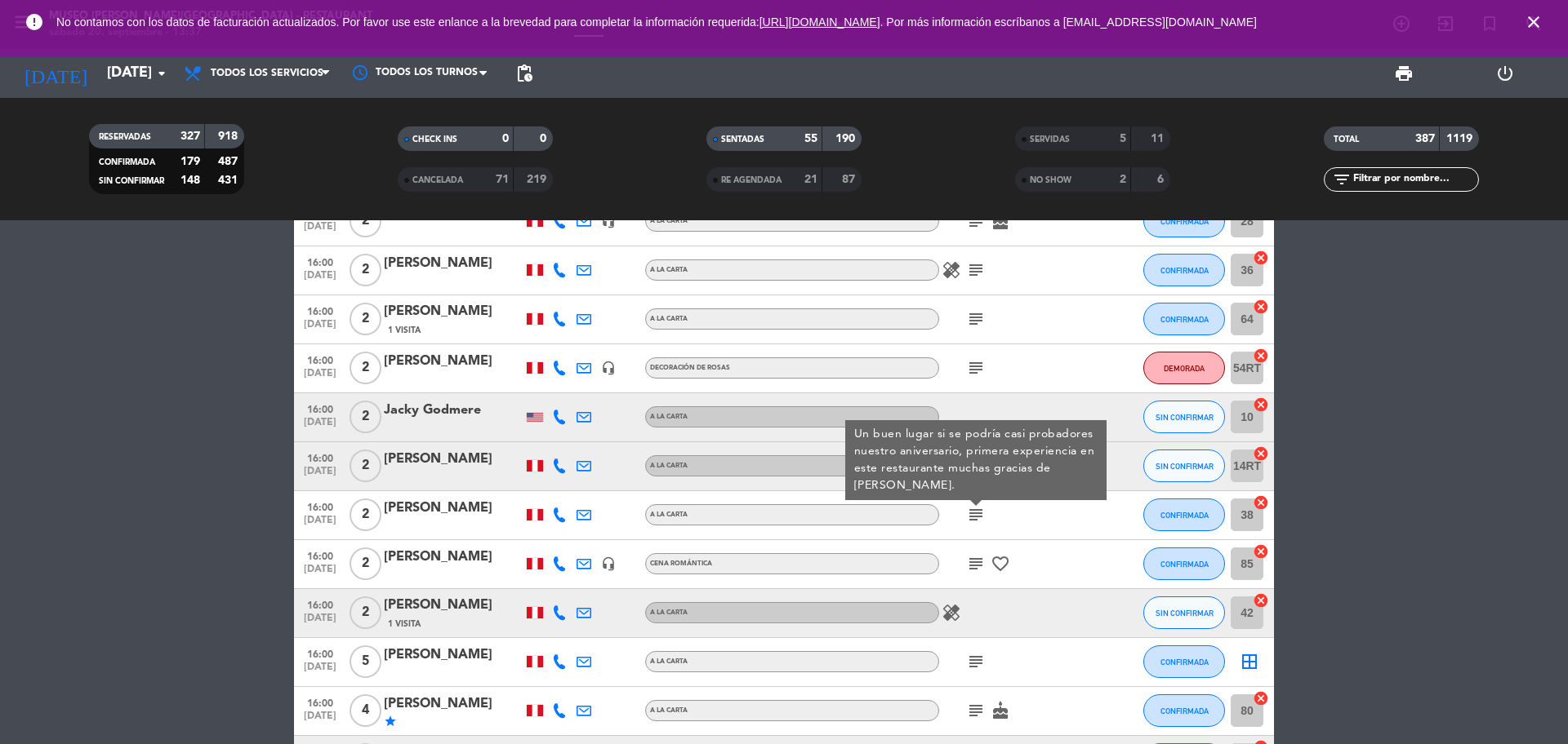
click at [974, 563] on icon "subject" at bounding box center [975, 564] width 19 height 19
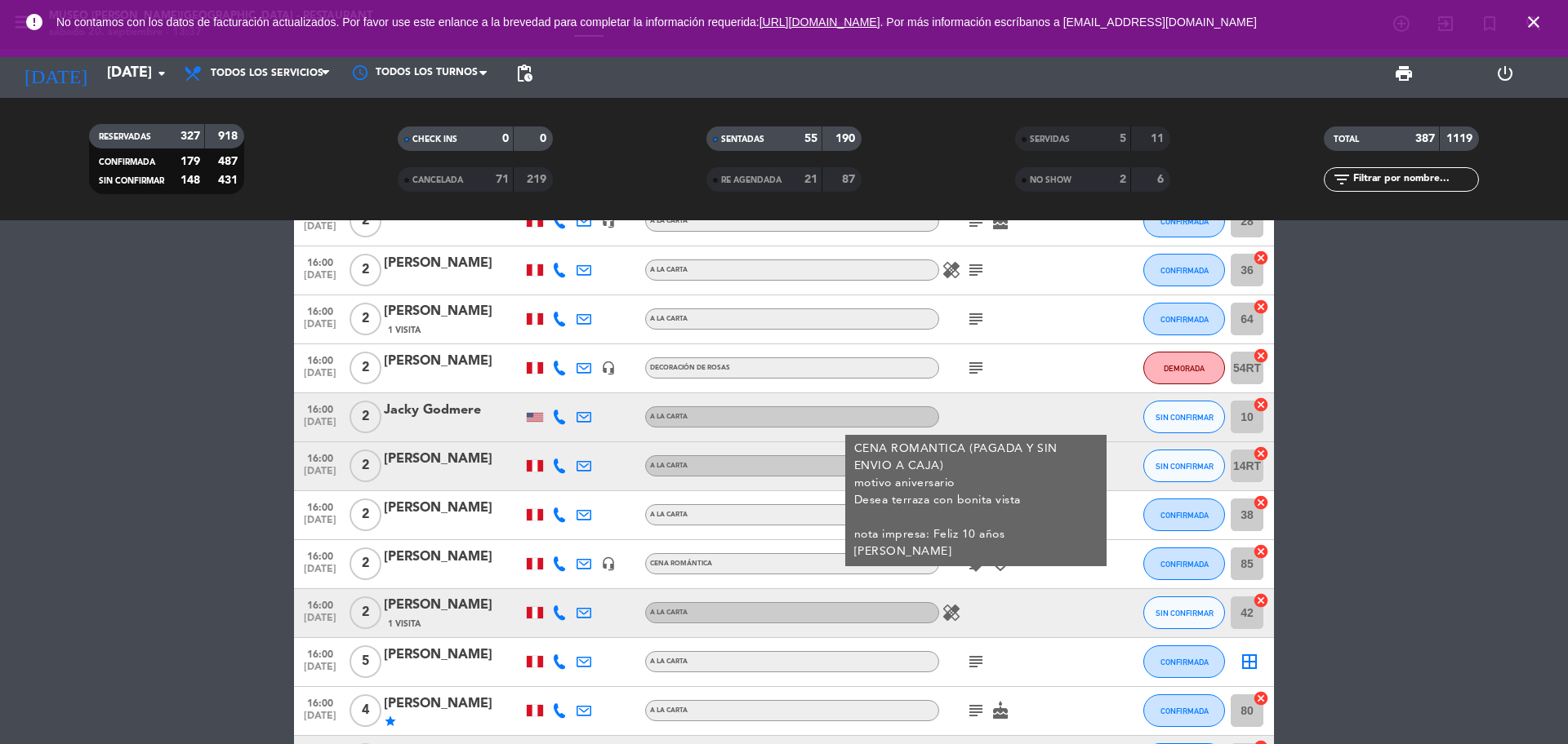
scroll to position [6956, 0]
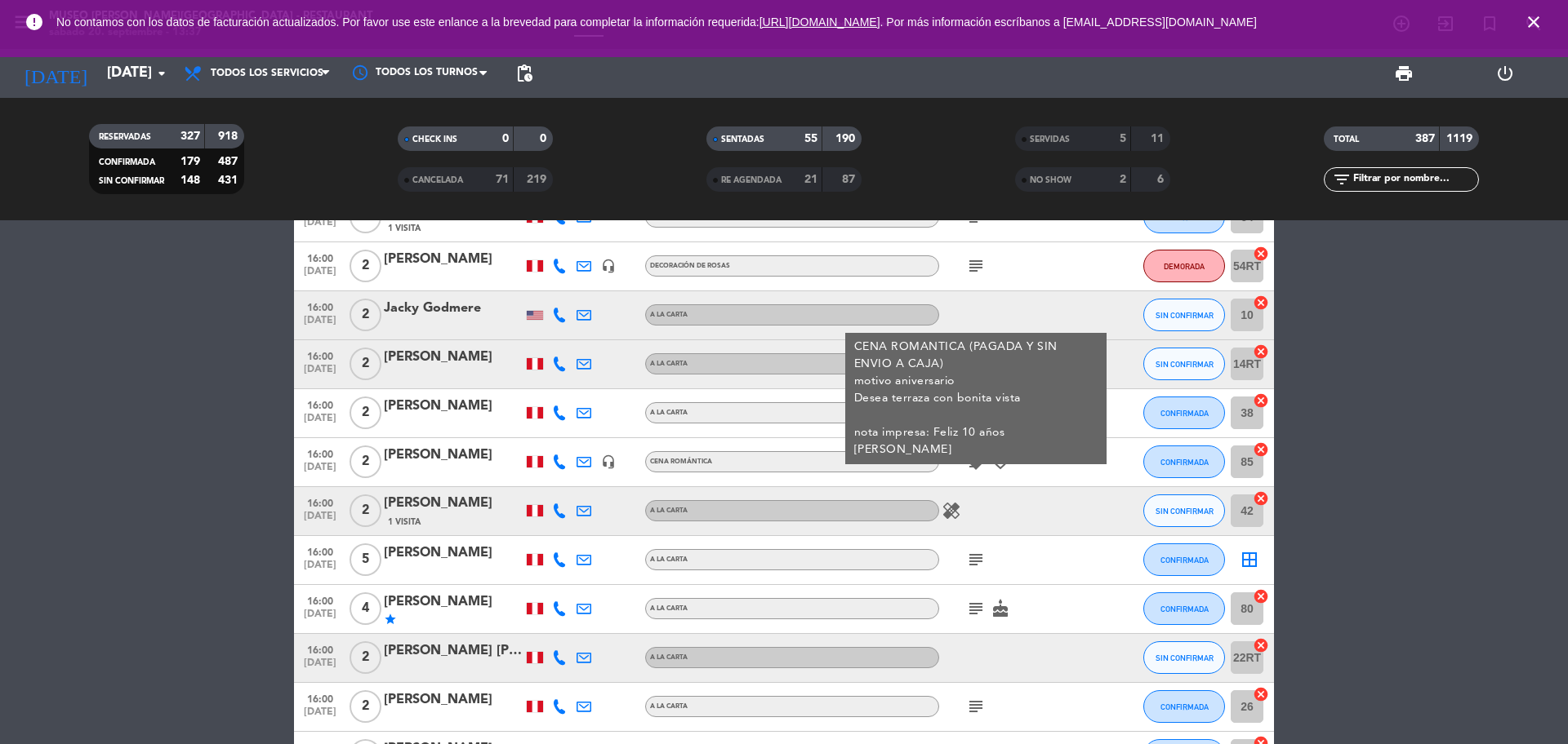
click at [438, 454] on div "[PERSON_NAME]" at bounding box center [453, 455] width 139 height 21
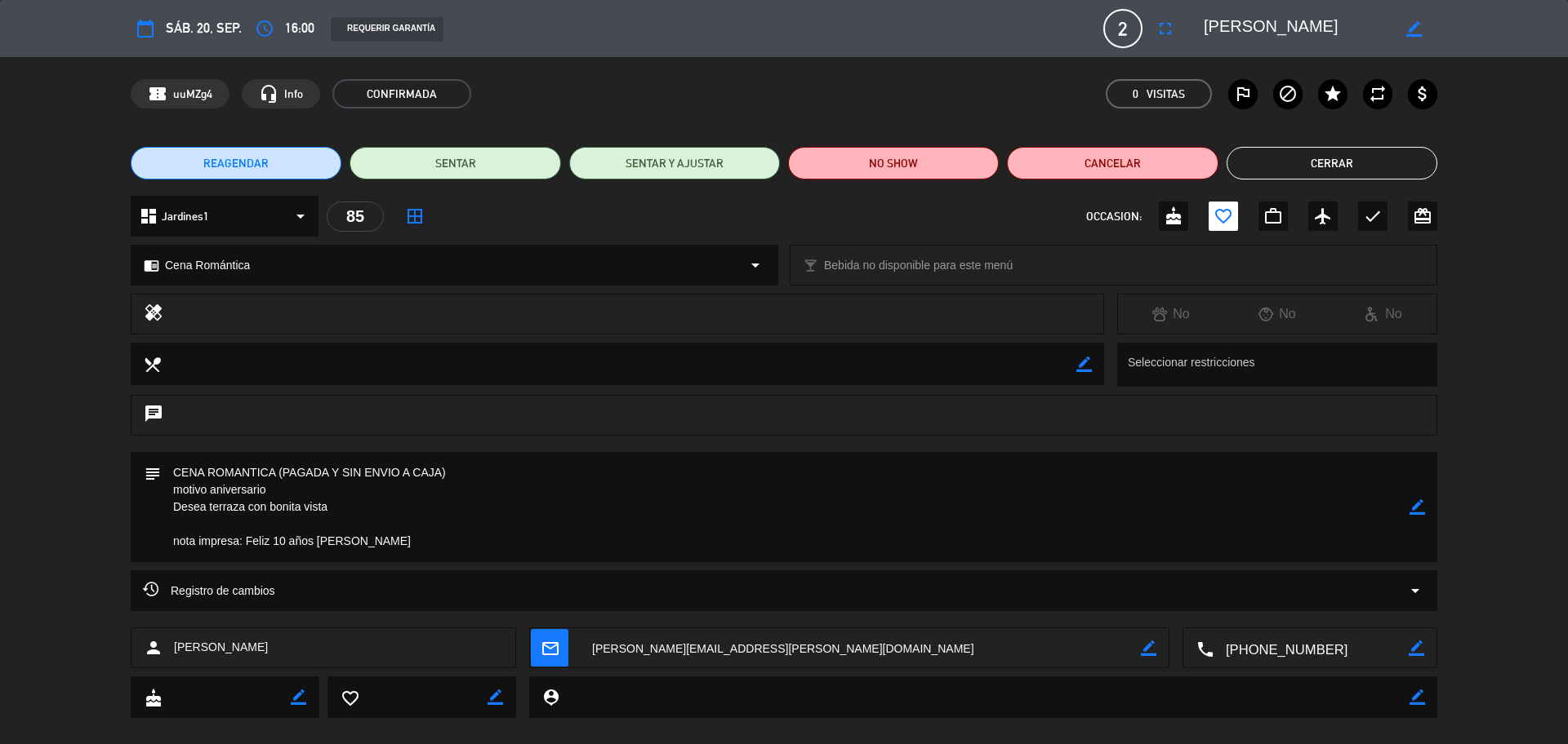
drag, startPoint x: 1334, startPoint y: 37, endPoint x: 1204, endPoint y: 23, distance: 130.8
click at [1189, 25] on editable-input "border_color" at bounding box center [1311, 28] width 253 height 29
drag, startPoint x: 393, startPoint y: 544, endPoint x: 249, endPoint y: 538, distance: 144.1
click at [247, 538] on textarea at bounding box center [784, 507] width 1248 height 110
drag, startPoint x: 1321, startPoint y: 24, endPoint x: 1191, endPoint y: 24, distance: 130.0
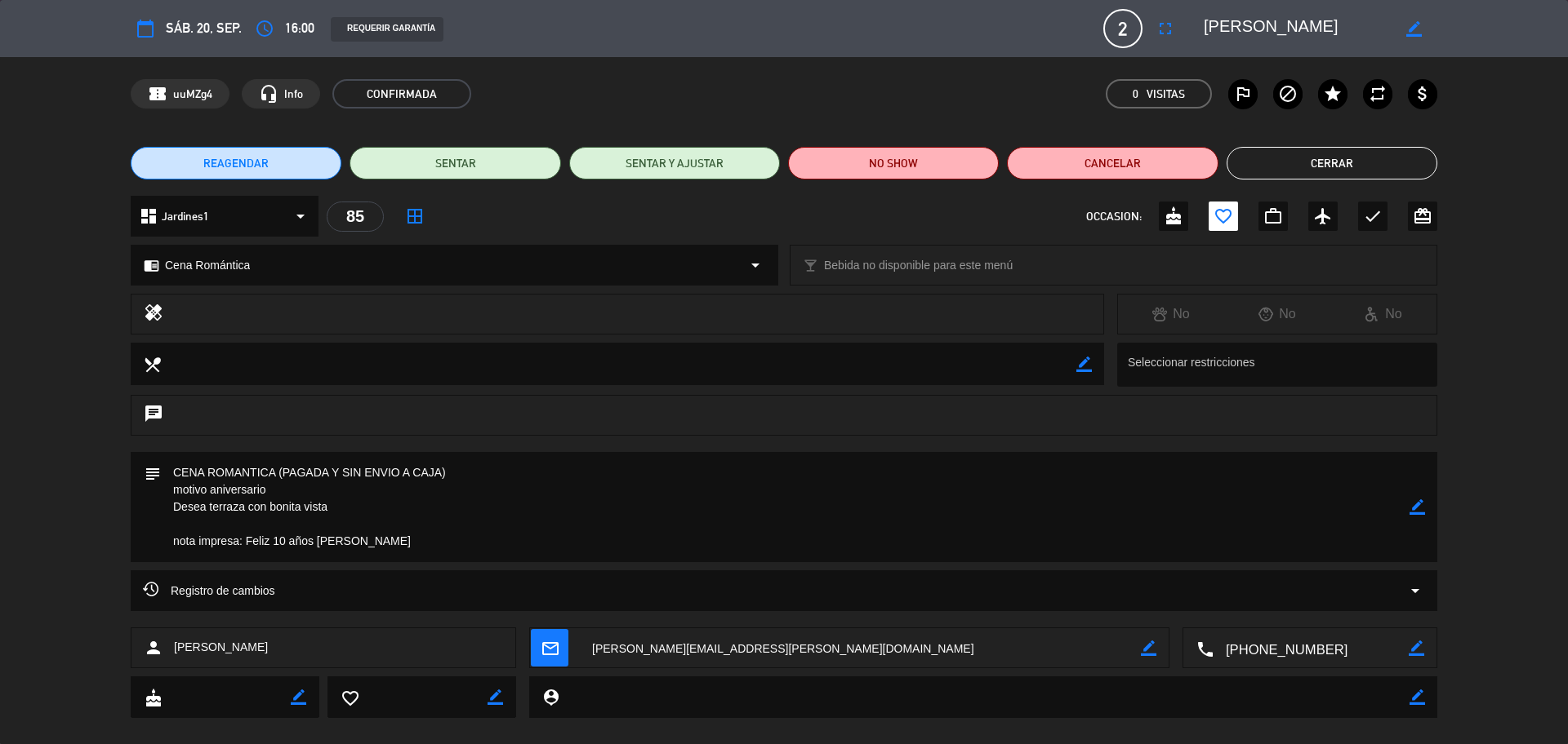
click at [1191, 24] on editable-input "border_color" at bounding box center [1311, 28] width 253 height 29
click at [1354, 161] on button "Cerrar" at bounding box center [1332, 163] width 211 height 33
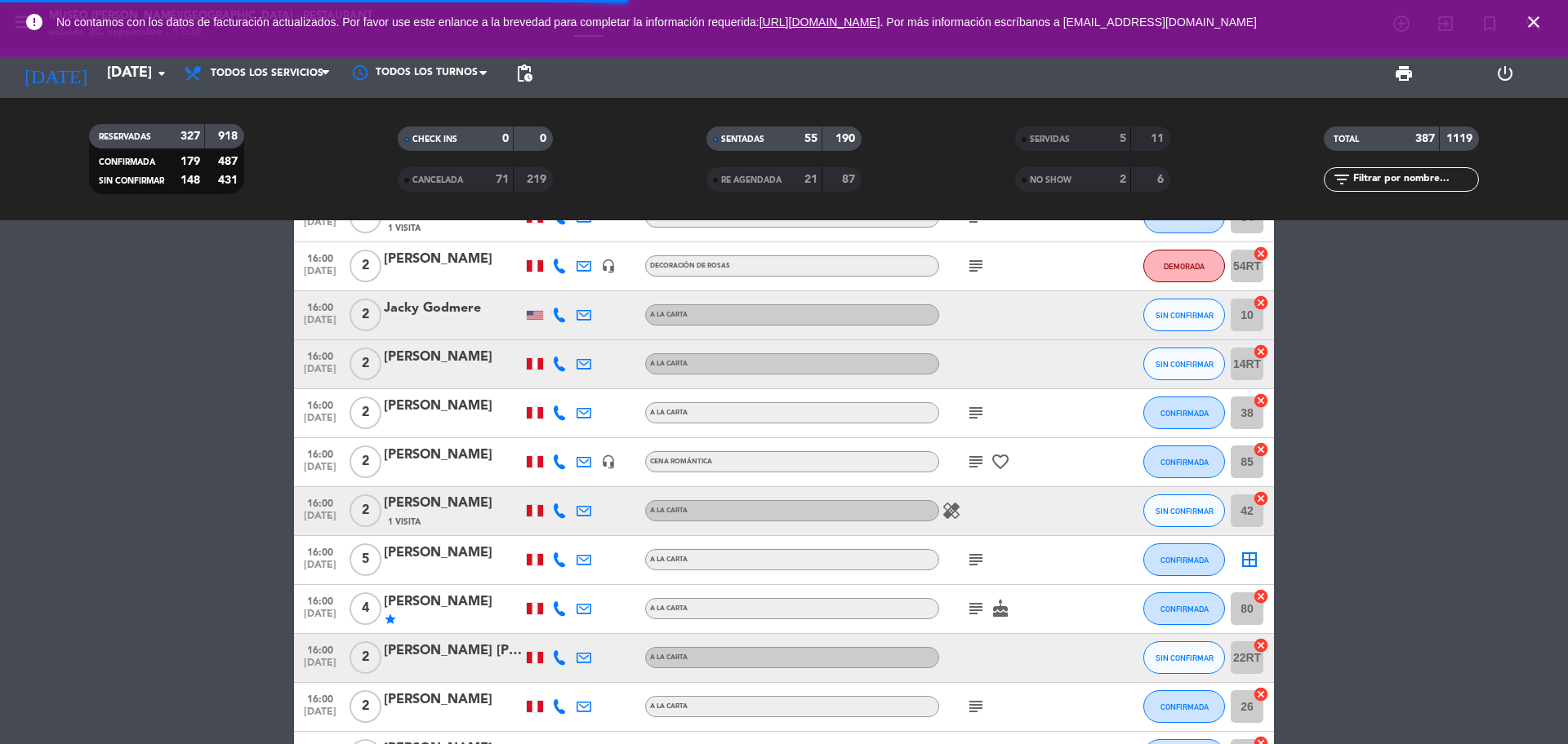
click at [975, 554] on icon "subject" at bounding box center [975, 559] width 19 height 19
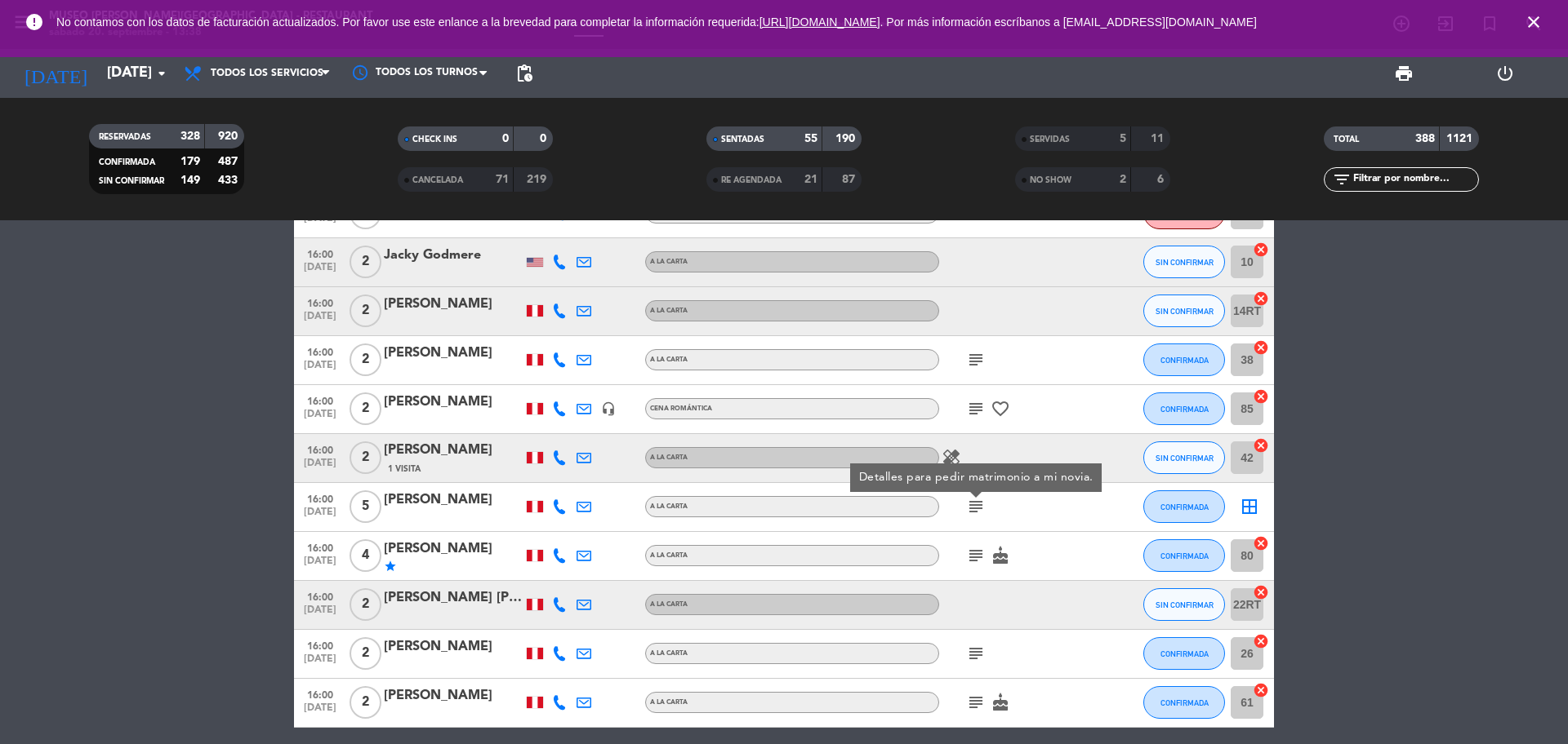
click at [973, 554] on icon "subject" at bounding box center [975, 556] width 19 height 19
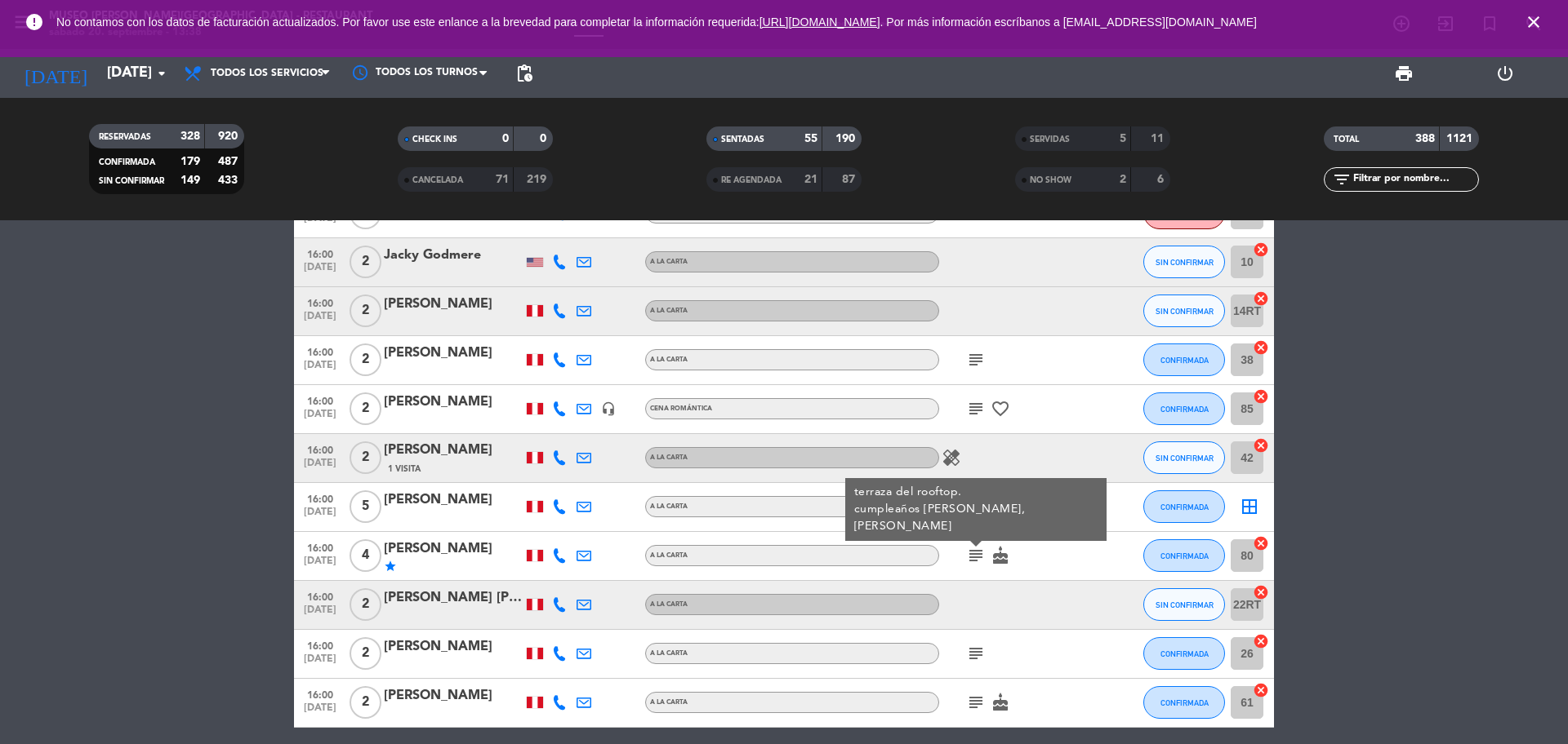
click at [978, 649] on icon "subject" at bounding box center [975, 653] width 19 height 19
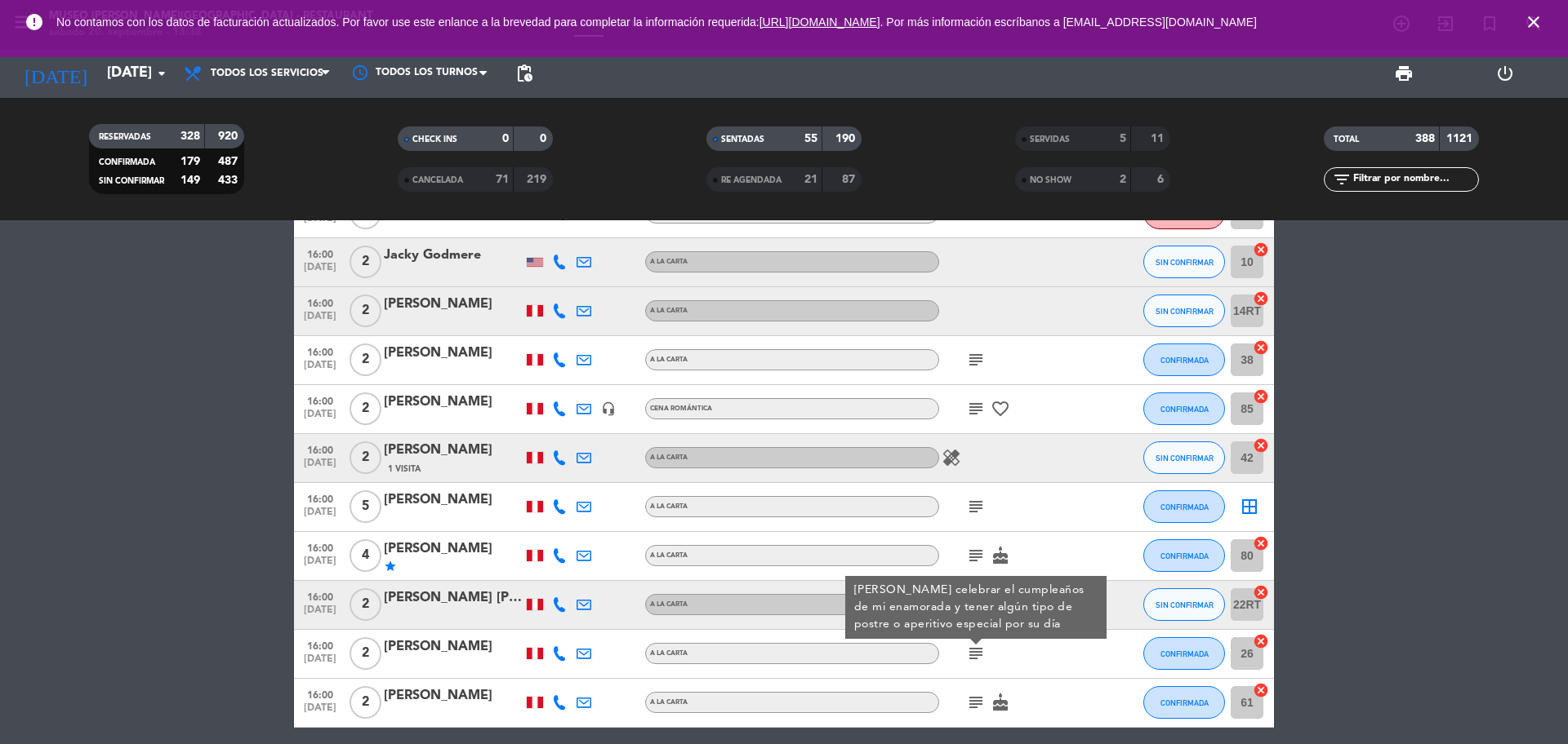
scroll to position [7160, 0]
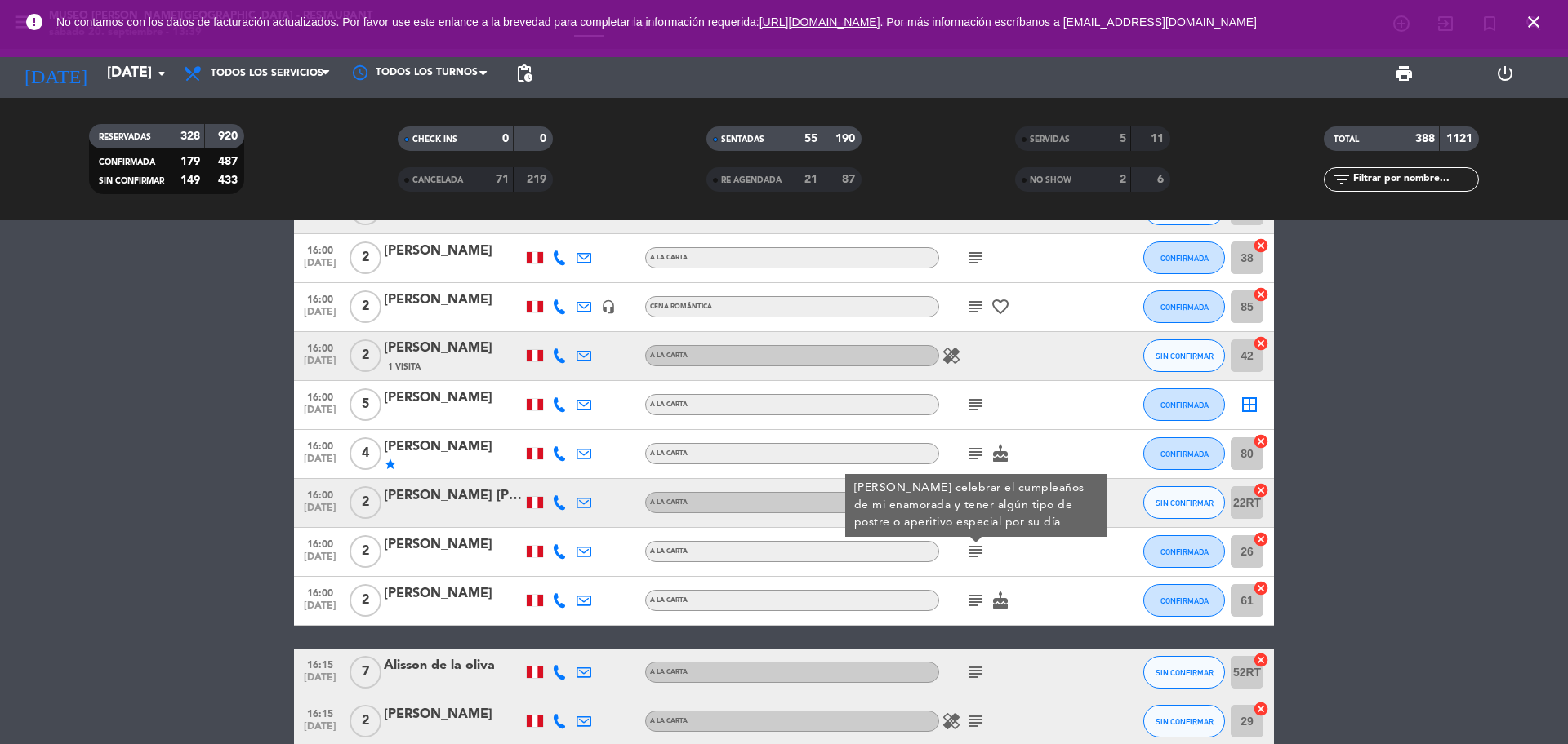
click at [977, 599] on icon "subject" at bounding box center [975, 601] width 19 height 19
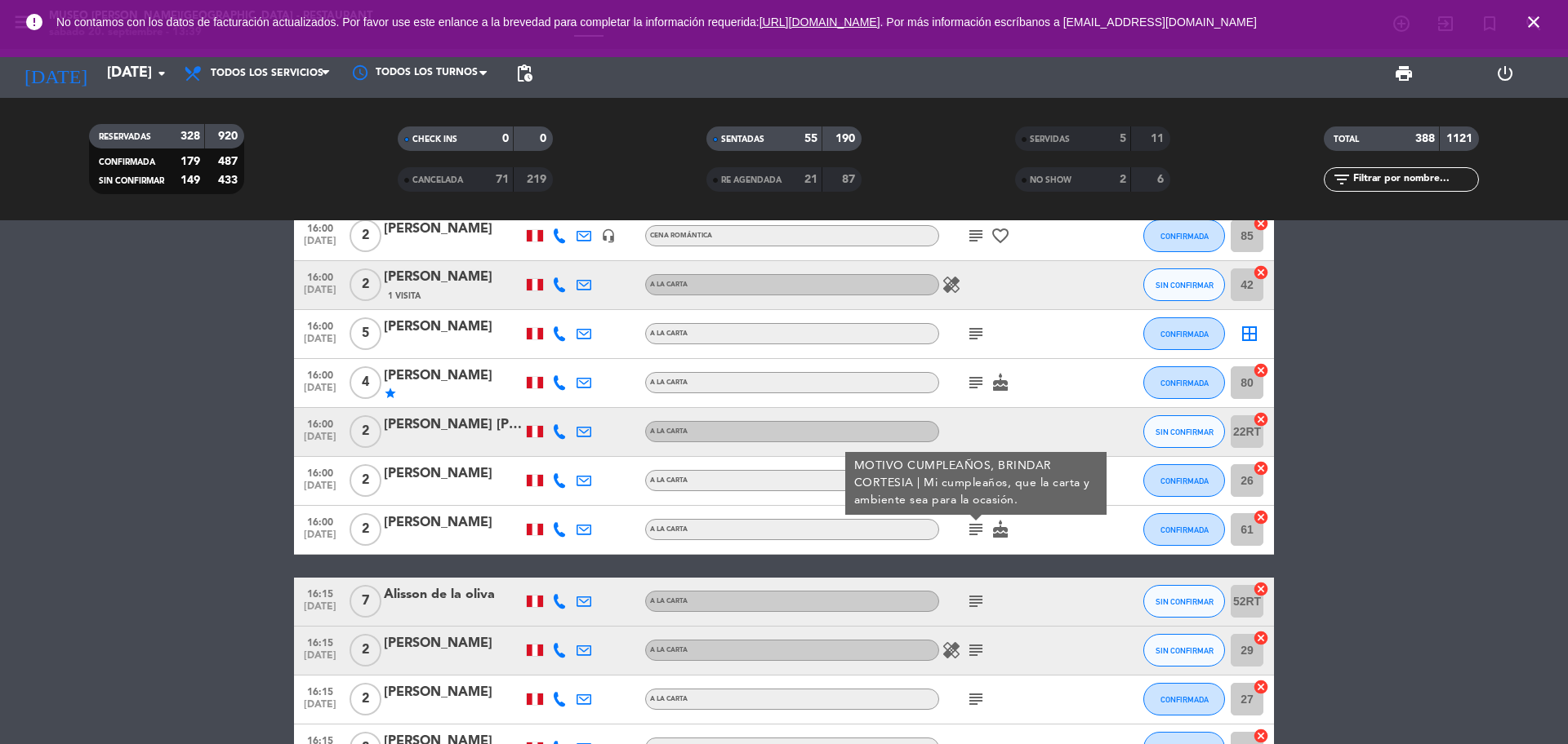
scroll to position [7262, 0]
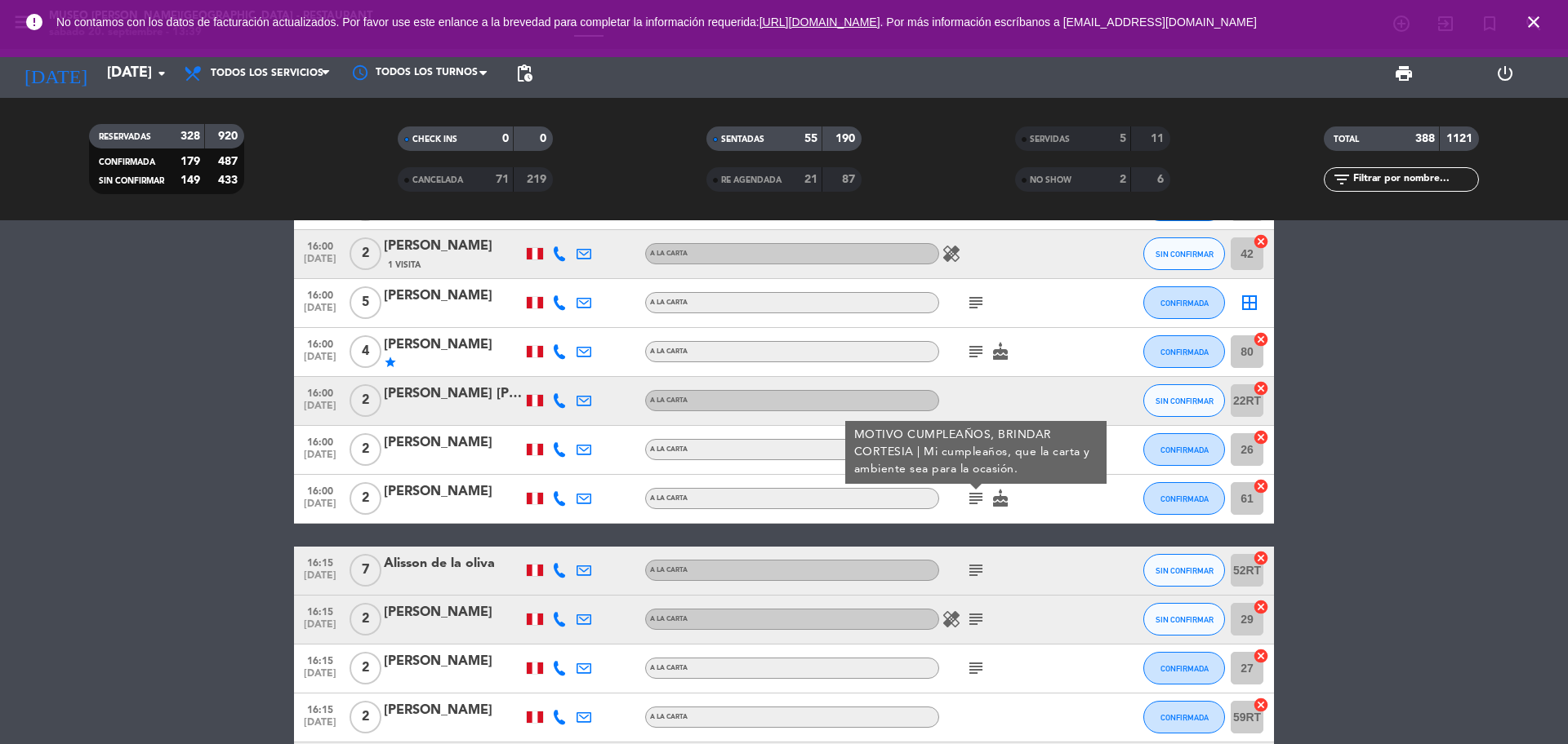
click at [973, 563] on icon "subject" at bounding box center [975, 570] width 19 height 19
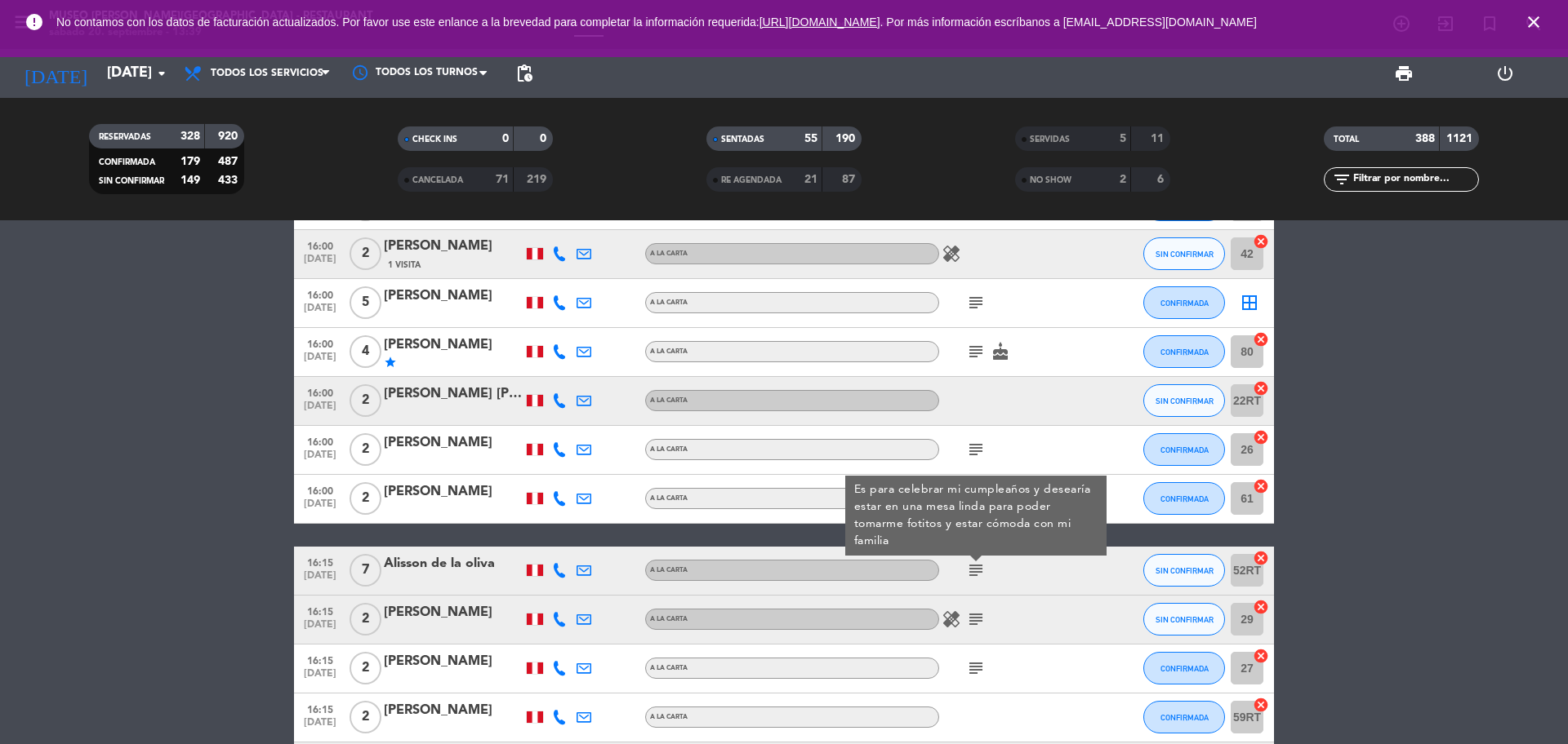
scroll to position [7466, 0]
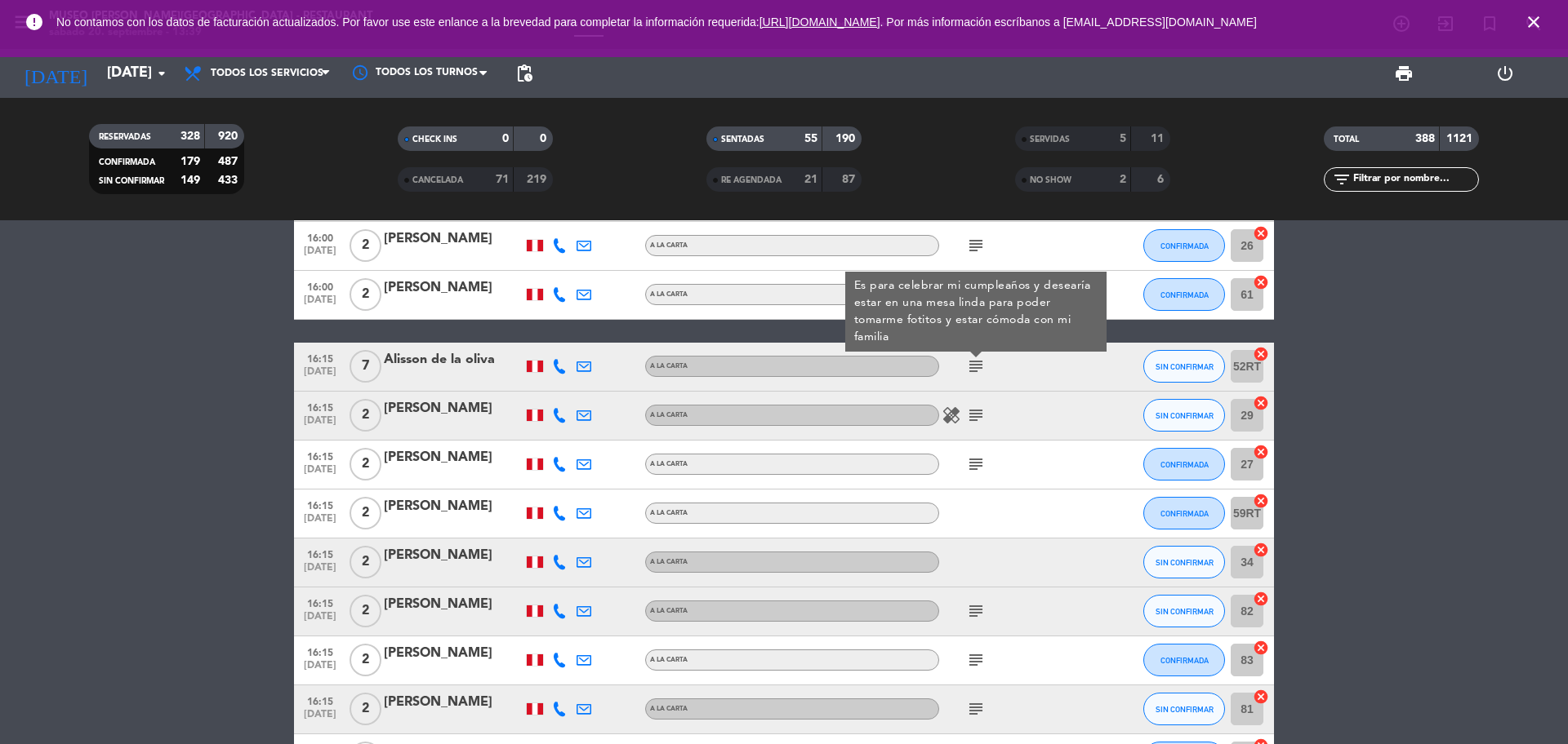
click at [977, 407] on icon "subject" at bounding box center [975, 415] width 19 height 19
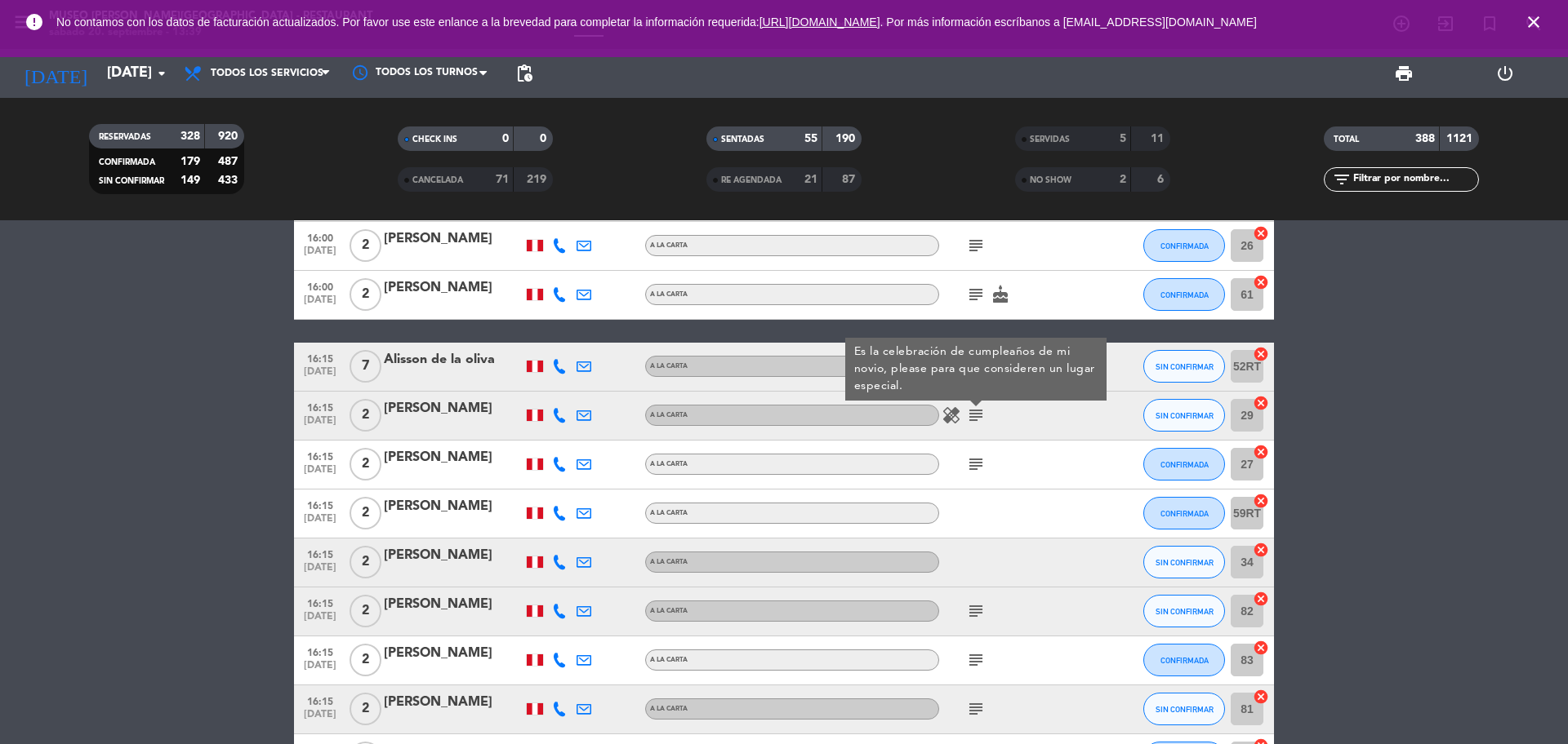
click at [970, 469] on icon "subject" at bounding box center [975, 464] width 19 height 19
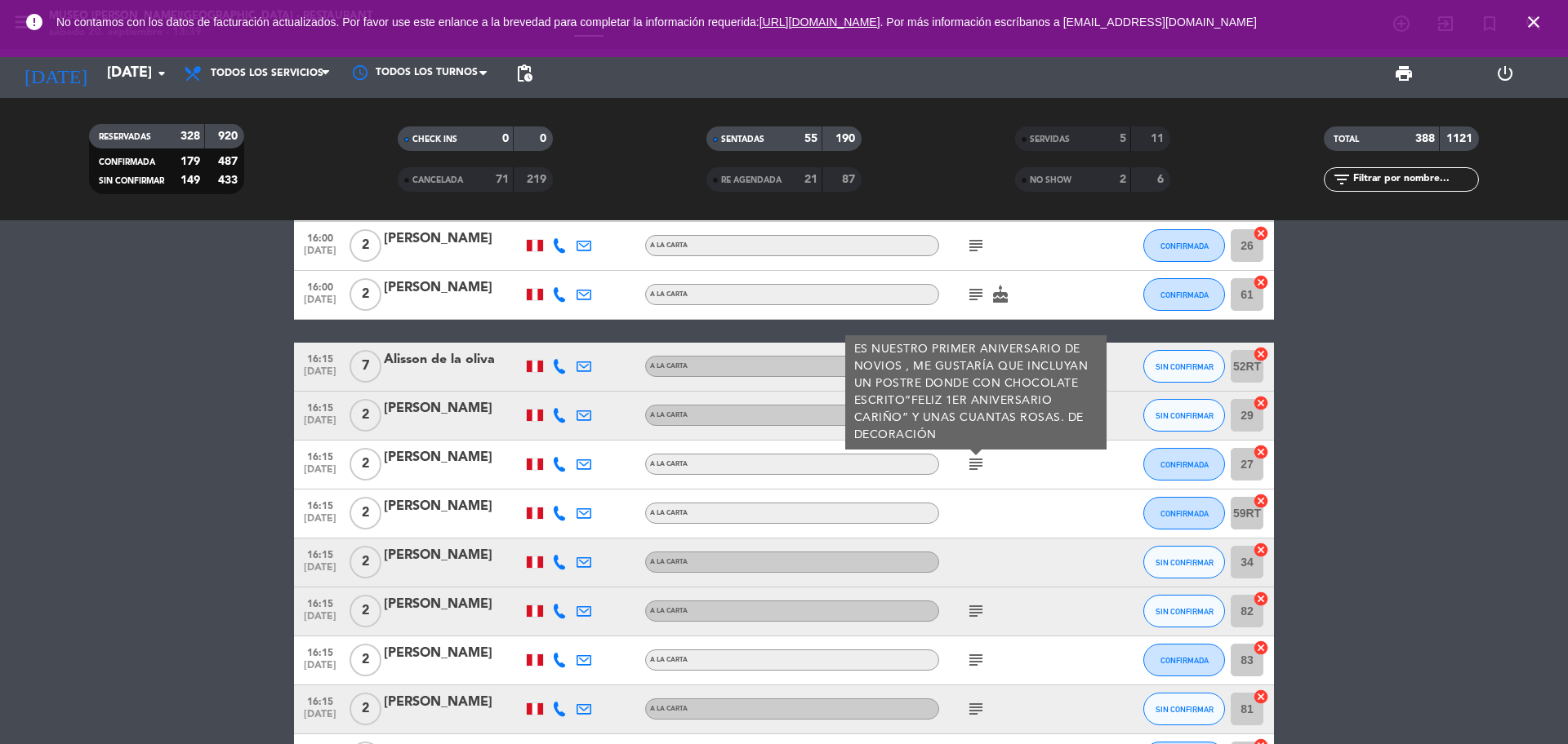
click at [314, 456] on span "16:15" at bounding box center [320, 455] width 41 height 18
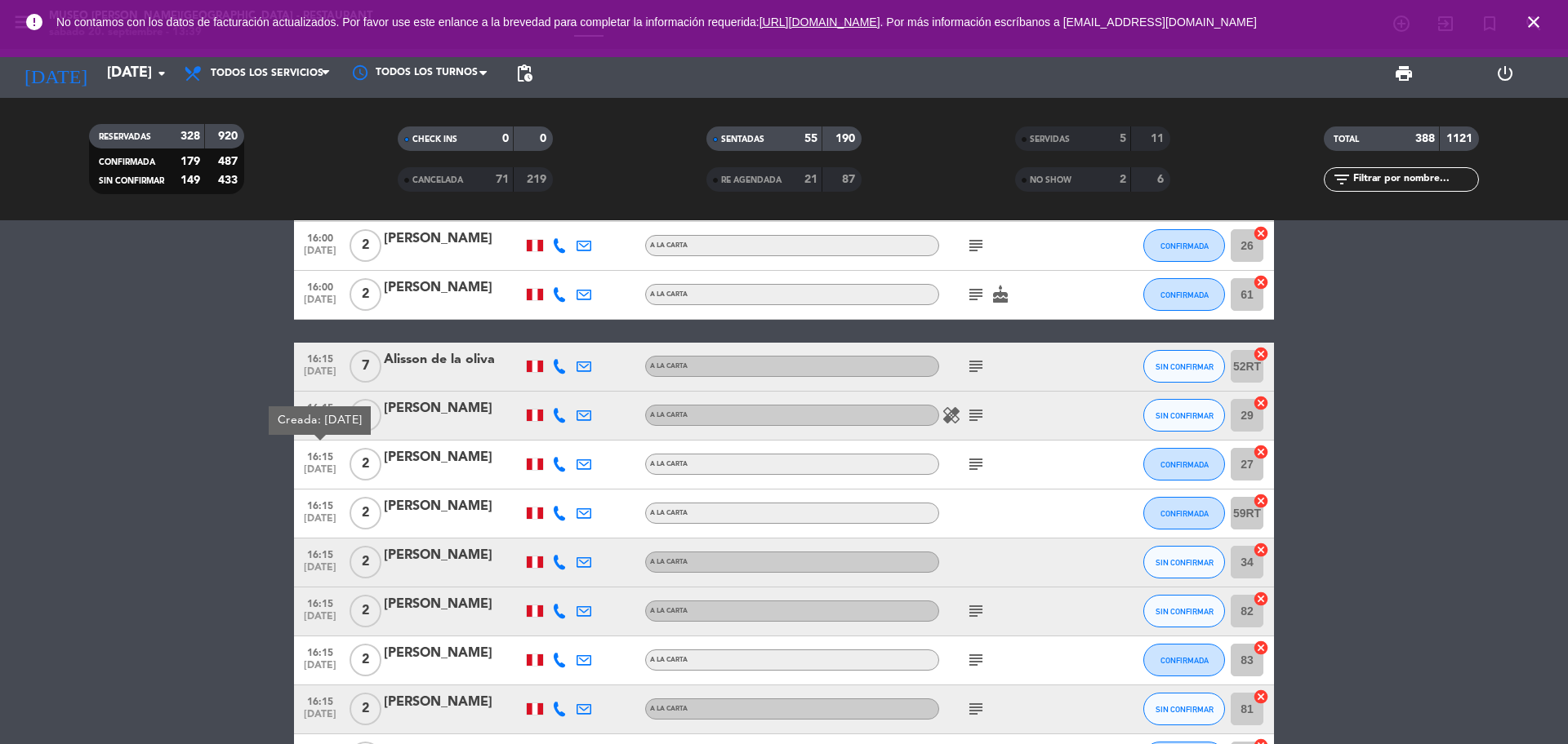
click at [977, 614] on icon "subject" at bounding box center [975, 612] width 19 height 19
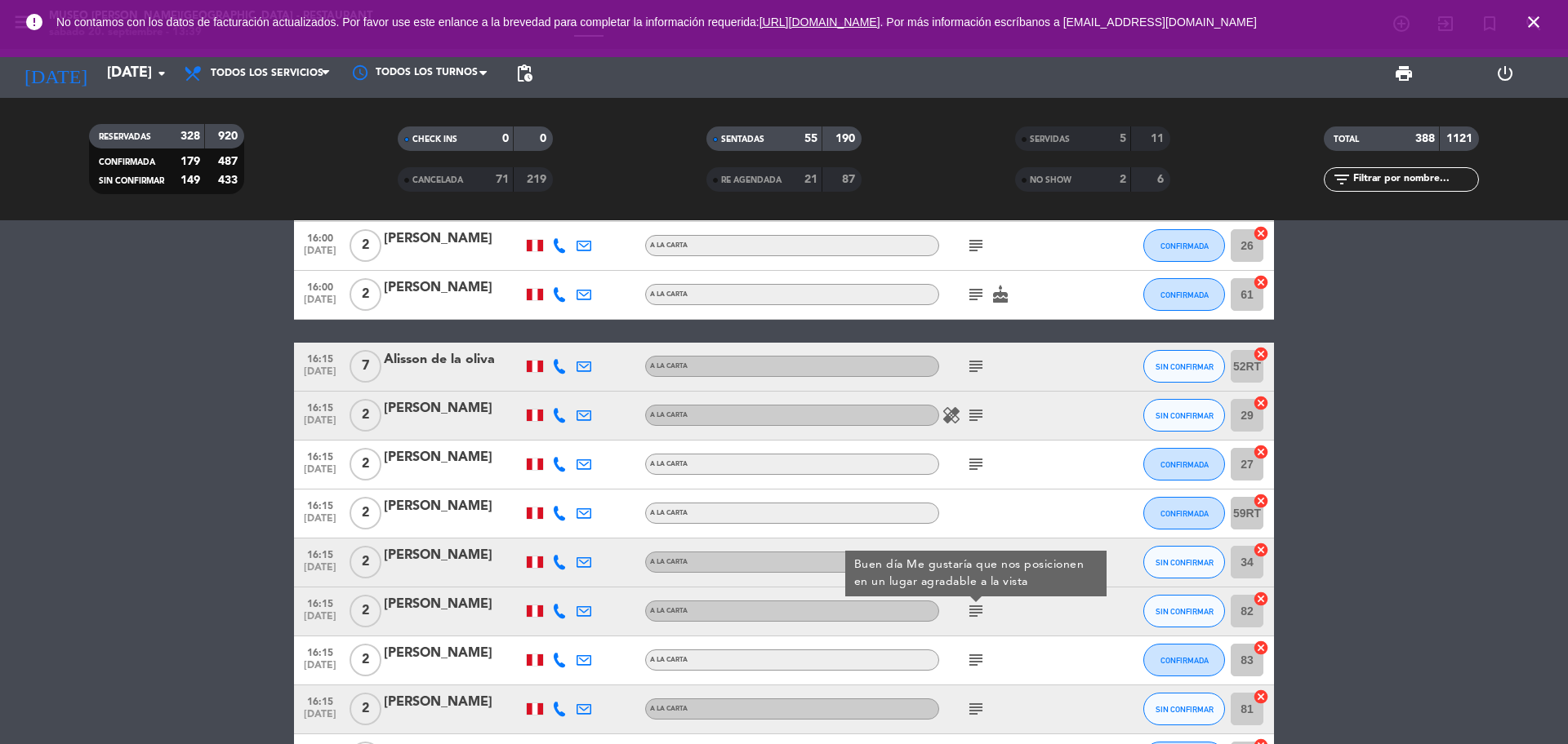
scroll to position [7568, 0]
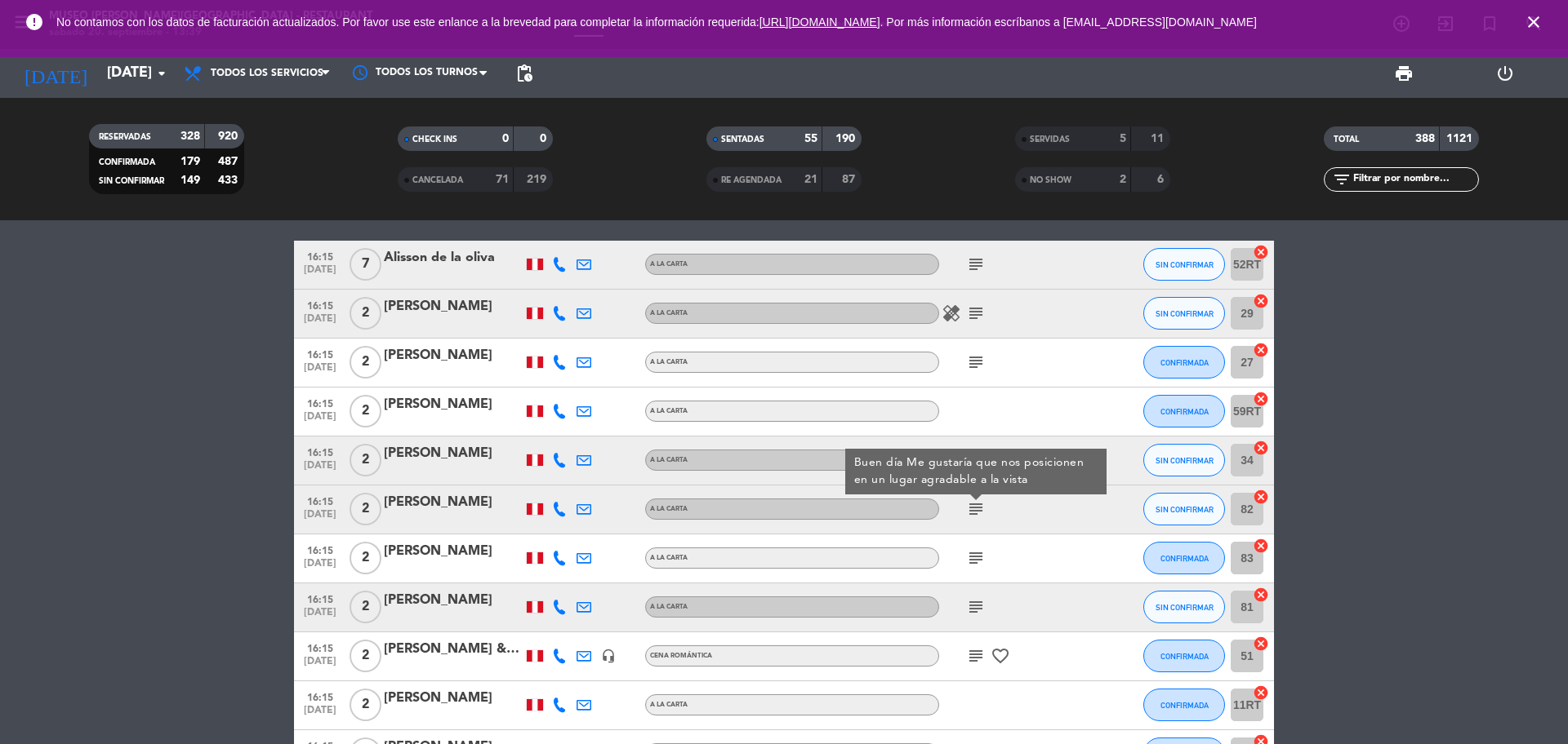
click at [978, 564] on icon "subject" at bounding box center [975, 558] width 19 height 19
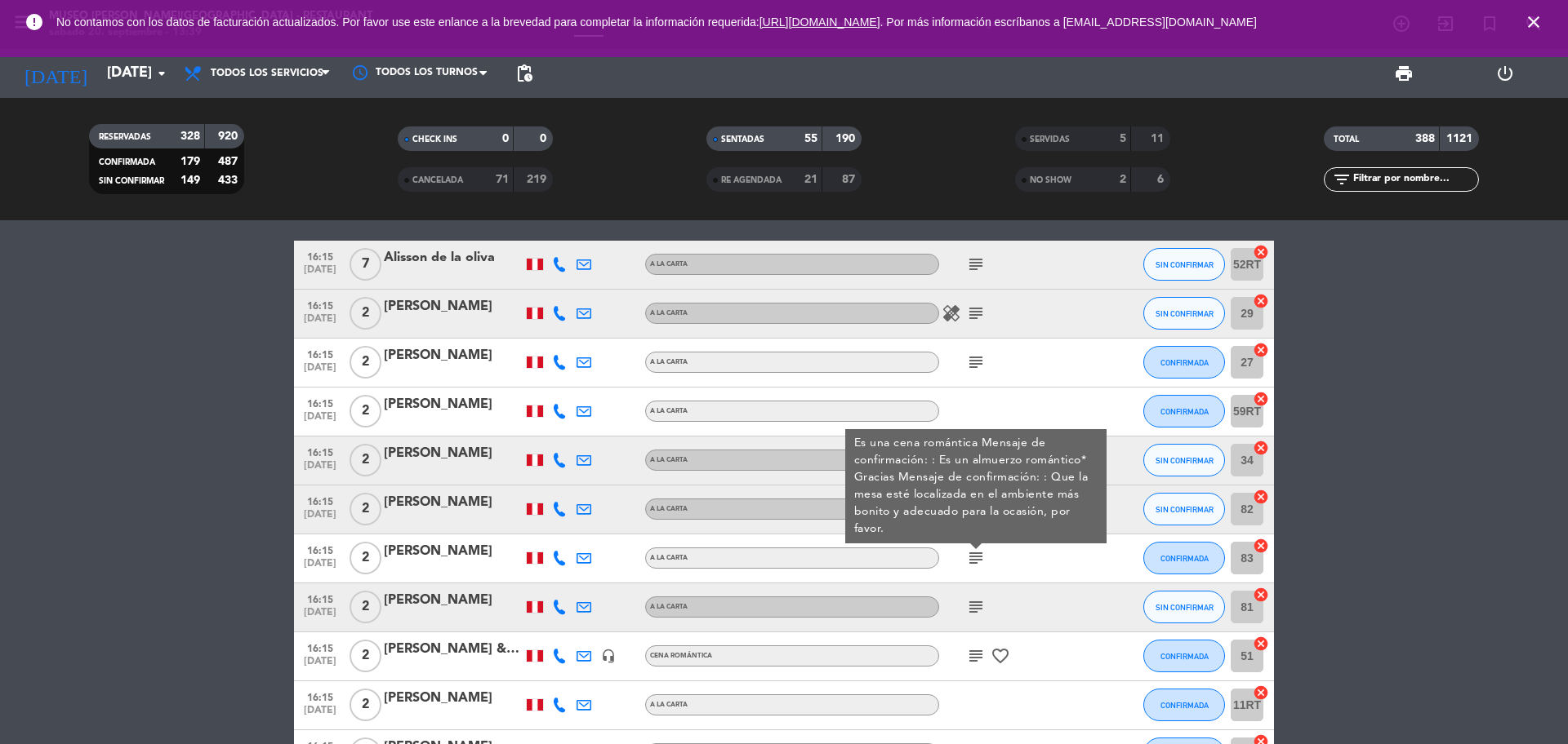
click at [970, 609] on icon "subject" at bounding box center [975, 607] width 19 height 19
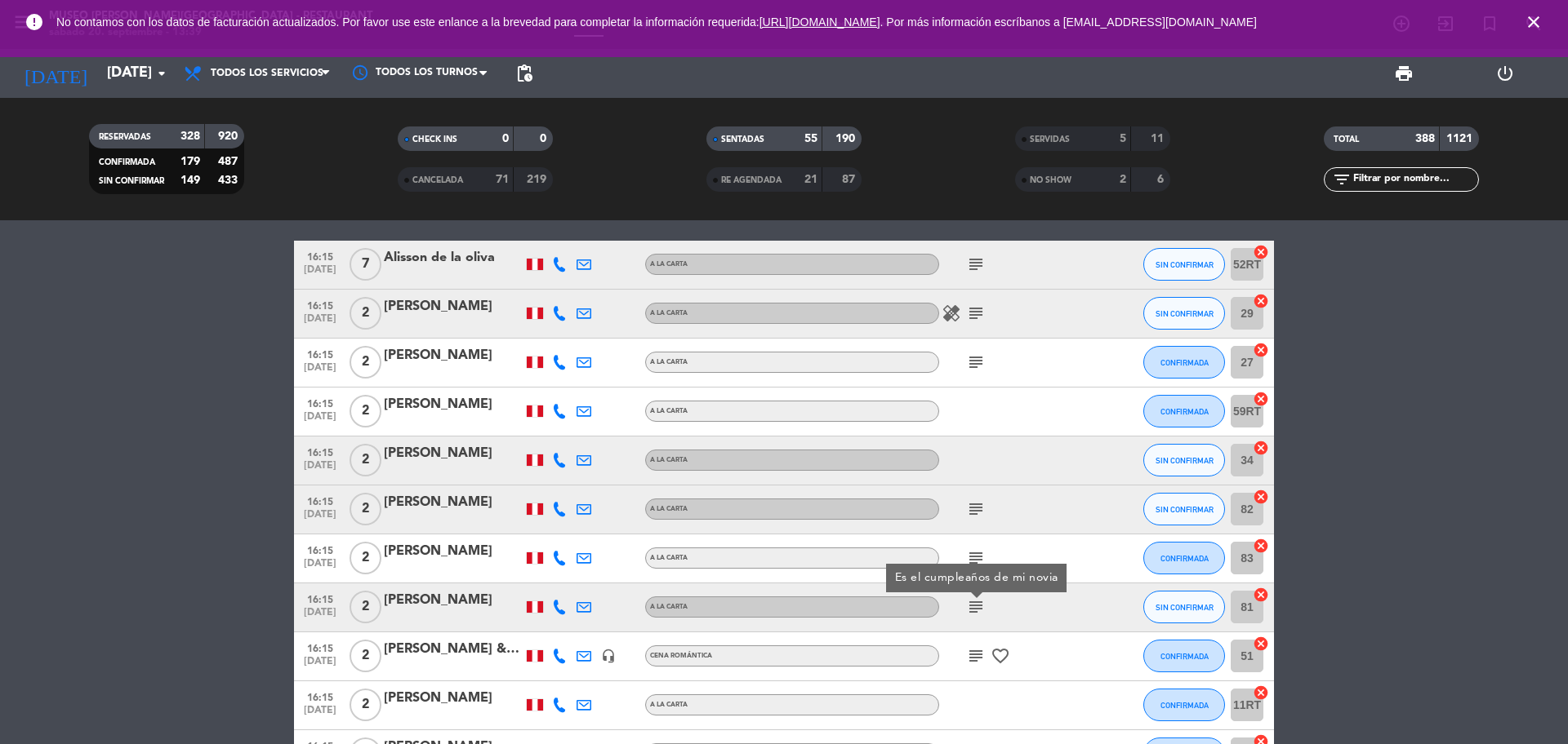
click at [964, 661] on span "subject" at bounding box center [975, 656] width 24 height 19
click at [971, 665] on icon "subject" at bounding box center [975, 656] width 19 height 19
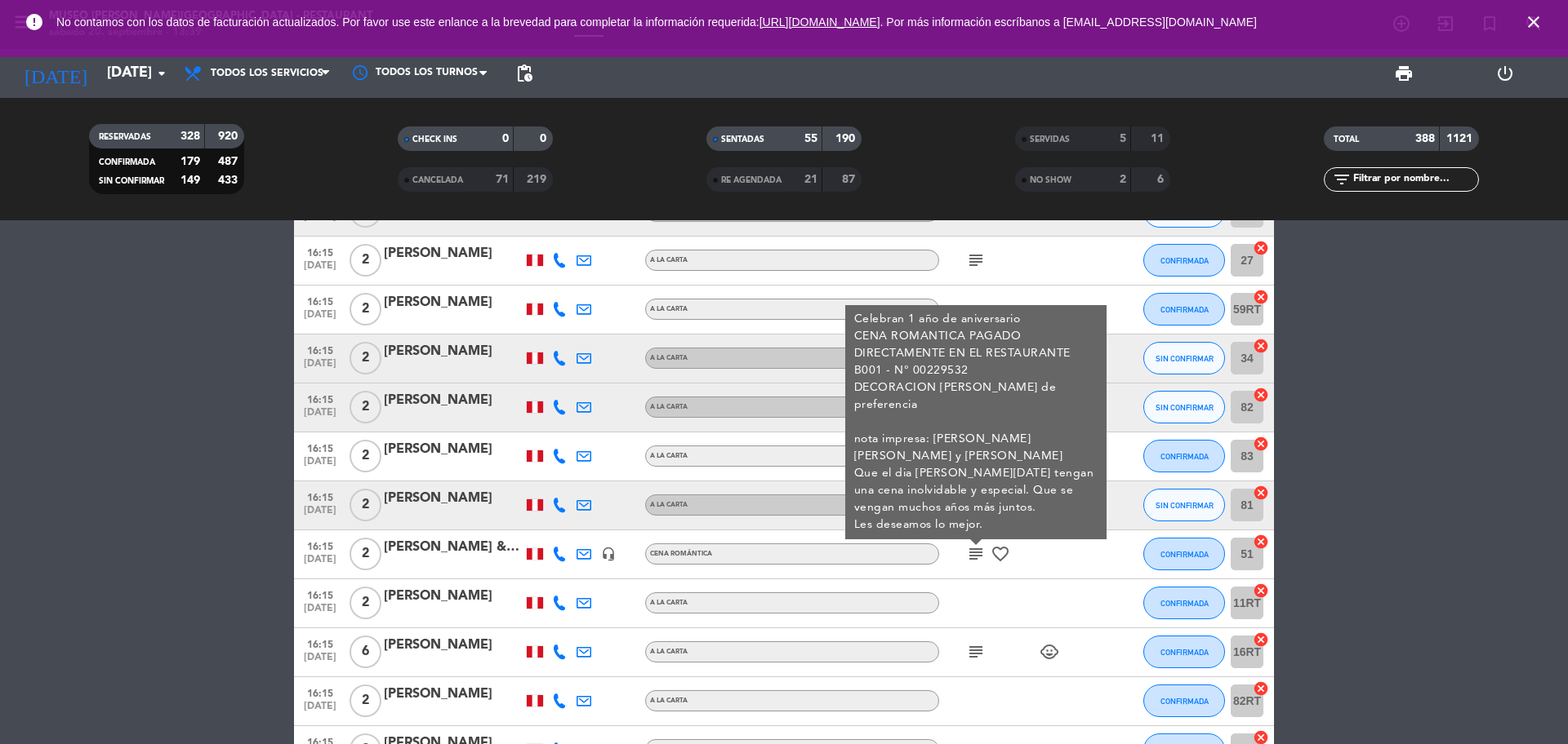
scroll to position [7772, 0]
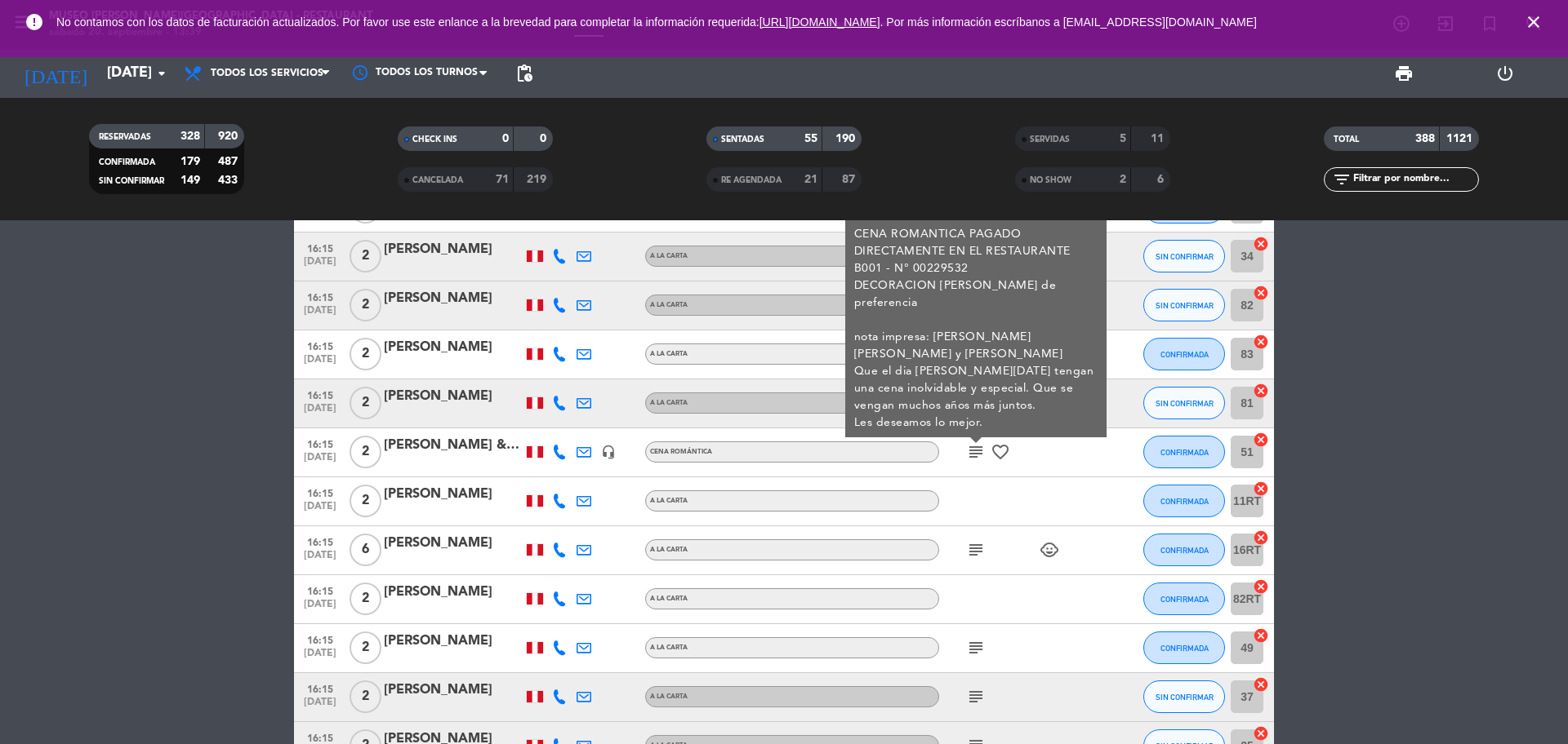
drag, startPoint x: 979, startPoint y: 548, endPoint x: 973, endPoint y: 570, distance: 22.8
click at [980, 548] on icon "subject" at bounding box center [975, 550] width 19 height 19
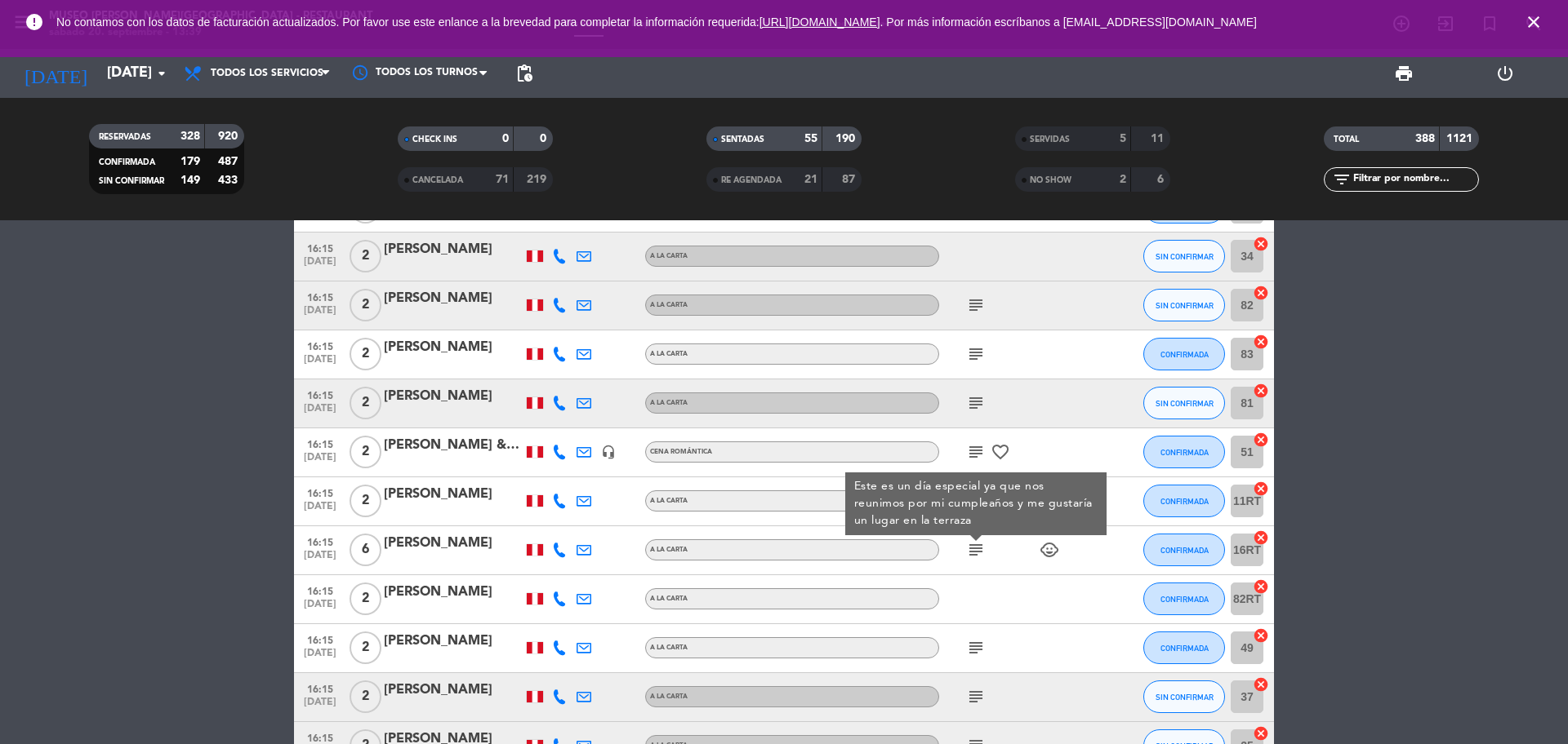
click at [971, 652] on icon "subject" at bounding box center [975, 648] width 19 height 19
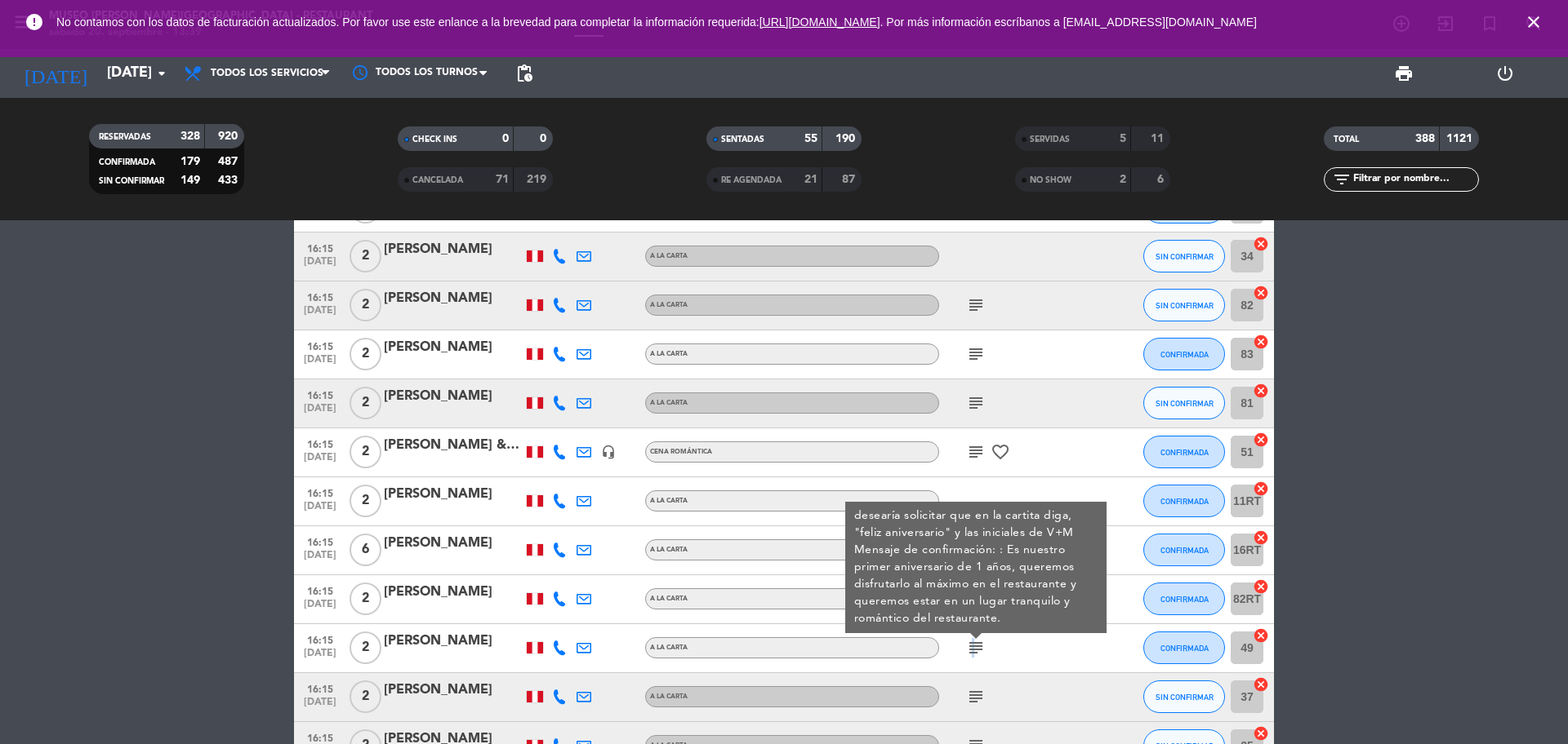
scroll to position [7976, 0]
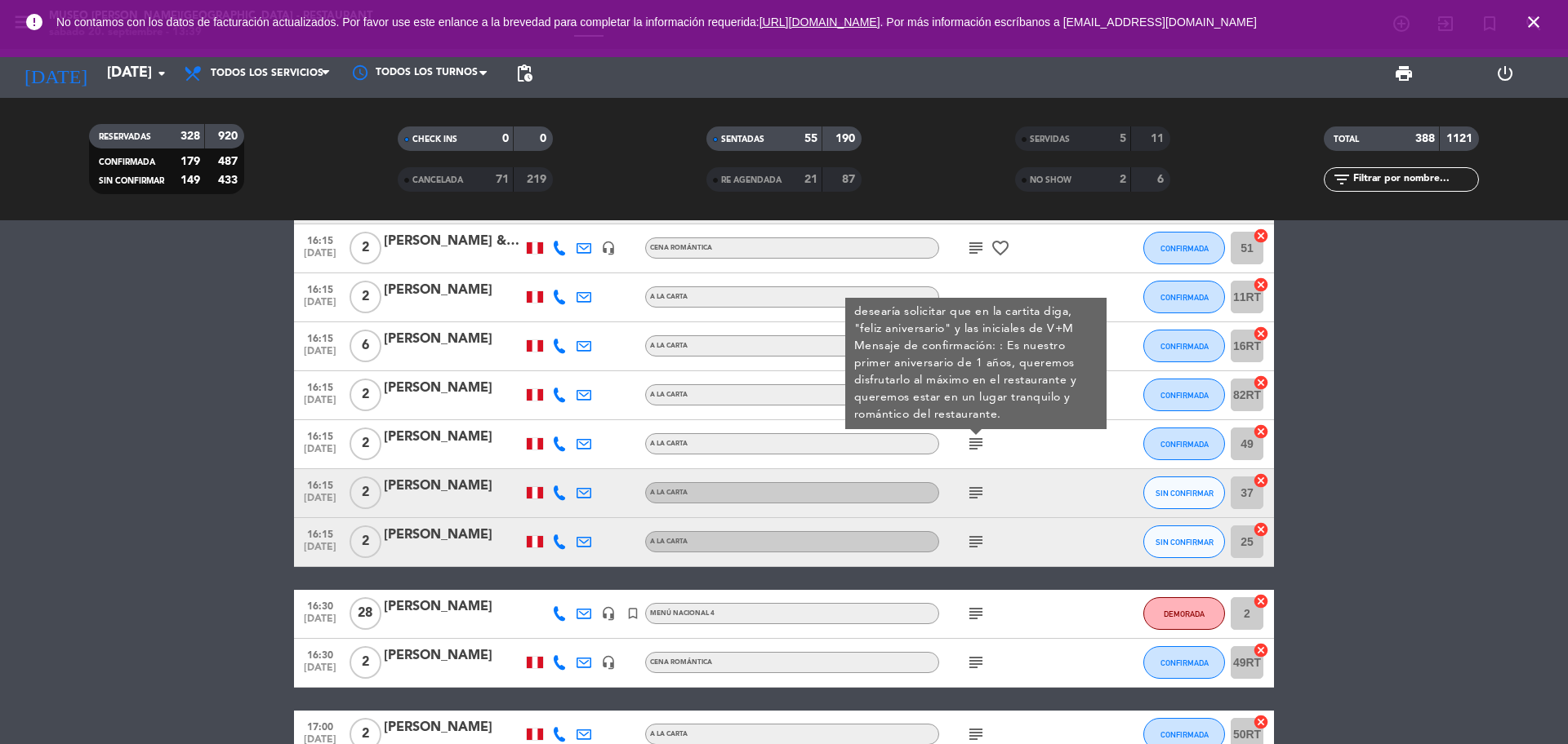
click at [436, 439] on div "[PERSON_NAME]" at bounding box center [453, 438] width 139 height 21
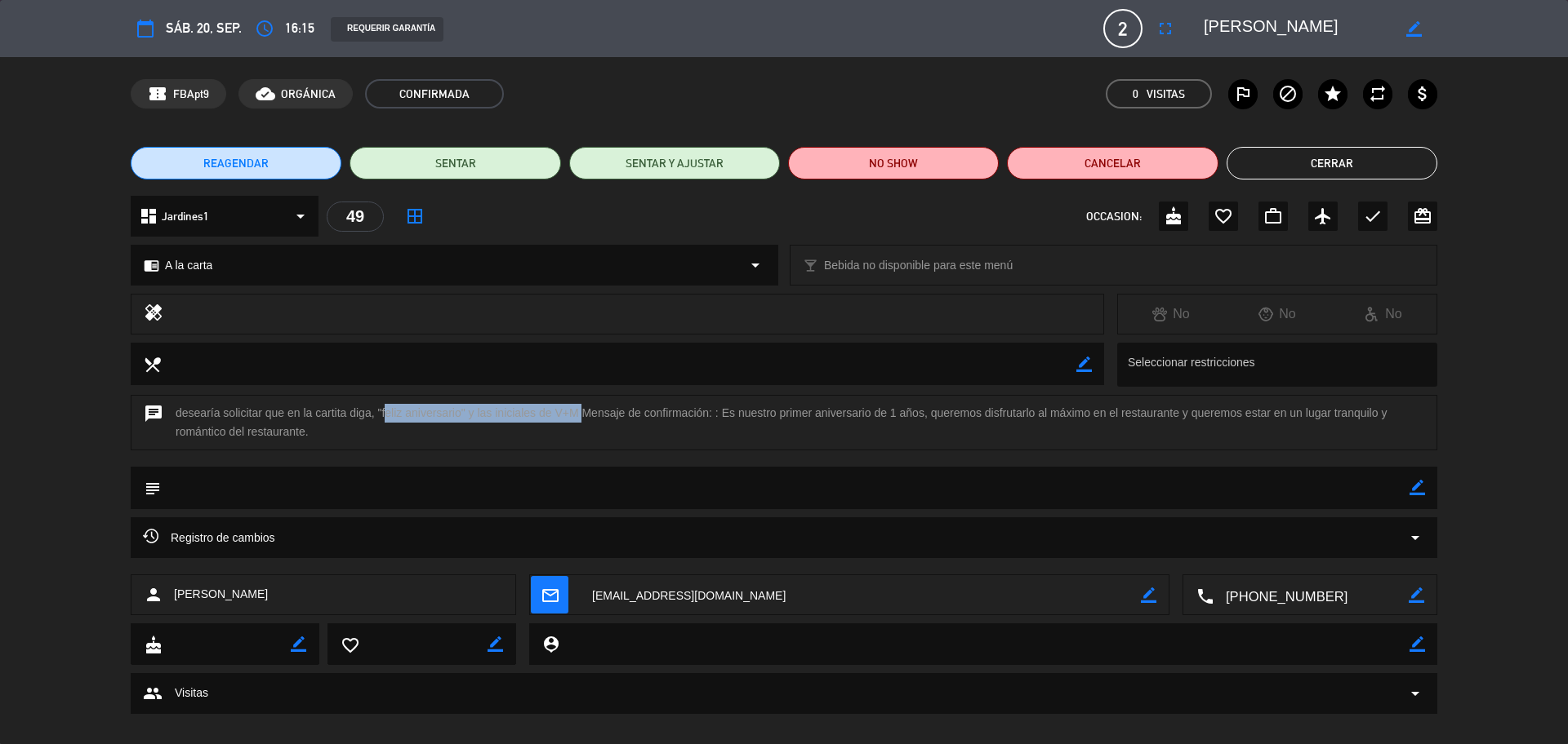
drag, startPoint x: 383, startPoint y: 413, endPoint x: 578, endPoint y: 413, distance: 195.0
click at [578, 413] on div "chat desearía solicitar que en la cartita diga, "feliz aniversario" y las inici…" at bounding box center [783, 422] width 1306 height 55
copy div "feliz aniversario" y las iniciales de V+M"
drag, startPoint x: 1341, startPoint y: 29, endPoint x: 1220, endPoint y: 26, distance: 121.0
click at [1194, 26] on div "border_color" at bounding box center [1314, 28] width 245 height 29
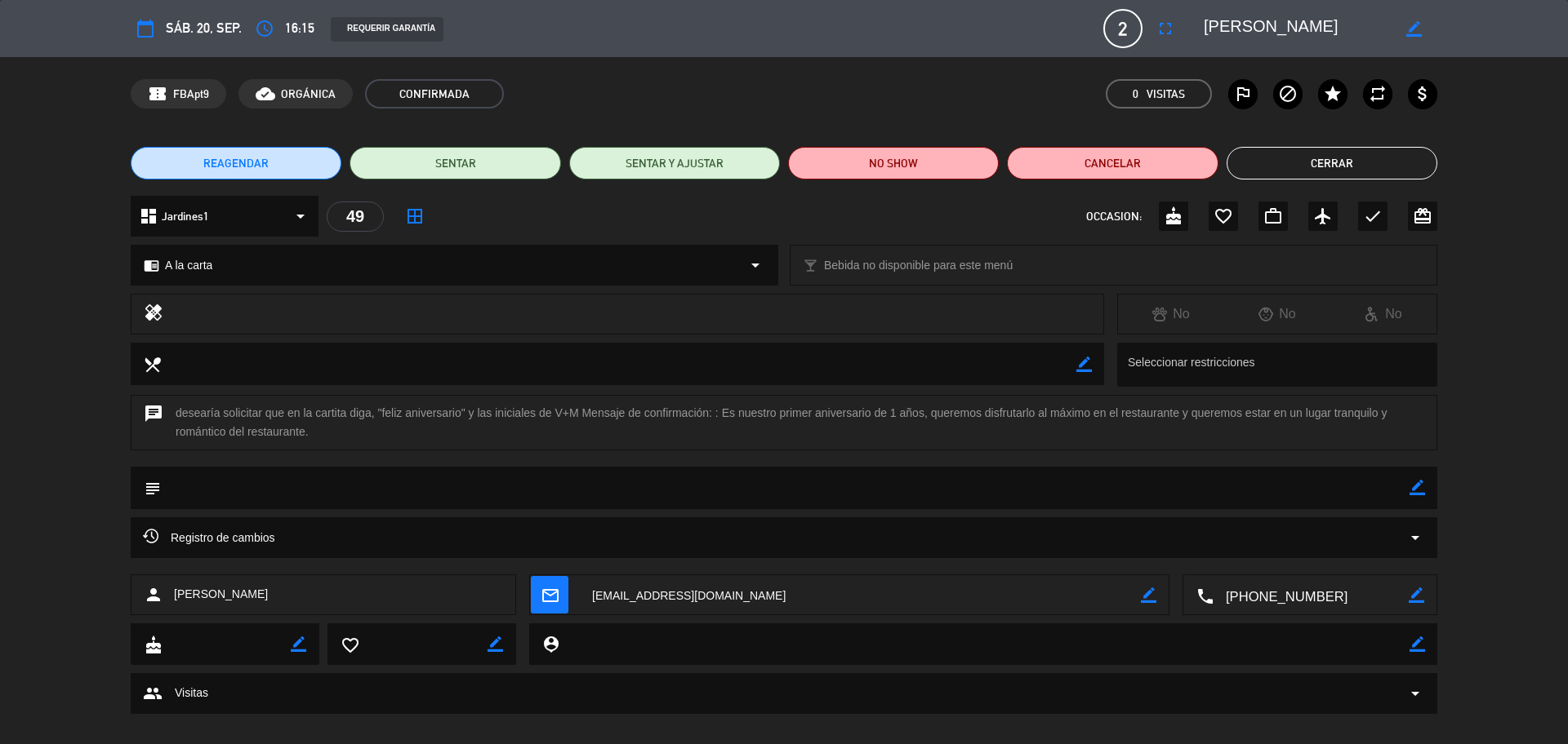
click at [1304, 167] on button "Cerrar" at bounding box center [1332, 163] width 211 height 33
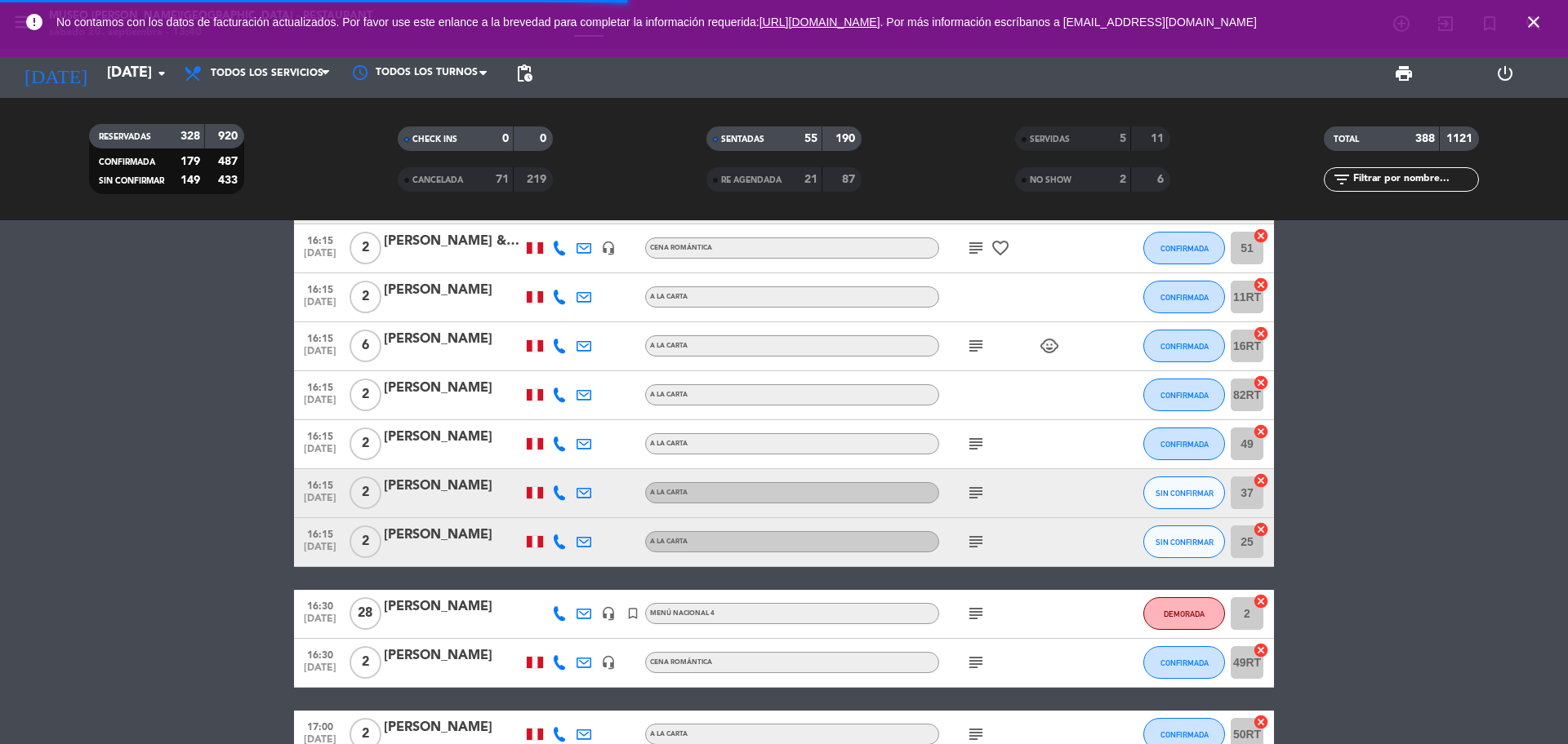
click at [975, 501] on icon "subject" at bounding box center [975, 493] width 19 height 19
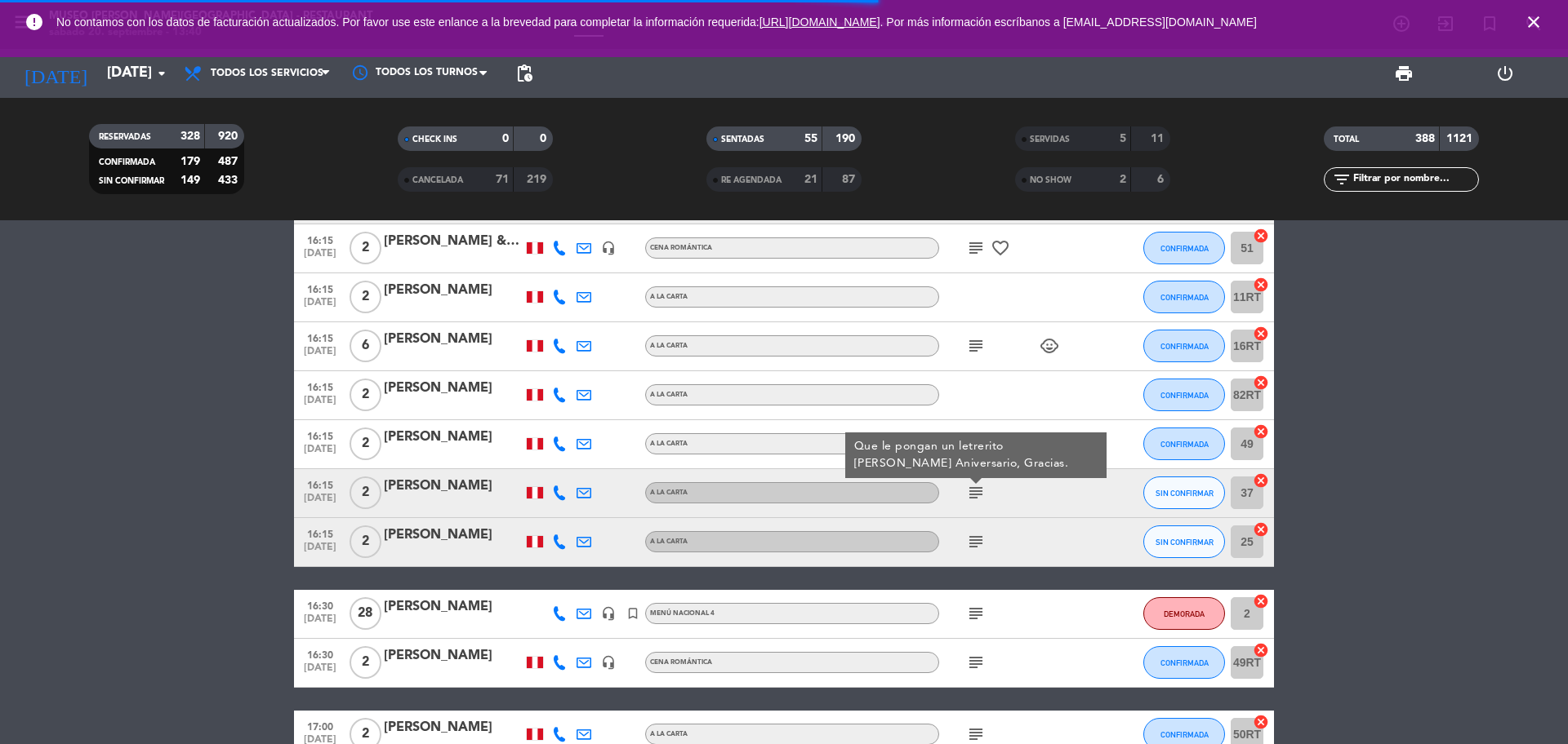
click at [977, 533] on icon "subject" at bounding box center [975, 542] width 19 height 19
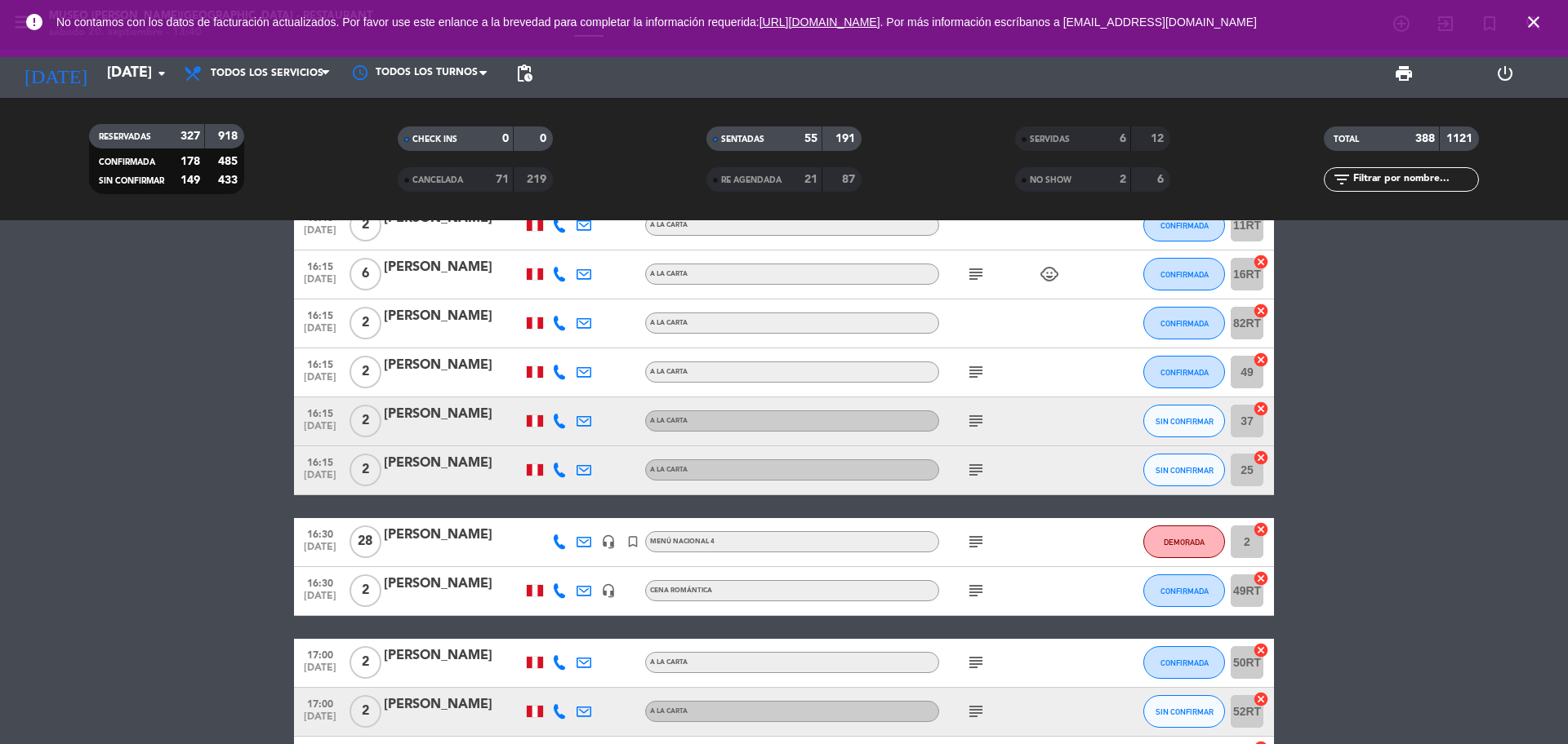
click at [974, 539] on icon "subject" at bounding box center [975, 542] width 19 height 19
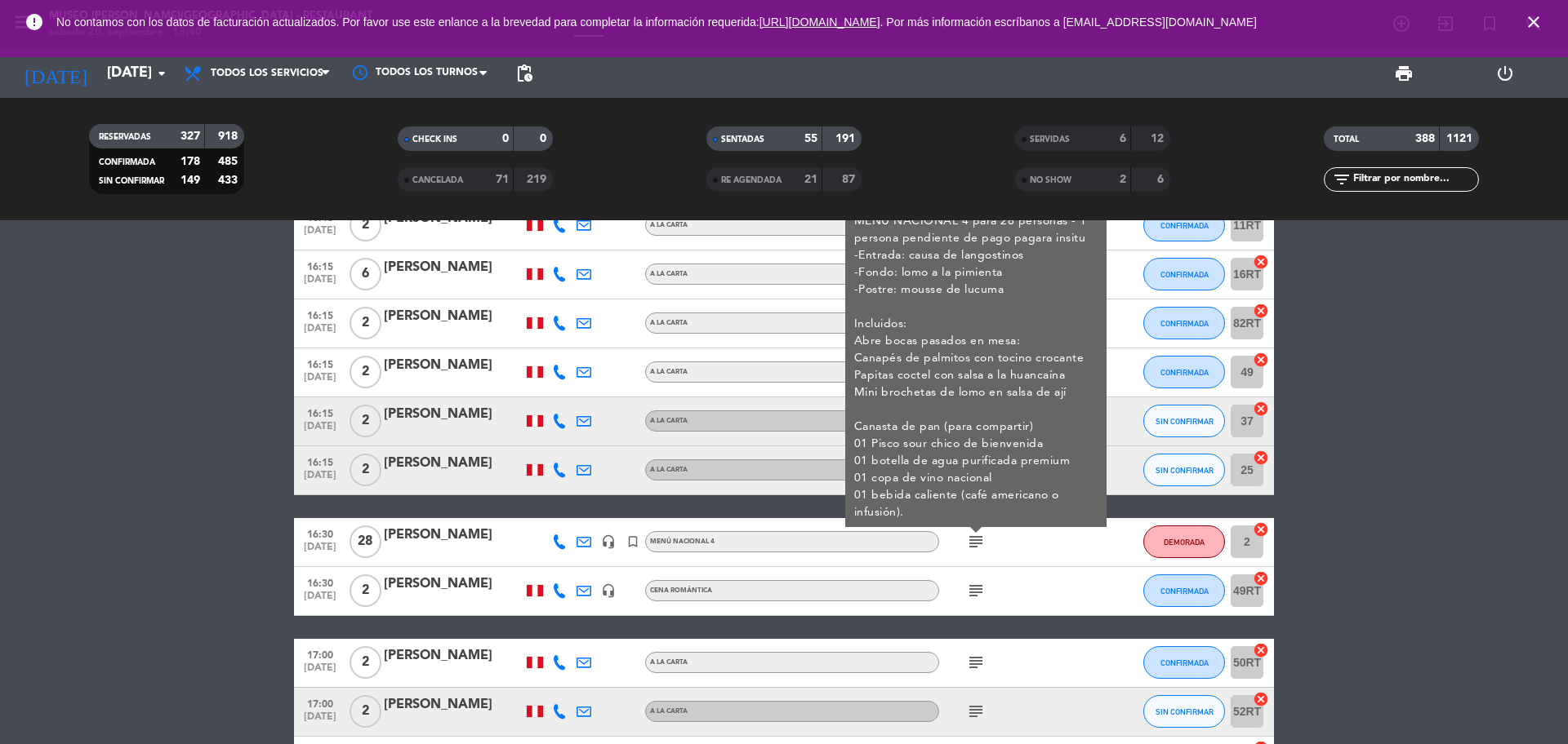
click at [974, 583] on icon "subject" at bounding box center [975, 590] width 19 height 19
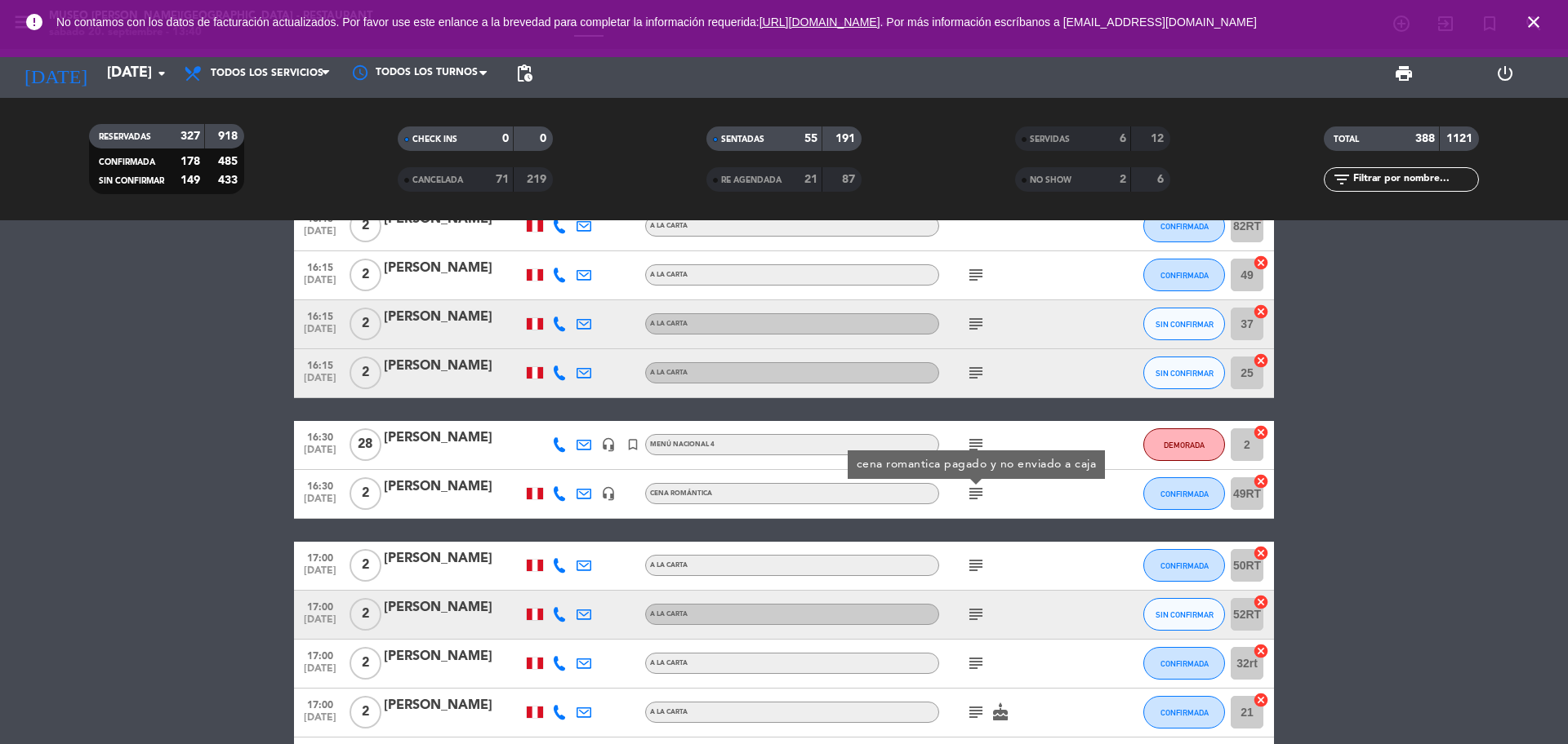
scroll to position [8078, 0]
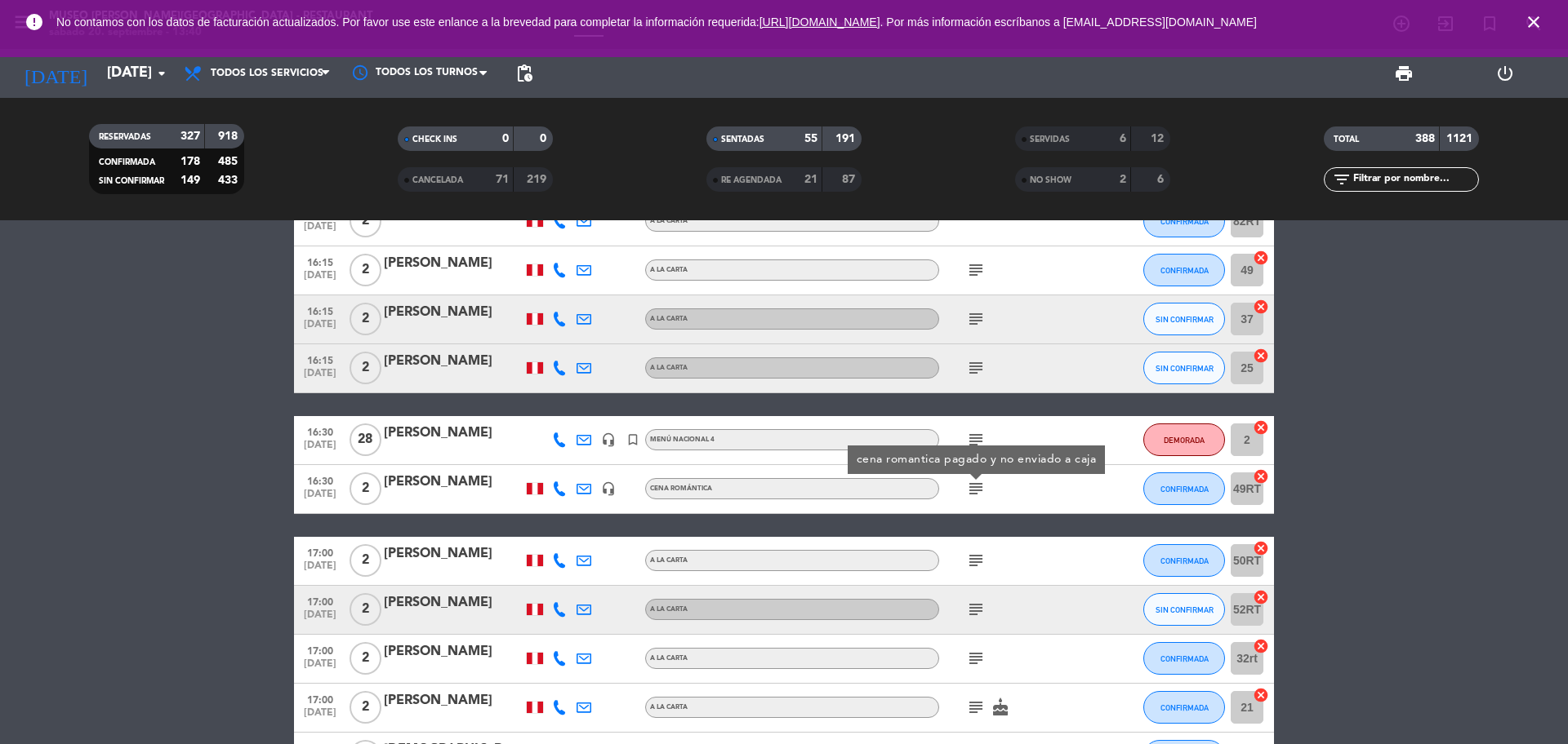
click at [1369, 177] on input "text" at bounding box center [1414, 180] width 127 height 18
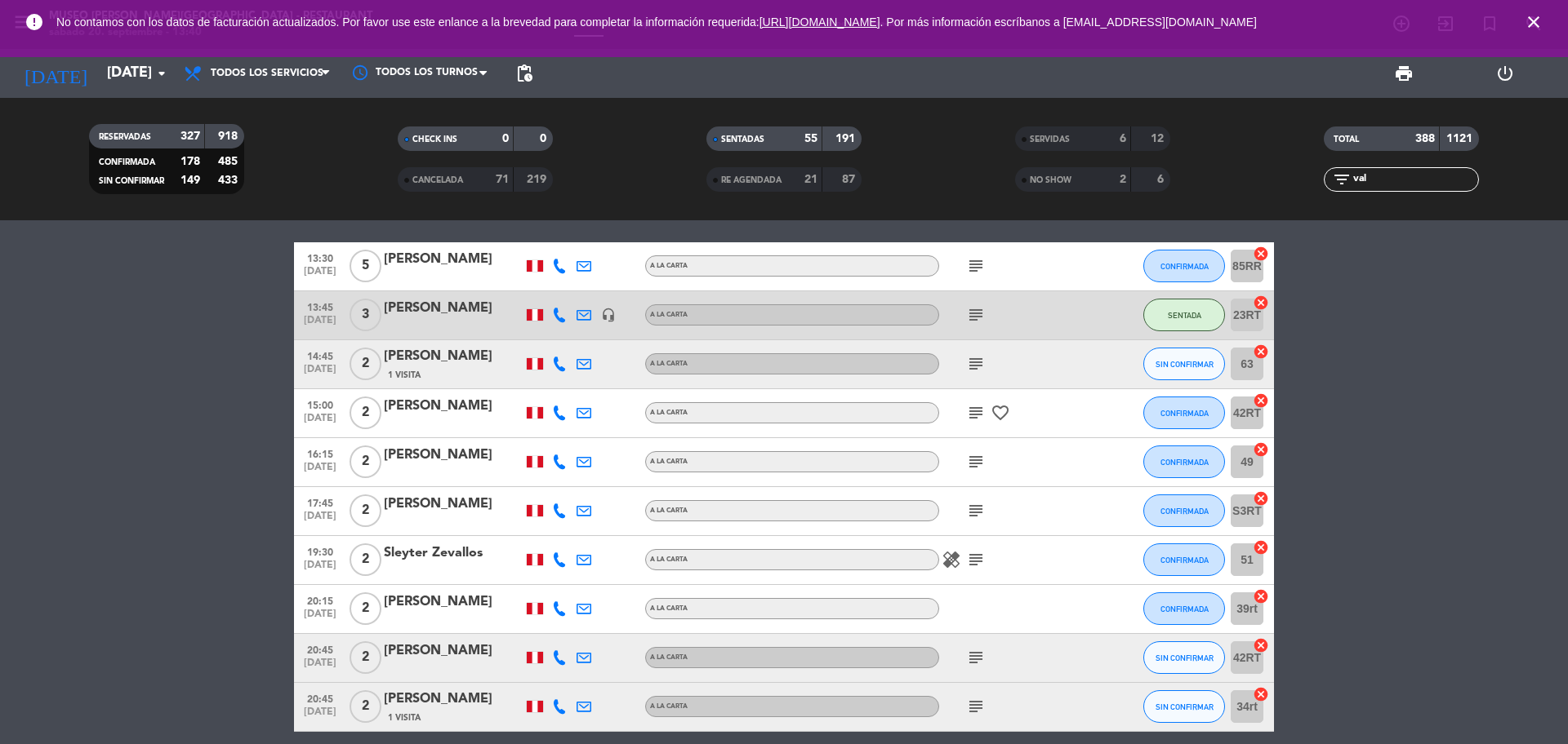
scroll to position [387, 0]
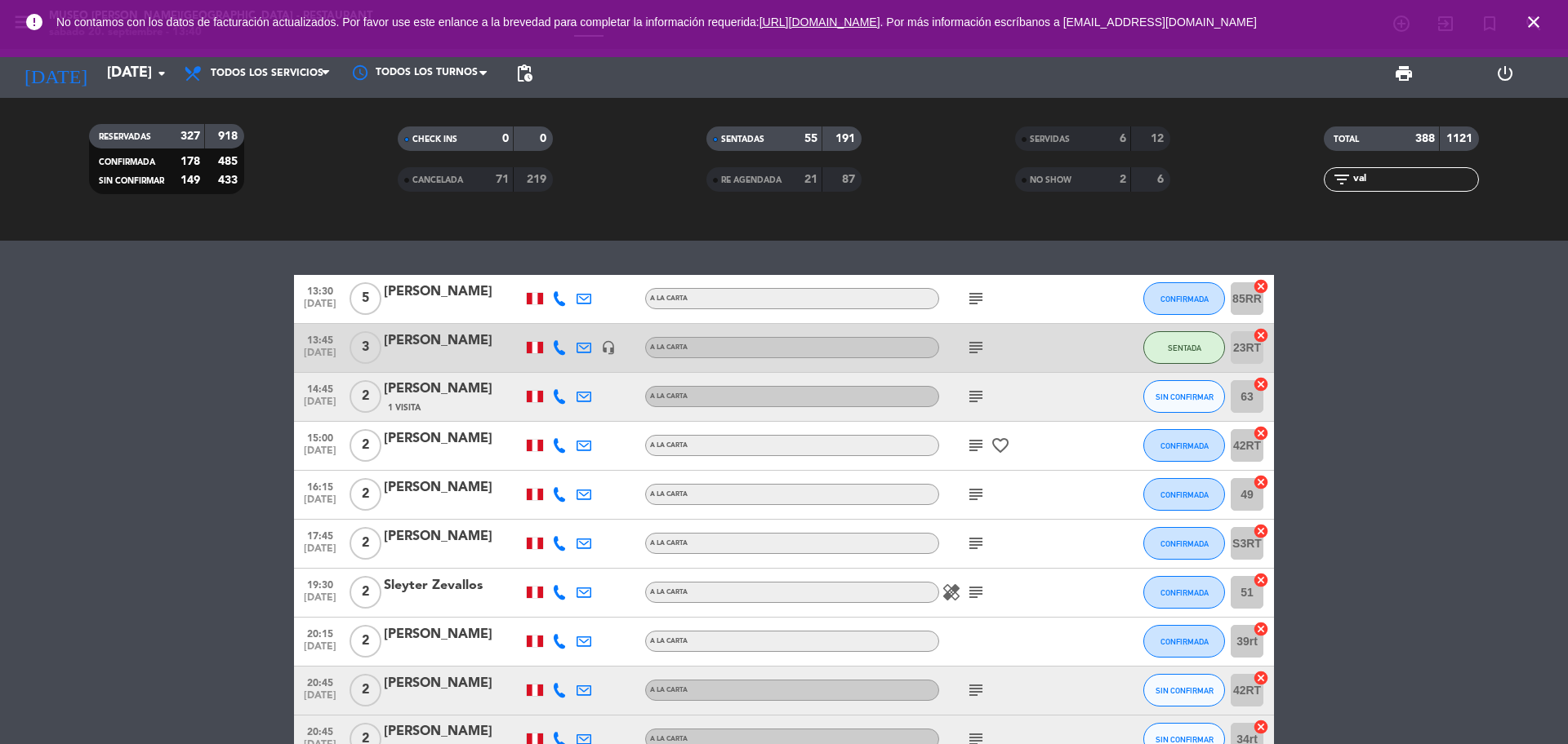
click at [423, 290] on div "[PERSON_NAME]" at bounding box center [453, 292] width 139 height 21
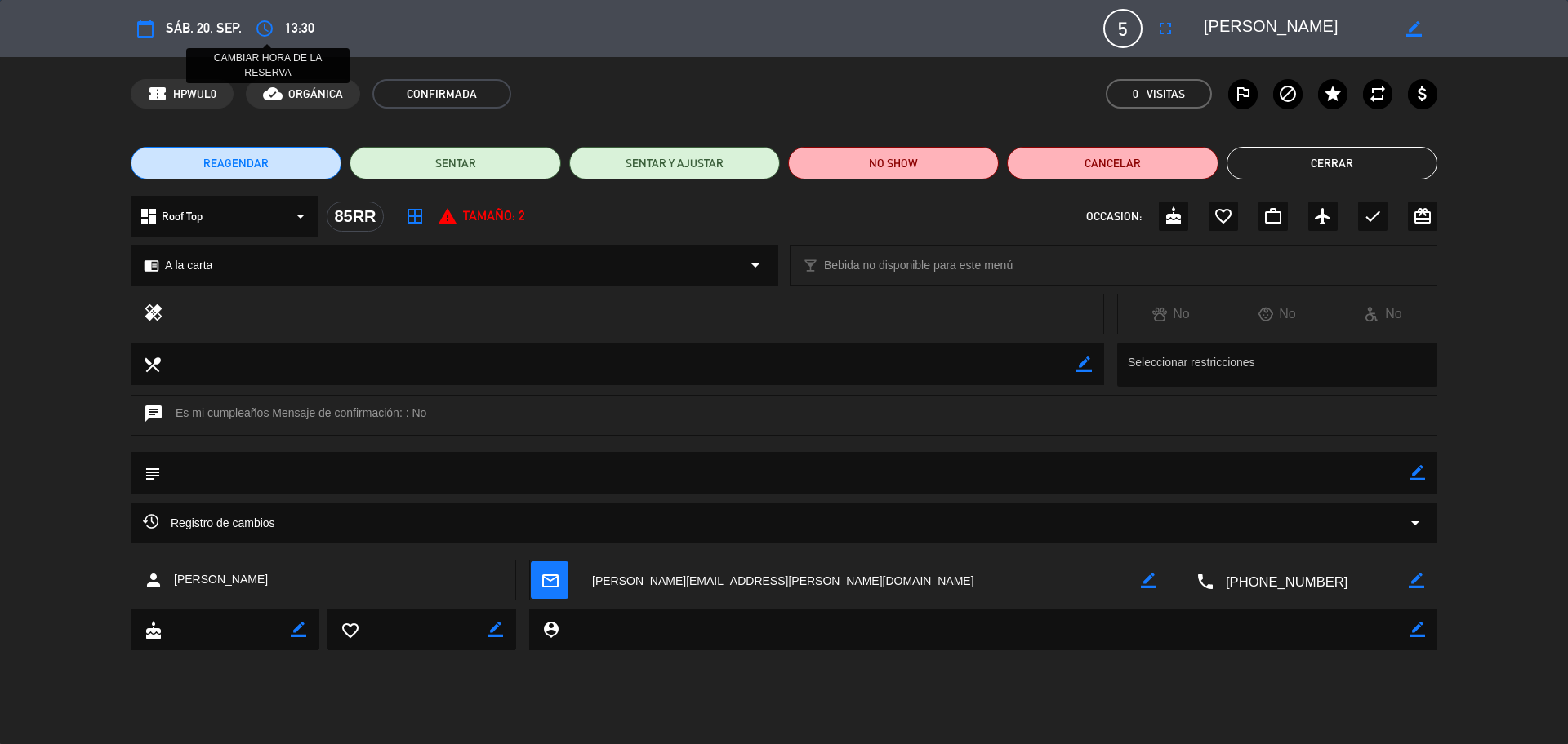
click at [261, 34] on icon "access_time" at bounding box center [265, 28] width 19 height 19
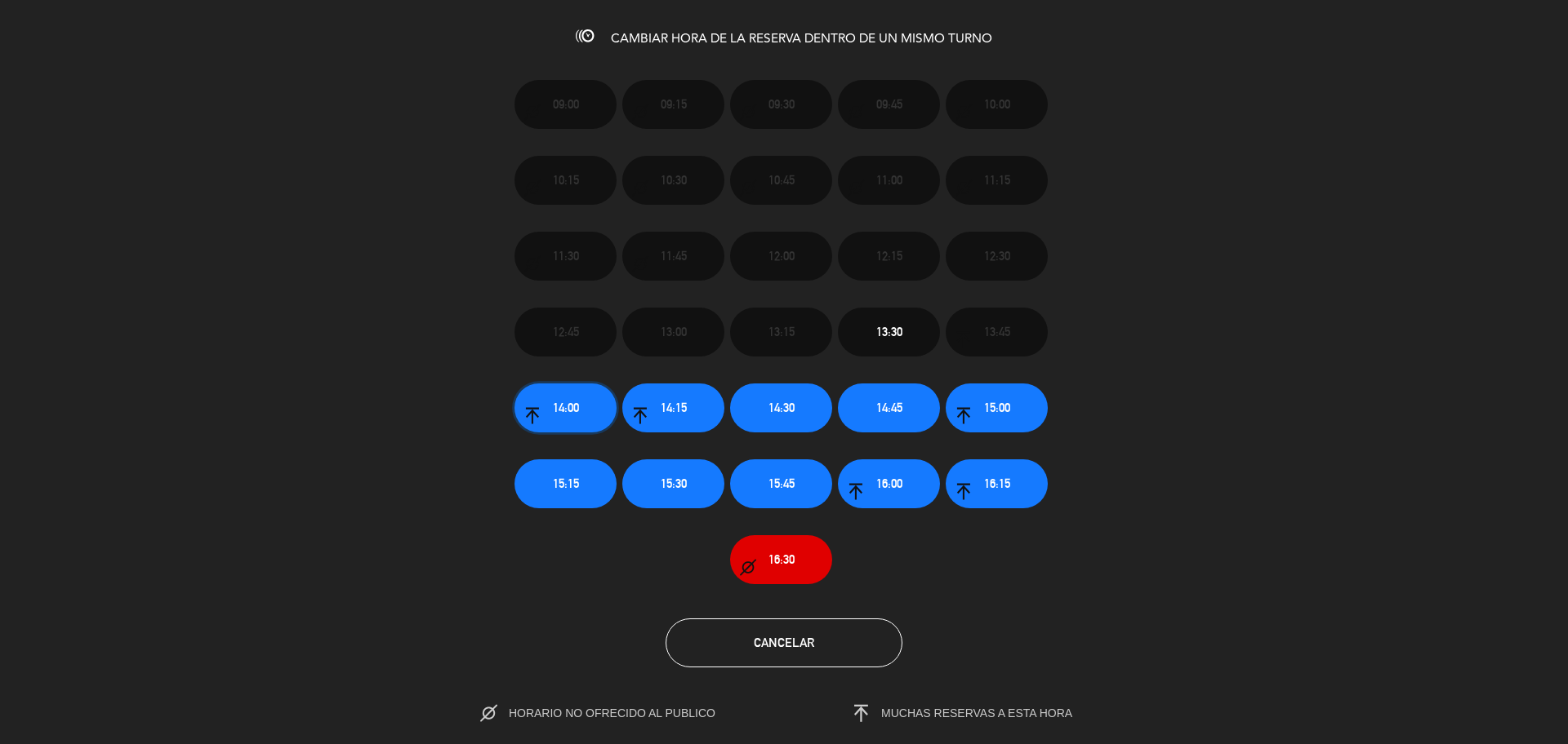
click at [548, 397] on button "14:00" at bounding box center [566, 408] width 102 height 49
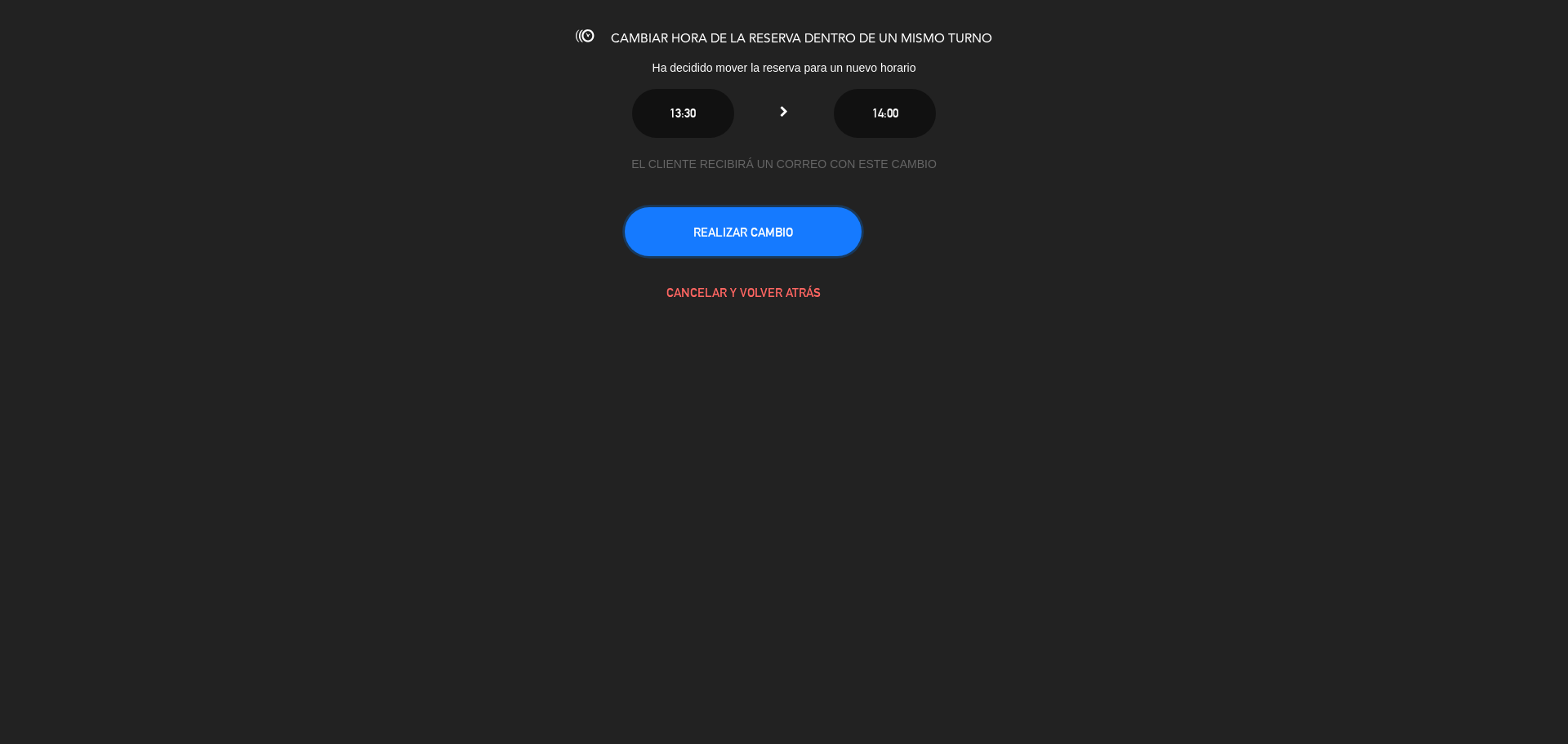
click at [723, 231] on button "REALIZAR CAMBIO" at bounding box center [742, 232] width 237 height 49
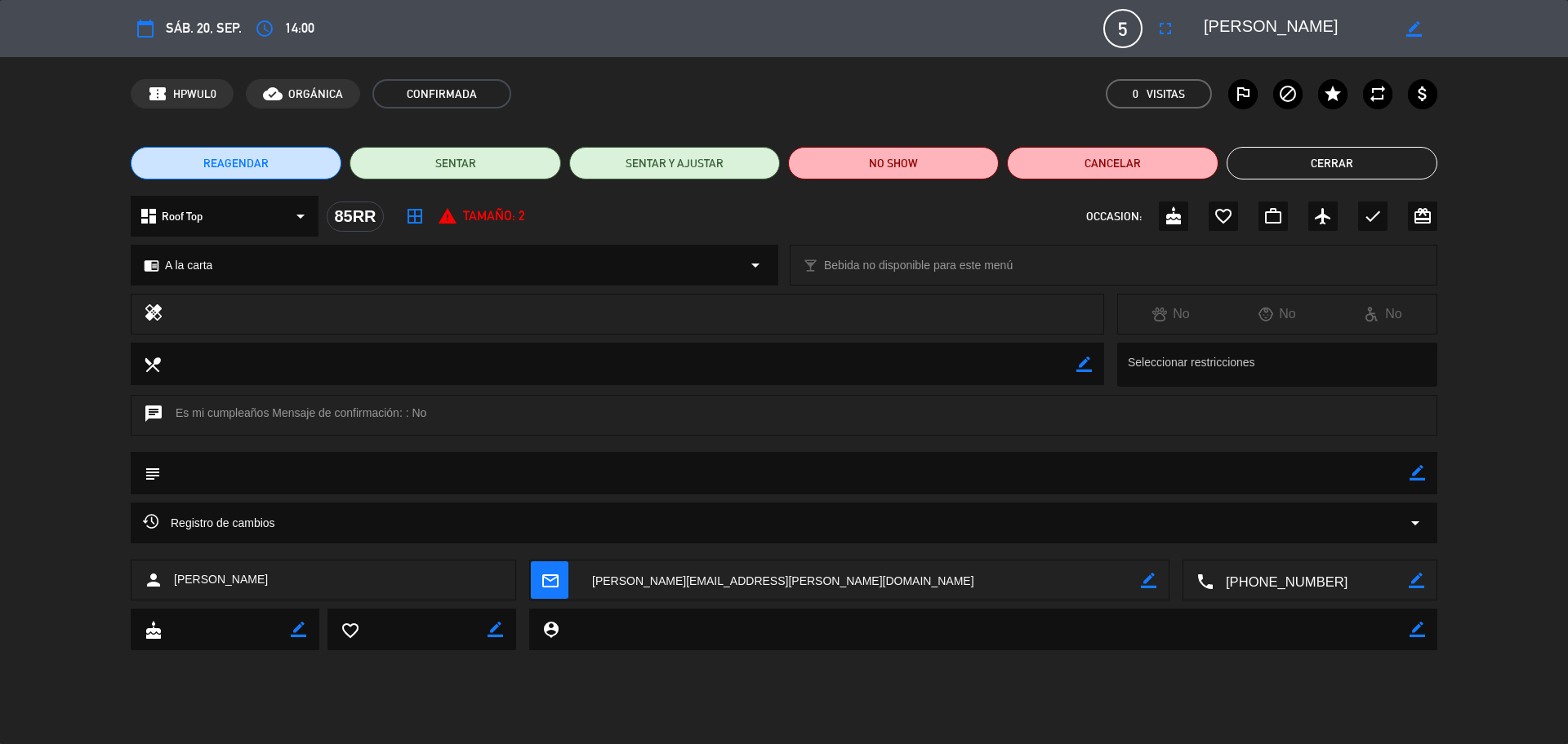
click at [1359, 159] on button "Cerrar" at bounding box center [1332, 163] width 211 height 33
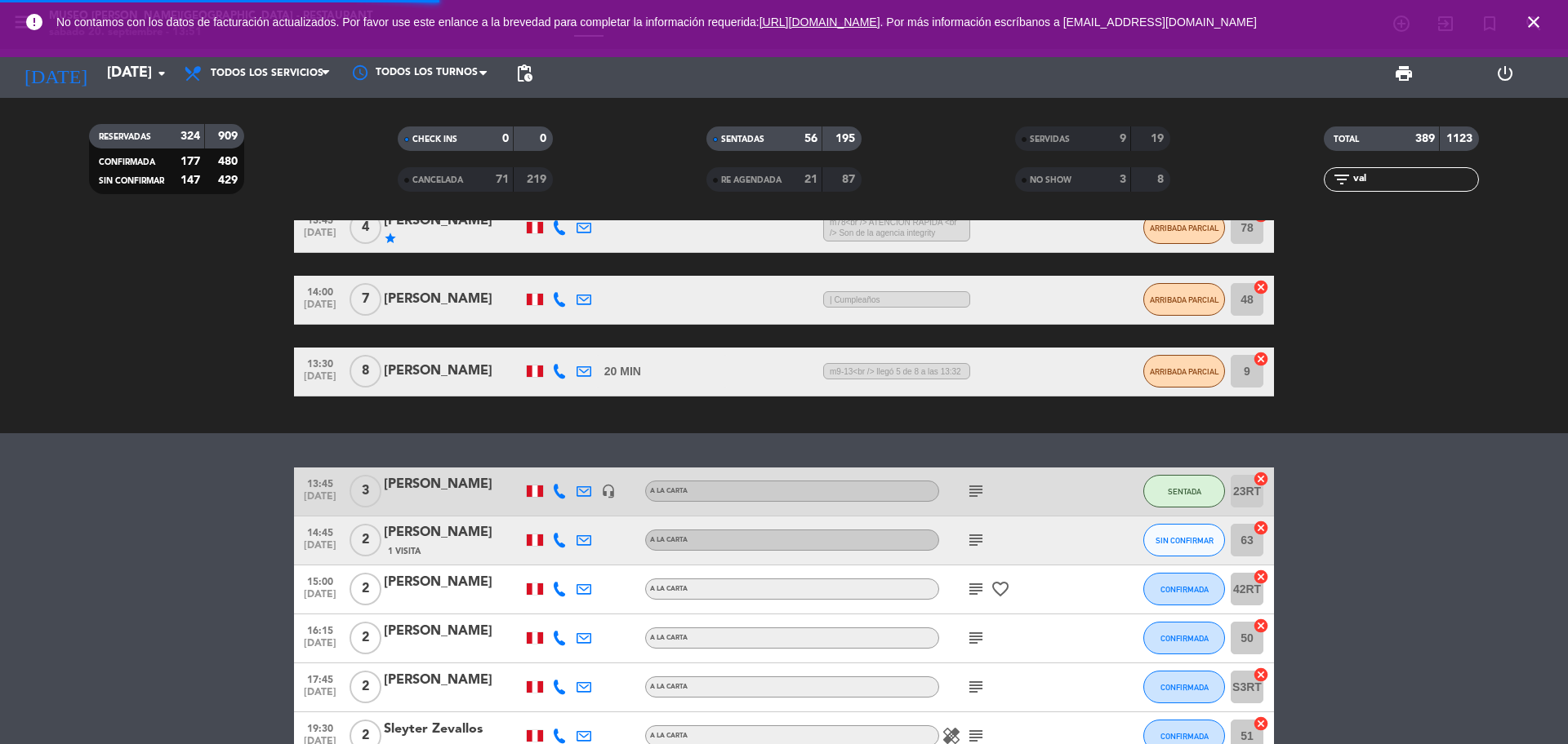
click at [1382, 171] on input "val" at bounding box center [1414, 180] width 127 height 18
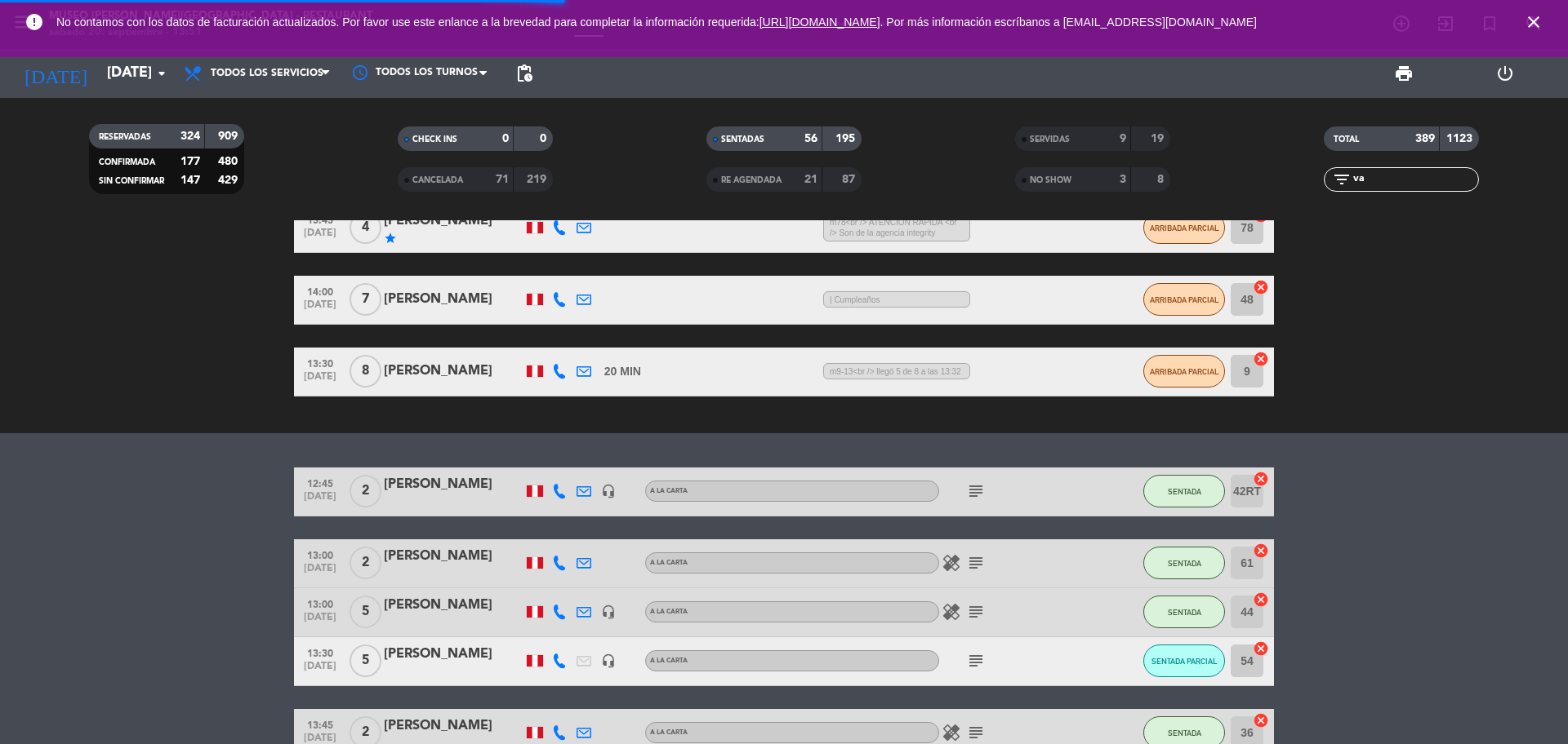
type input "v"
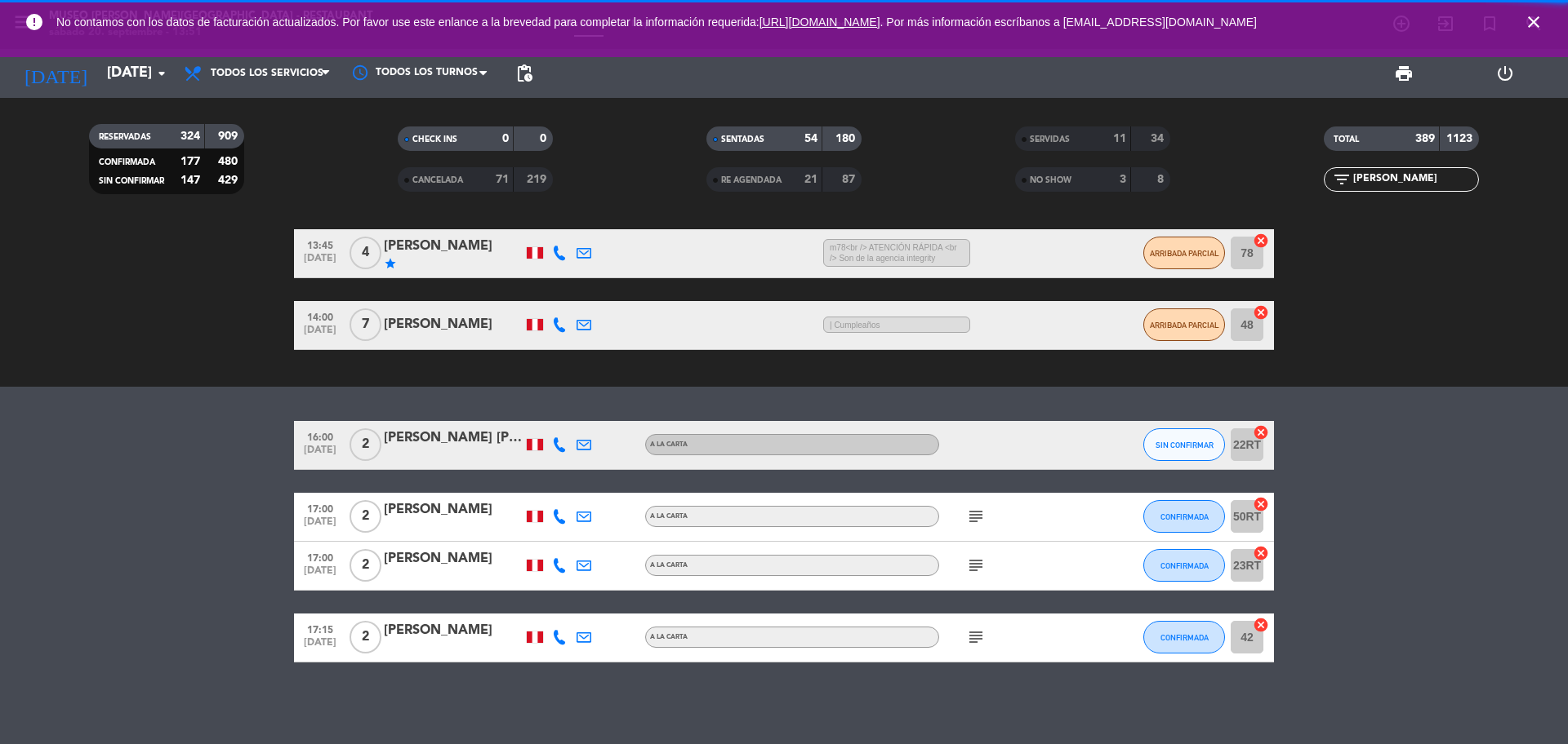
scroll to position [362, 0]
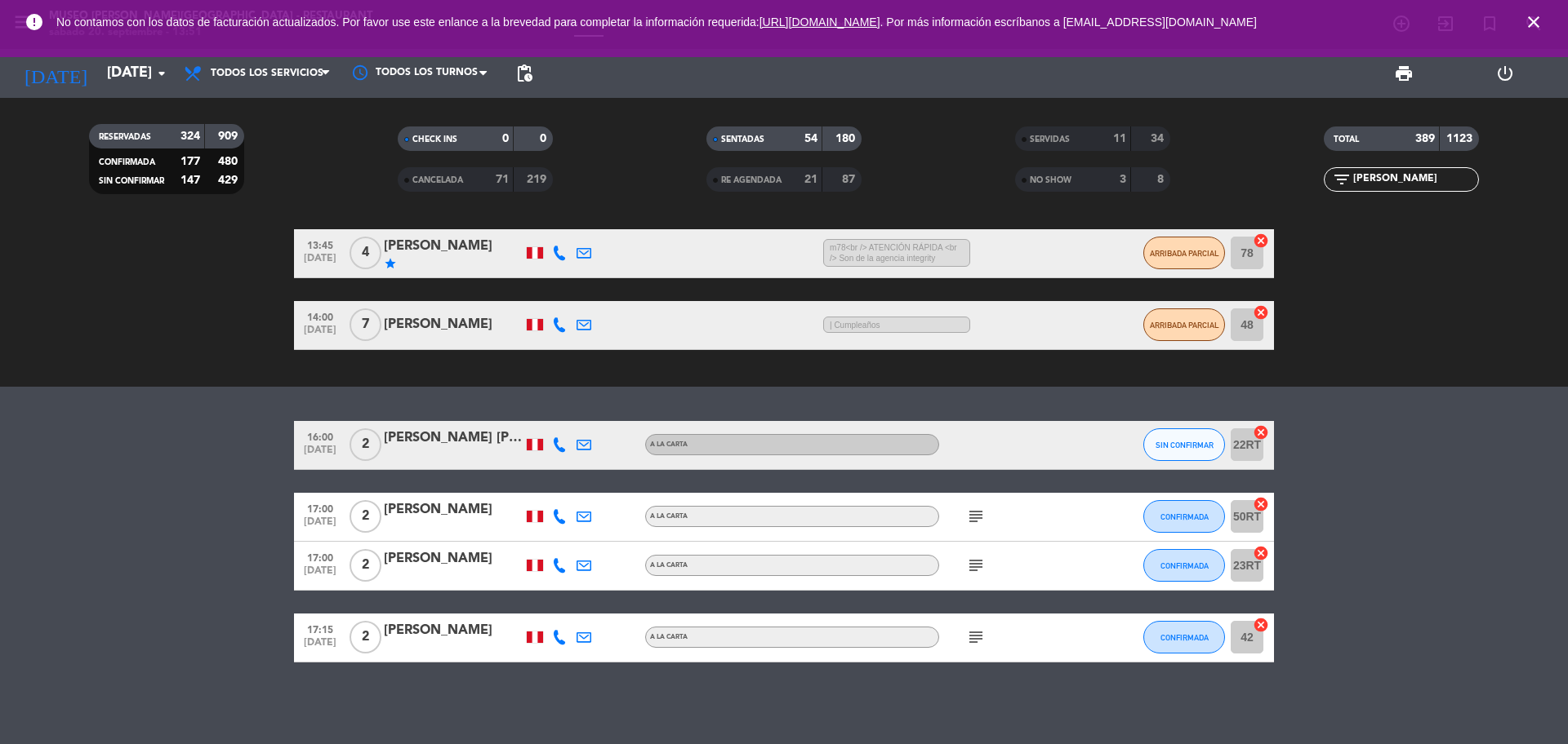
type input "[PERSON_NAME]"
click at [979, 563] on icon "subject" at bounding box center [975, 565] width 19 height 19
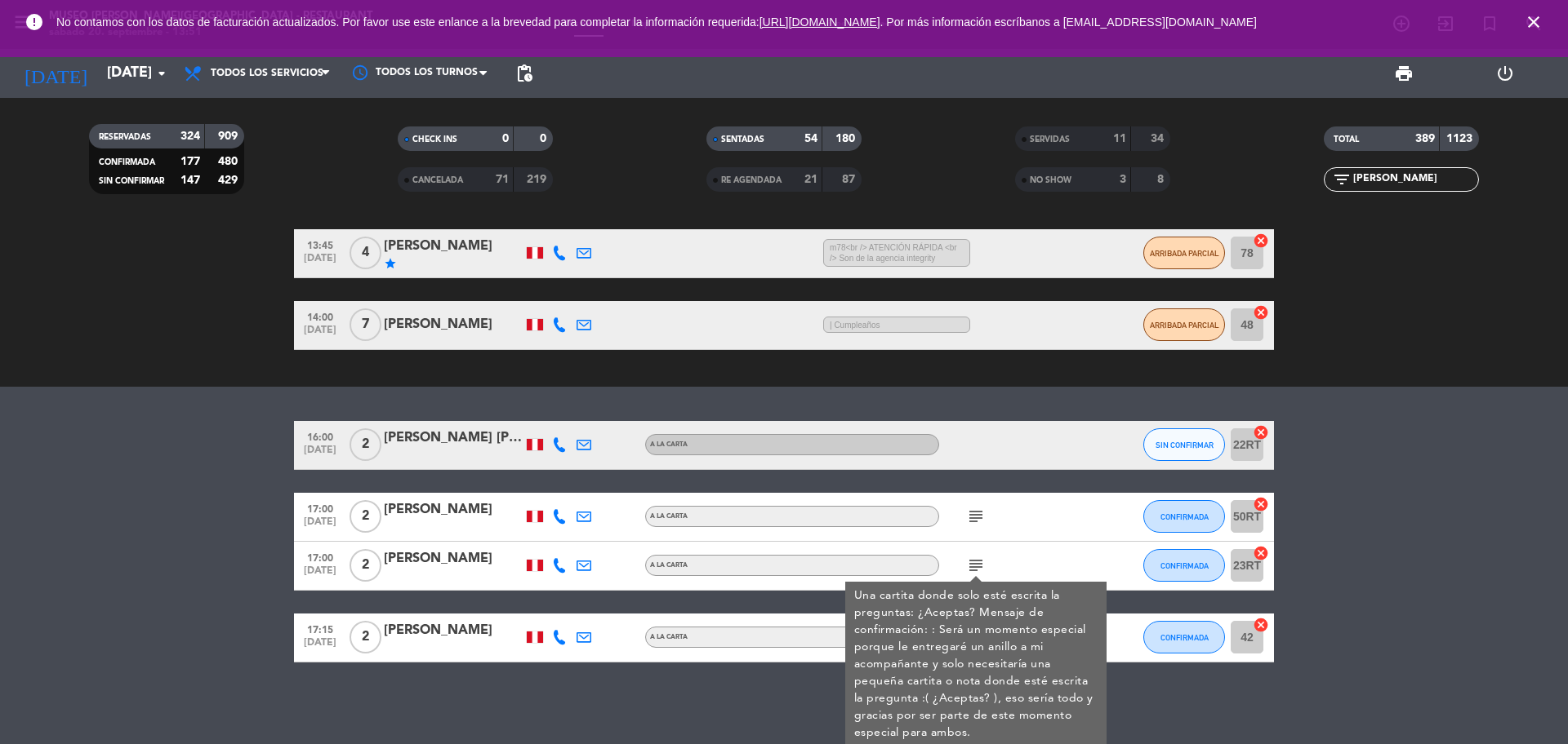
scroll to position [365, 0]
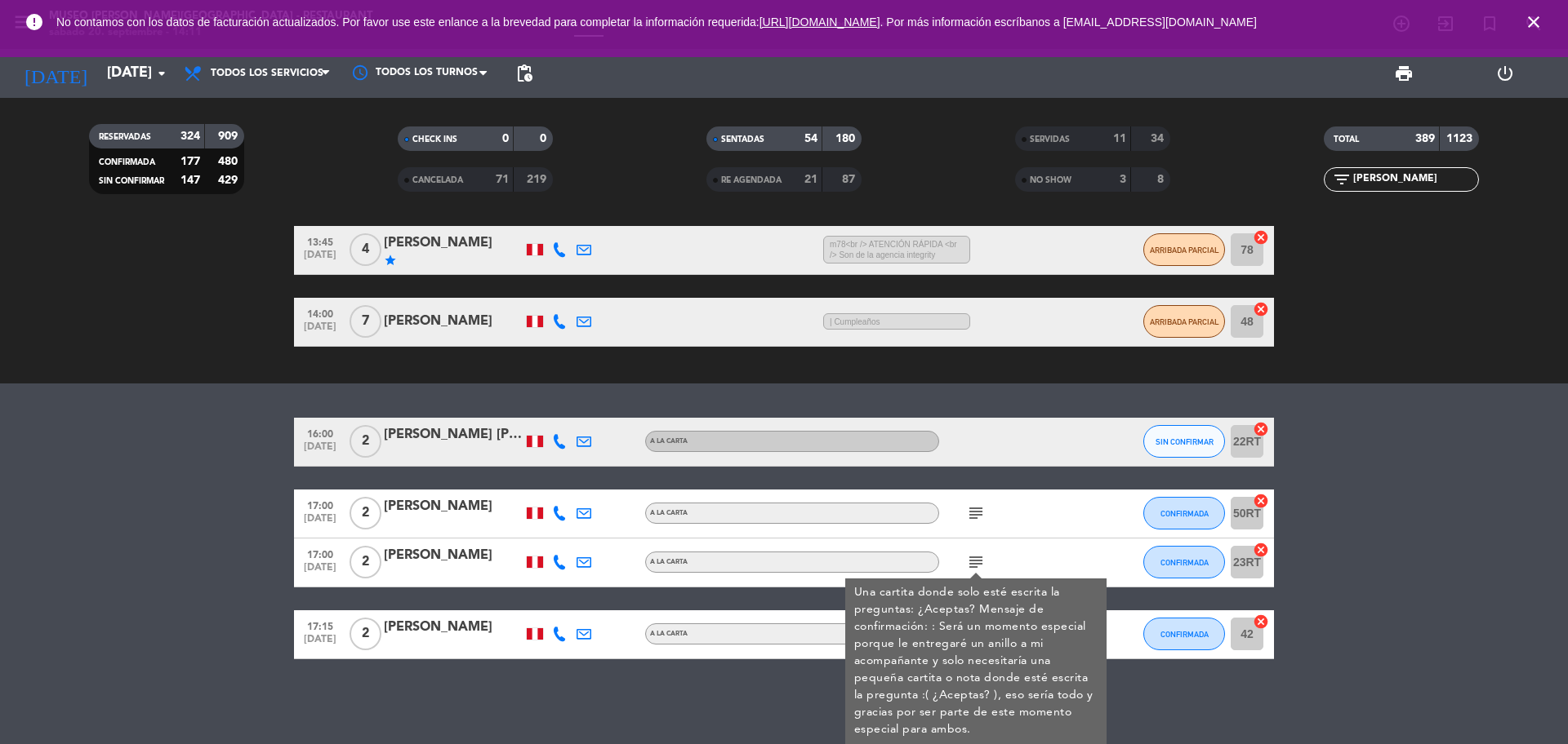
drag, startPoint x: 1393, startPoint y: 177, endPoint x: 1307, endPoint y: 178, distance: 86.0
click at [1307, 188] on div "filter_list [PERSON_NAME]" at bounding box center [1401, 179] width 308 height 24
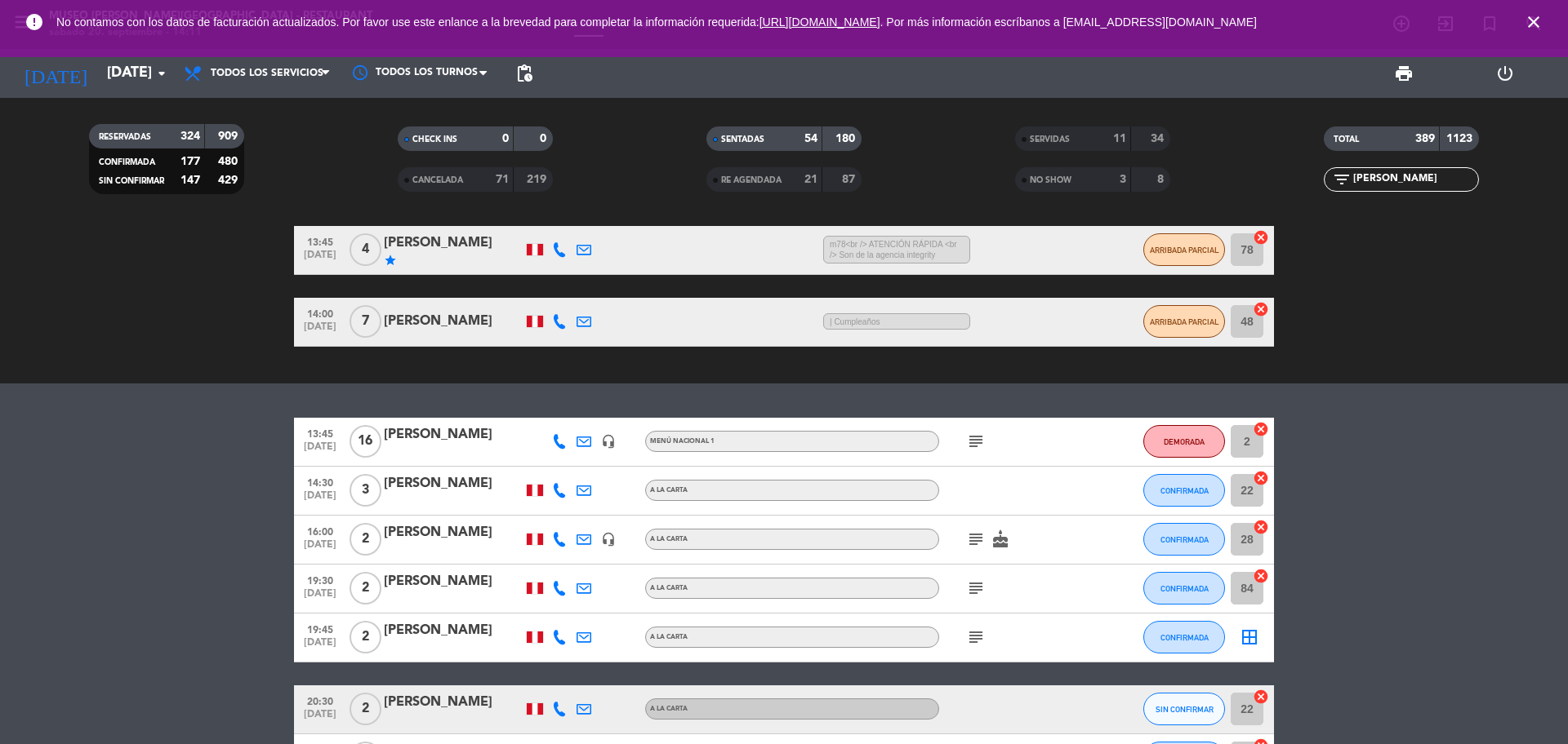
scroll to position [268, 0]
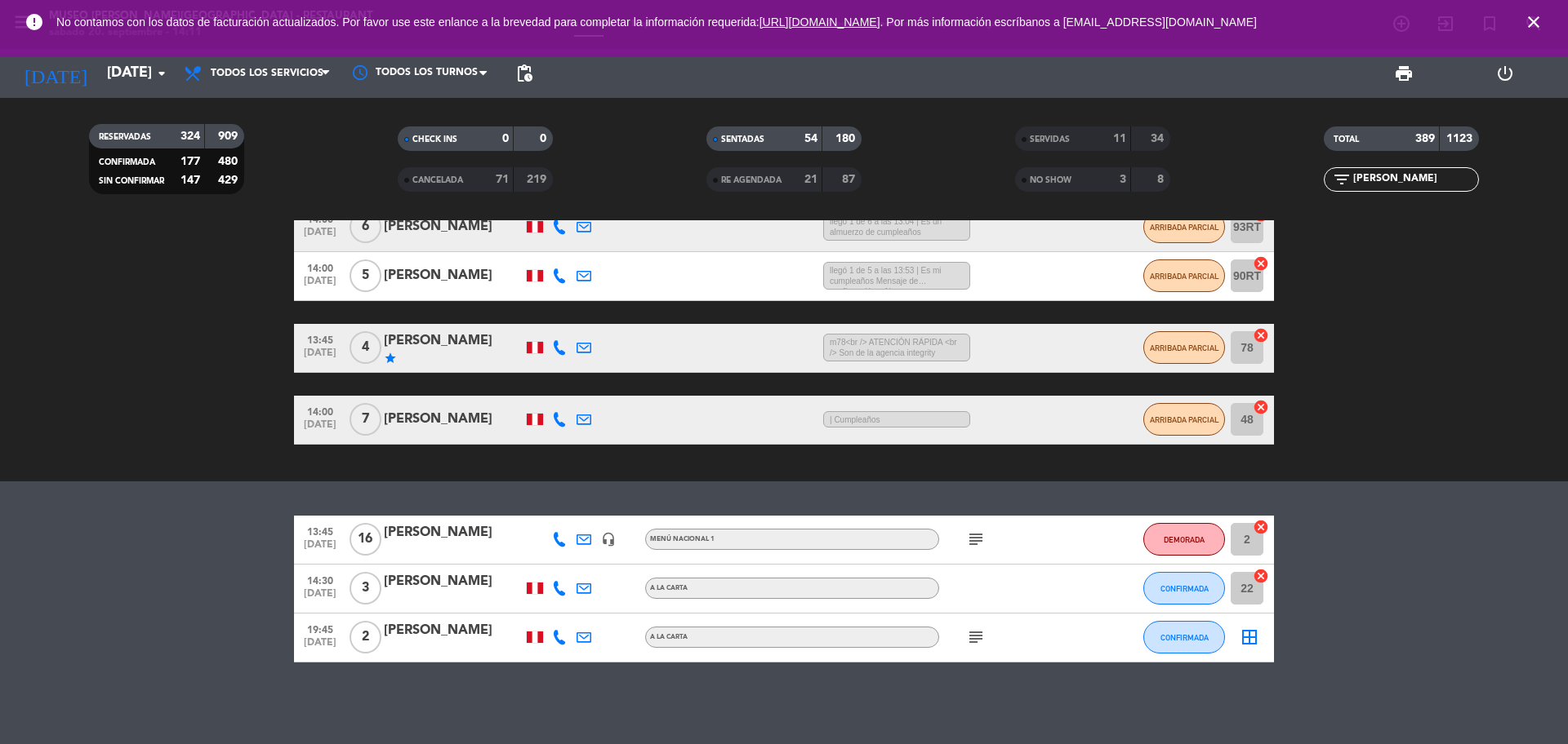
type input "[PERSON_NAME]"
click at [434, 594] on div at bounding box center [453, 599] width 139 height 14
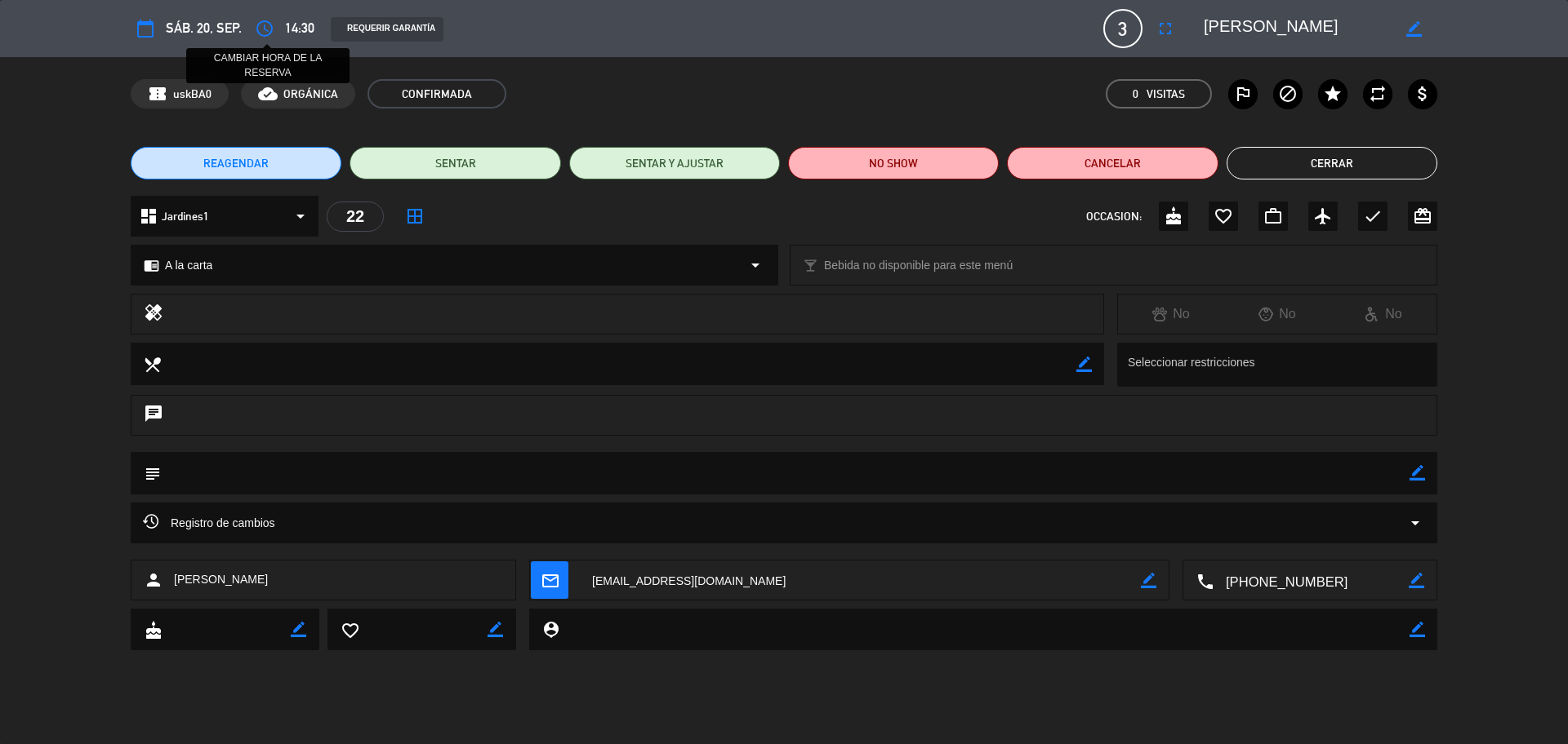
click at [266, 33] on icon "access_time" at bounding box center [265, 28] width 19 height 19
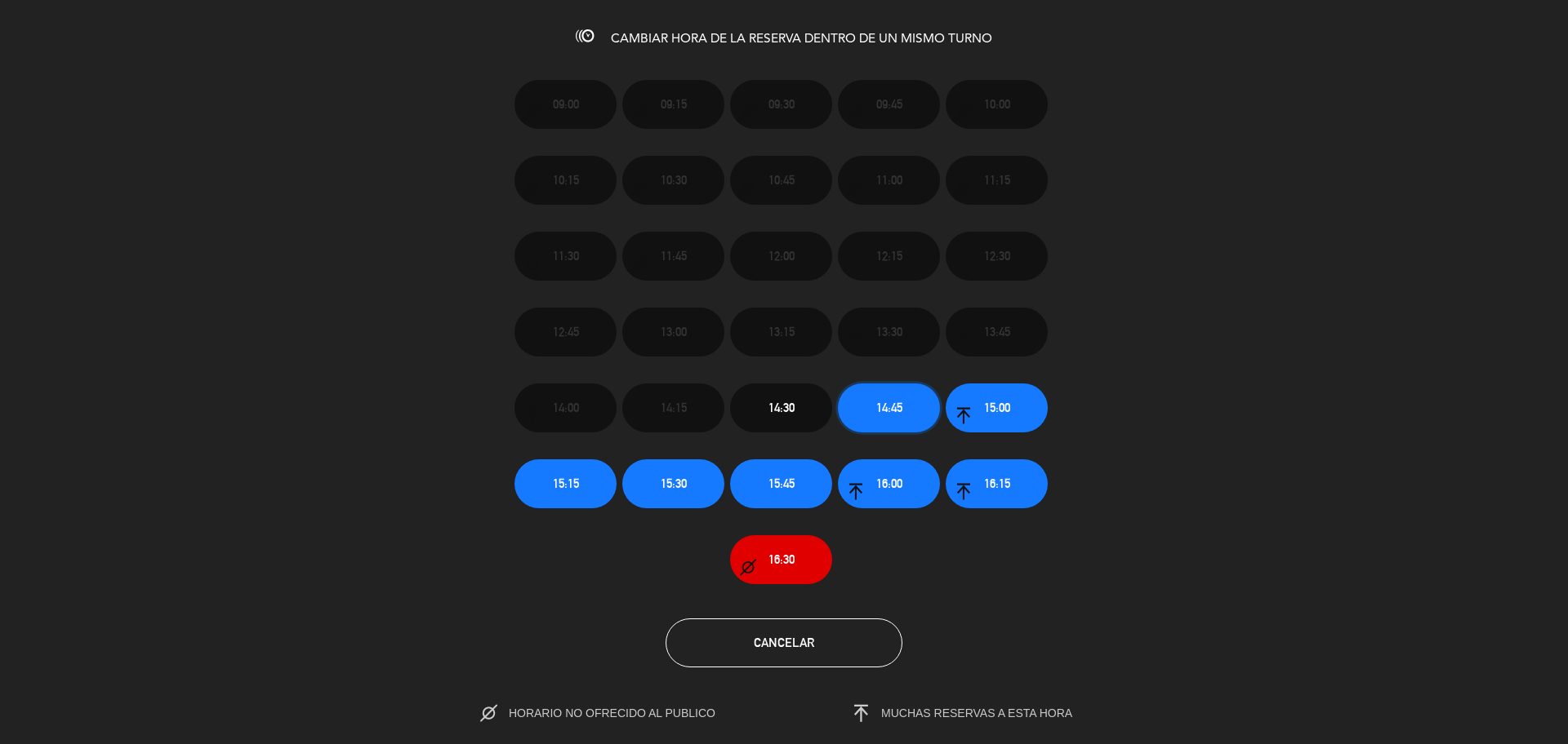
click at [901, 421] on button "14:45" at bounding box center [889, 408] width 102 height 49
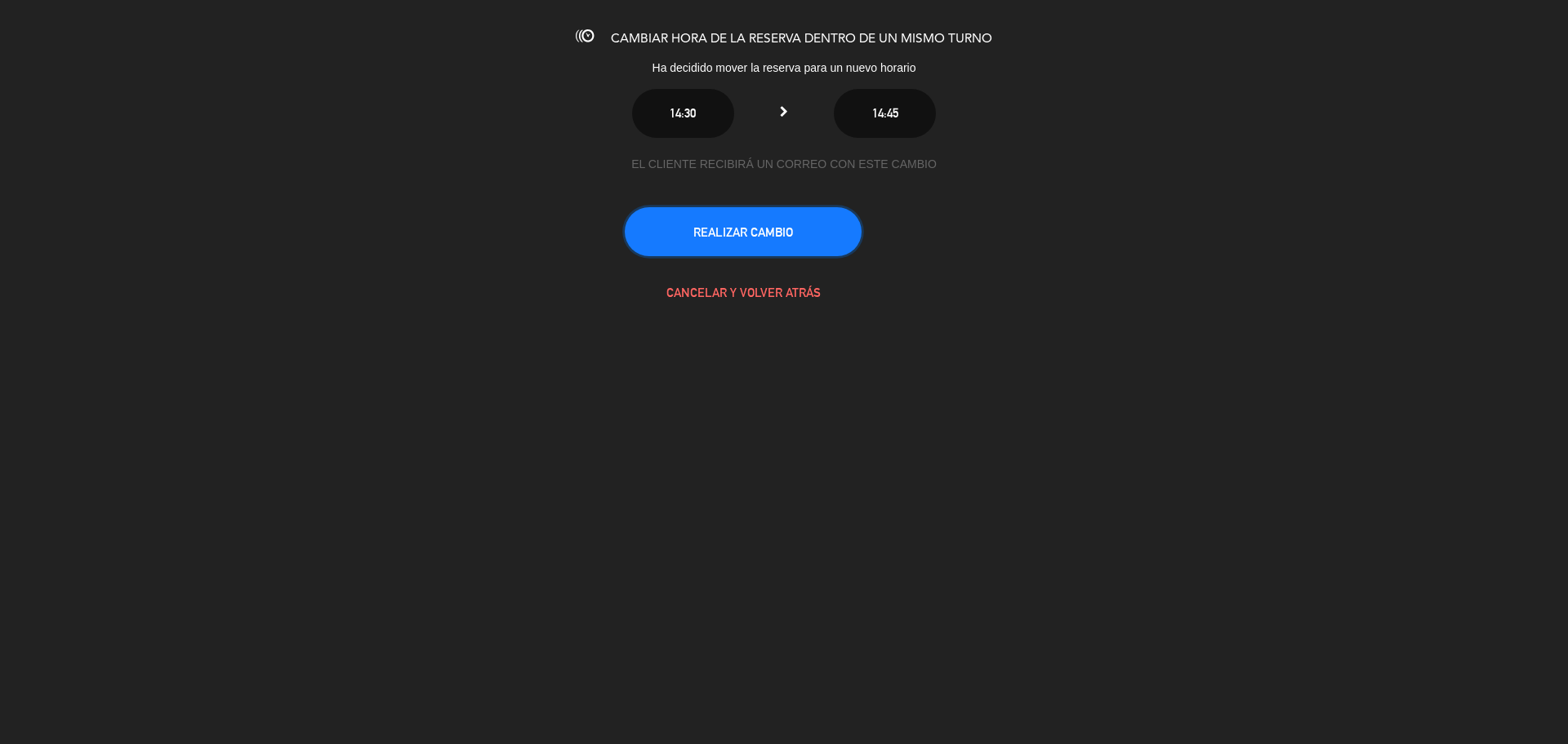
click at [684, 245] on button "REALIZAR CAMBIO" at bounding box center [742, 232] width 237 height 49
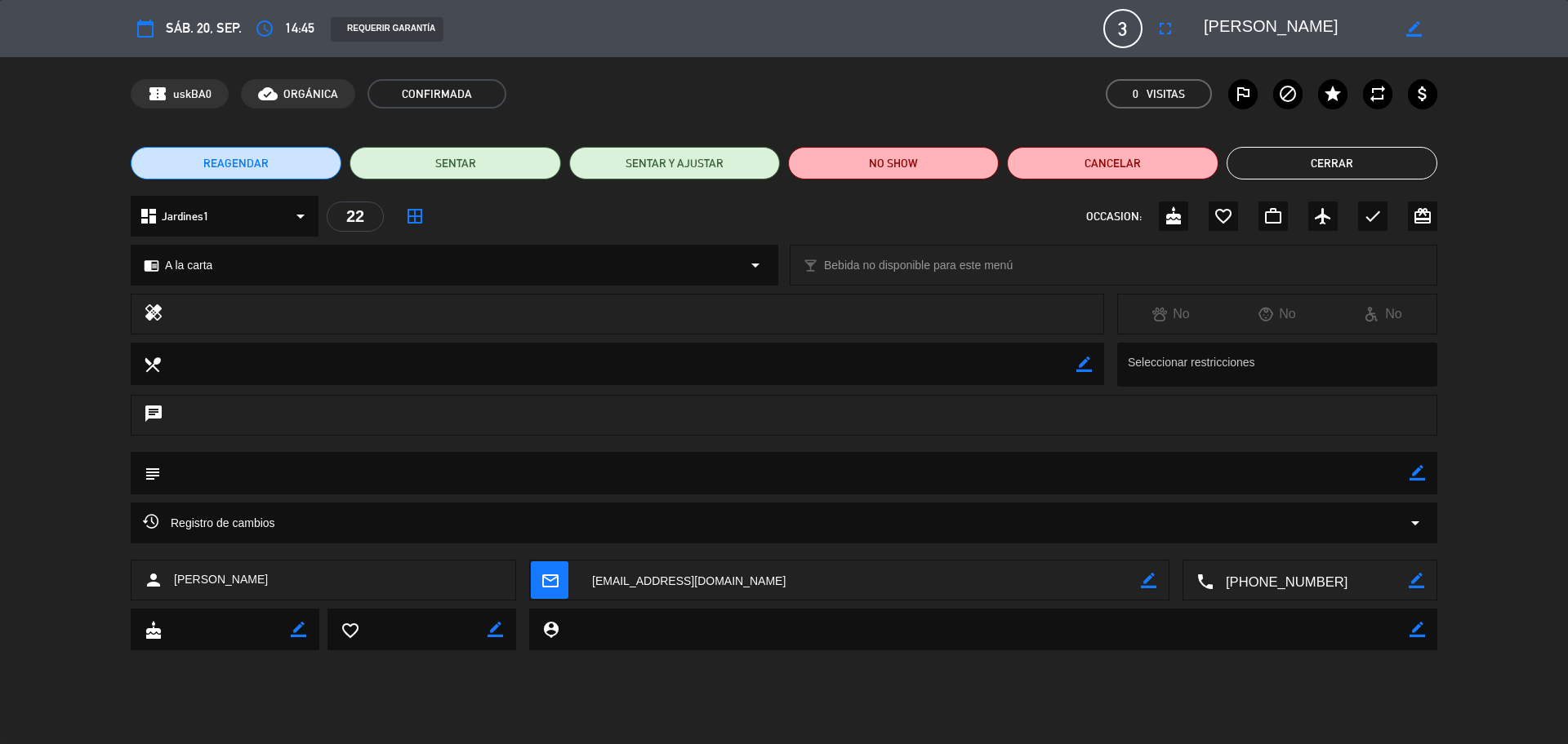
click at [558, 585] on icon "mail_outline" at bounding box center [549, 580] width 18 height 18
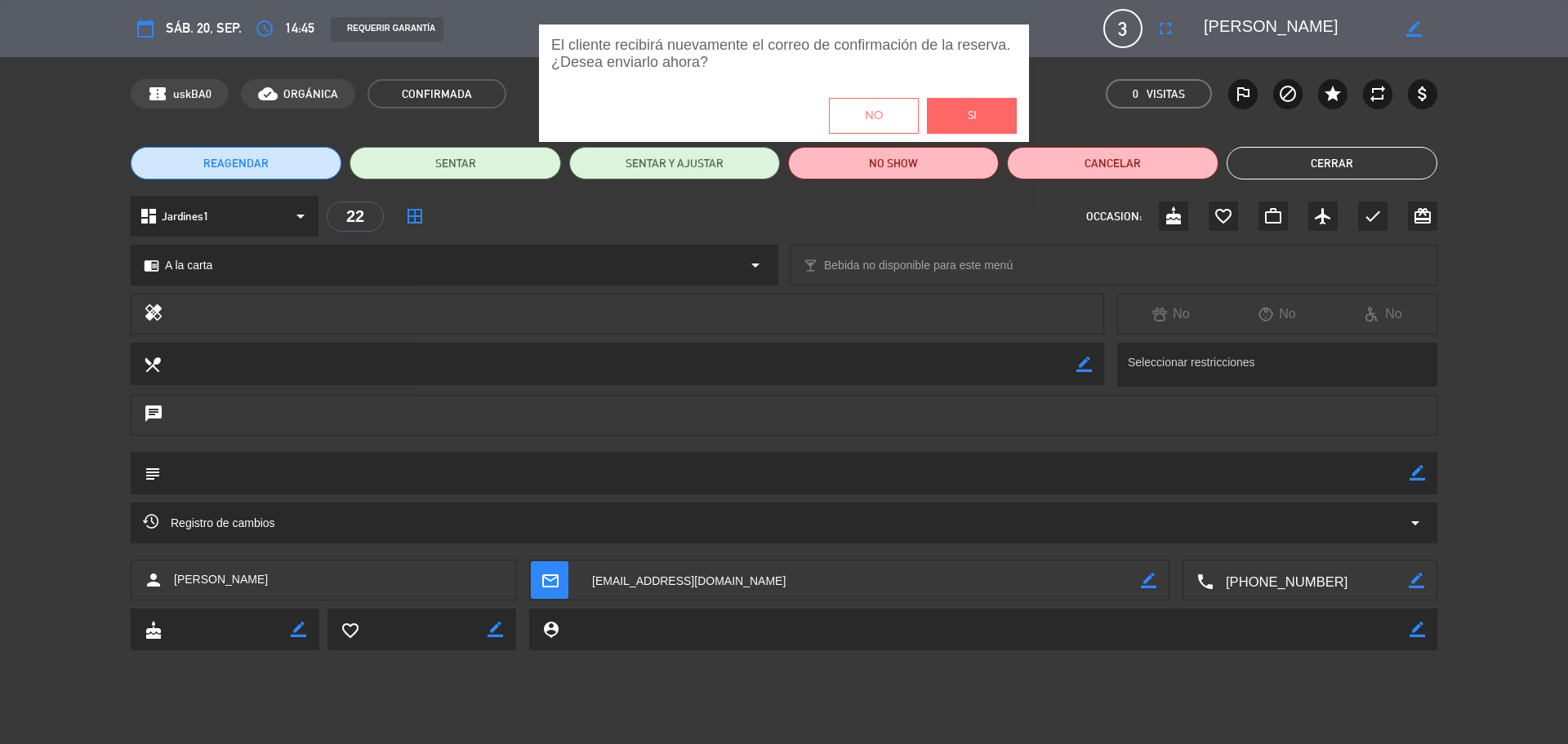
click at [975, 118] on span "Si" at bounding box center [972, 116] width 9 height 18
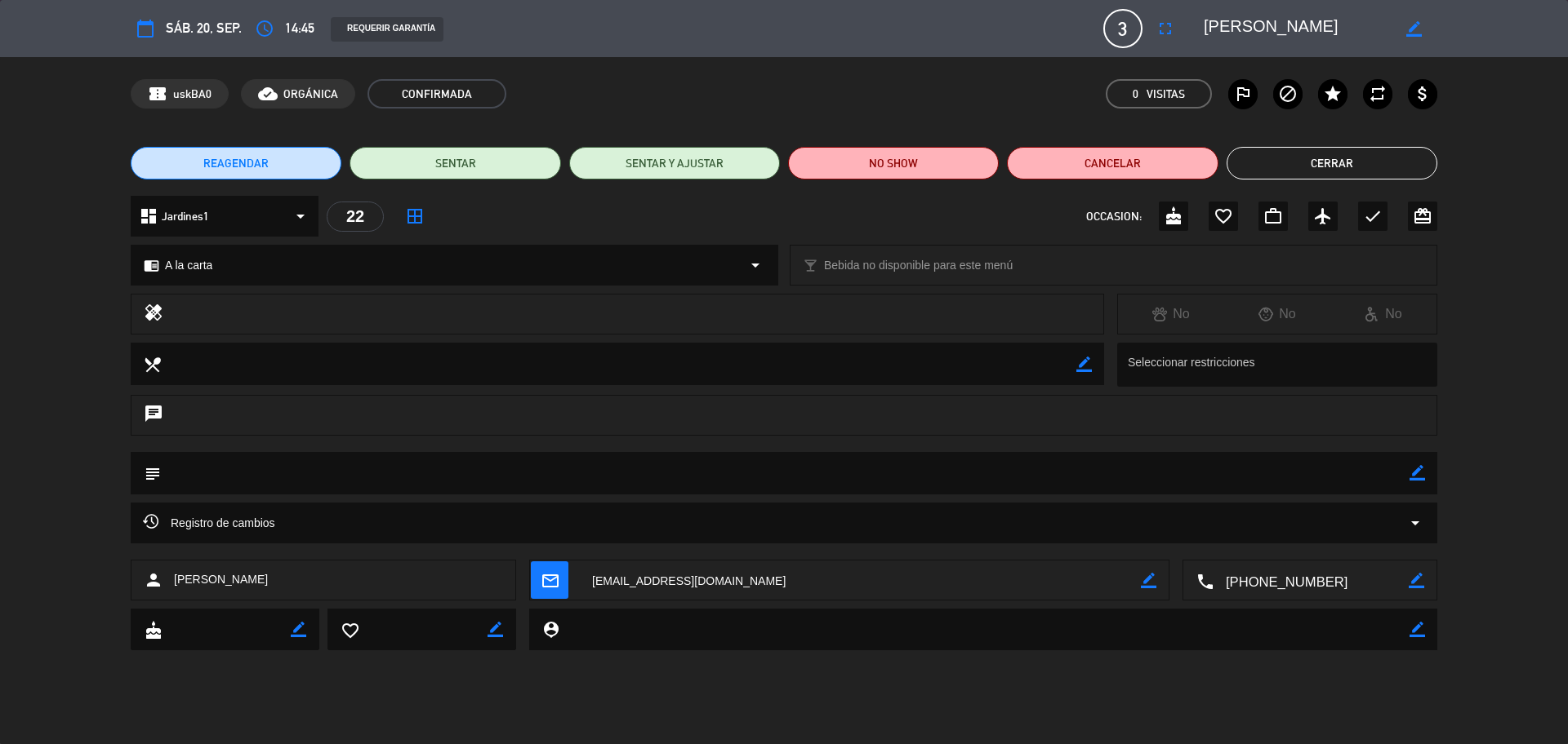
click at [1346, 157] on button "Cerrar" at bounding box center [1332, 163] width 211 height 33
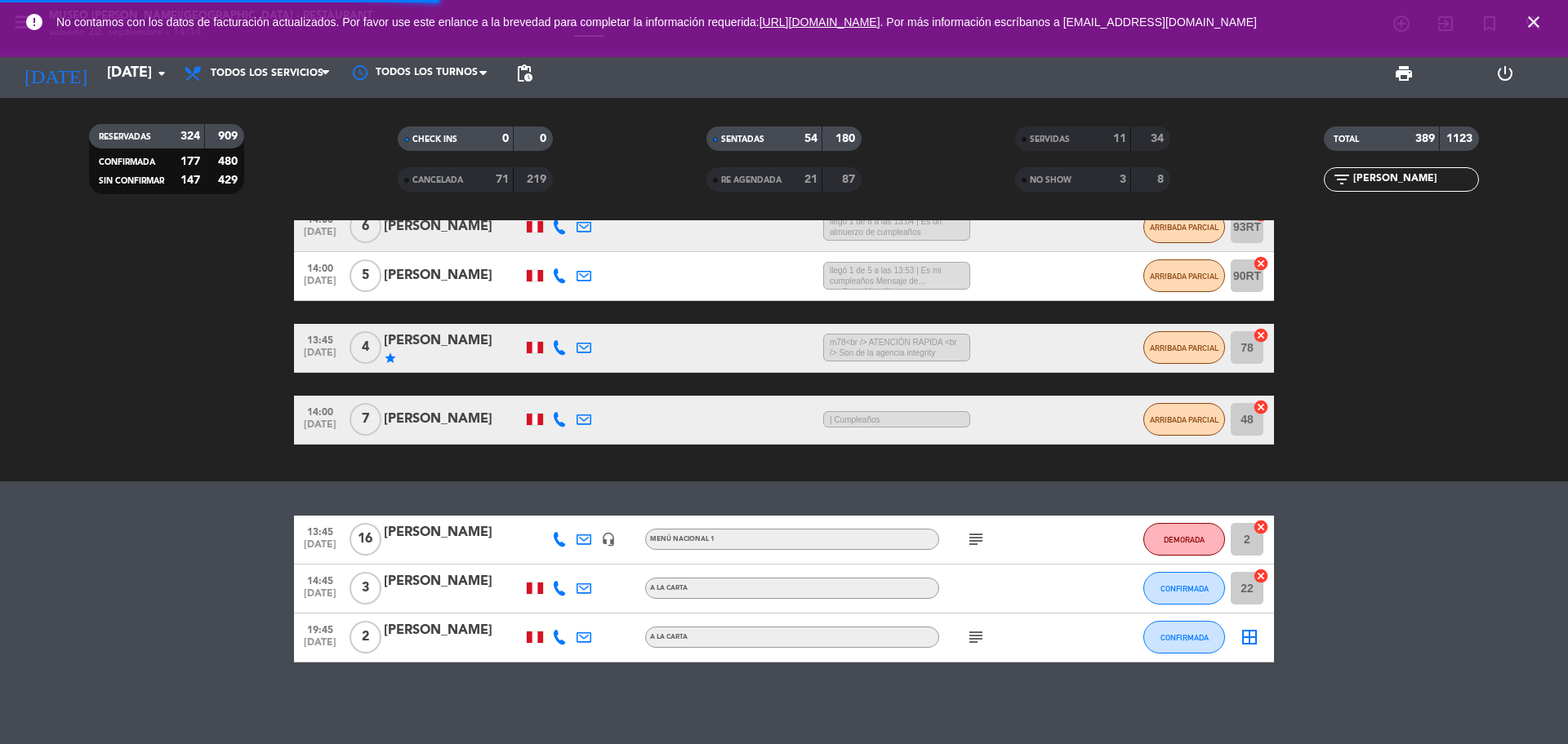
drag, startPoint x: 1423, startPoint y: 181, endPoint x: 1309, endPoint y: 182, distance: 114.0
click at [1310, 186] on div "filter_list [PERSON_NAME]" at bounding box center [1401, 179] width 308 height 24
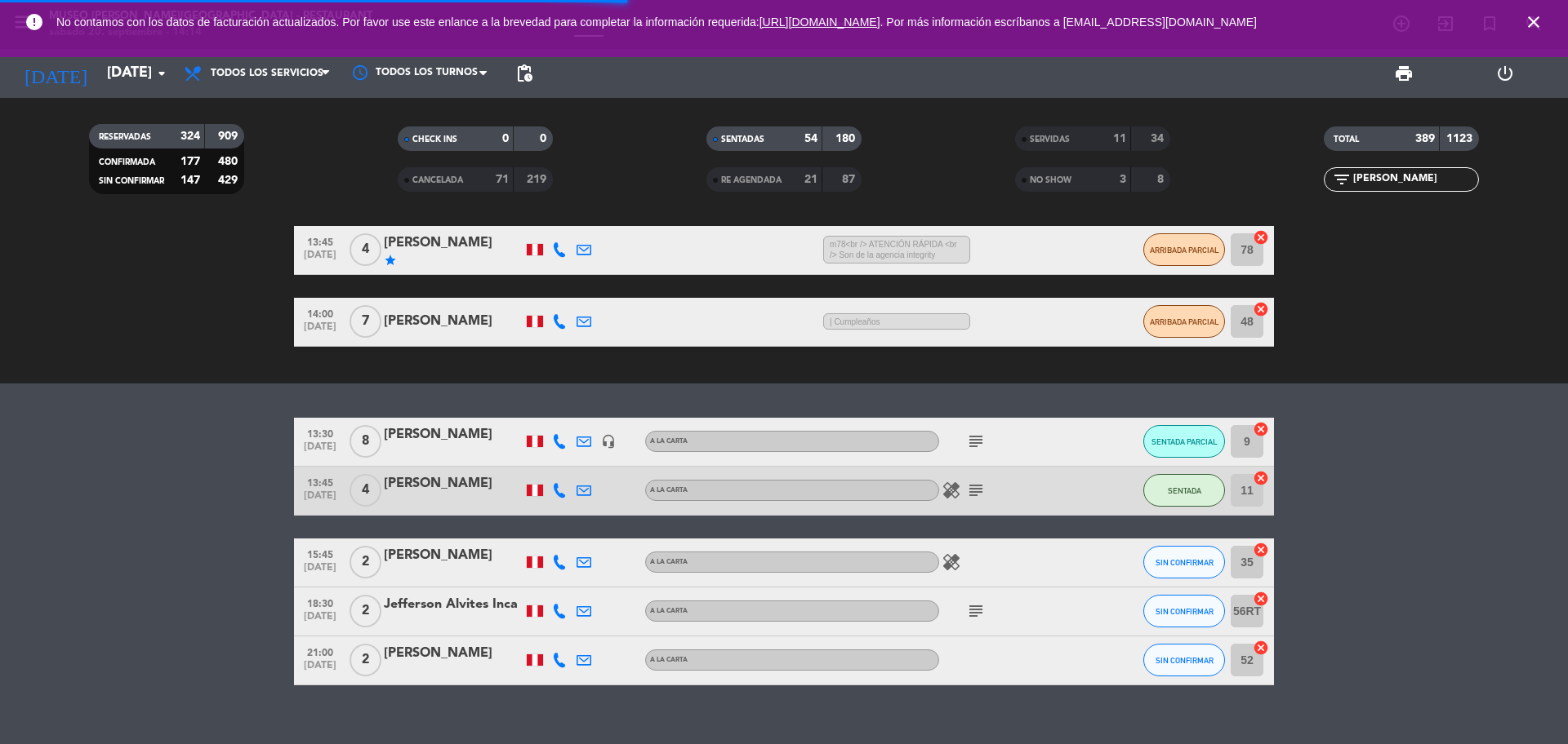
scroll to position [339, 0]
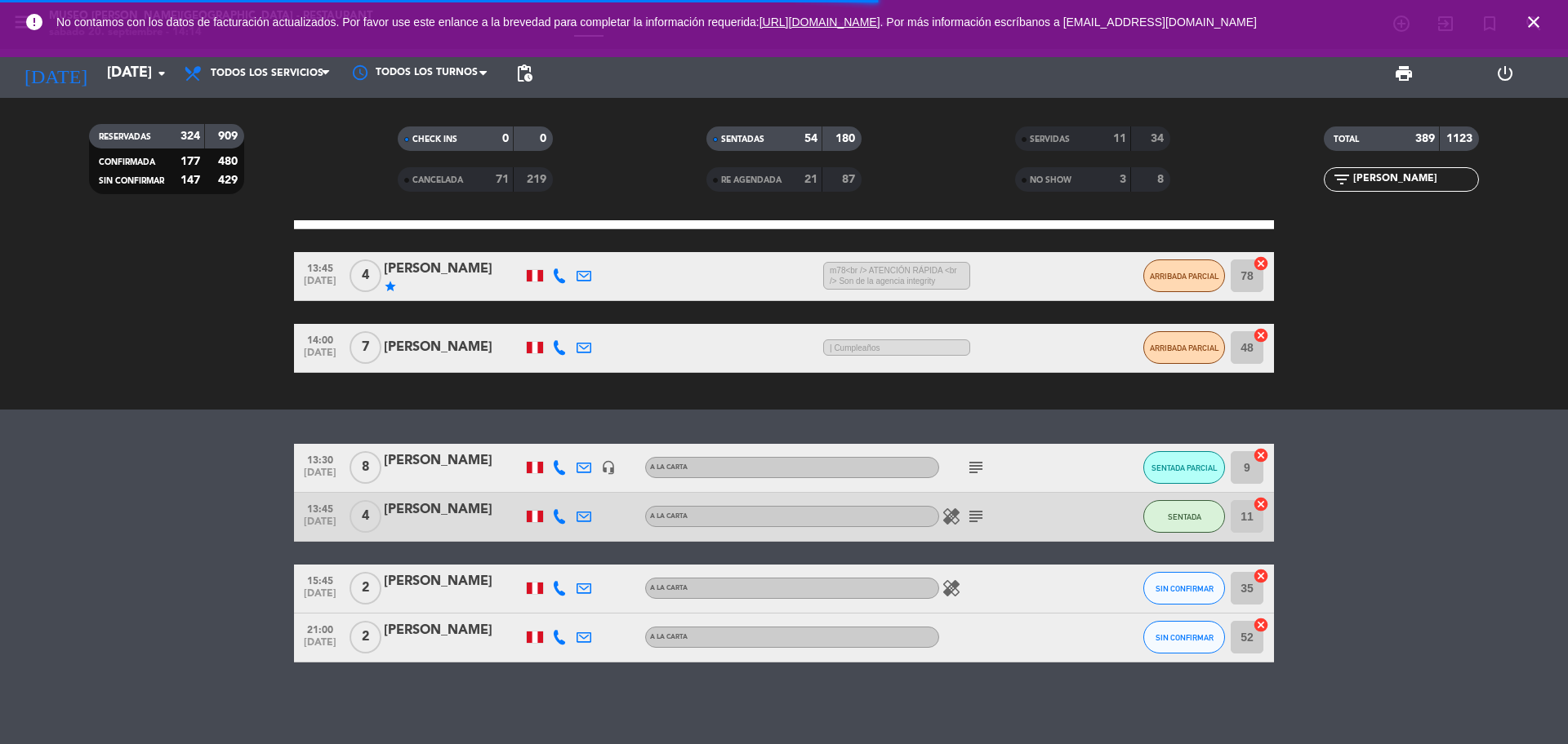
type input "[PERSON_NAME]"
click at [427, 578] on div "[PERSON_NAME]" at bounding box center [453, 582] width 139 height 21
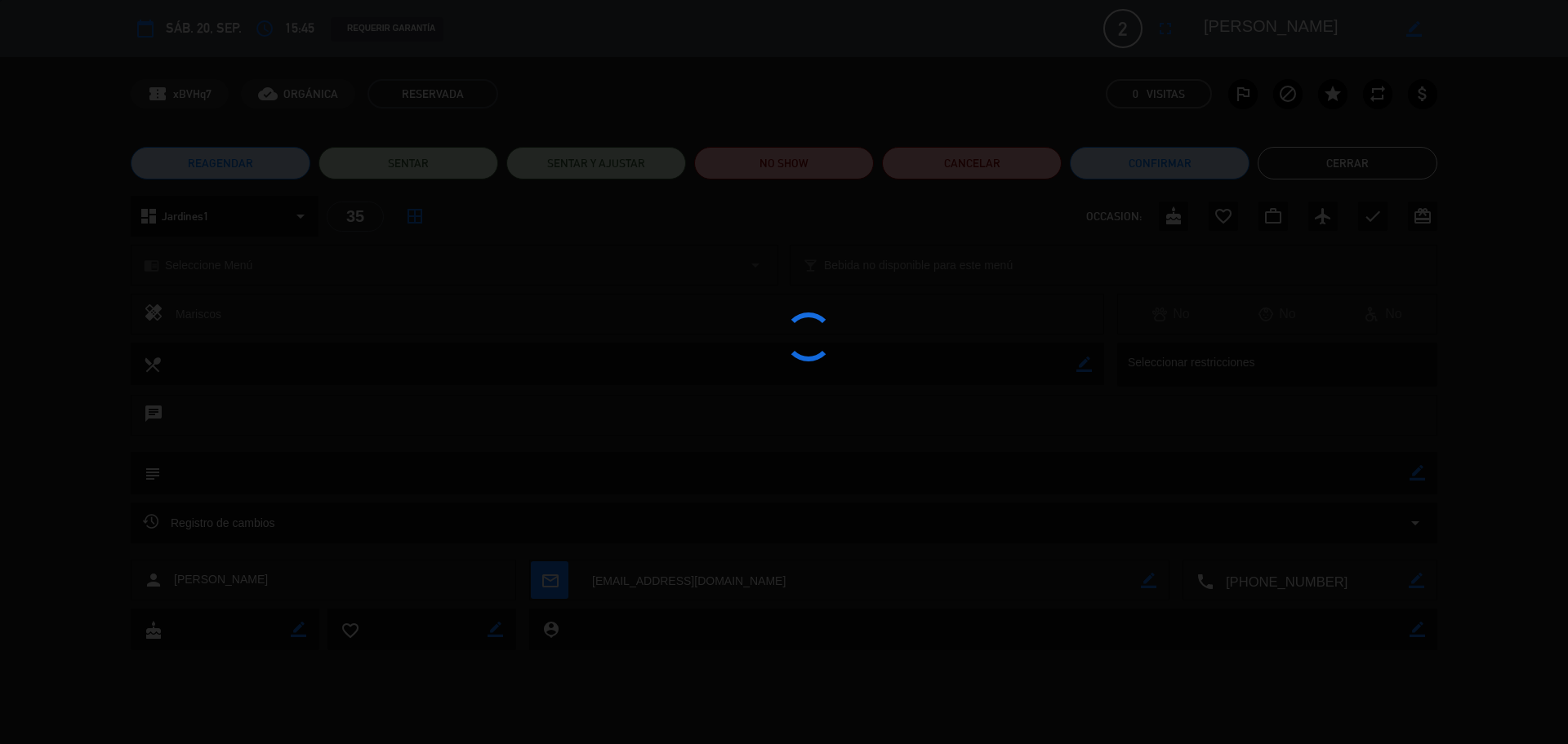
scroll to position [291, 0]
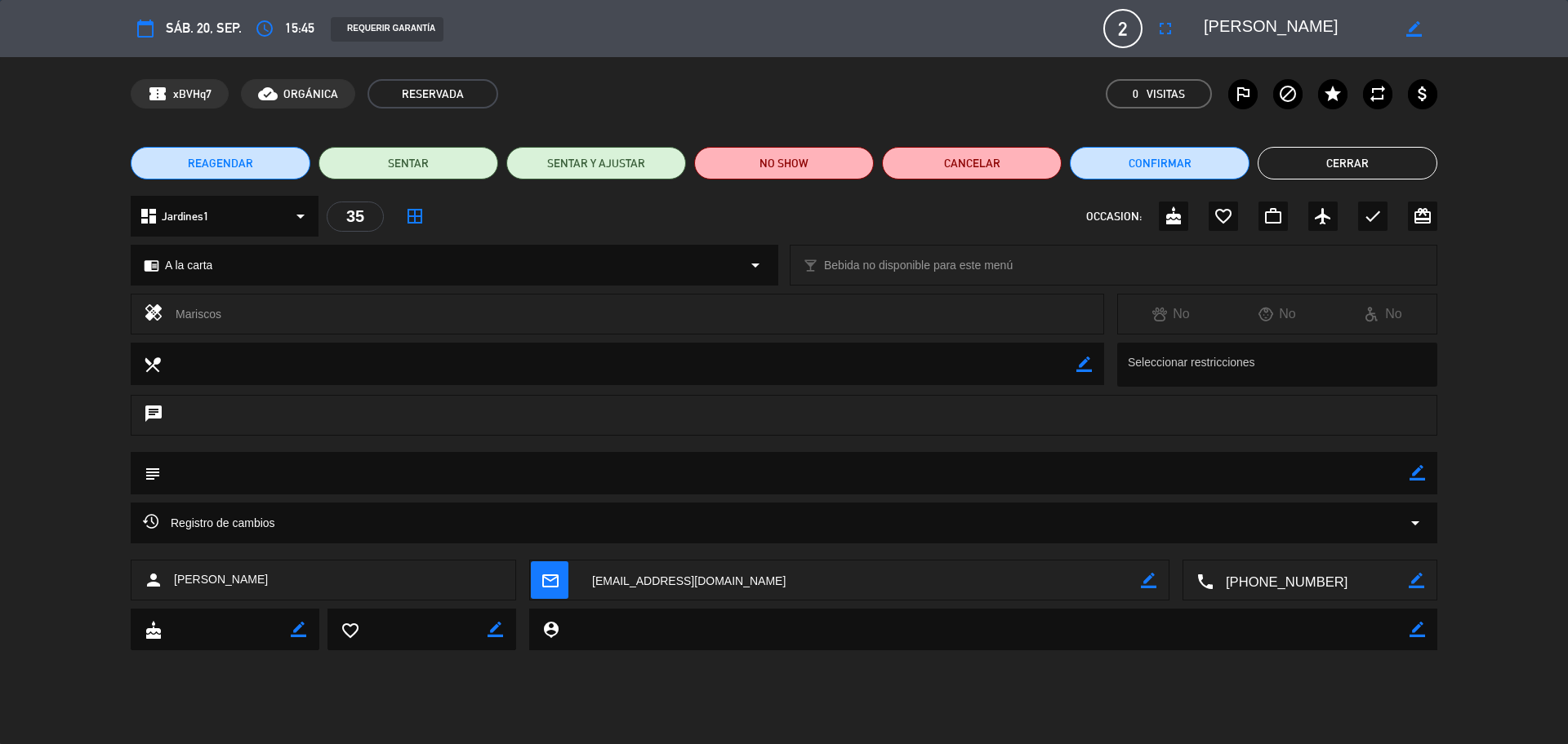
click at [385, 515] on div "Registro de cambios arrow_drop_down" at bounding box center [784, 523] width 1282 height 19
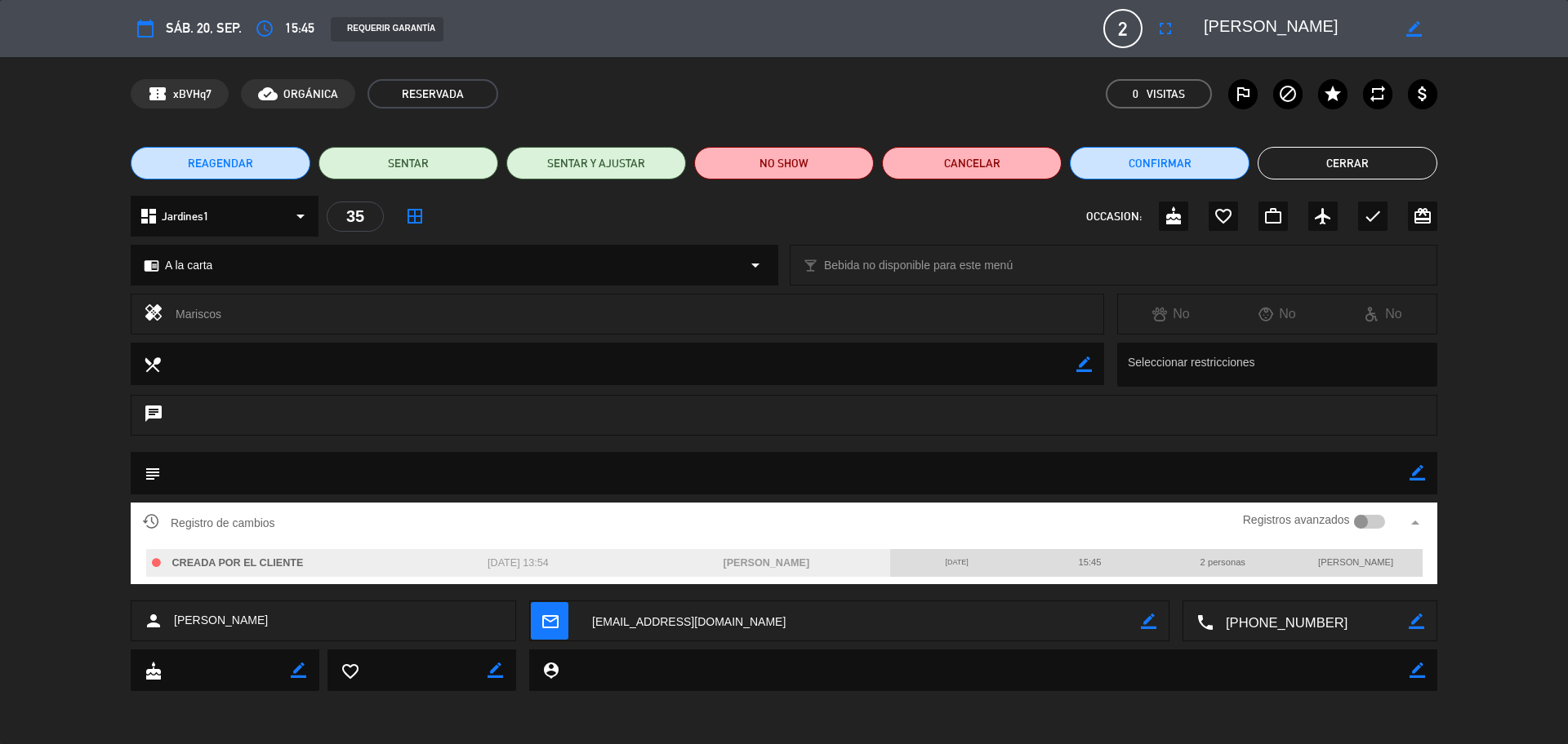
click at [1346, 150] on button "Cerrar" at bounding box center [1348, 163] width 180 height 33
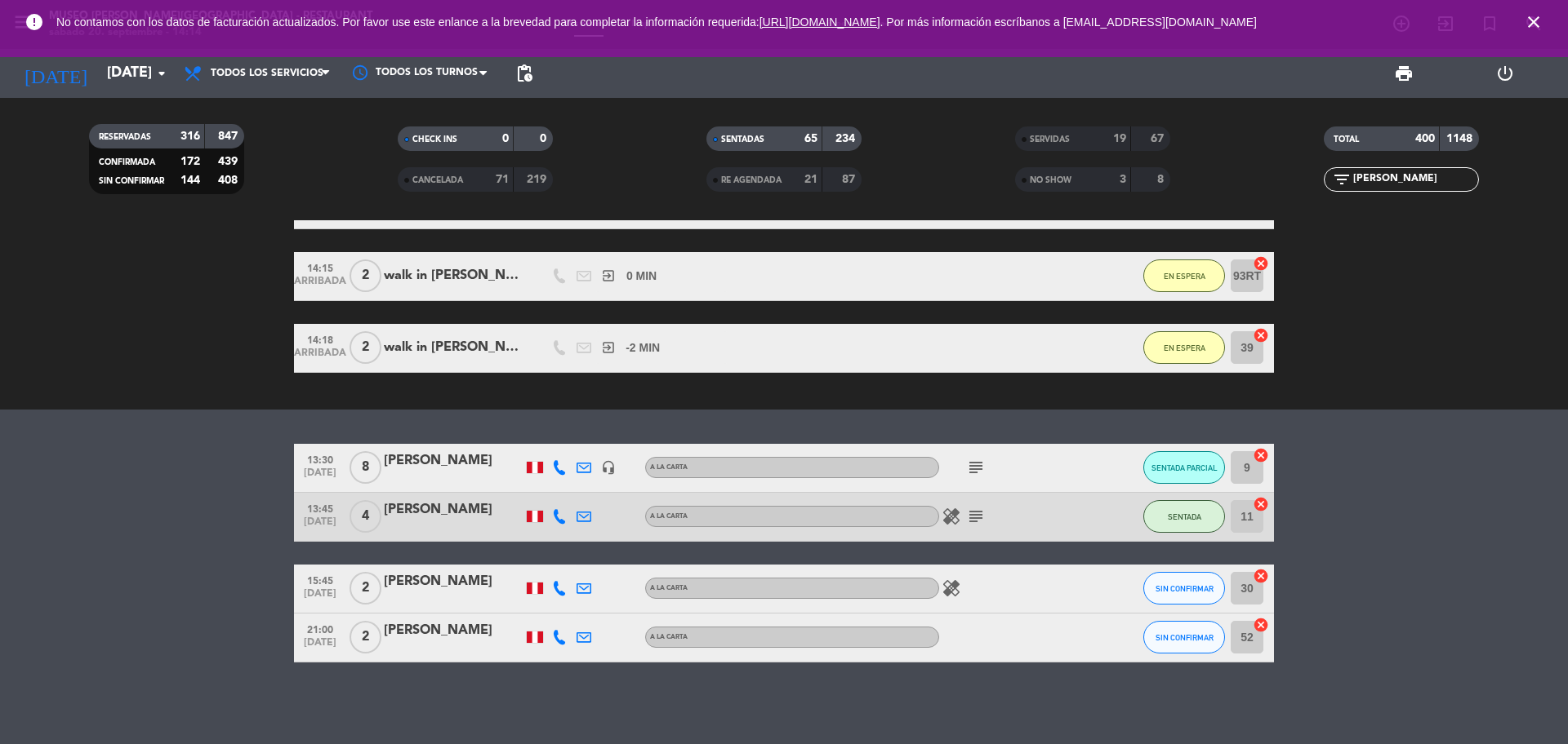
drag, startPoint x: 1394, startPoint y: 176, endPoint x: 1328, endPoint y: 176, distance: 66.0
click at [1328, 176] on div "filter_list [PERSON_NAME]" at bounding box center [1401, 179] width 155 height 24
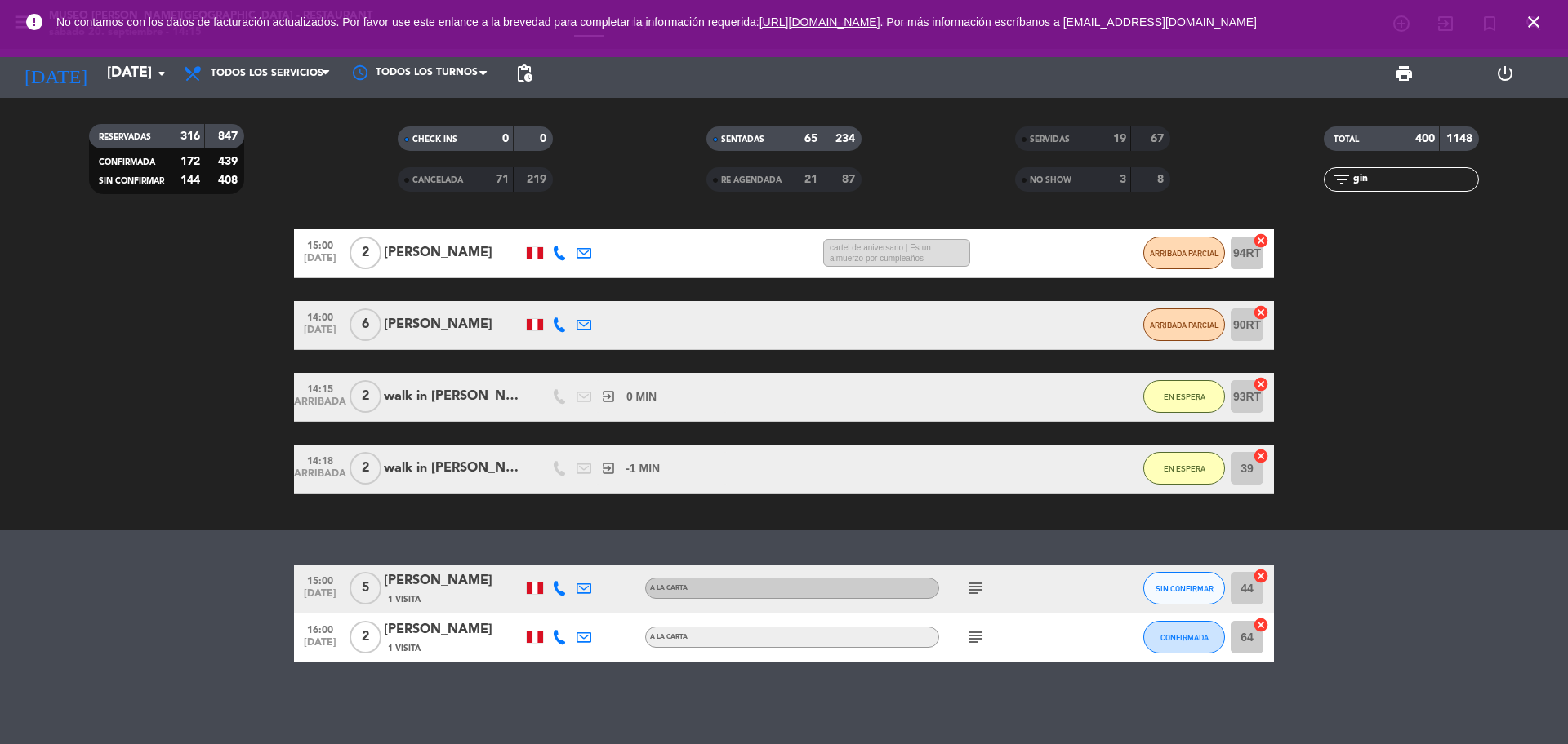
scroll to position [121, 0]
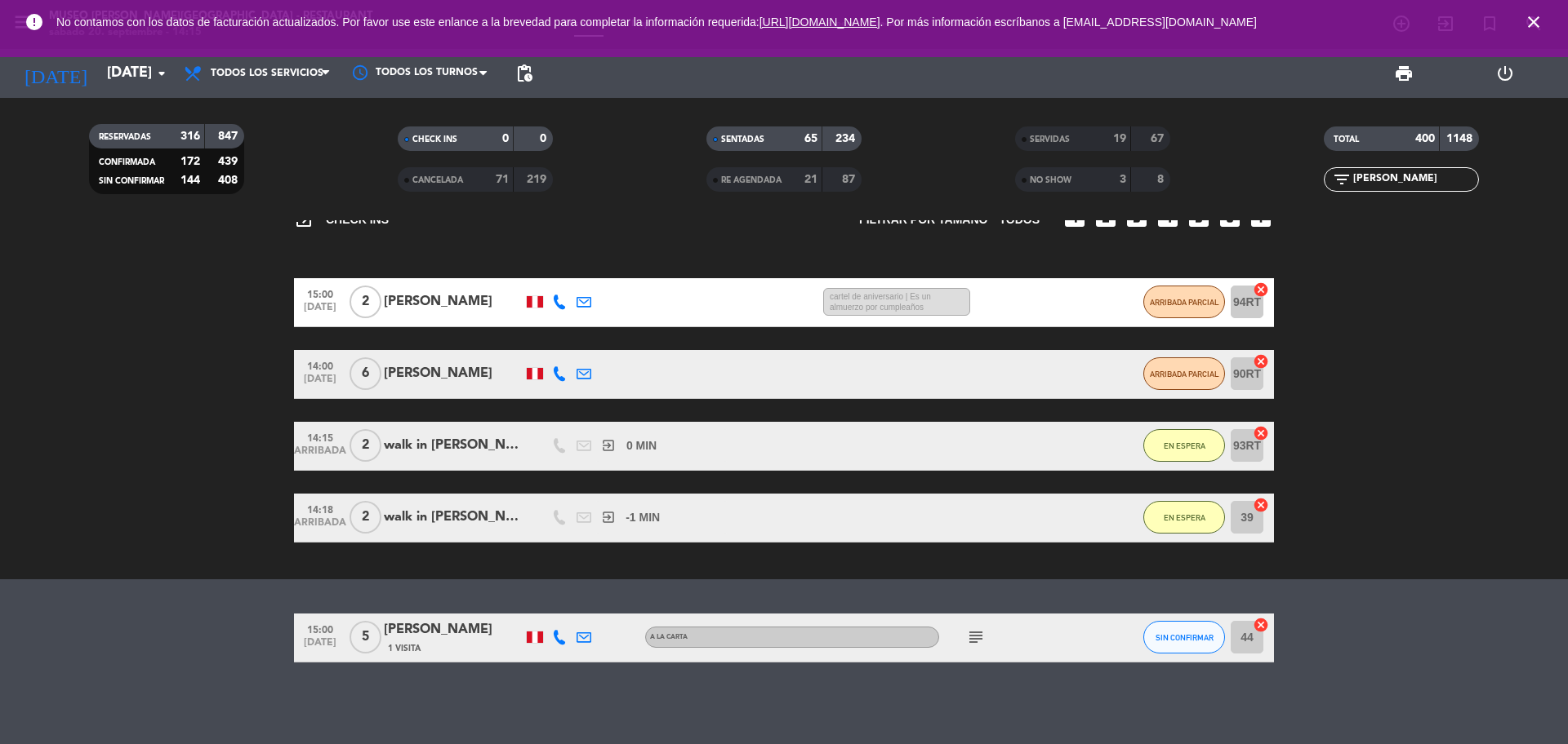
type input "[PERSON_NAME]"
click at [439, 627] on div "[PERSON_NAME]" at bounding box center [453, 630] width 139 height 21
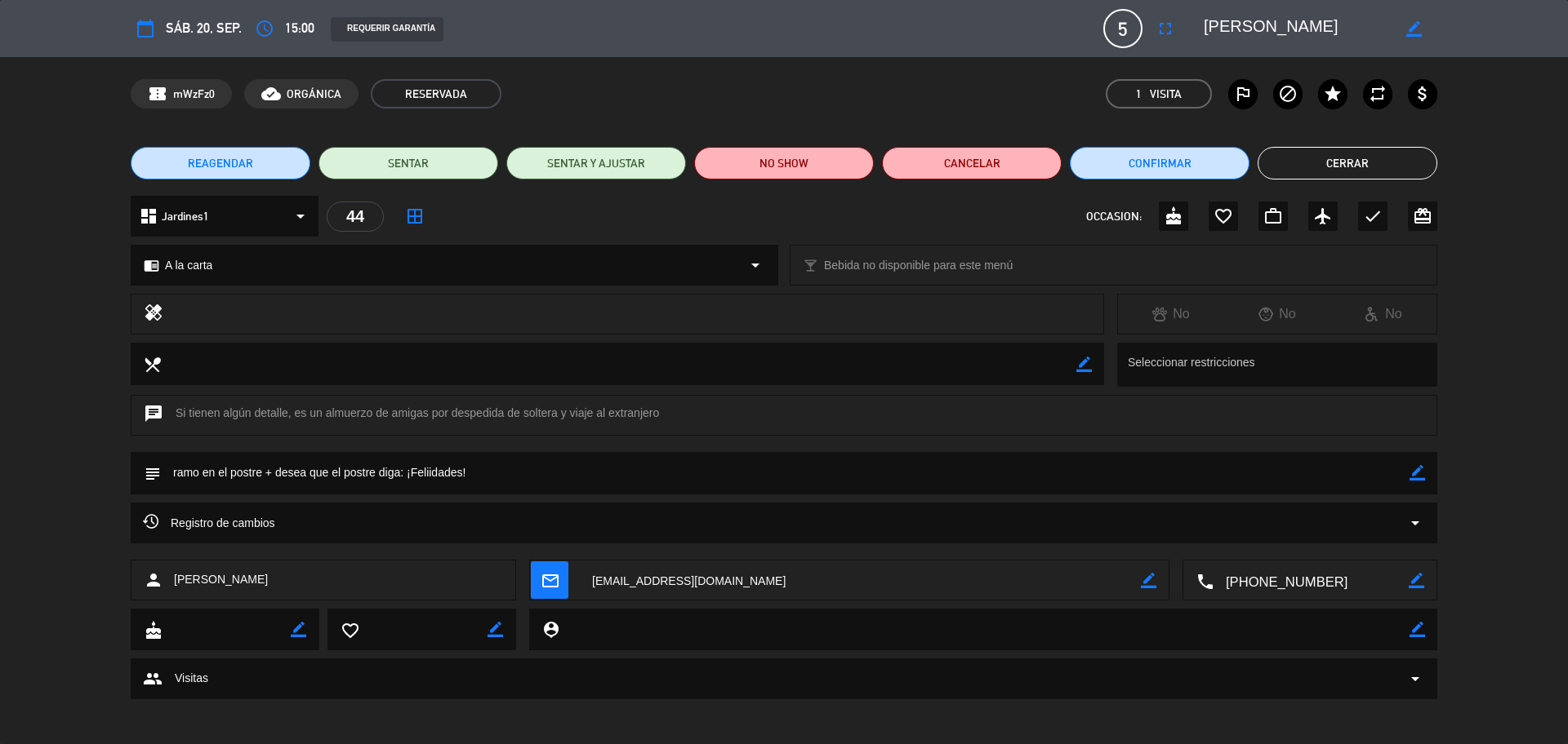
click at [1297, 159] on button "Cerrar" at bounding box center [1348, 163] width 180 height 33
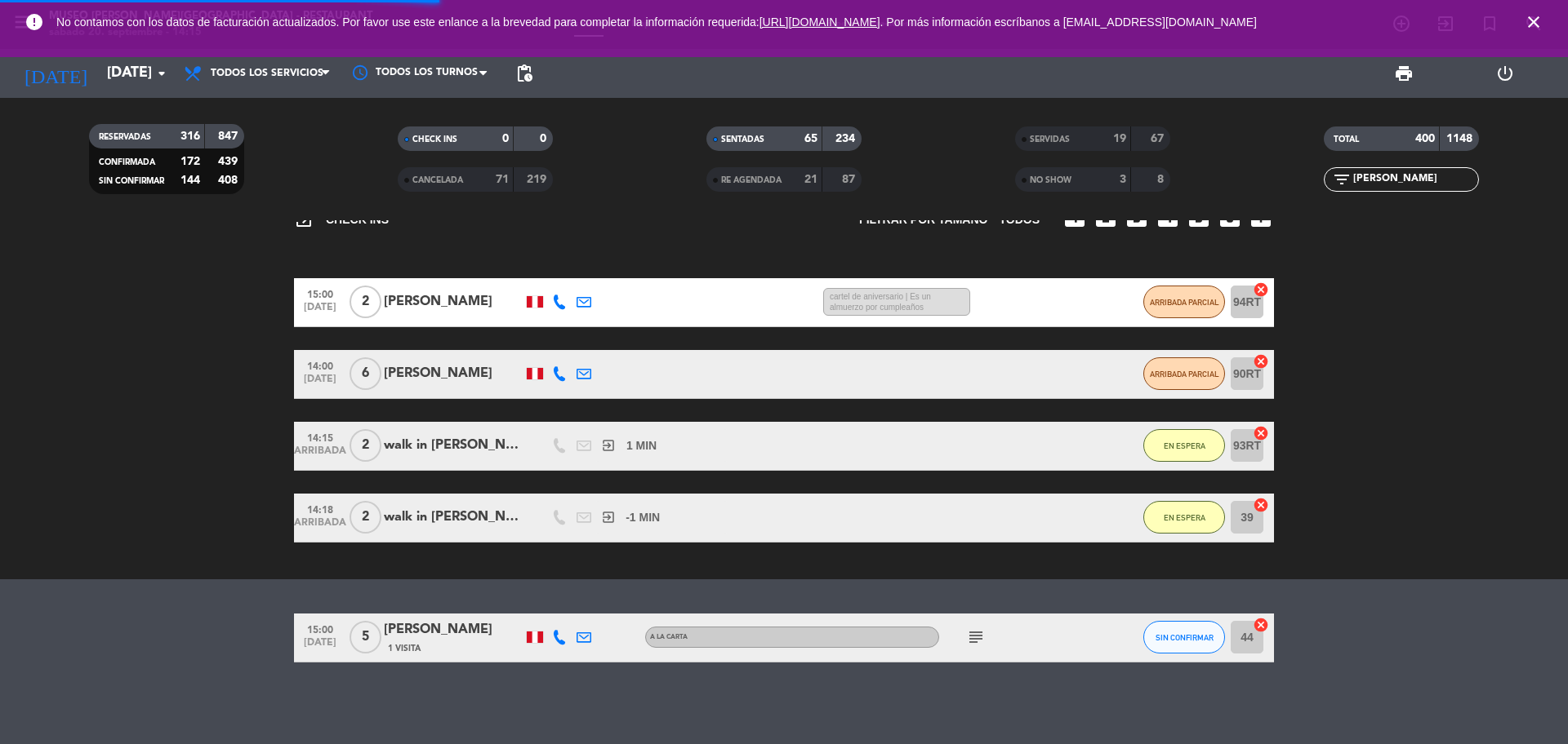
drag, startPoint x: 1389, startPoint y: 175, endPoint x: 1353, endPoint y: 174, distance: 36.0
click at [1353, 174] on input "[PERSON_NAME]" at bounding box center [1414, 180] width 127 height 18
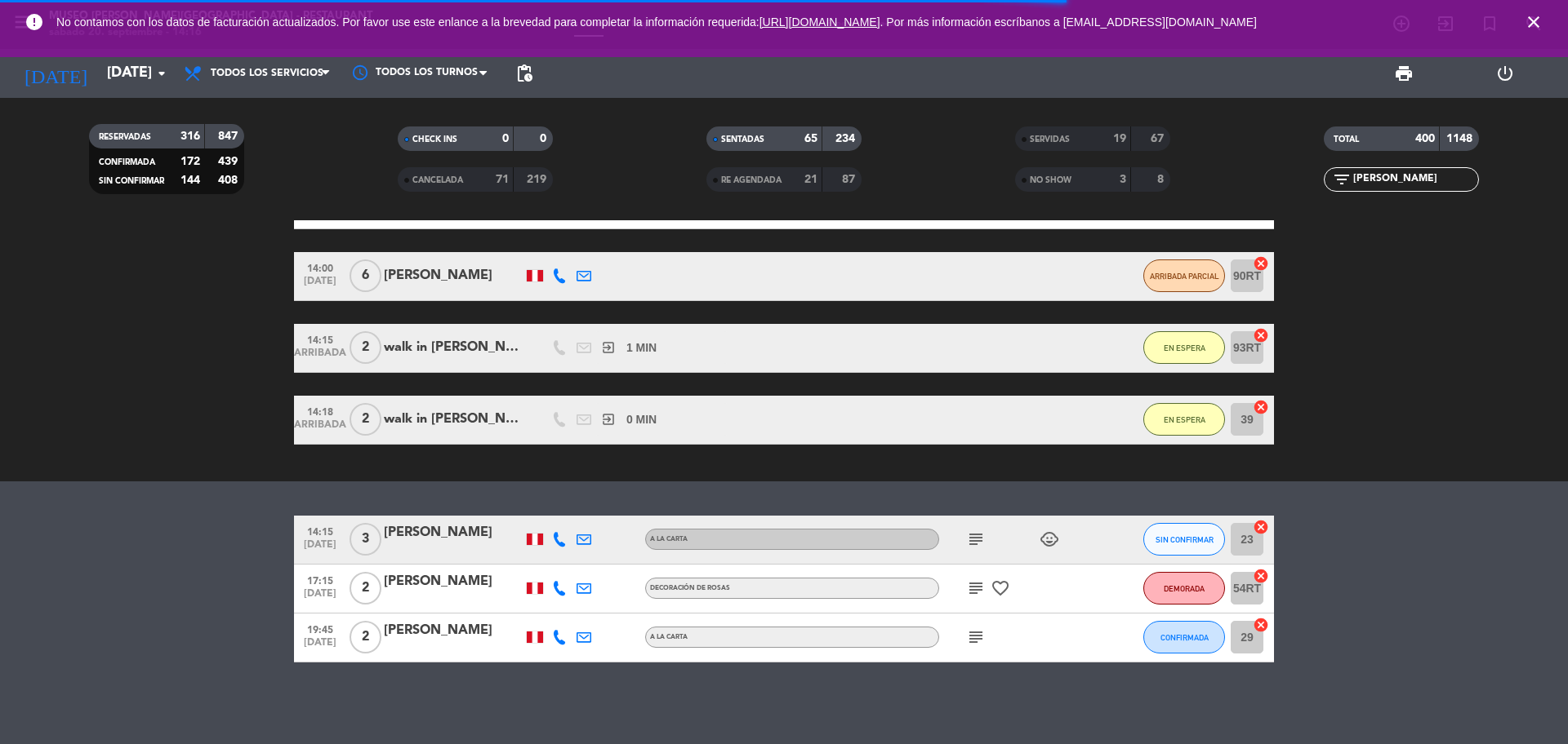
scroll to position [196, 0]
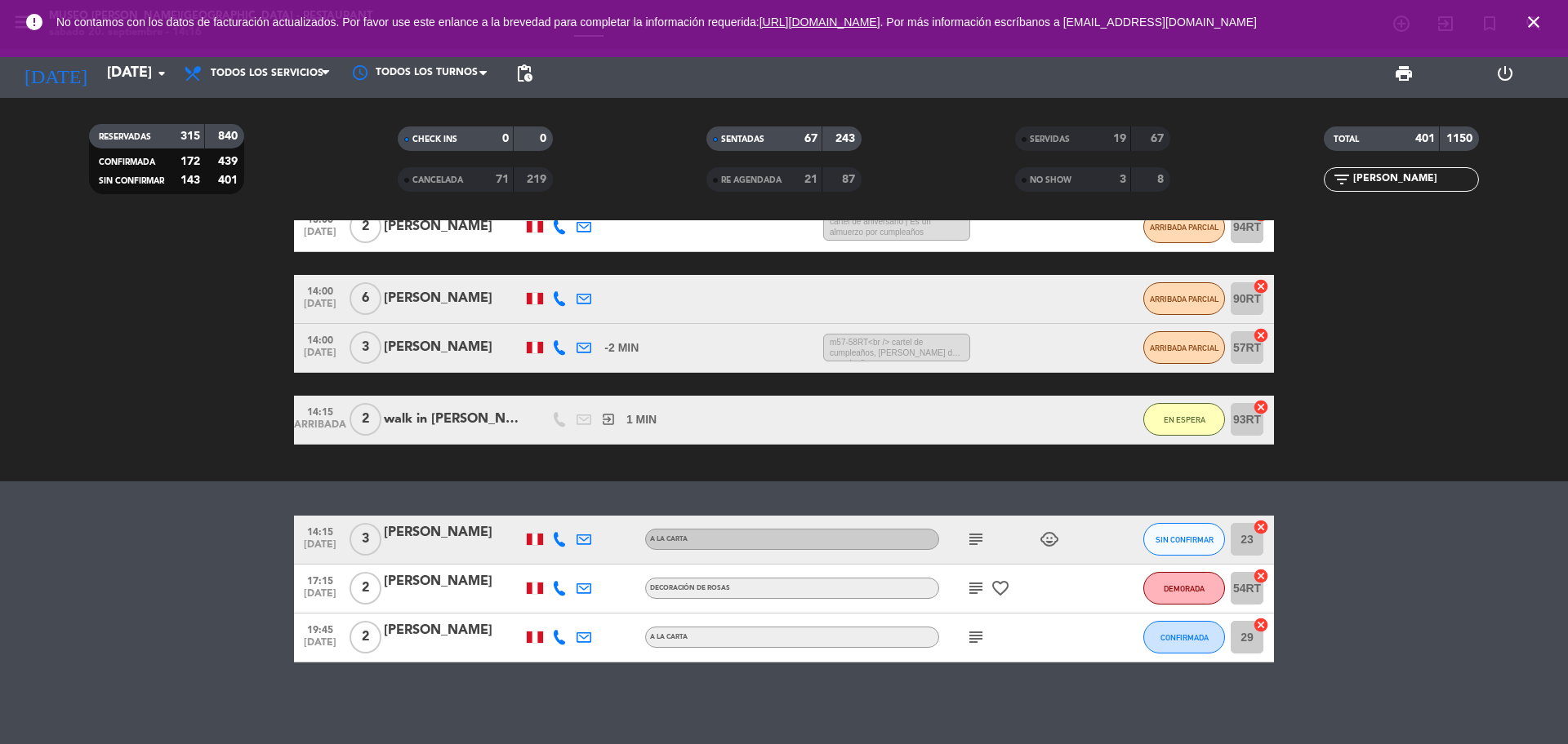
type input "[PERSON_NAME]"
click at [443, 540] on div "[PERSON_NAME]" at bounding box center [453, 533] width 139 height 21
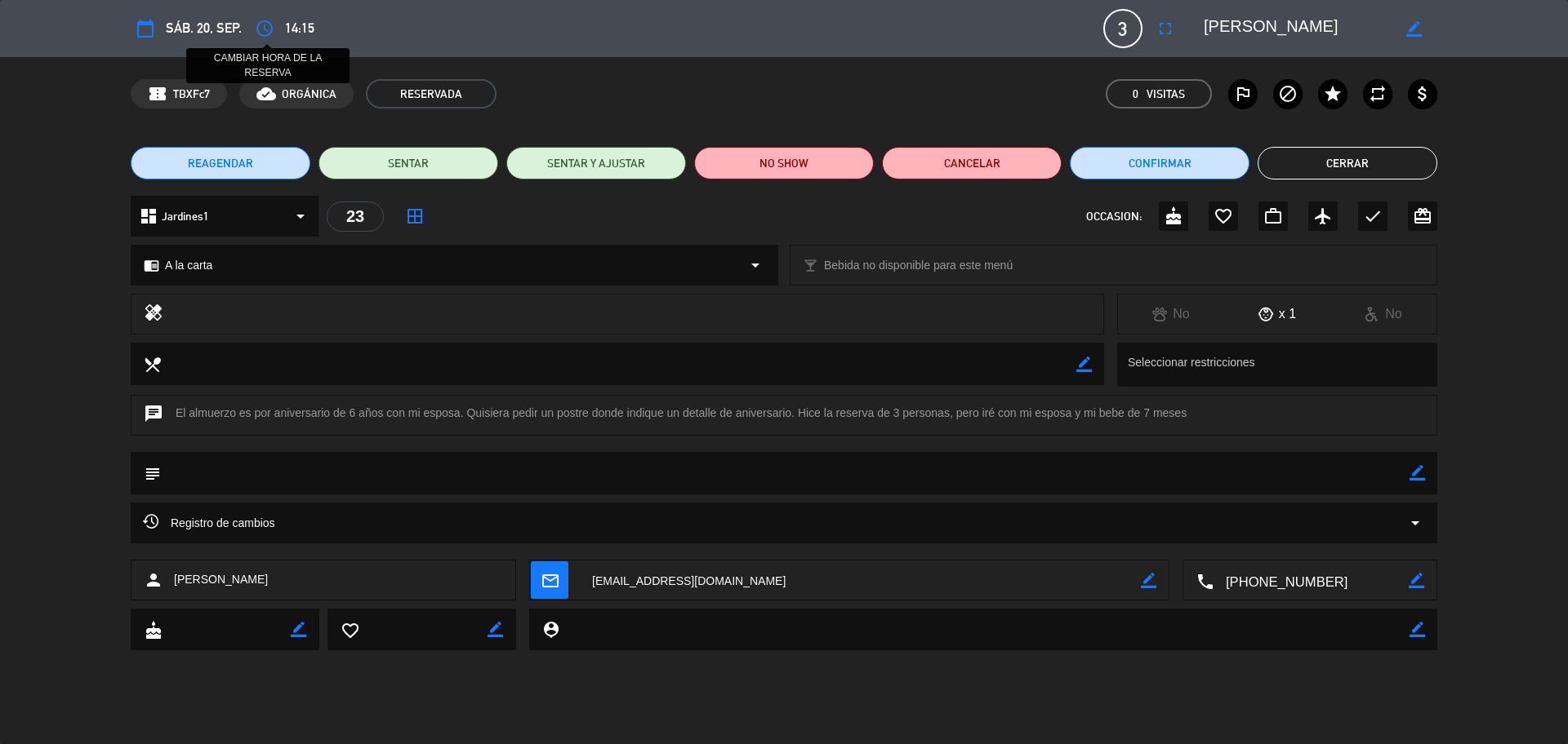
click at [262, 22] on icon "access_time" at bounding box center [265, 28] width 19 height 19
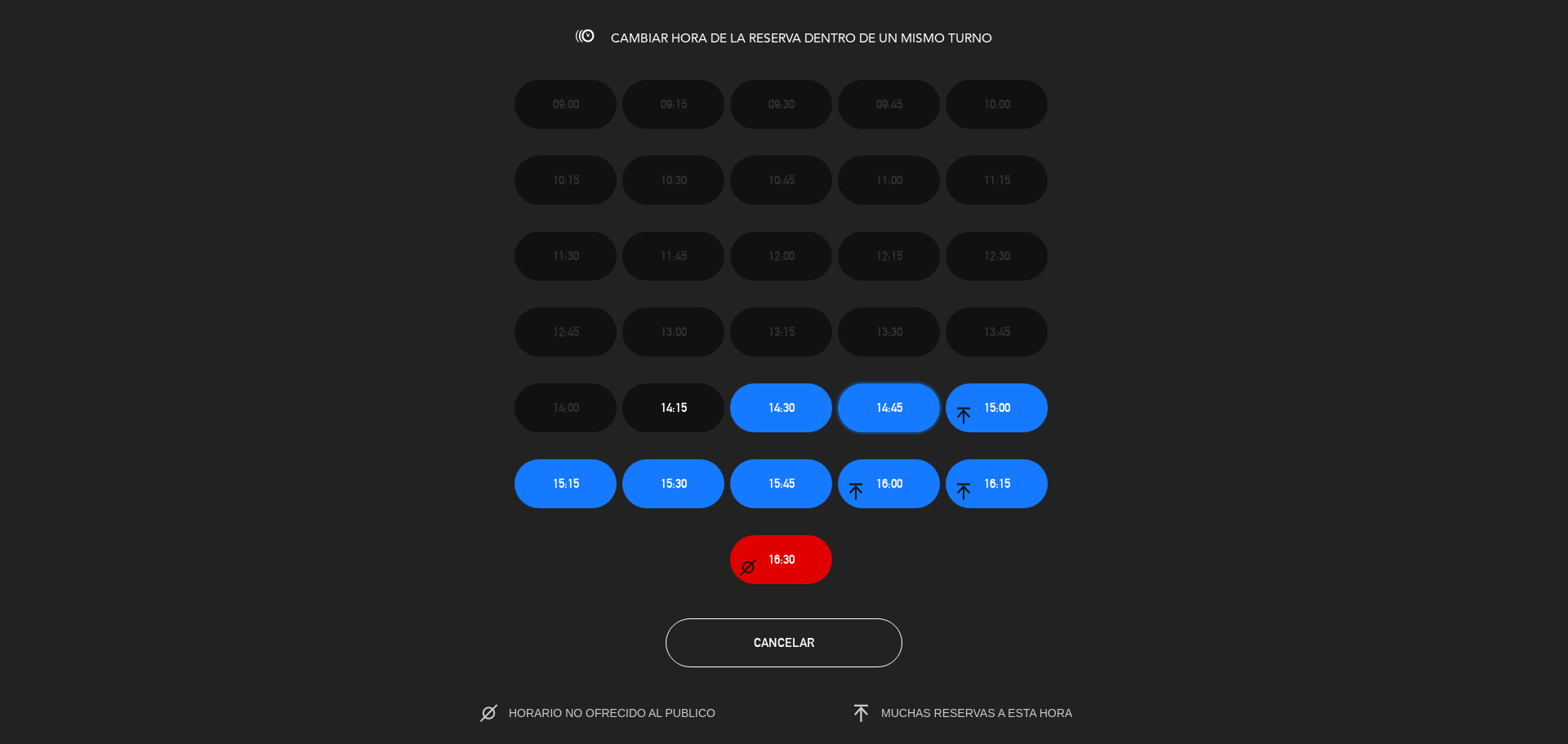
click at [870, 420] on button "14:45" at bounding box center [889, 408] width 102 height 49
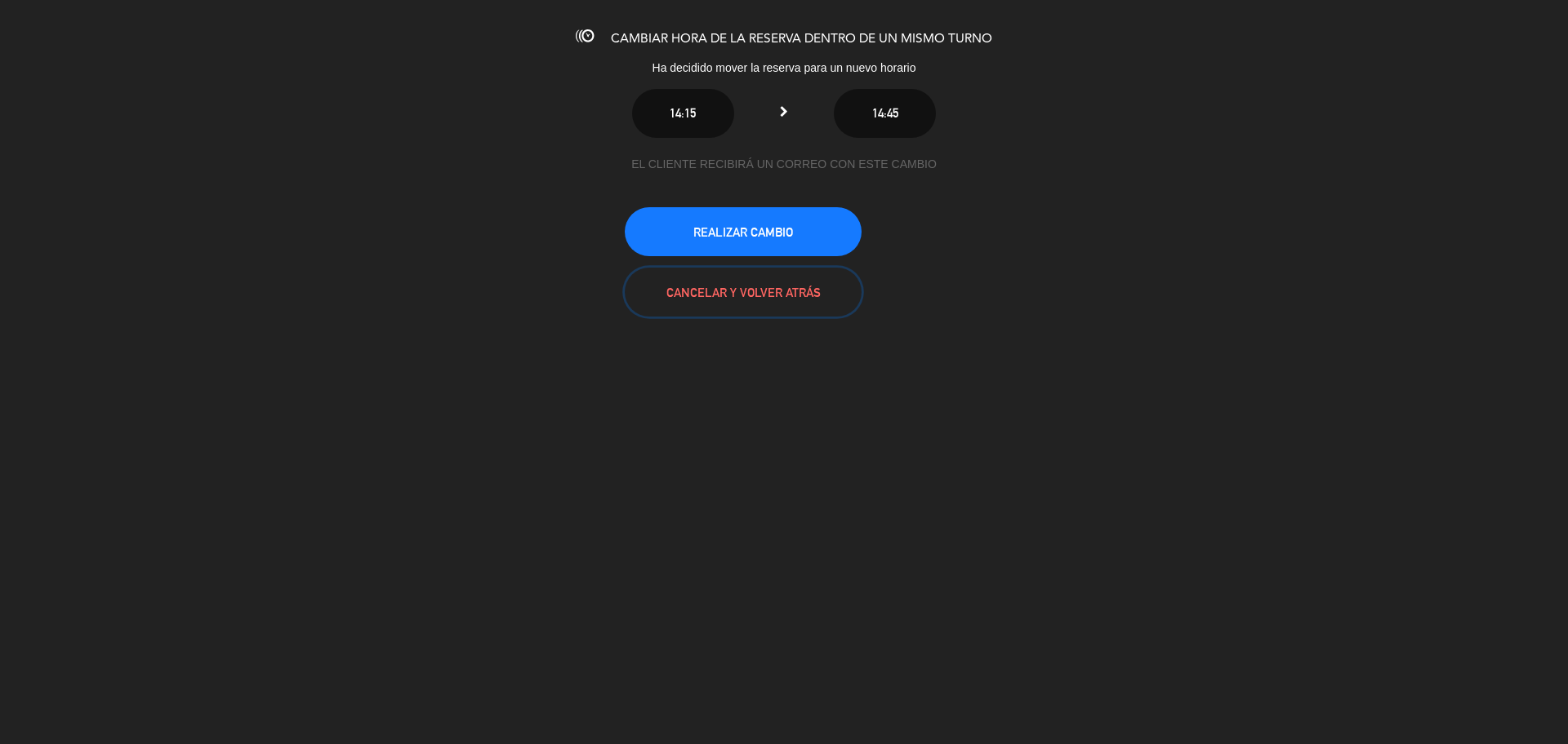
click at [771, 294] on button "CANCELAR Y VOLVER ATRÁS" at bounding box center [742, 292] width 237 height 49
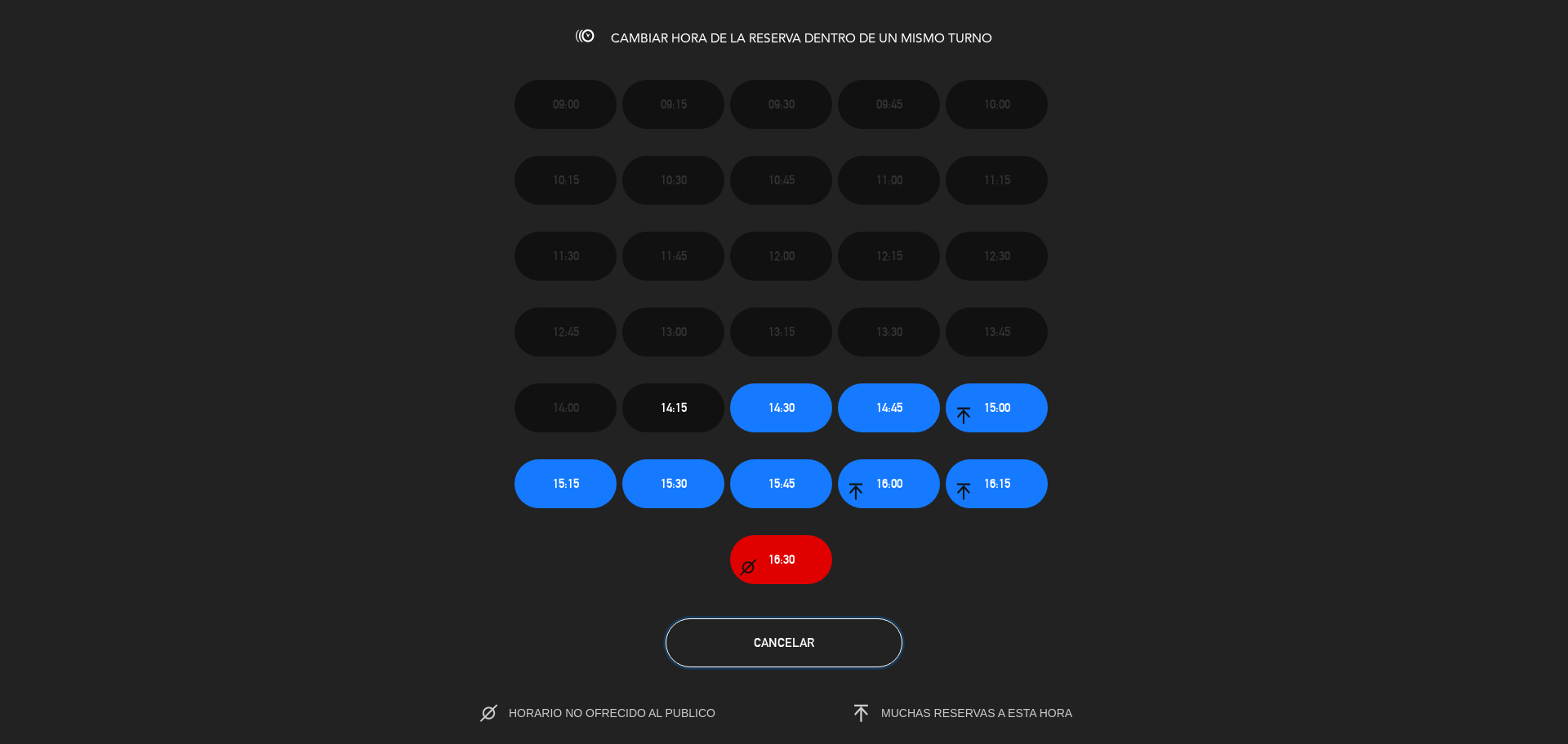
click at [769, 638] on span "Cancelar" at bounding box center [784, 643] width 61 height 14
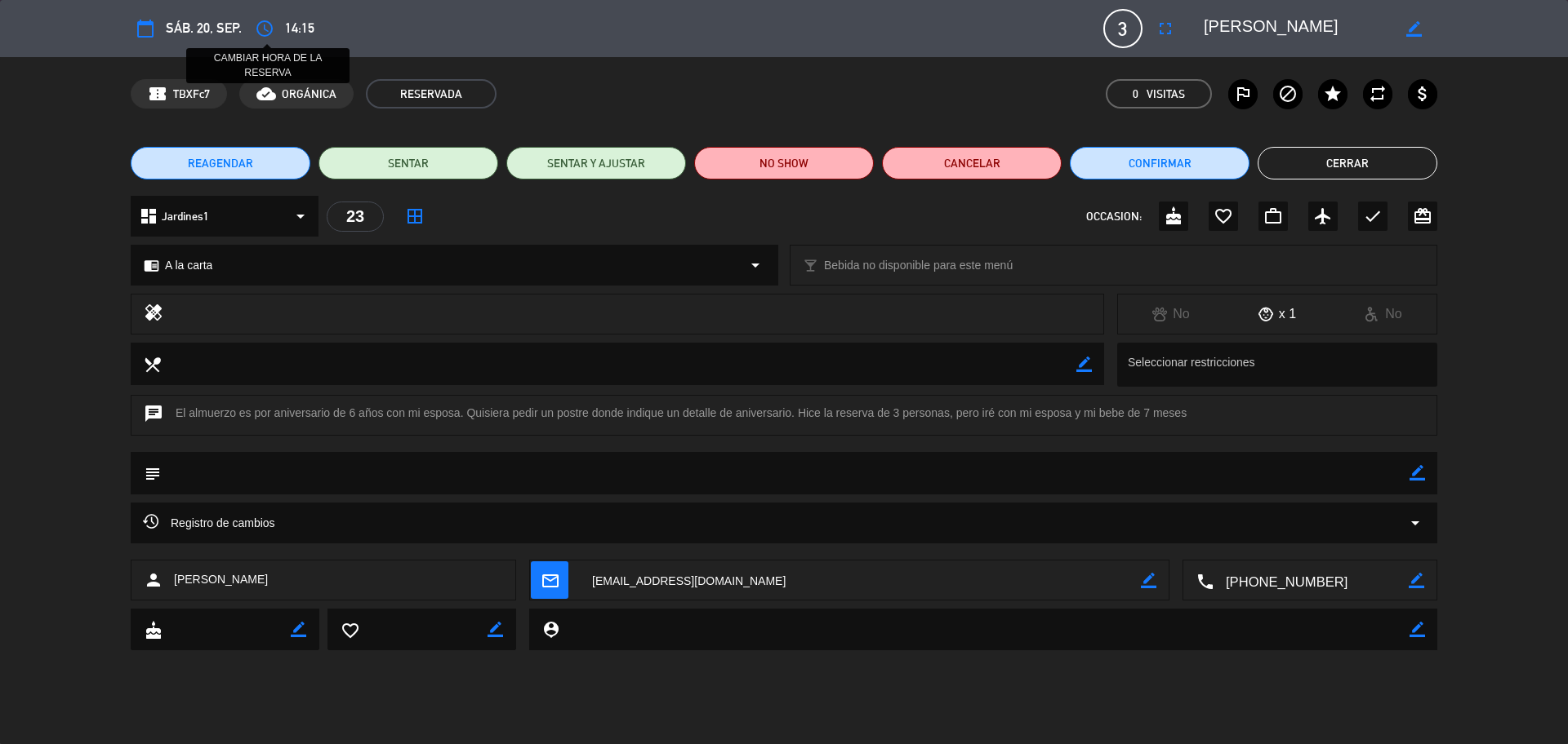
click at [268, 29] on icon "access_time" at bounding box center [265, 28] width 19 height 19
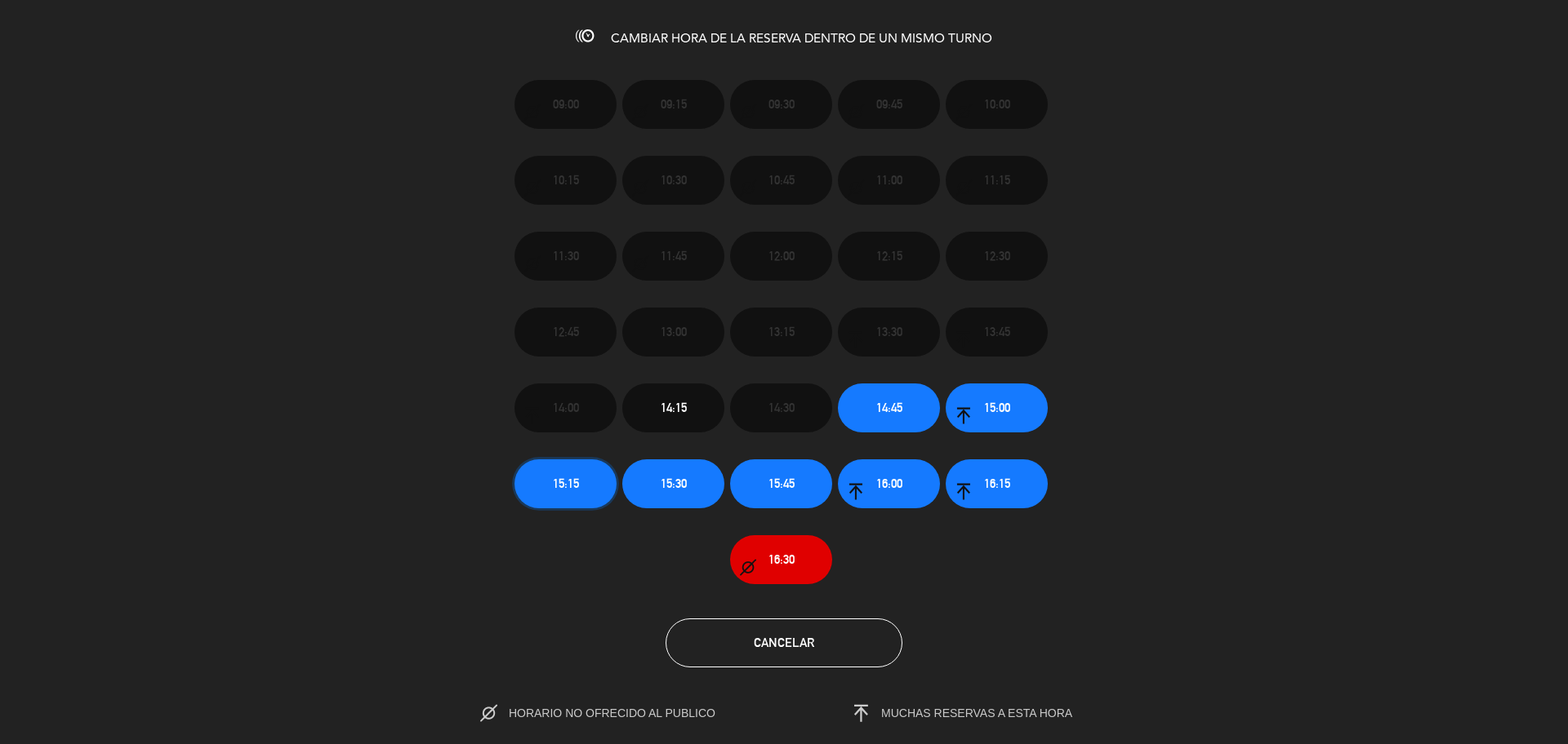
click at [549, 475] on button "15:15" at bounding box center [566, 484] width 102 height 49
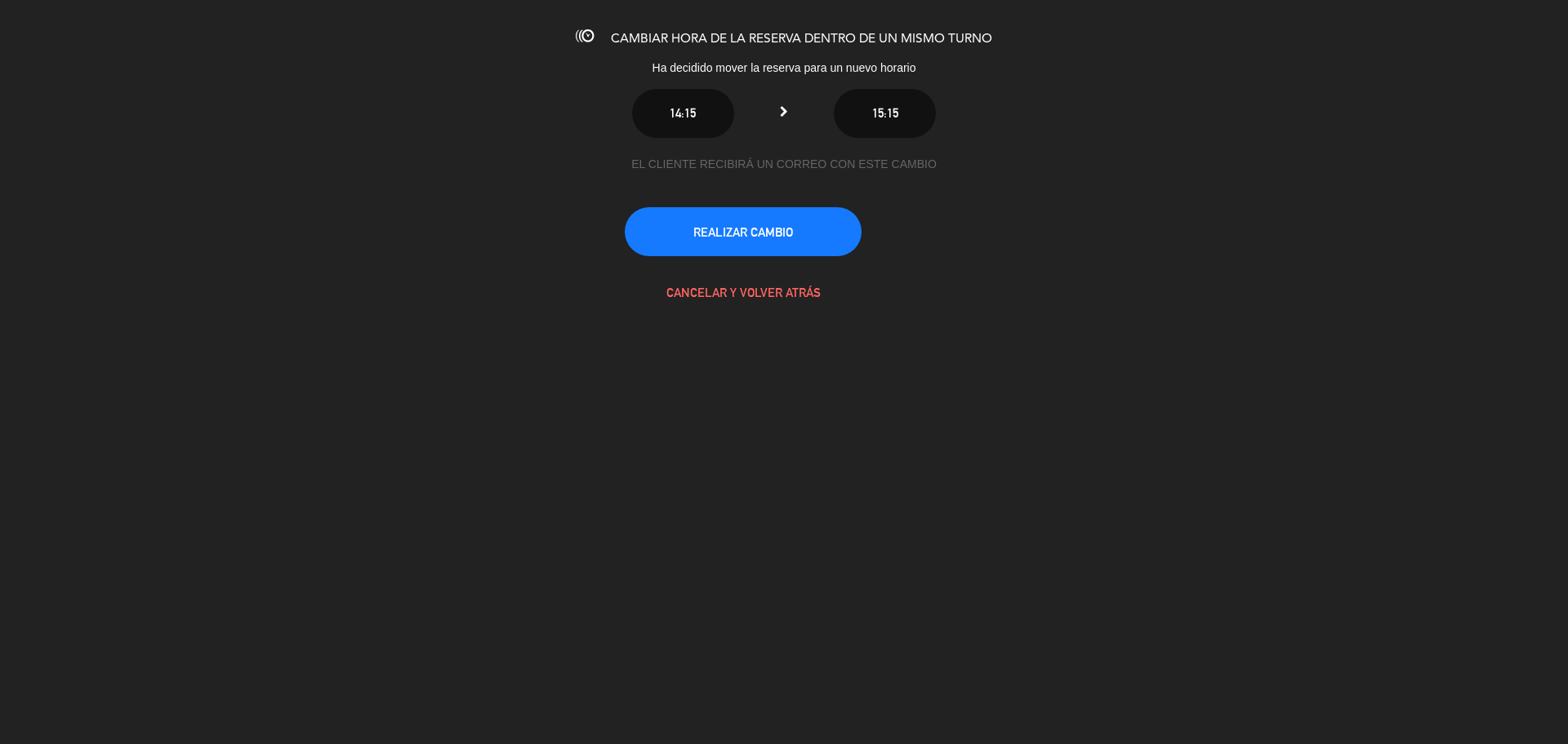
click at [654, 255] on div "REALIZAR CAMBIO" at bounding box center [783, 232] width 318 height 49
click at [649, 239] on button "REALIZAR CAMBIO" at bounding box center [742, 232] width 237 height 49
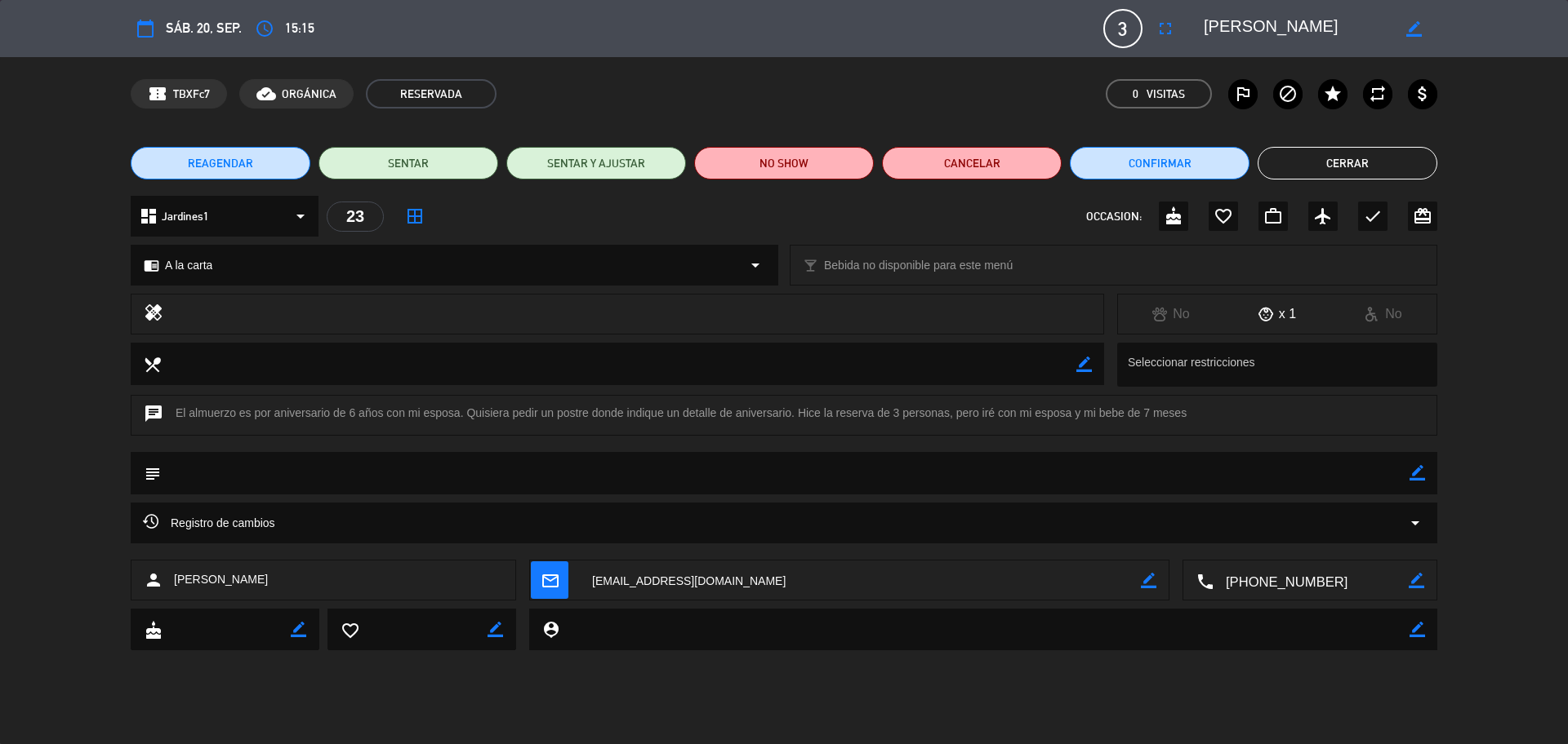
click at [1408, 472] on textarea at bounding box center [784, 472] width 1248 height 42
click at [1353, 486] on textarea at bounding box center [784, 472] width 1248 height 42
